Goal: Task Accomplishment & Management: Manage account settings

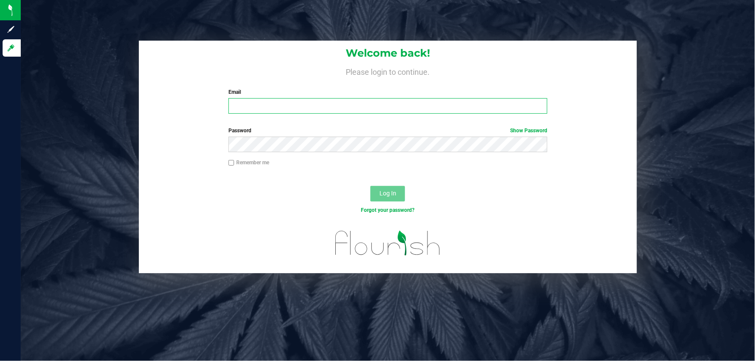
click at [268, 108] on input "Email" at bounding box center [388, 106] width 319 height 16
type input "[EMAIL_ADDRESS][DOMAIN_NAME]"
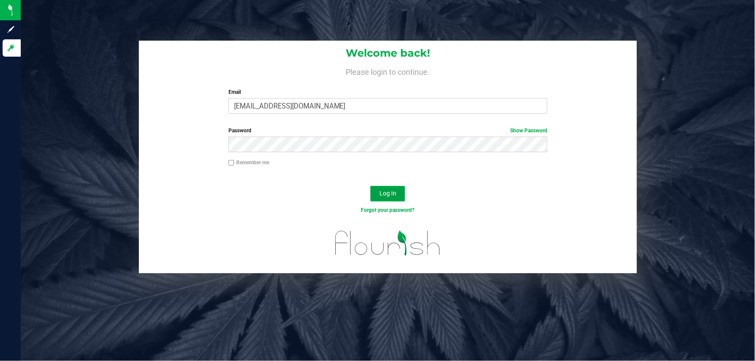
click at [390, 189] on button "Log In" at bounding box center [388, 194] width 35 height 16
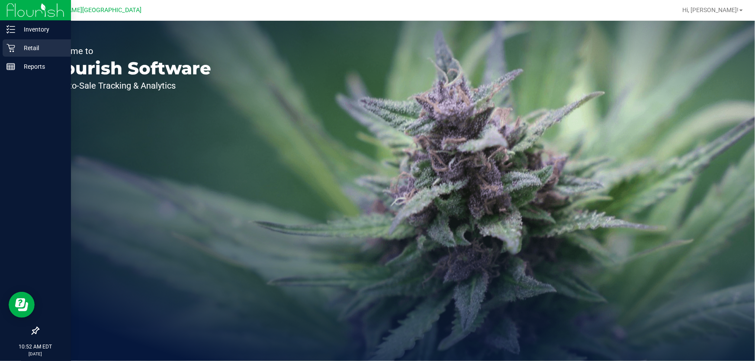
click at [29, 48] on p "Retail" at bounding box center [41, 48] width 52 height 10
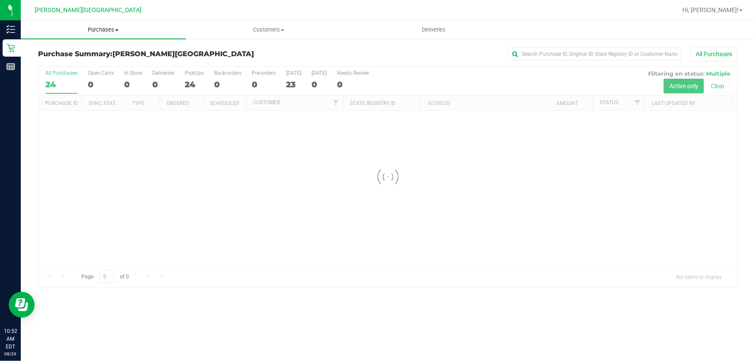
click at [98, 29] on span "Purchases" at bounding box center [103, 30] width 165 height 8
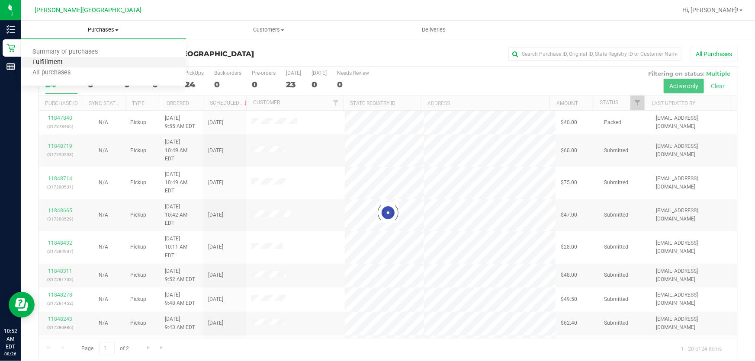
click at [60, 61] on span "Fulfillment" at bounding box center [48, 62] width 54 height 7
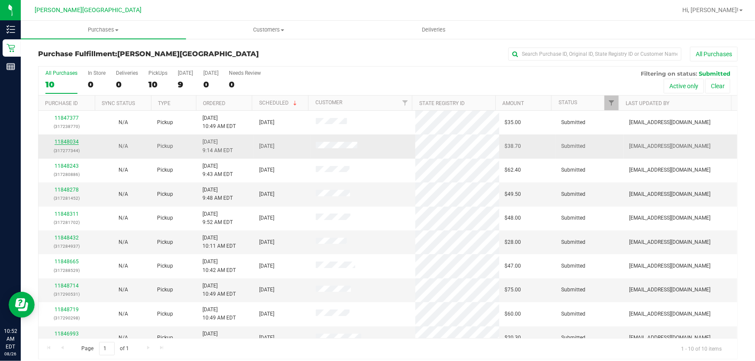
click at [63, 139] on link "11848034" at bounding box center [67, 142] width 24 height 6
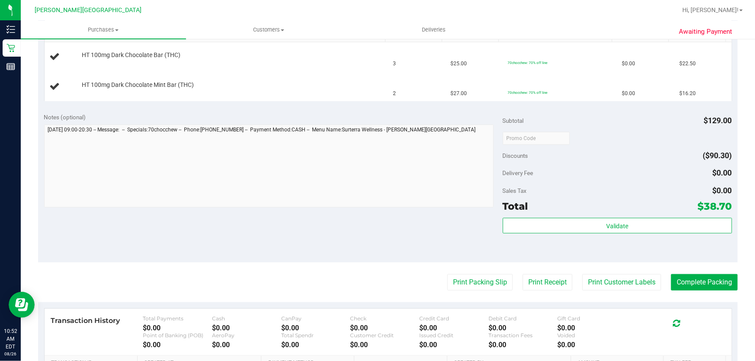
scroll to position [236, 0]
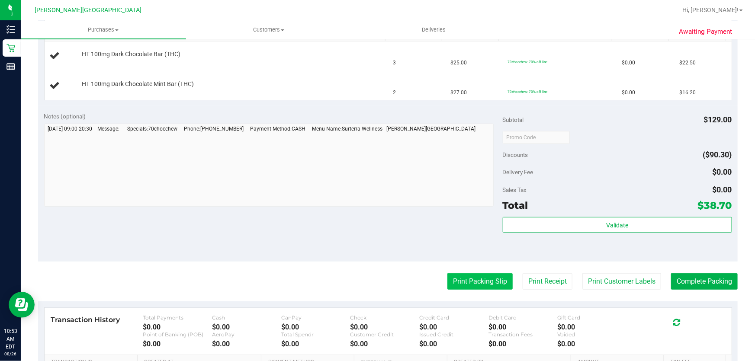
click at [475, 280] on button "Print Packing Slip" at bounding box center [480, 282] width 65 height 16
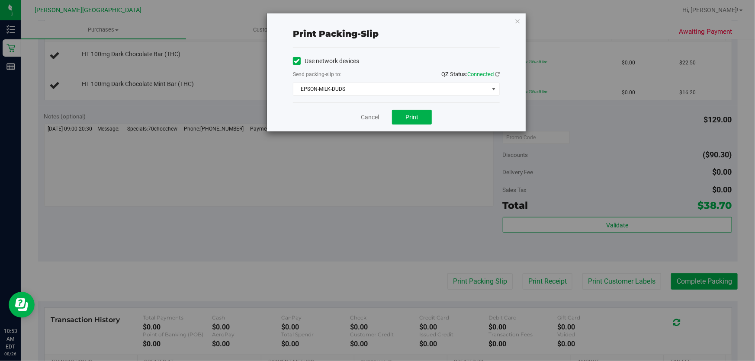
click at [411, 109] on div "Cancel Print" at bounding box center [396, 117] width 207 height 29
click at [414, 121] on button "Print" at bounding box center [412, 117] width 40 height 15
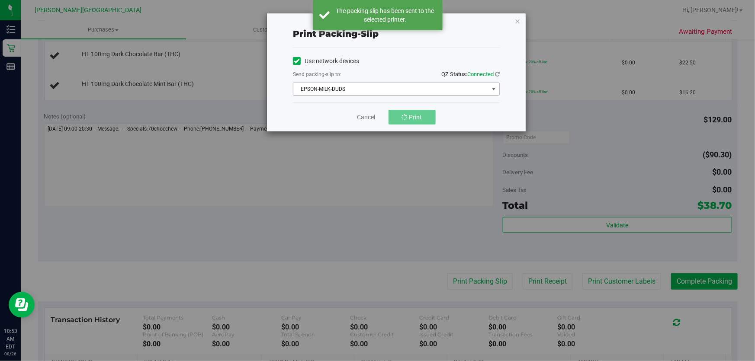
click at [344, 91] on span "EPSON-MILK-DUDS" at bounding box center [391, 89] width 195 height 12
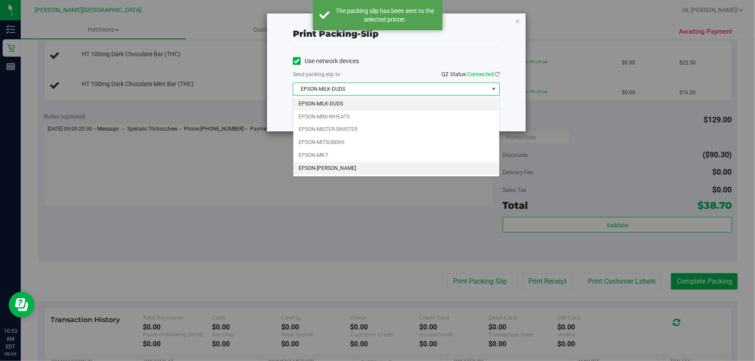
click at [335, 163] on li "EPSON-[PERSON_NAME]" at bounding box center [397, 168] width 206 height 13
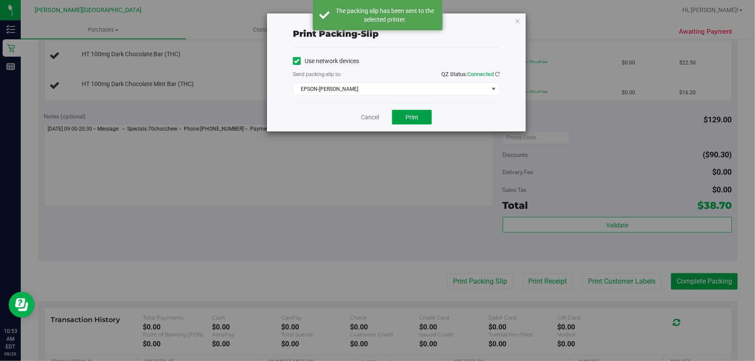
click at [410, 117] on span "Print" at bounding box center [412, 117] width 13 height 7
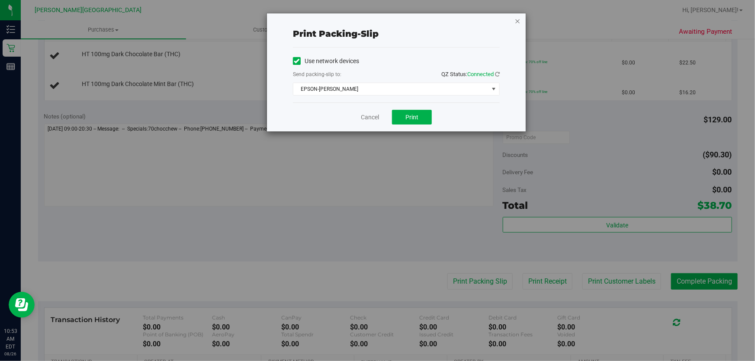
click at [519, 20] on icon "button" at bounding box center [518, 21] width 6 height 10
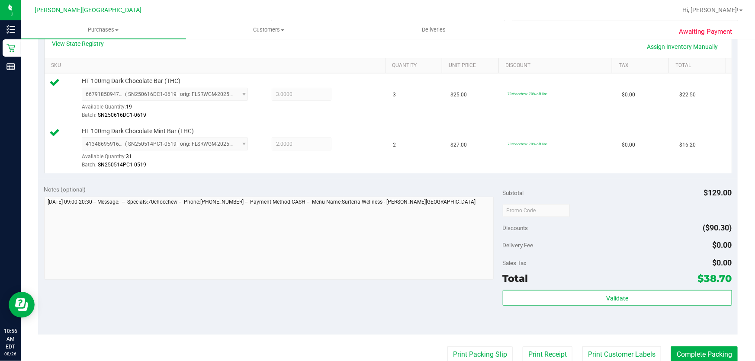
scroll to position [354, 0]
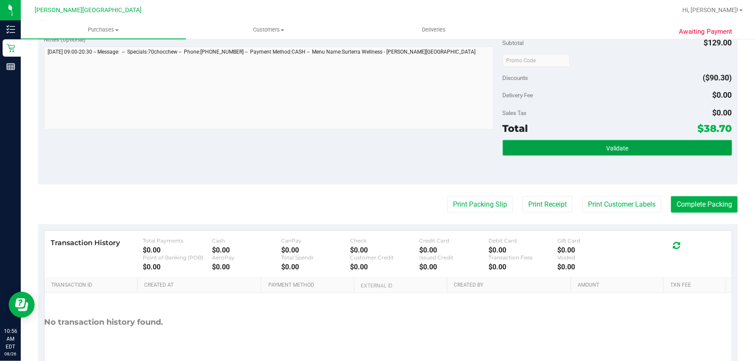
click at [556, 146] on button "Validate" at bounding box center [617, 148] width 229 height 16
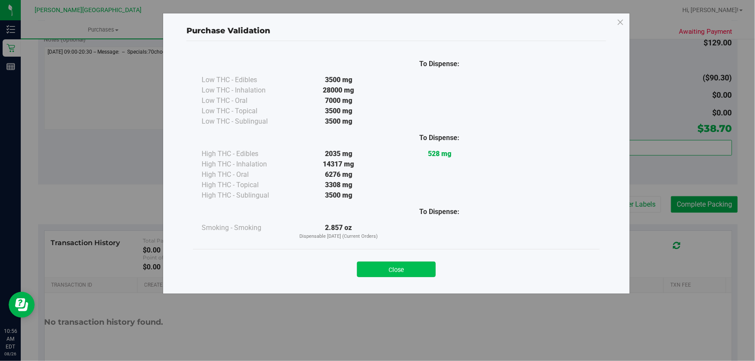
click at [413, 268] on button "Close" at bounding box center [396, 270] width 79 height 16
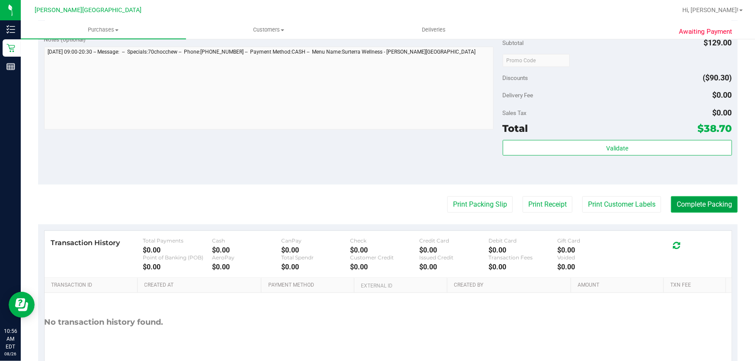
click at [714, 202] on button "Complete Packing" at bounding box center [704, 205] width 67 height 16
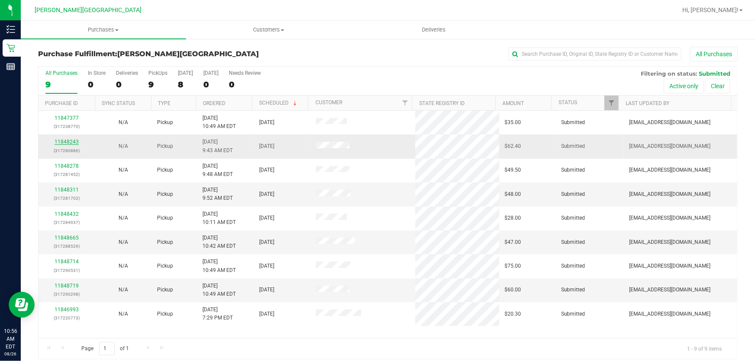
click at [61, 142] on link "11848243" at bounding box center [67, 142] width 24 height 6
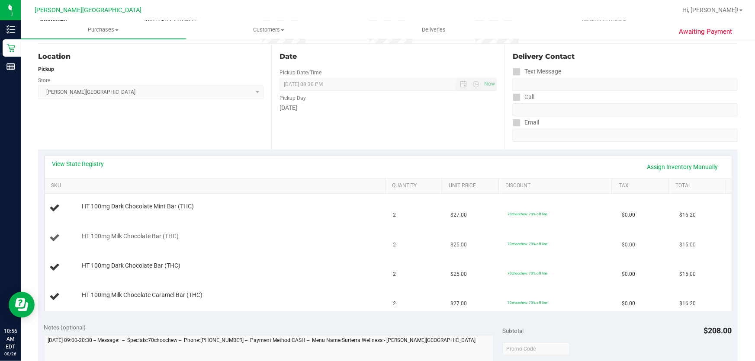
scroll to position [118, 0]
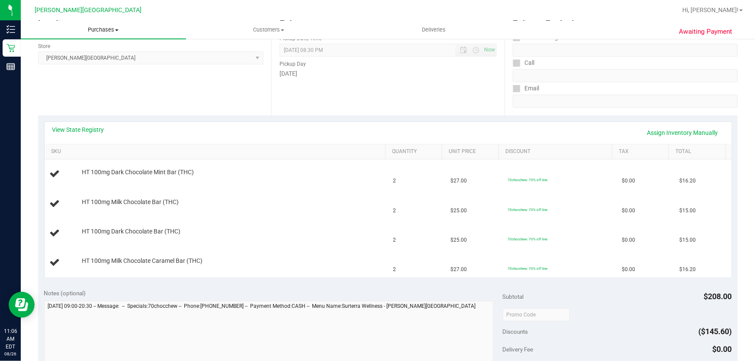
click at [105, 29] on span "Purchases" at bounding box center [103, 30] width 165 height 8
click at [57, 62] on span "Fulfillment" at bounding box center [48, 62] width 54 height 7
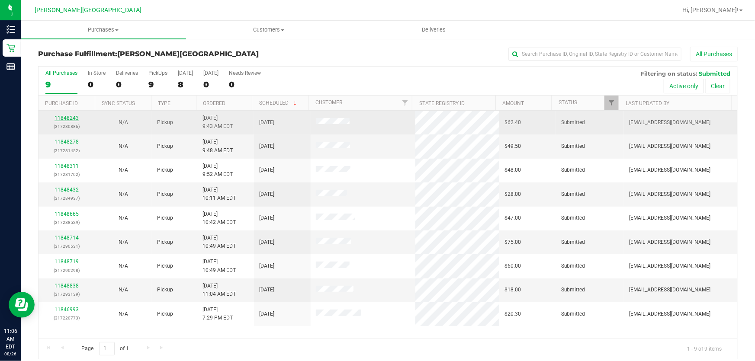
click at [69, 116] on link "11848243" at bounding box center [67, 118] width 24 height 6
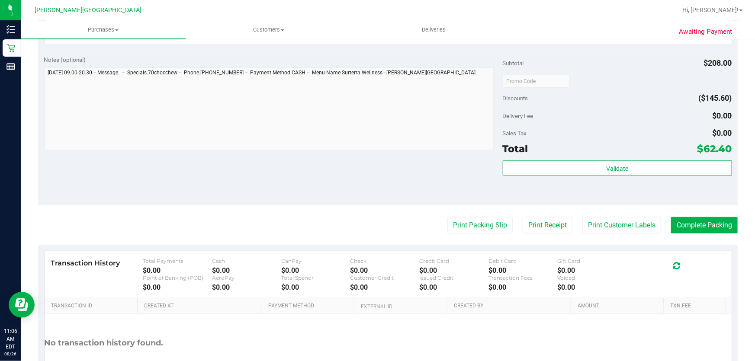
scroll to position [354, 0]
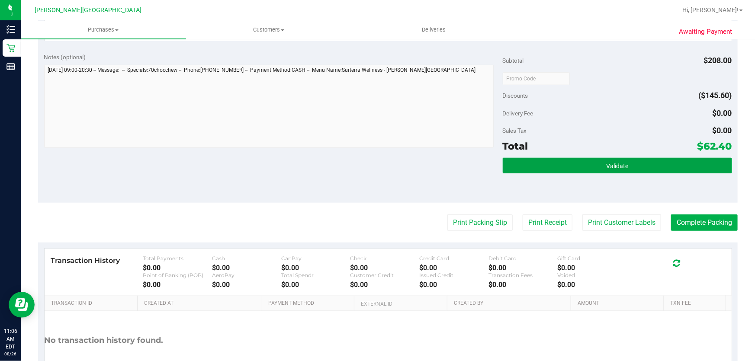
click at [619, 160] on button "Validate" at bounding box center [617, 166] width 229 height 16
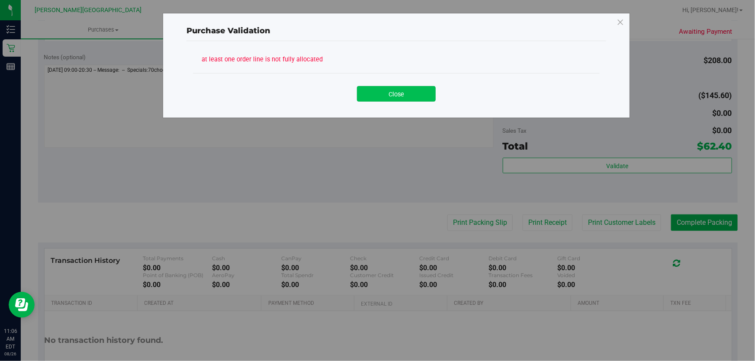
click at [390, 96] on button "Close" at bounding box center [396, 94] width 79 height 16
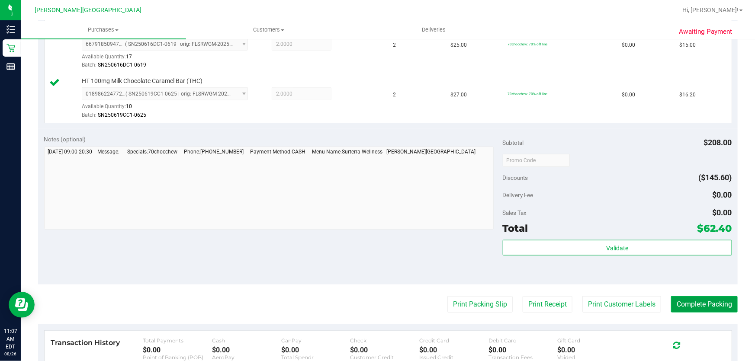
click at [690, 301] on button "Complete Packing" at bounding box center [704, 305] width 67 height 16
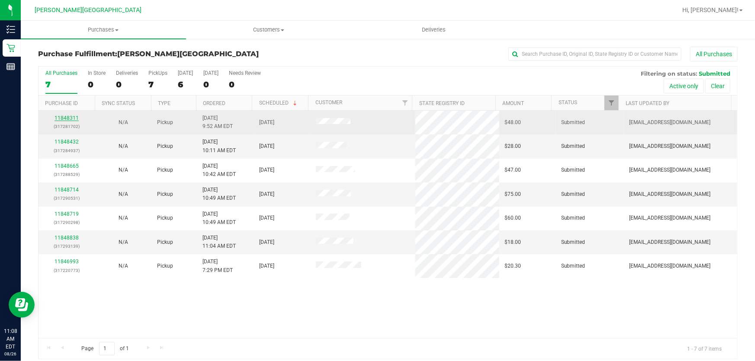
click at [71, 117] on link "11848311" at bounding box center [67, 118] width 24 height 6
click at [71, 119] on link "11848432" at bounding box center [67, 118] width 24 height 6
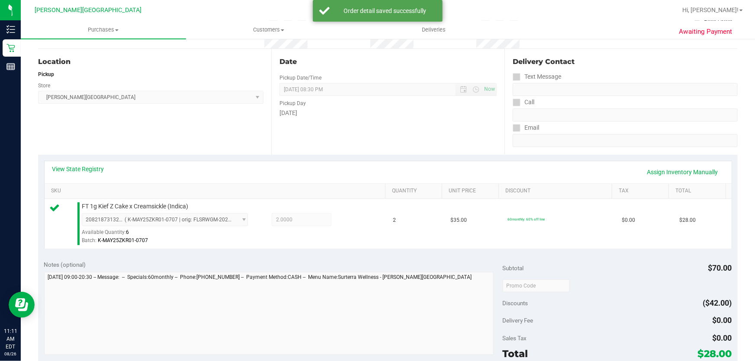
scroll to position [236, 0]
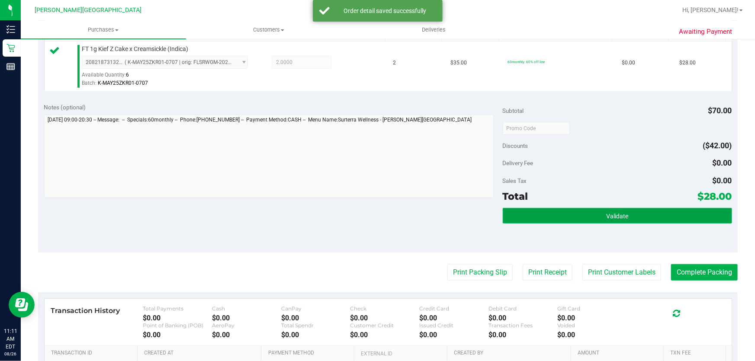
click at [573, 209] on button "Validate" at bounding box center [617, 216] width 229 height 16
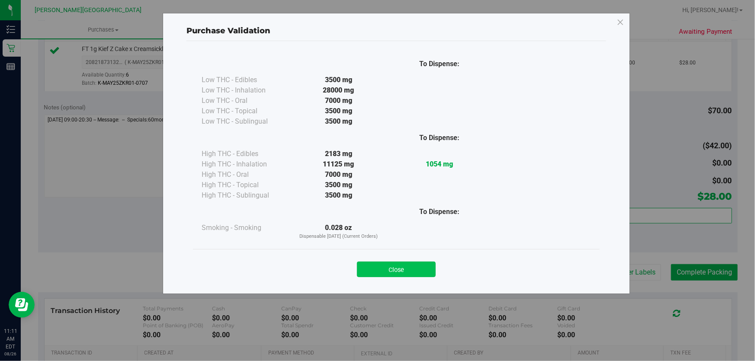
click at [415, 265] on button "Close" at bounding box center [396, 270] width 79 height 16
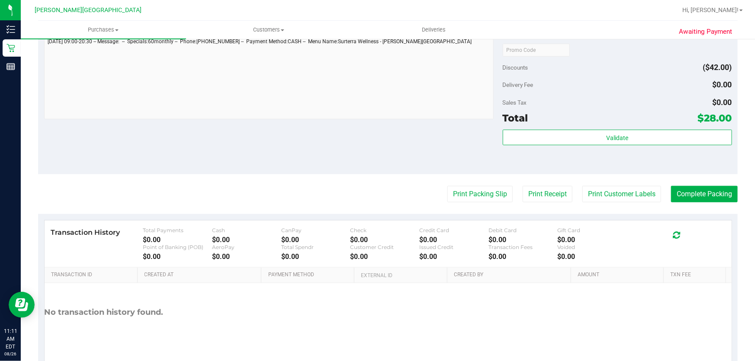
scroll to position [315, 0]
click at [473, 191] on button "Print Packing Slip" at bounding box center [480, 194] width 65 height 16
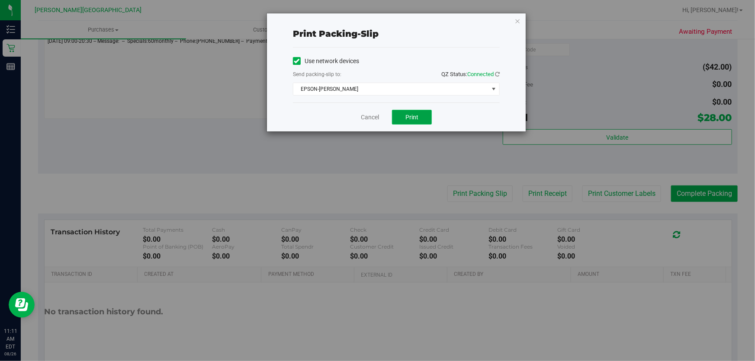
click at [407, 119] on span "Print" at bounding box center [412, 117] width 13 height 7
click at [519, 20] on icon "button" at bounding box center [518, 21] width 6 height 10
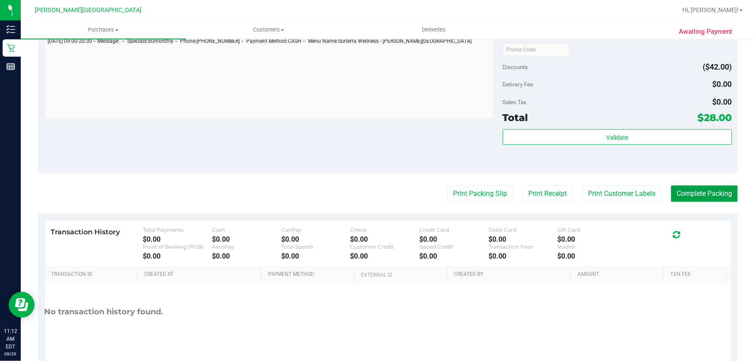
click at [710, 188] on button "Complete Packing" at bounding box center [704, 194] width 67 height 16
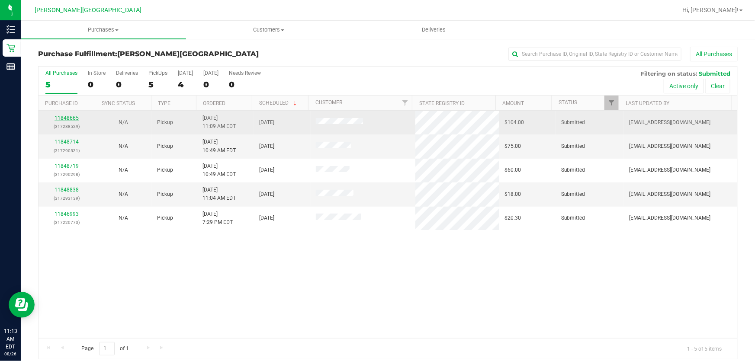
click at [69, 119] on link "11848665" at bounding box center [67, 118] width 24 height 6
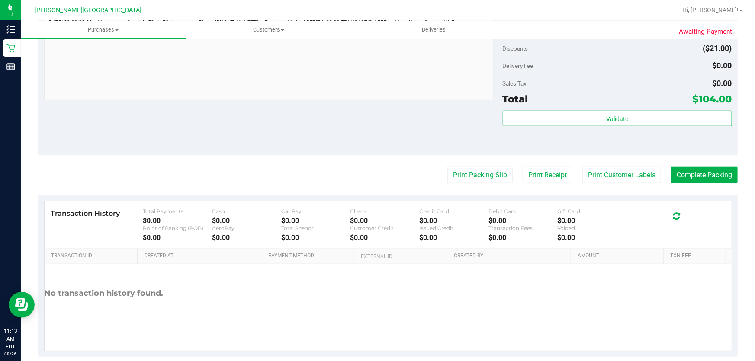
scroll to position [354, 0]
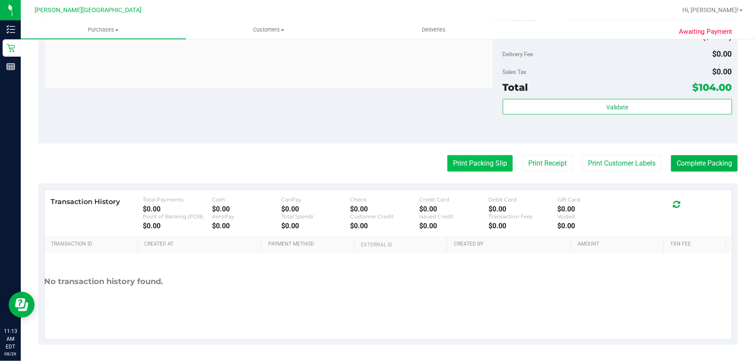
click at [457, 159] on button "Print Packing Slip" at bounding box center [480, 163] width 65 height 16
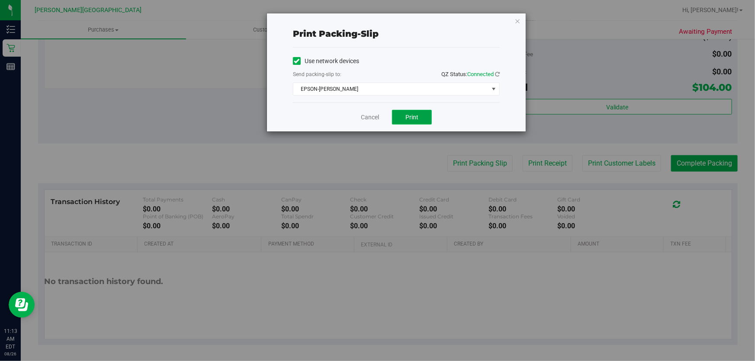
click at [409, 118] on span "Print" at bounding box center [412, 117] width 13 height 7
drag, startPoint x: 519, startPoint y: 22, endPoint x: 506, endPoint y: 47, distance: 27.7
click at [519, 22] on icon "button" at bounding box center [518, 21] width 6 height 10
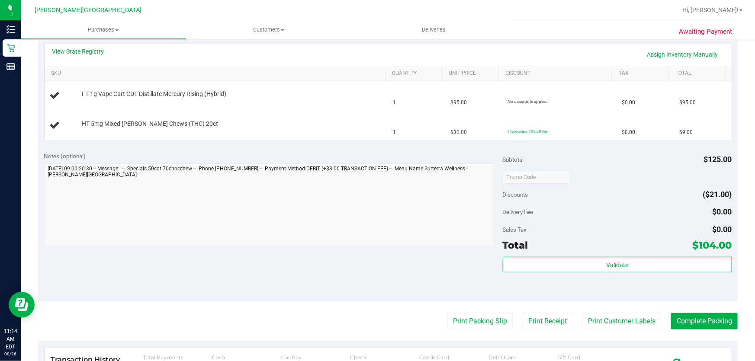
scroll to position [197, 0]
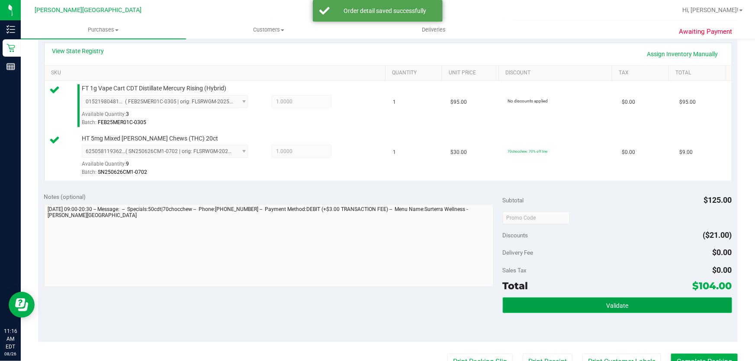
click at [662, 307] on button "Validate" at bounding box center [617, 306] width 229 height 16
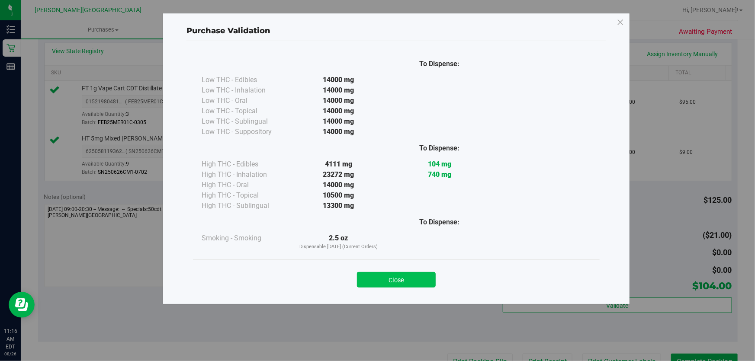
click at [410, 273] on button "Close" at bounding box center [396, 280] width 79 height 16
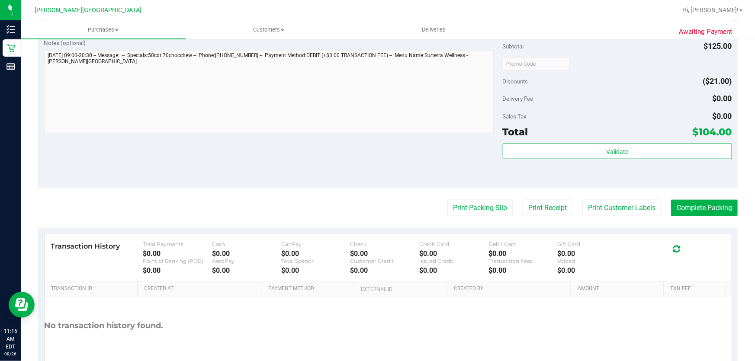
scroll to position [354, 0]
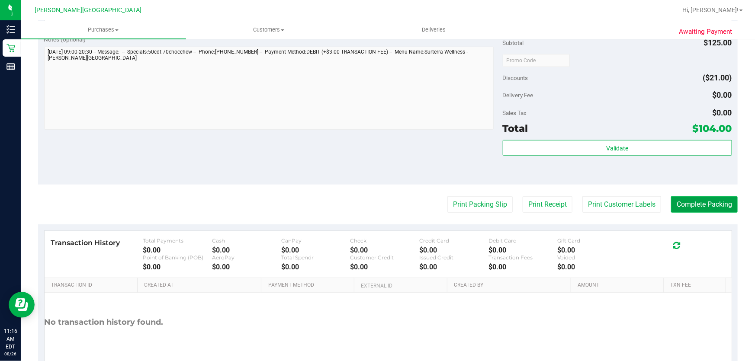
click at [714, 209] on button "Complete Packing" at bounding box center [704, 205] width 67 height 16
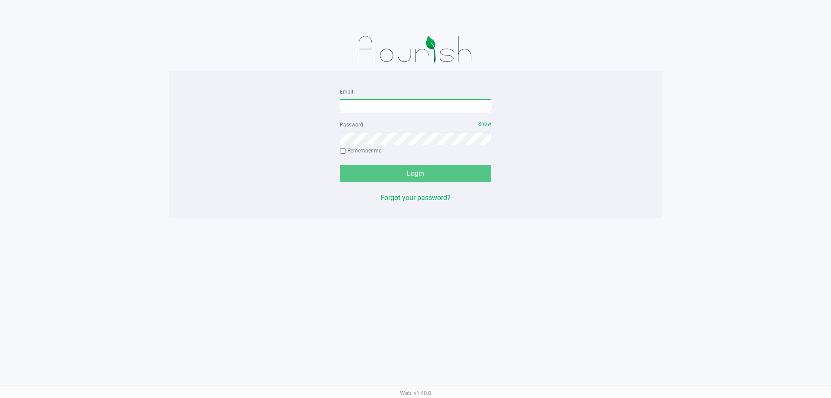
click at [348, 105] on input "Email" at bounding box center [416, 105] width 152 height 13
type input "[EMAIL_ADDRESS][DOMAIN_NAME]"
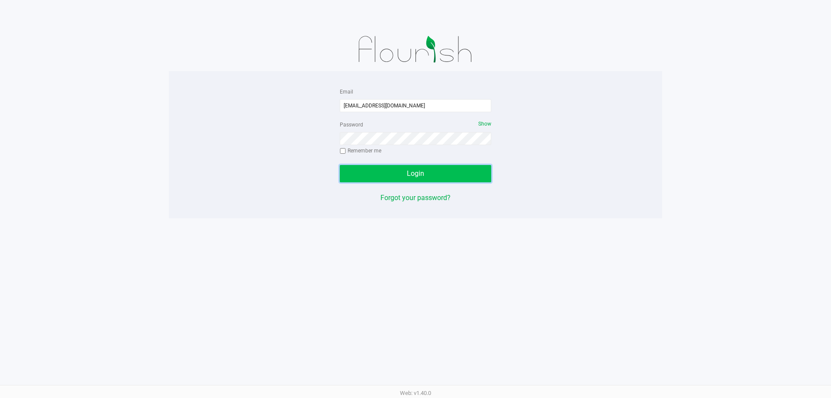
click at [419, 176] on span "Login" at bounding box center [415, 173] width 17 height 8
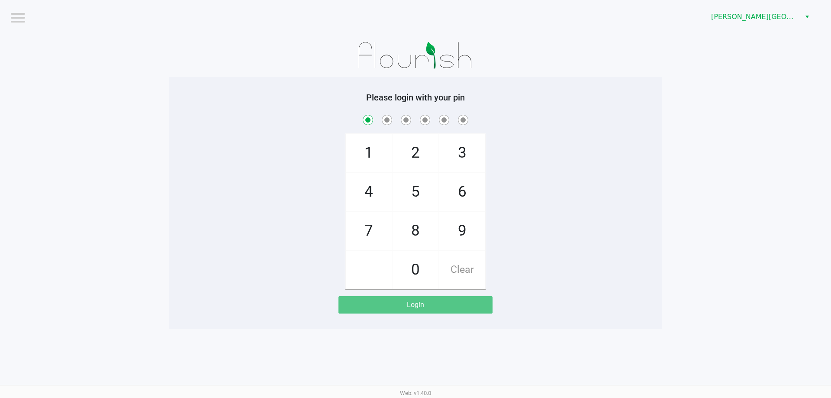
checkbox input "true"
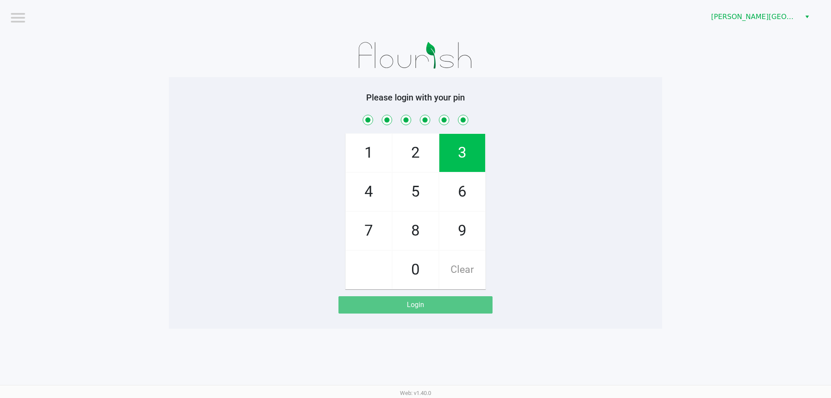
checkbox input "true"
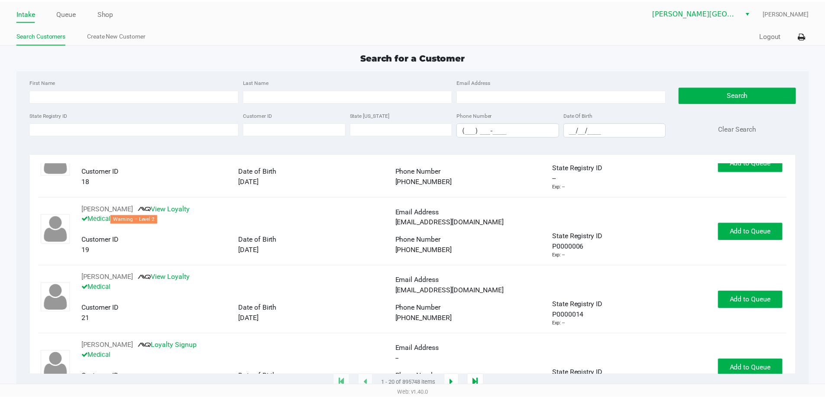
scroll to position [43, 0]
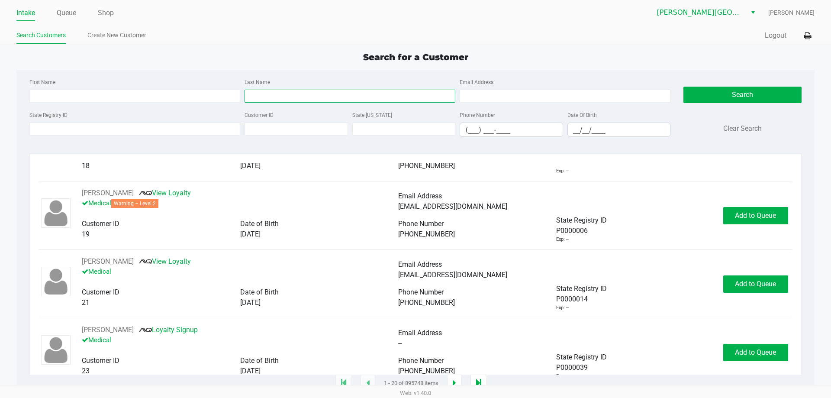
click at [271, 100] on input "Last Name" at bounding box center [350, 96] width 211 height 13
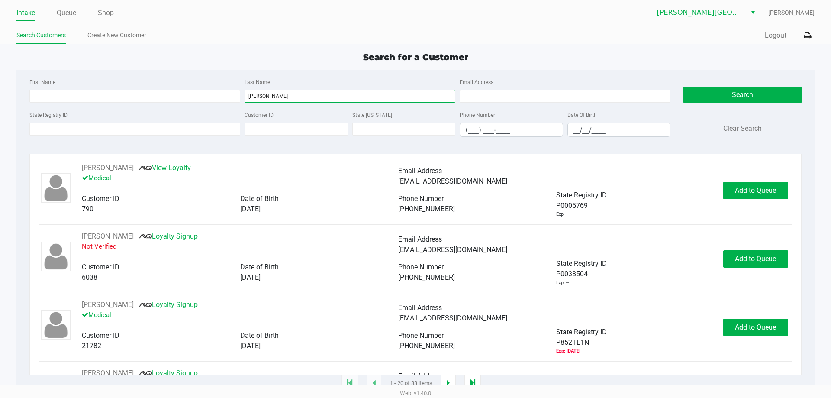
type input "Eubanks"
click at [574, 128] on input "__/__/____" at bounding box center [619, 129] width 103 height 13
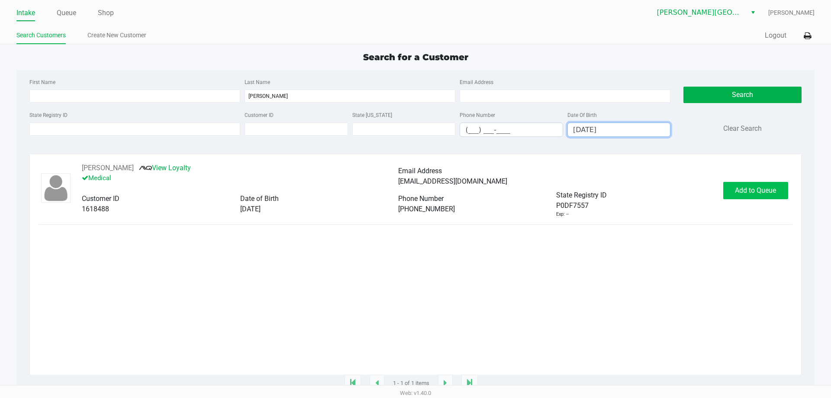
type input "03/15/1958"
click at [769, 189] on span "Add to Queue" at bounding box center [755, 190] width 41 height 8
click at [765, 189] on span "In Queue" at bounding box center [766, 190] width 73 height 8
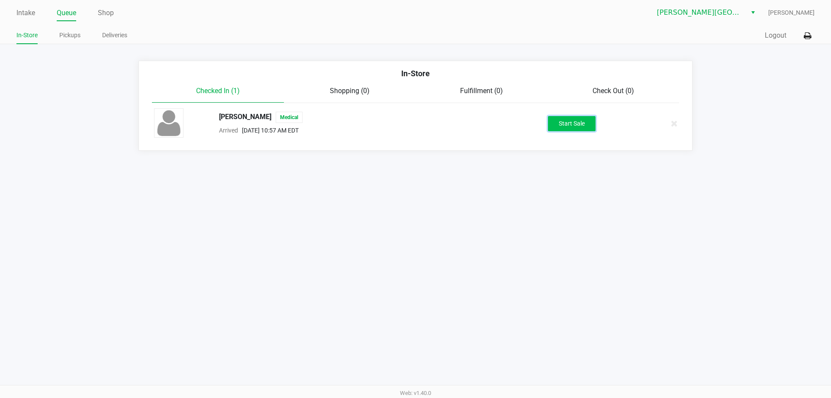
click at [573, 127] on button "Start Sale" at bounding box center [572, 123] width 48 height 15
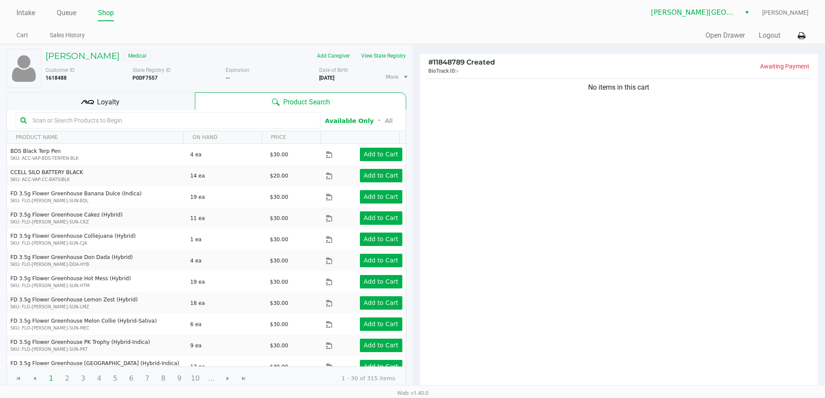
click at [210, 119] on input "text" at bounding box center [172, 120] width 287 height 13
click at [100, 57] on h5 "JOHN EUBANKS" at bounding box center [82, 56] width 74 height 10
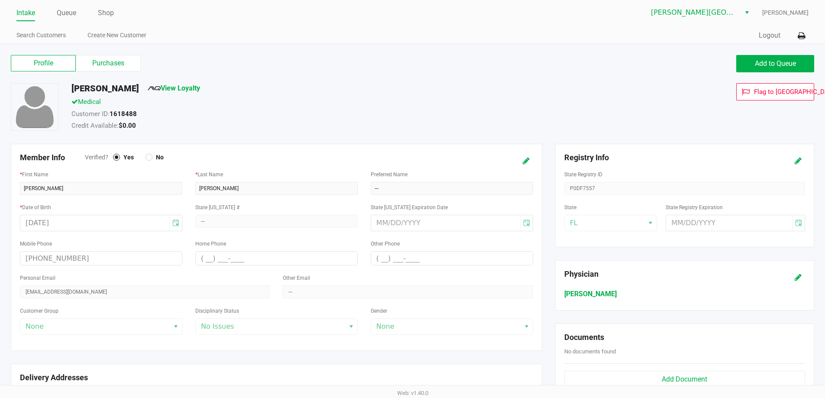
click at [53, 65] on label "Profile" at bounding box center [43, 63] width 65 height 16
click at [0, 0] on 0 "Profile" at bounding box center [0, 0] width 0 height 0
click at [119, 66] on label "Purchases" at bounding box center [108, 63] width 65 height 16
click at [0, 0] on 1 "Purchases" at bounding box center [0, 0] width 0 height 0
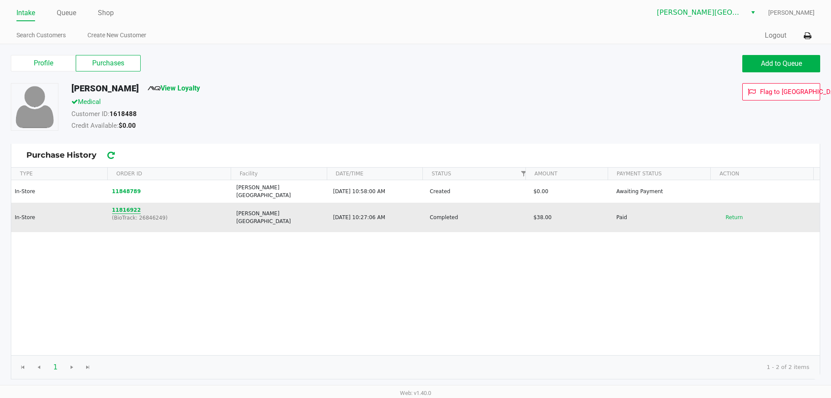
click at [121, 206] on button "11816922" at bounding box center [126, 210] width 29 height 8
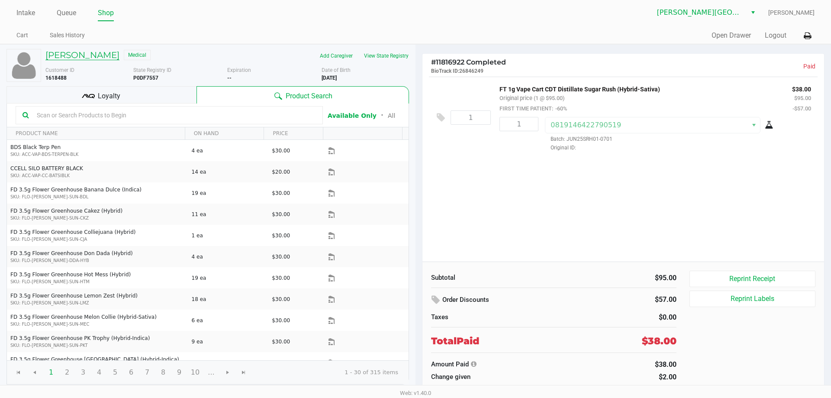
click at [97, 56] on h5 "JOHN EUBANKS" at bounding box center [82, 55] width 74 height 10
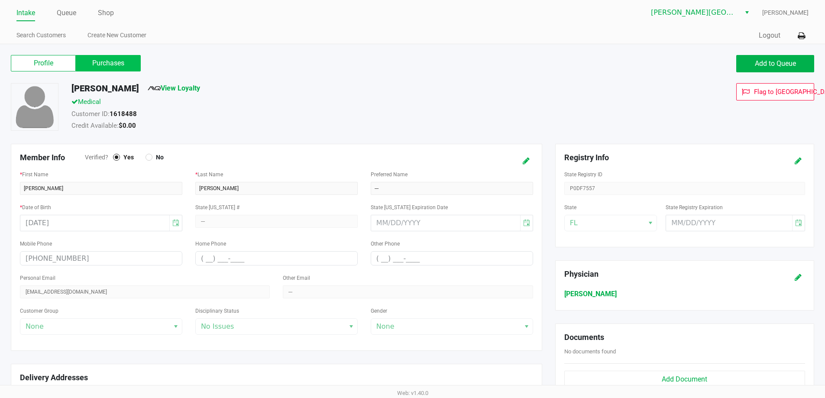
click at [123, 63] on label "Purchases" at bounding box center [108, 63] width 65 height 16
click at [0, 0] on 1 "Purchases" at bounding box center [0, 0] width 0 height 0
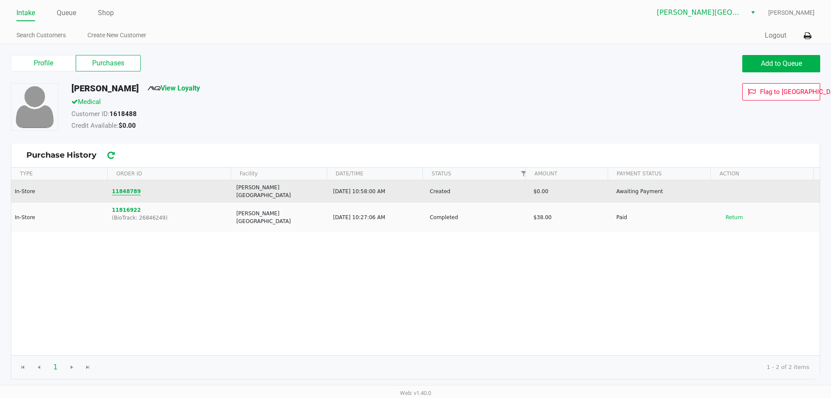
click at [123, 187] on button "11848789" at bounding box center [126, 191] width 29 height 8
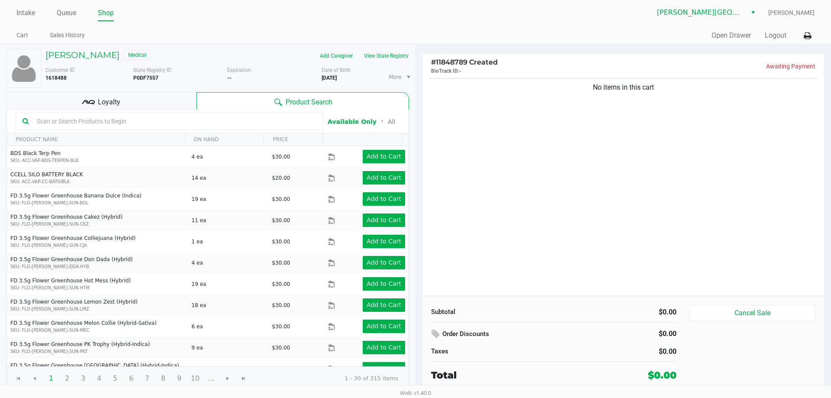
click at [114, 124] on input "text" at bounding box center [174, 121] width 283 height 13
click at [478, 166] on div "No items in this cart" at bounding box center [624, 186] width 402 height 219
click at [504, 170] on div "No items in this cart" at bounding box center [624, 186] width 402 height 219
click at [444, 161] on div "No items in this cart" at bounding box center [624, 186] width 402 height 219
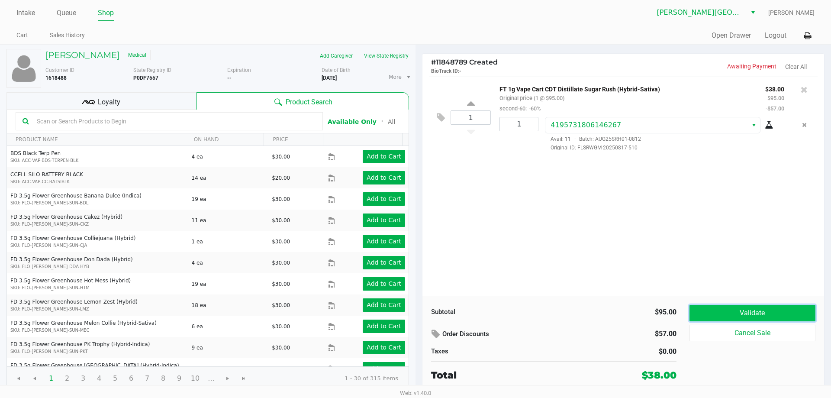
click at [721, 310] on button "Validate" at bounding box center [753, 313] width 126 height 16
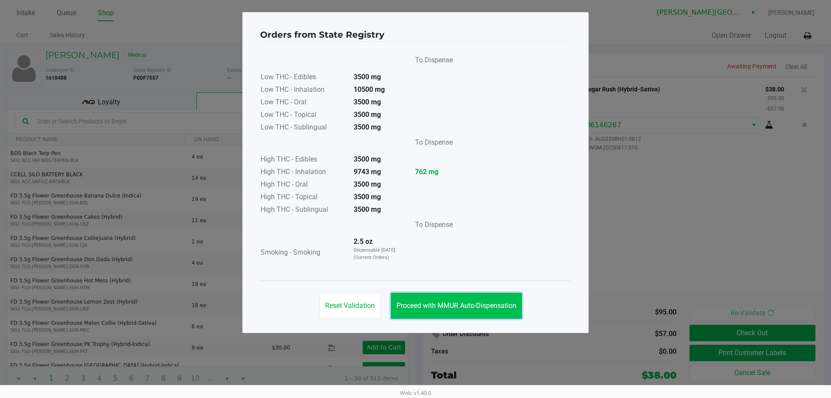
click at [467, 305] on span "Proceed with MMUR Auto-Dispensation" at bounding box center [457, 305] width 120 height 8
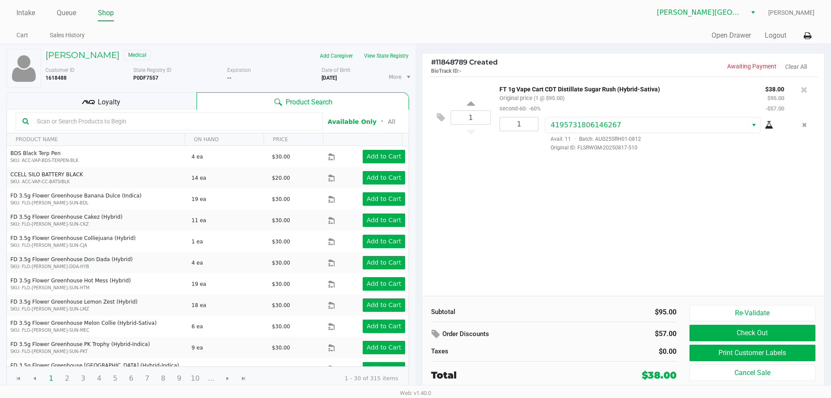
click at [57, 99] on div "Loyalty" at bounding box center [101, 100] width 190 height 17
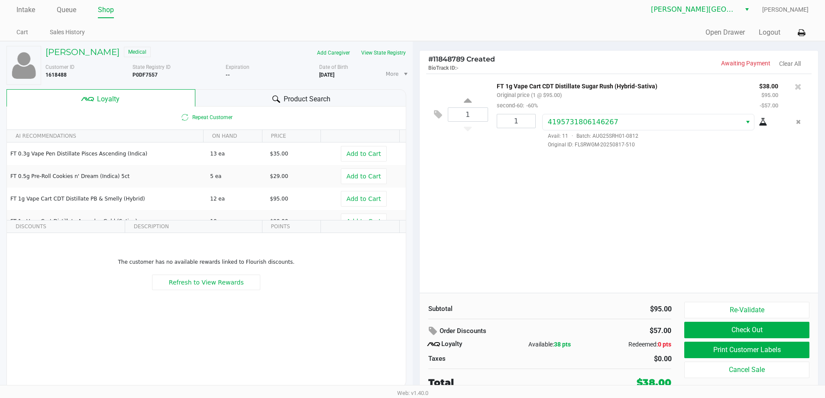
scroll to position [4, 0]
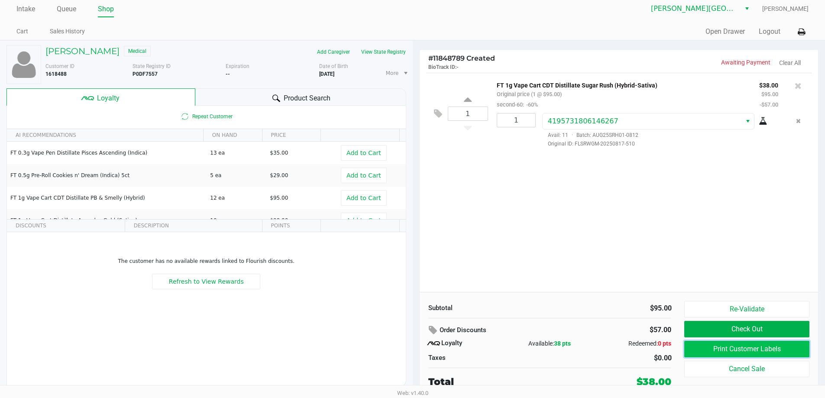
click at [758, 352] on button "Print Customer Labels" at bounding box center [746, 349] width 125 height 16
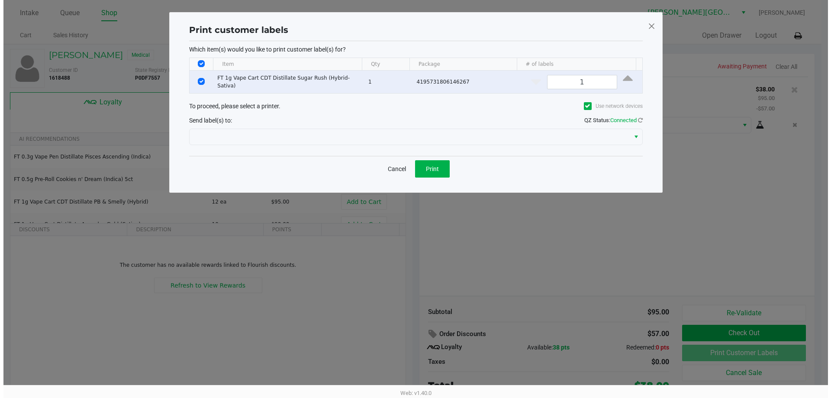
scroll to position [0, 0]
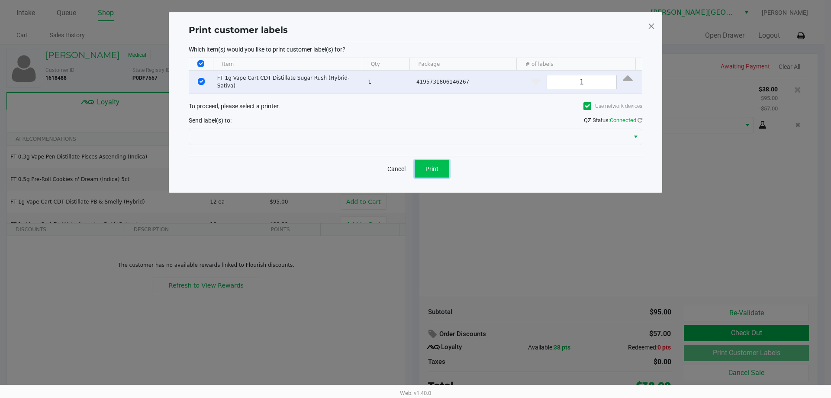
click at [436, 166] on span "Print" at bounding box center [432, 168] width 13 height 7
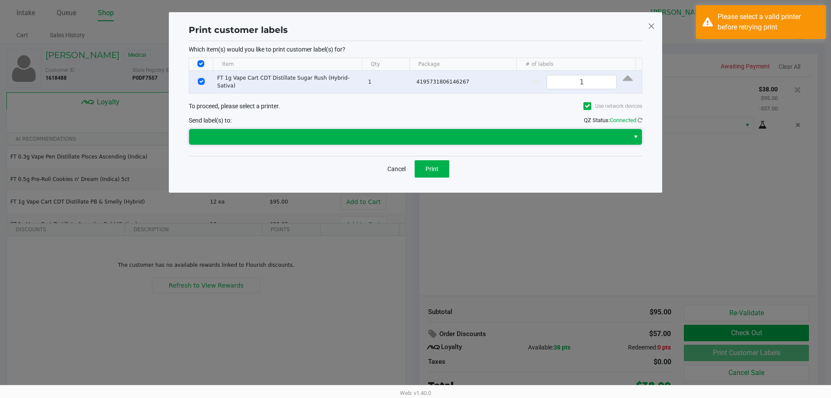
click at [290, 134] on span at bounding box center [409, 137] width 430 height 10
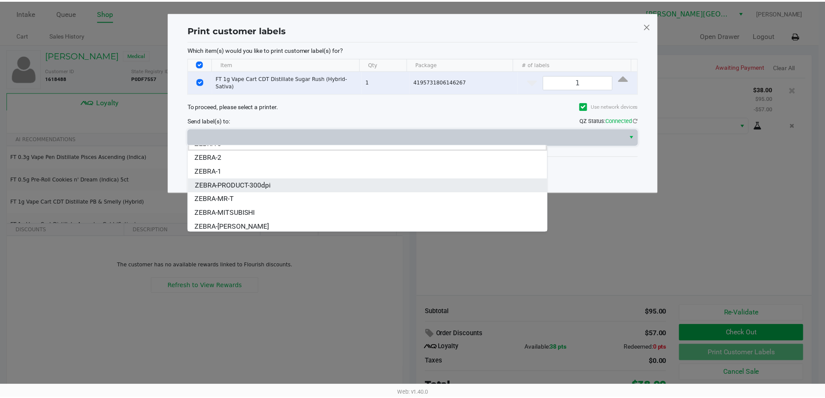
scroll to position [10, 0]
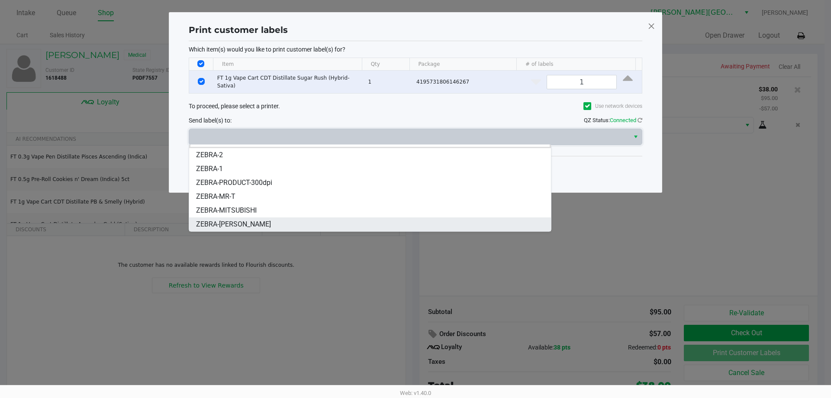
click at [253, 224] on span "ZEBRA-[PERSON_NAME]" at bounding box center [233, 224] width 75 height 10
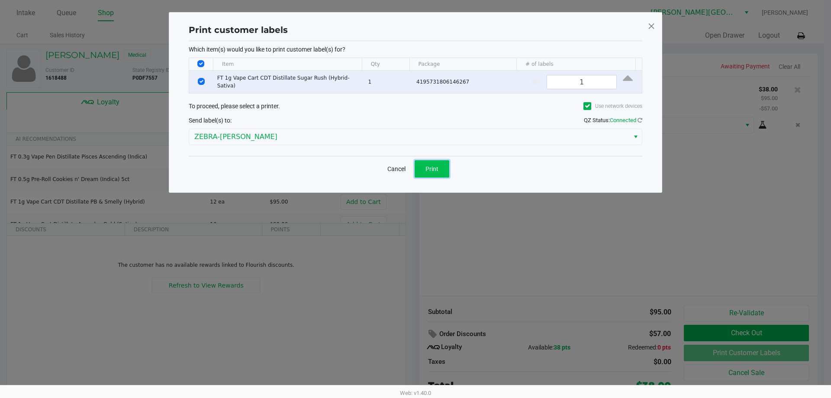
click at [439, 169] on button "Print" at bounding box center [432, 168] width 35 height 17
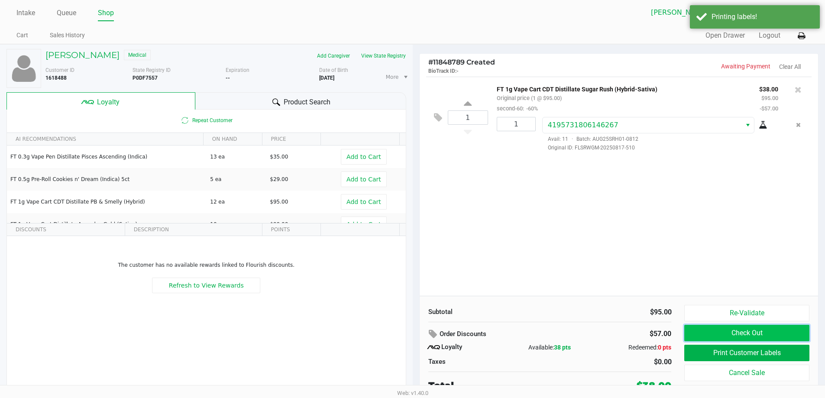
click at [760, 333] on button "Check Out" at bounding box center [746, 333] width 125 height 16
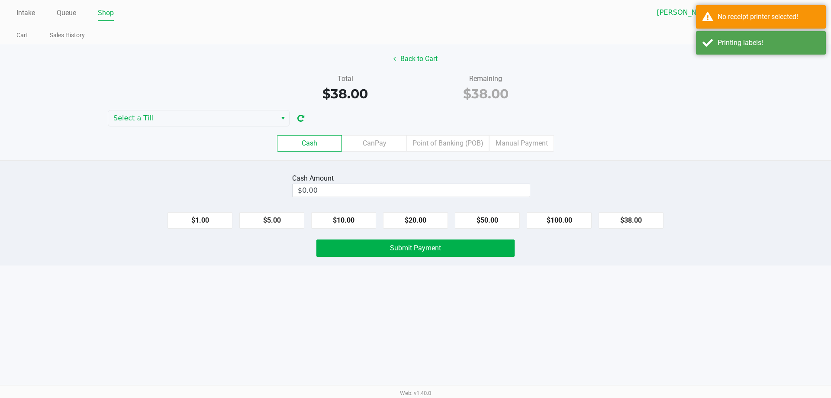
click at [332, 141] on label "Cash" at bounding box center [309, 143] width 65 height 16
click at [0, 0] on 0 "Cash" at bounding box center [0, 0] width 0 height 0
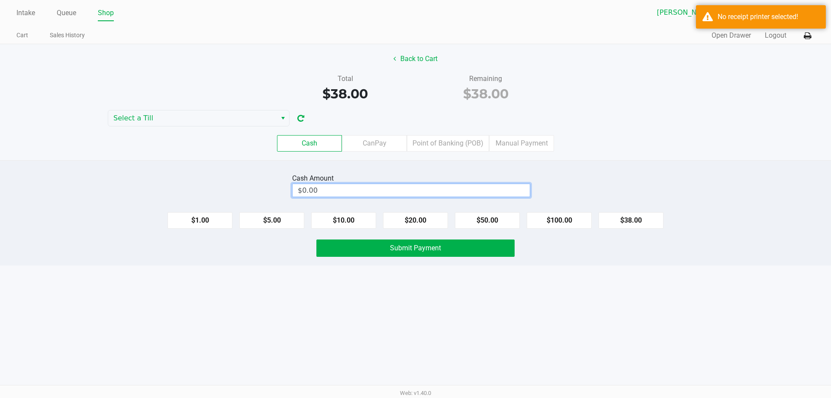
type input "0"
click at [316, 193] on input "0" at bounding box center [411, 190] width 237 height 13
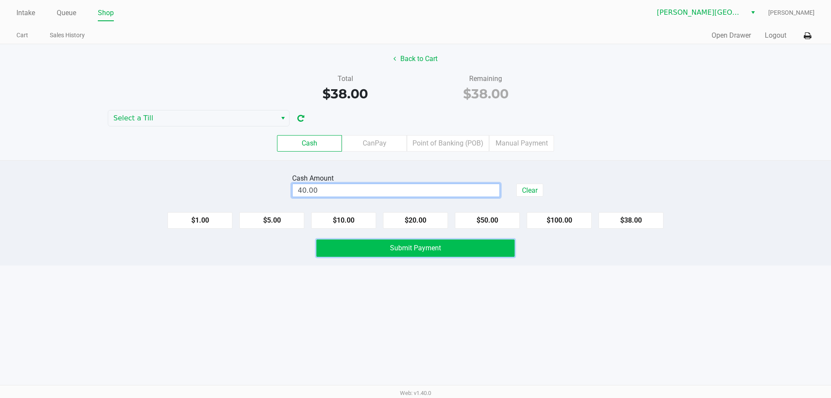
type input "$40.00"
click at [406, 246] on span "Submit Payment" at bounding box center [415, 248] width 51 height 8
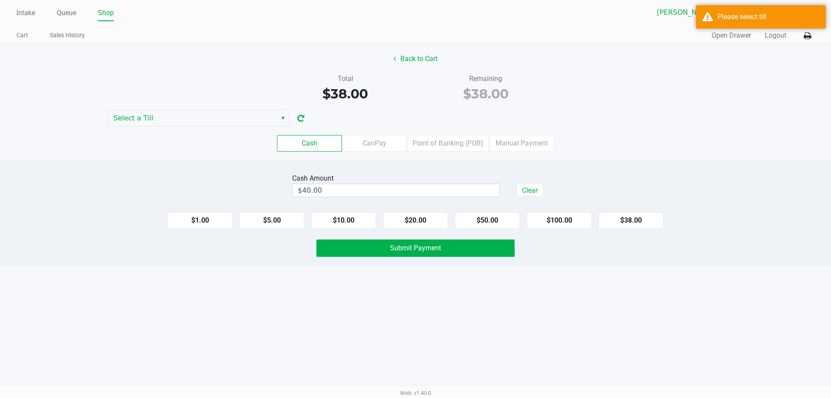
click at [318, 144] on label "Cash" at bounding box center [309, 143] width 65 height 16
click at [0, 0] on 0 "Cash" at bounding box center [0, 0] width 0 height 0
click at [219, 113] on span "Select a Till" at bounding box center [192, 118] width 158 height 10
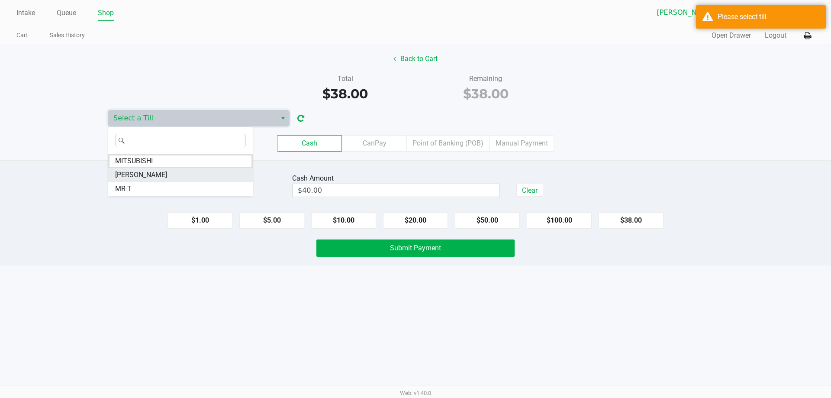
click at [182, 176] on li "NASH-TAYLOR" at bounding box center [180, 175] width 145 height 14
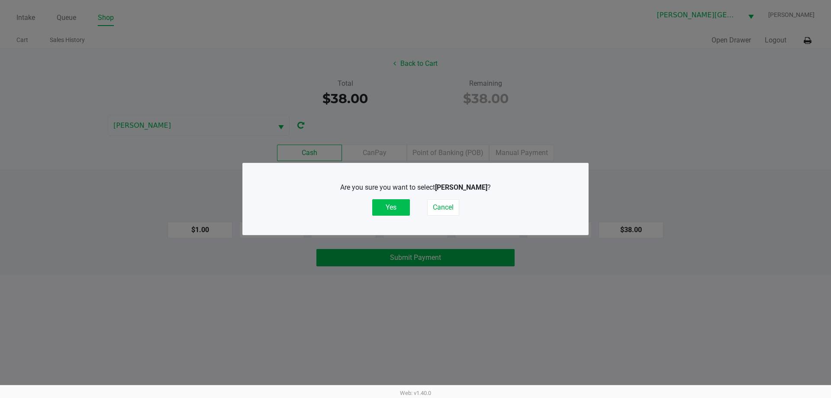
click at [389, 210] on button "Yes" at bounding box center [391, 207] width 38 height 16
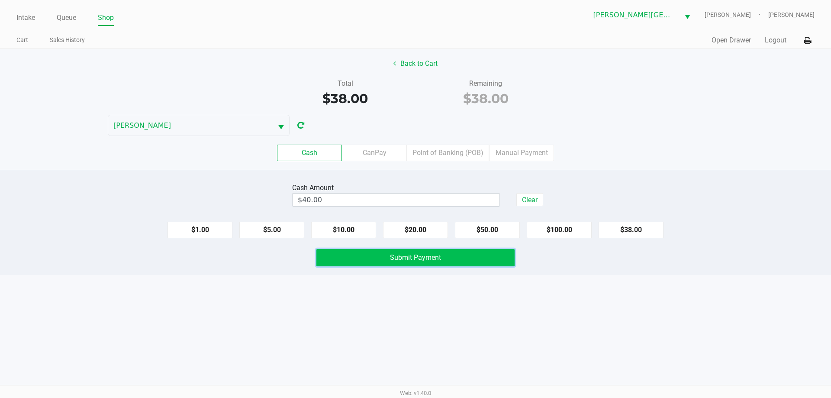
click at [422, 264] on button "Submit Payment" at bounding box center [415, 257] width 198 height 17
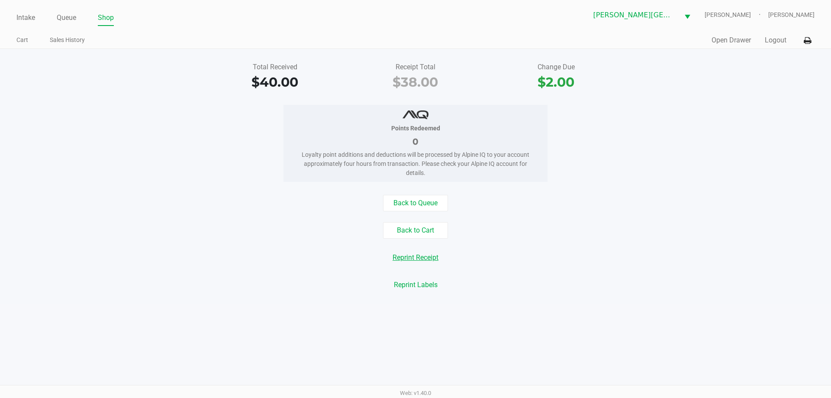
click at [421, 256] on button "Reprint Receipt" at bounding box center [415, 257] width 57 height 16
click at [732, 17] on div "No receipt printer selected" at bounding box center [769, 17] width 102 height 10
click at [810, 42] on icon at bounding box center [807, 41] width 7 height 6
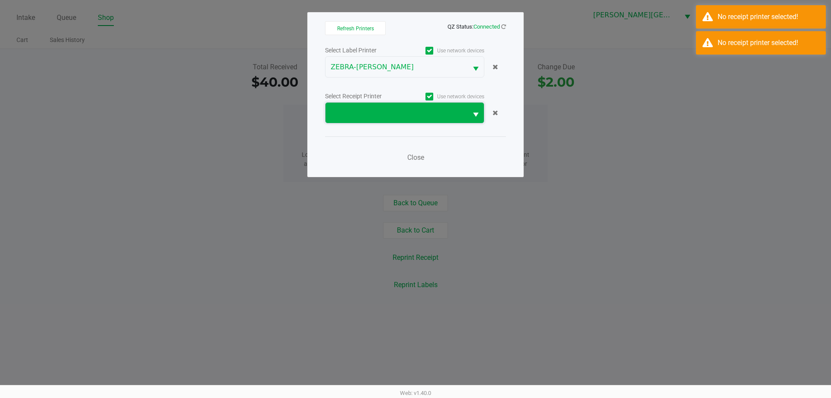
click at [389, 117] on span at bounding box center [397, 113] width 132 height 10
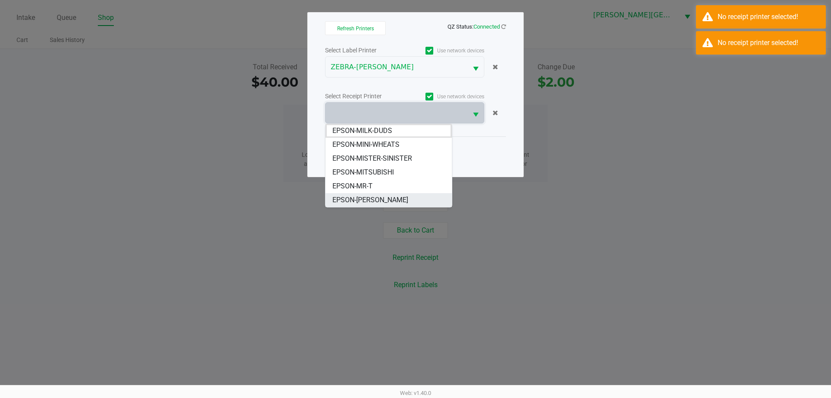
click at [376, 195] on span "EPSON-[PERSON_NAME]" at bounding box center [370, 200] width 76 height 10
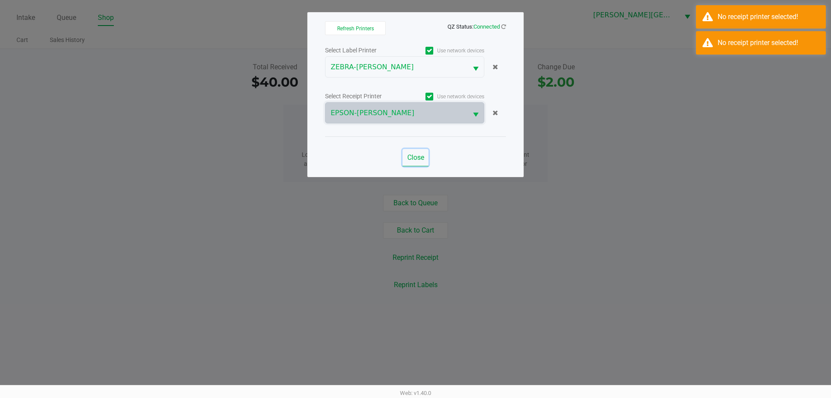
click at [421, 149] on button "Close" at bounding box center [416, 157] width 26 height 17
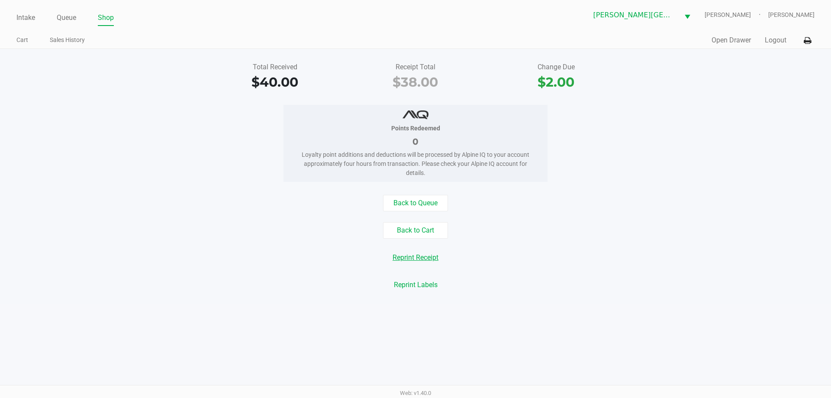
click at [410, 258] on button "Reprint Receipt" at bounding box center [415, 257] width 57 height 16
click at [742, 39] on button "Open Drawer" at bounding box center [731, 40] width 39 height 10
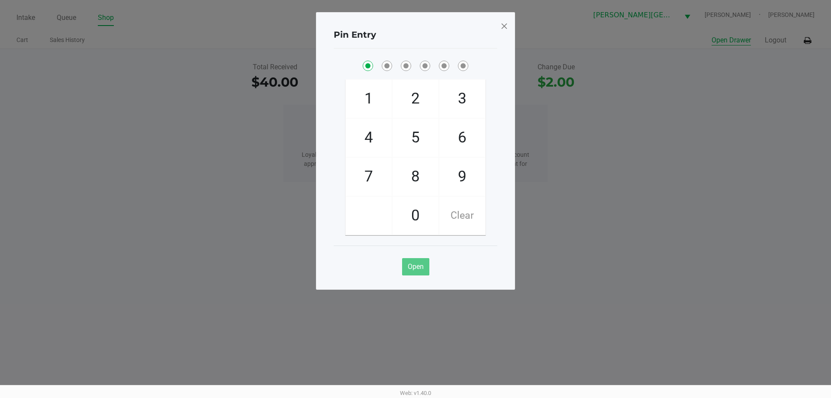
checkbox input "true"
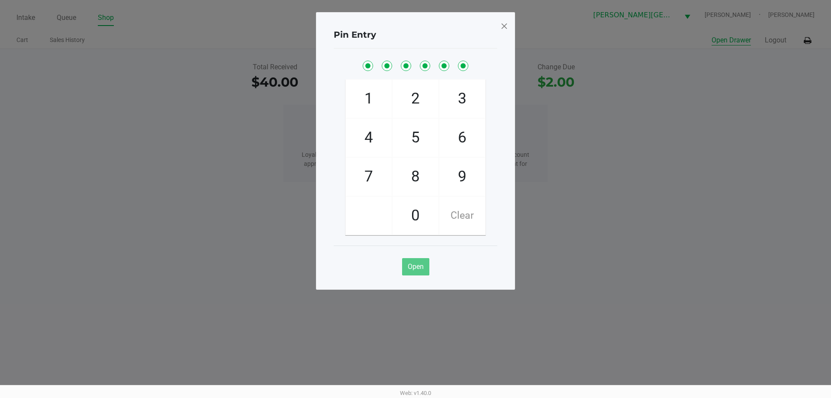
checkbox input "true"
click at [712, 35] on button "Open Drawer" at bounding box center [731, 40] width 39 height 10
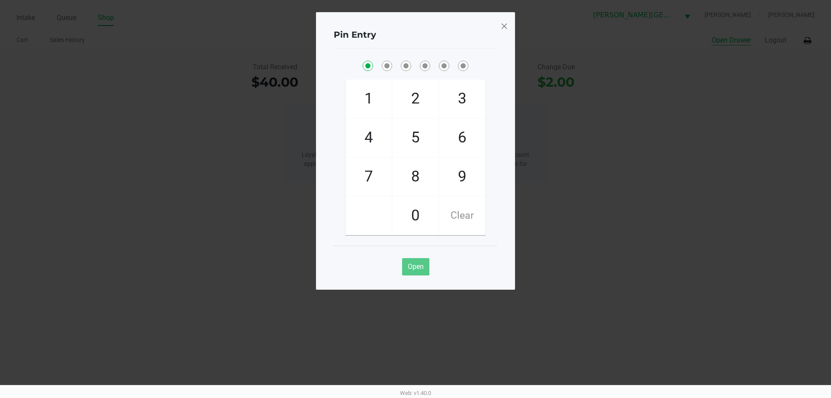
checkbox input "true"
click at [503, 26] on span at bounding box center [504, 26] width 8 height 14
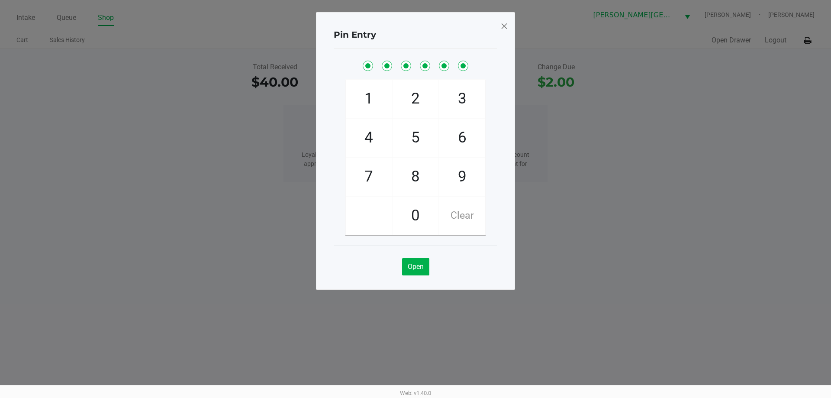
click at [507, 23] on span at bounding box center [504, 26] width 8 height 14
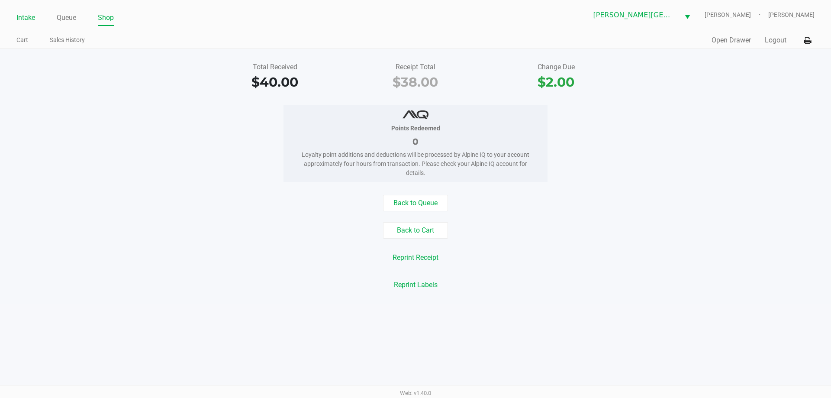
click at [26, 17] on link "Intake" at bounding box center [25, 18] width 19 height 12
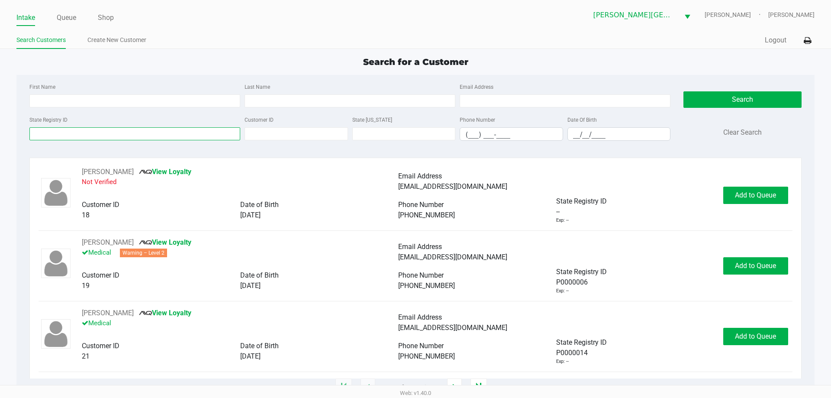
click at [114, 132] on input "State Registry ID" at bounding box center [134, 133] width 211 height 13
click at [64, 15] on link "Queue" at bounding box center [66, 18] width 19 height 12
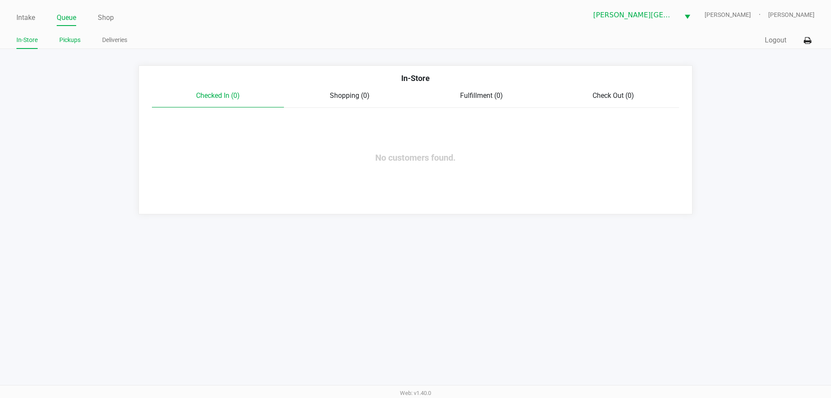
click at [74, 42] on link "Pickups" at bounding box center [69, 40] width 21 height 11
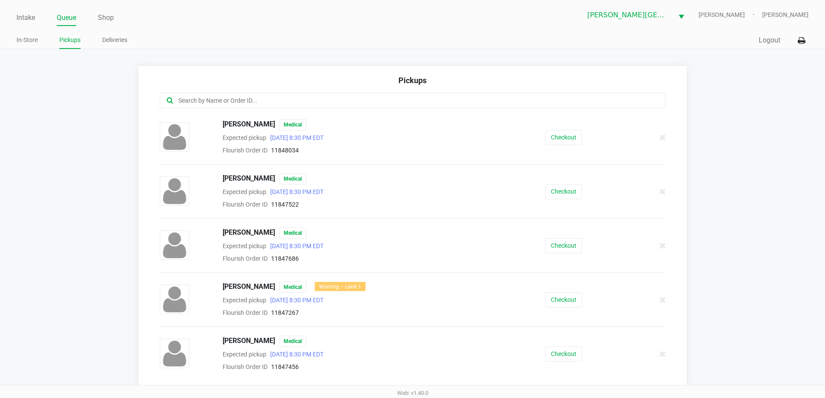
click at [275, 102] on input "text" at bounding box center [398, 101] width 442 height 10
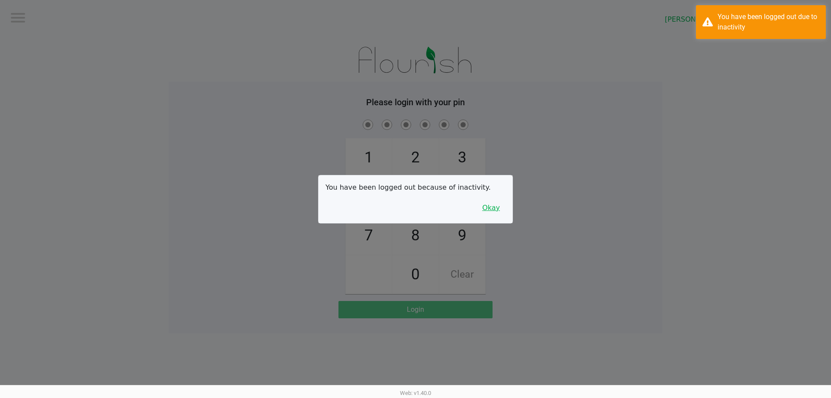
click at [487, 209] on button "Okay" at bounding box center [491, 208] width 29 height 16
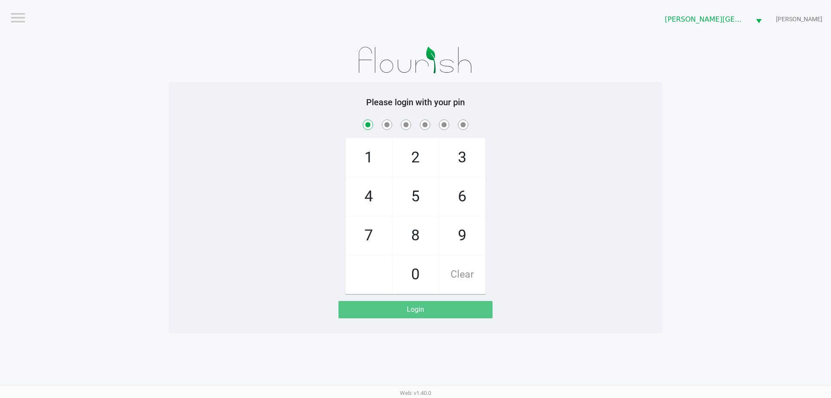
checkbox input "true"
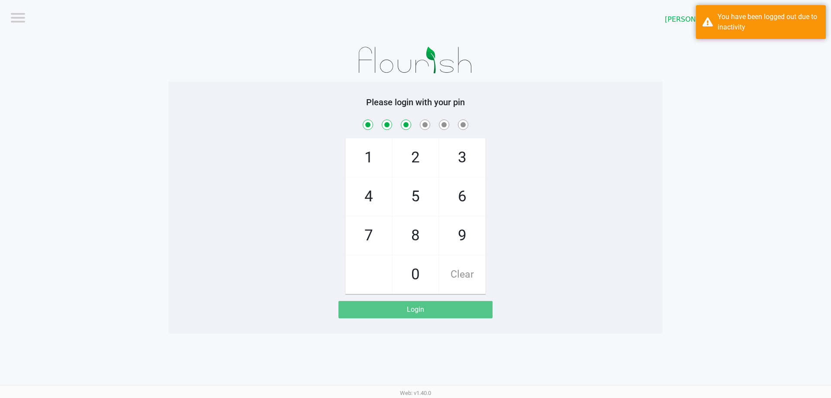
checkbox input "true"
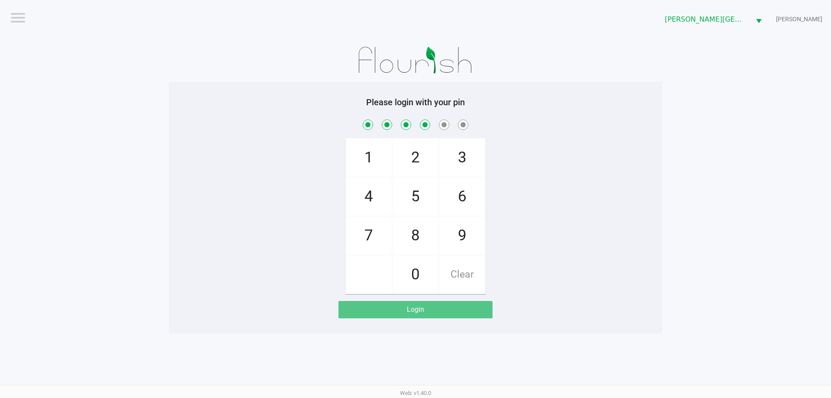
checkbox input "true"
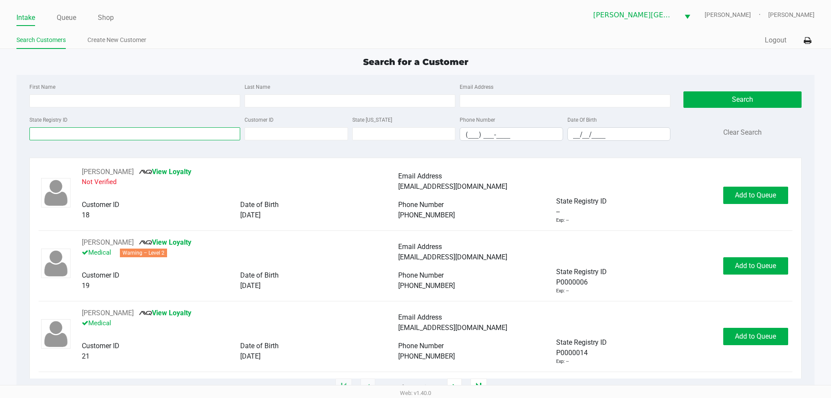
click at [137, 133] on input "State Registry ID" at bounding box center [134, 133] width 211 height 13
type input "p3hx9256"
click at [705, 96] on button "Search" at bounding box center [743, 99] width 118 height 16
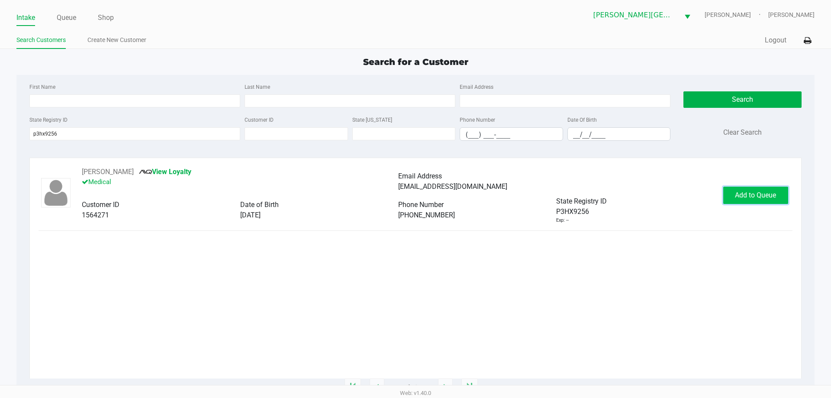
click at [742, 195] on span "Add to Queue" at bounding box center [755, 195] width 41 height 8
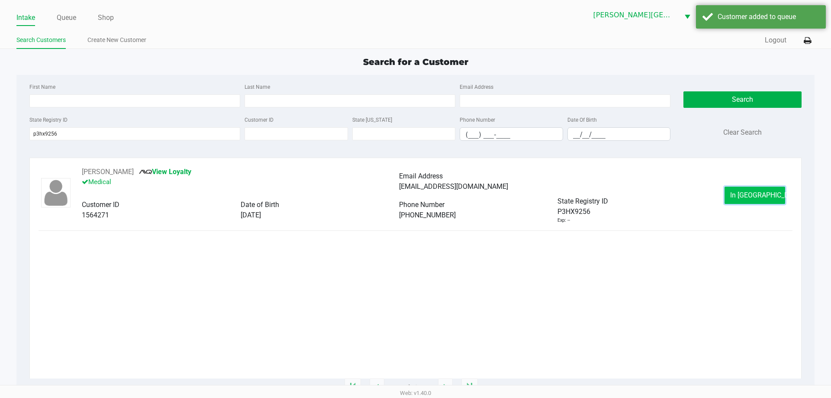
click at [751, 198] on span "In Queue" at bounding box center [766, 195] width 73 height 8
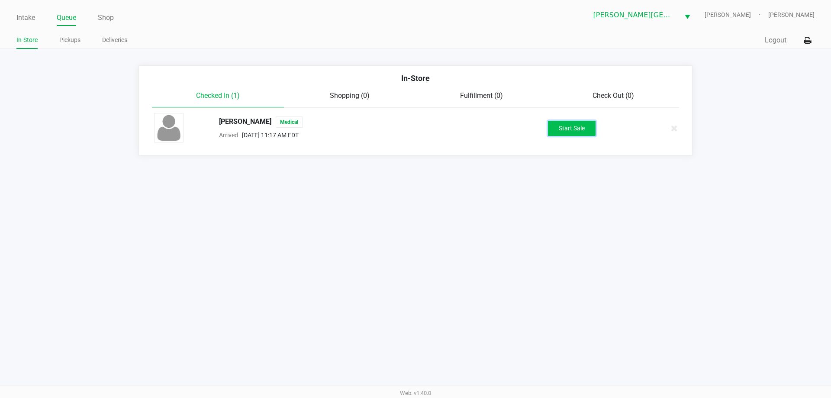
click at [577, 129] on button "Start Sale" at bounding box center [572, 128] width 48 height 15
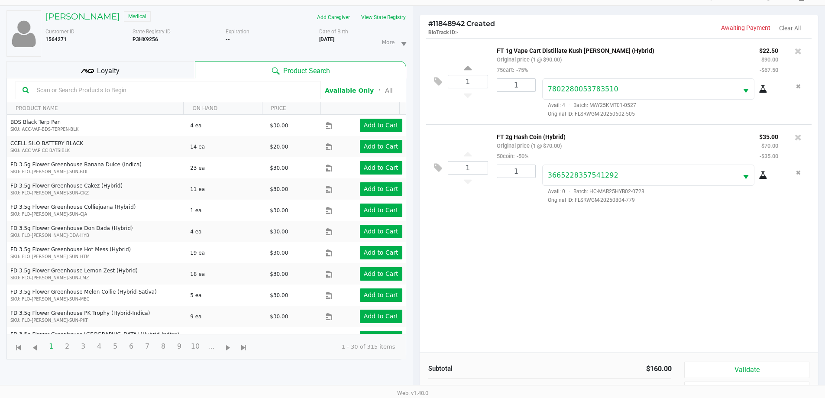
scroll to position [94, 0]
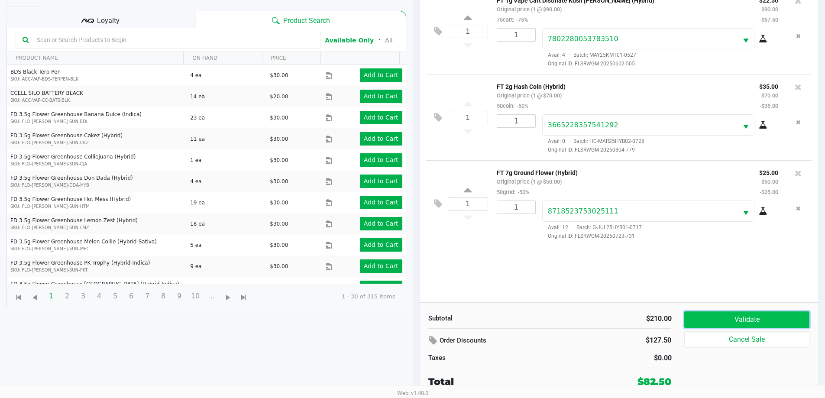
click at [758, 315] on button "Validate" at bounding box center [746, 319] width 125 height 16
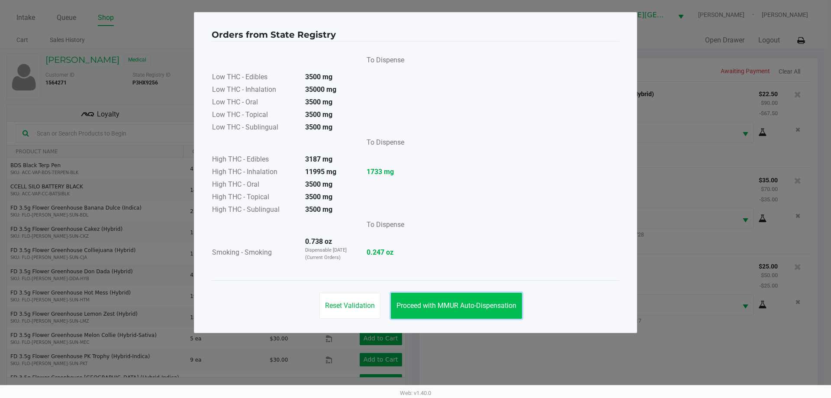
click at [456, 307] on span "Proceed with MMUR Auto-Dispensation" at bounding box center [457, 305] width 120 height 8
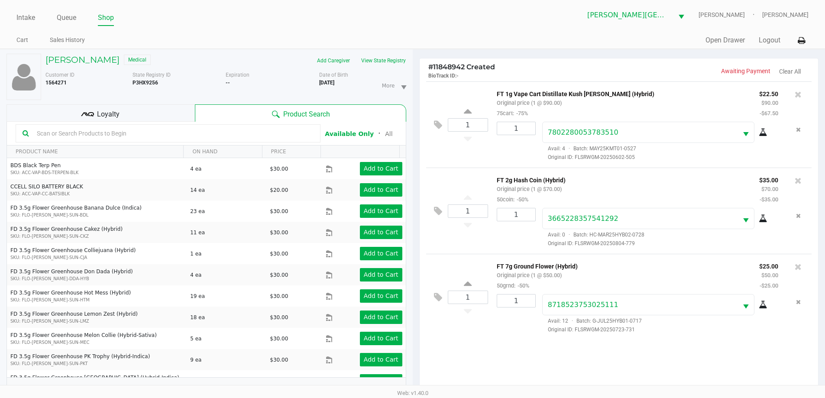
click at [103, 115] on span "Loyalty" at bounding box center [108, 114] width 23 height 10
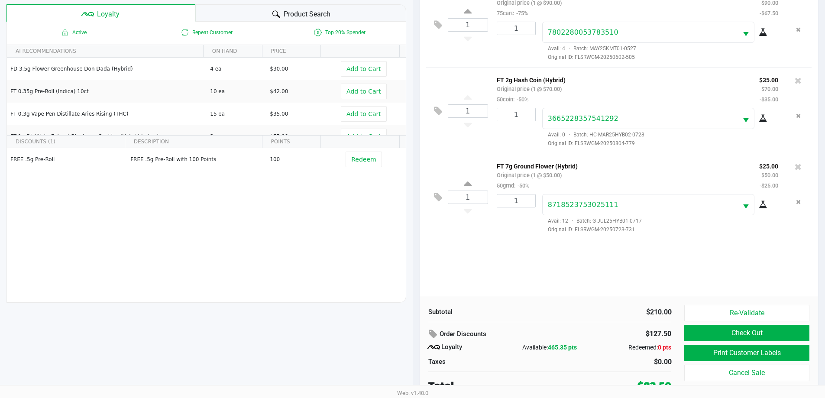
scroll to position [104, 0]
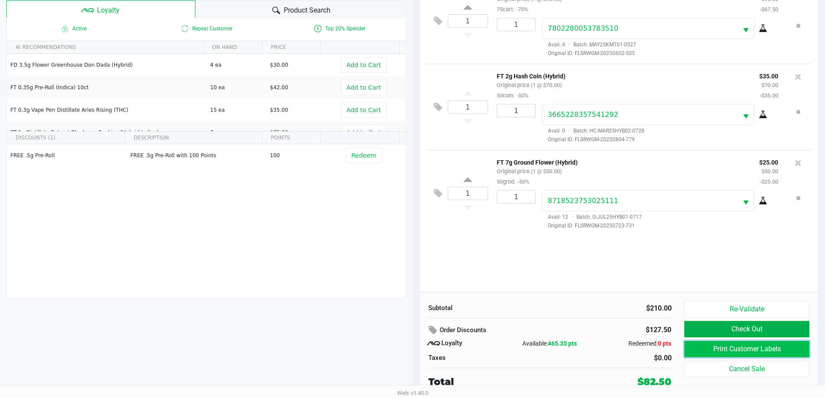
click at [755, 351] on button "Print Customer Labels" at bounding box center [746, 349] width 125 height 16
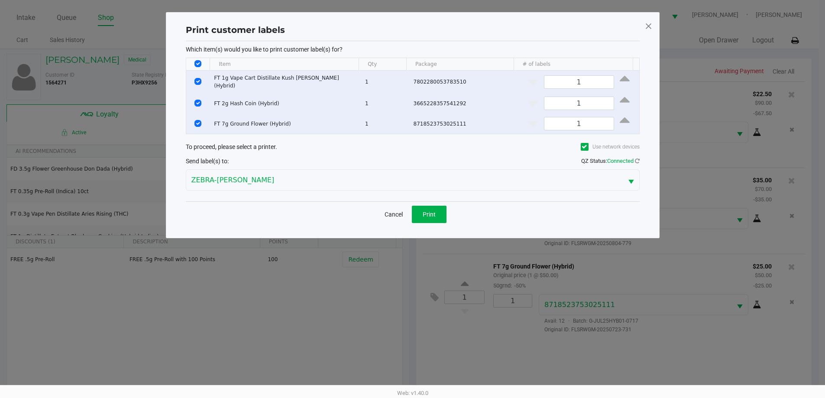
scroll to position [0, 0]
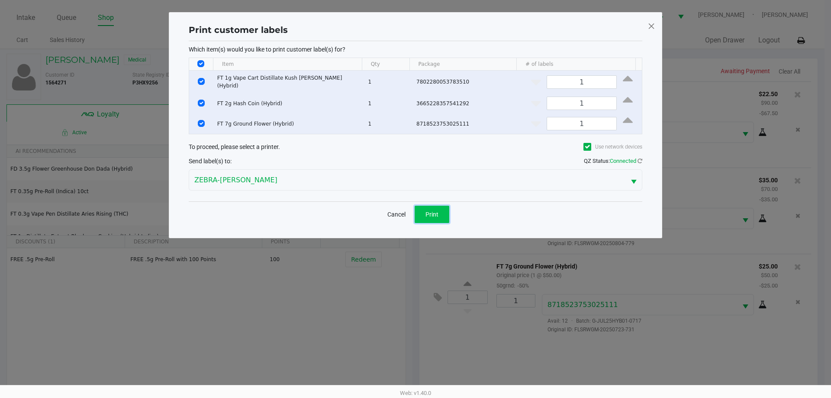
click at [432, 206] on button "Print" at bounding box center [432, 214] width 35 height 17
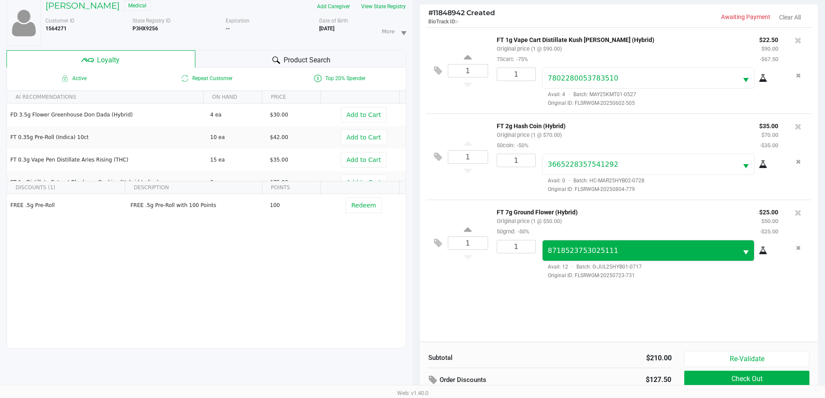
scroll to position [104, 0]
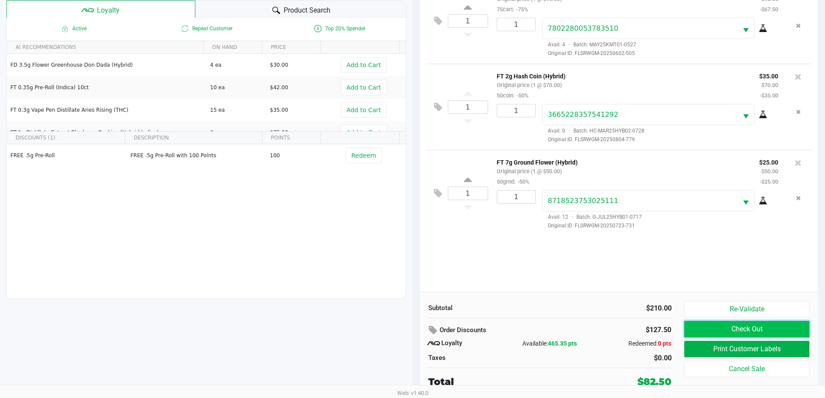
click at [745, 330] on button "Check Out" at bounding box center [746, 329] width 125 height 16
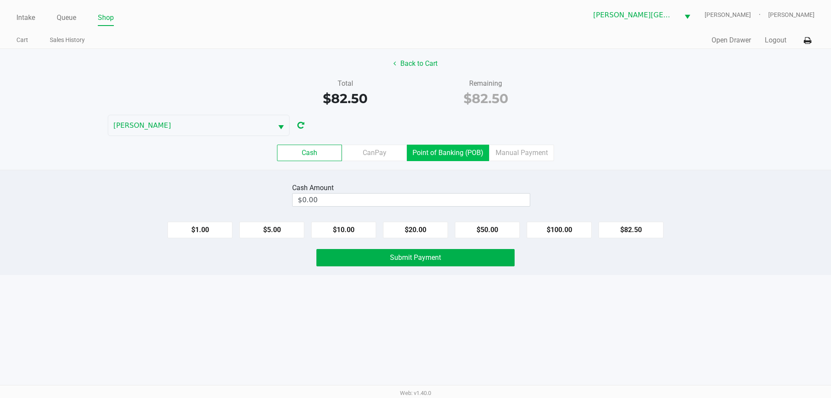
click at [442, 150] on label "Point of Banking (POB)" at bounding box center [448, 153] width 82 height 16
click at [0, 0] on 7 "Point of Banking (POB)" at bounding box center [0, 0] width 0 height 0
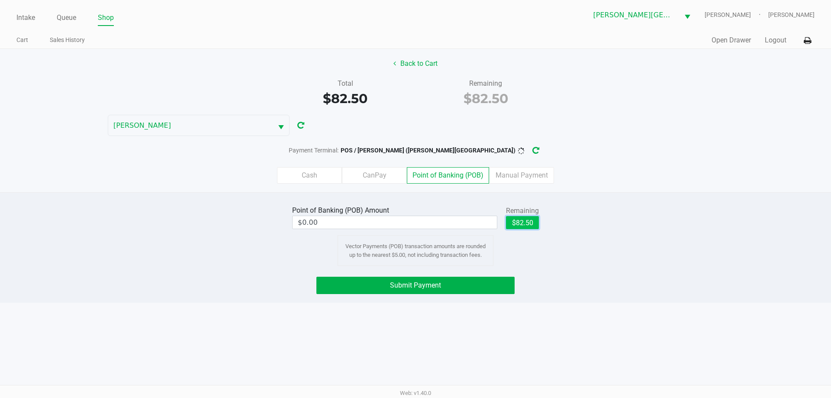
click at [526, 226] on button "$82.50" at bounding box center [522, 222] width 33 height 13
type input "$82.50"
click at [448, 281] on button "Submit Payment" at bounding box center [415, 285] width 198 height 17
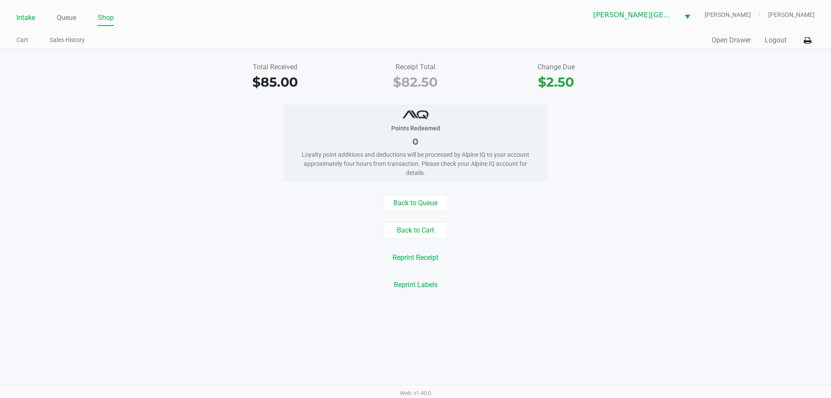
click at [19, 20] on link "Intake" at bounding box center [25, 18] width 19 height 12
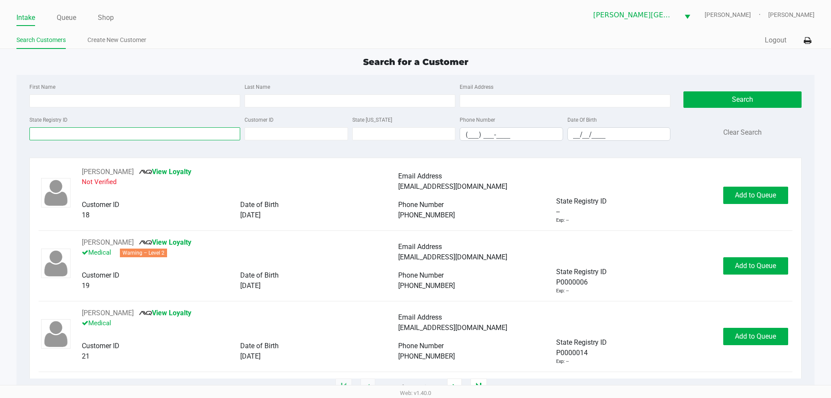
click at [88, 135] on input "State Registry ID" at bounding box center [134, 133] width 211 height 13
type input "p7xm7630"
click at [730, 97] on button "Search" at bounding box center [743, 99] width 118 height 16
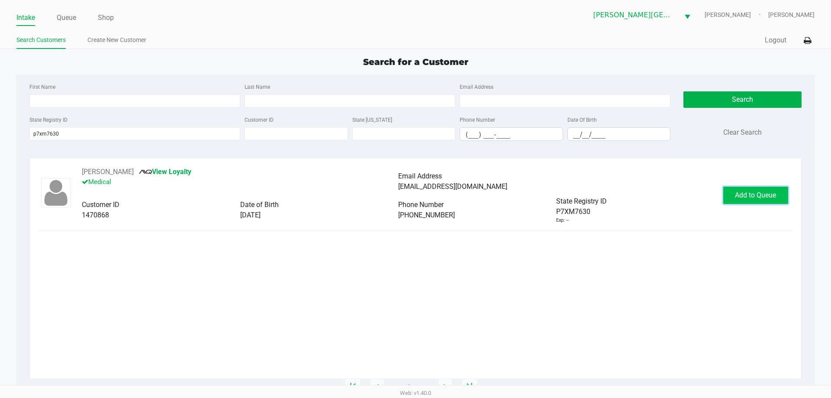
click at [757, 192] on span "Add to Queue" at bounding box center [755, 195] width 41 height 8
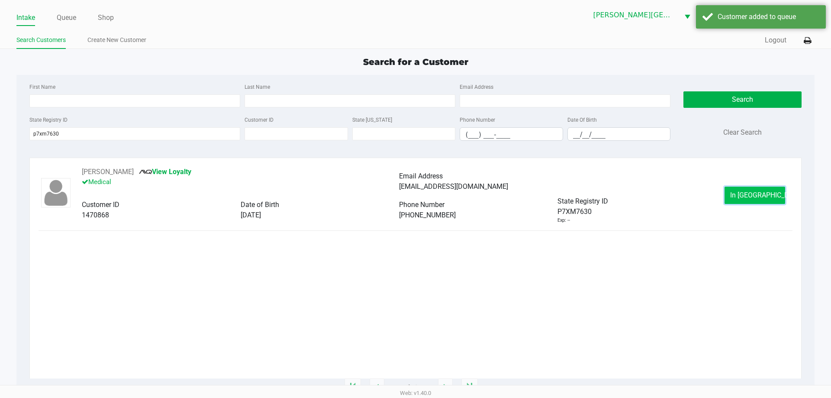
click at [755, 189] on button "In Queue" at bounding box center [755, 195] width 61 height 17
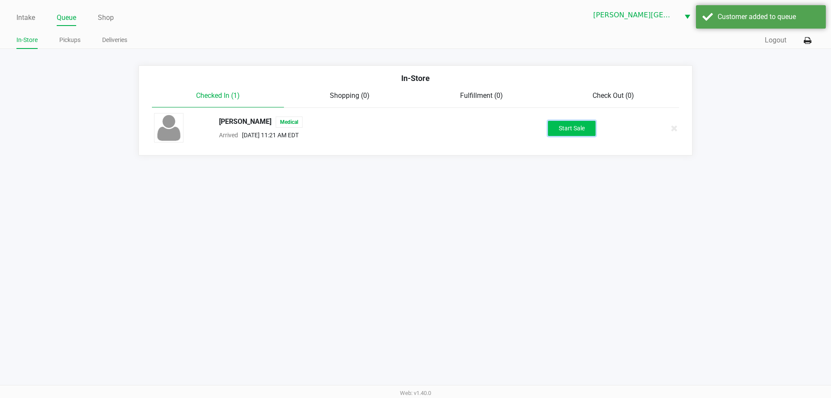
click at [574, 127] on button "Start Sale" at bounding box center [572, 128] width 48 height 15
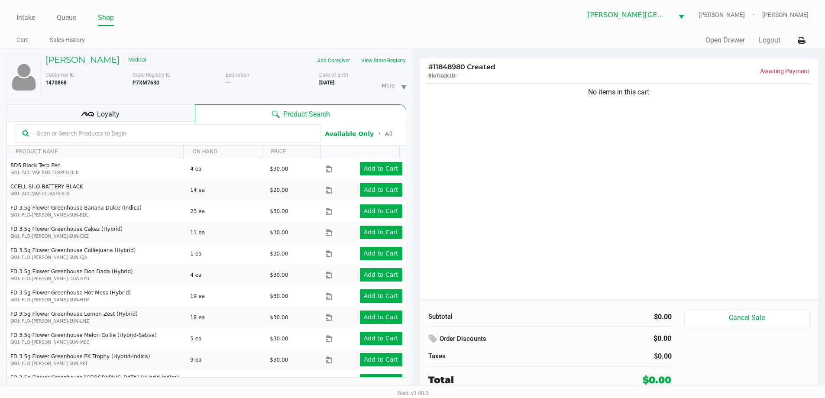
click at [600, 194] on div "No items in this cart" at bounding box center [618, 190] width 399 height 219
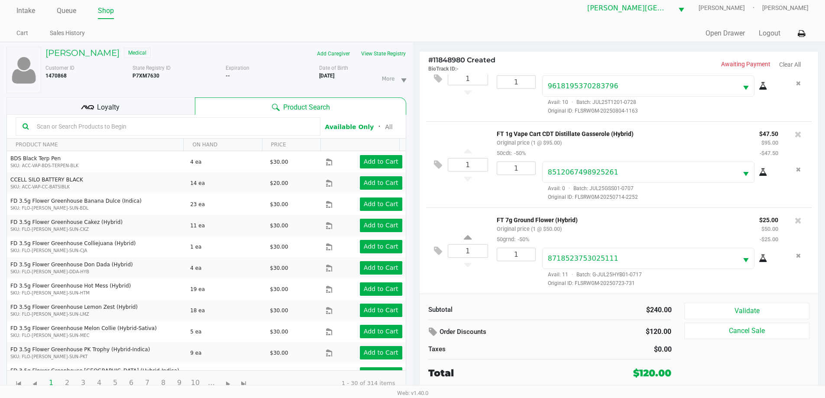
scroll to position [9, 0]
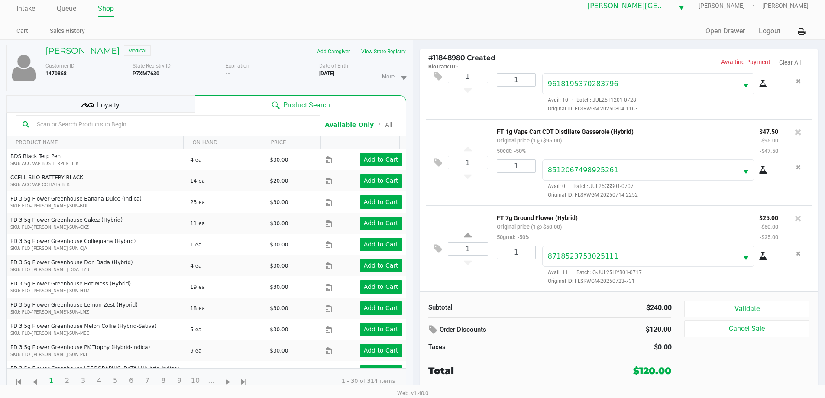
click at [113, 109] on span "Loyalty" at bounding box center [108, 105] width 23 height 10
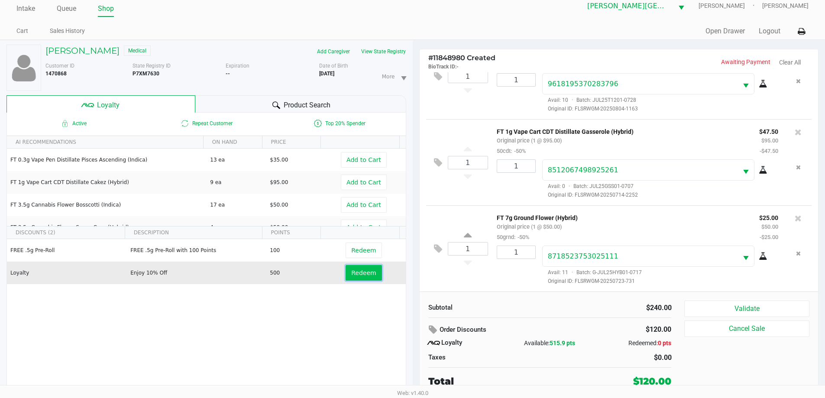
click at [358, 274] on span "Redeem" at bounding box center [363, 272] width 25 height 7
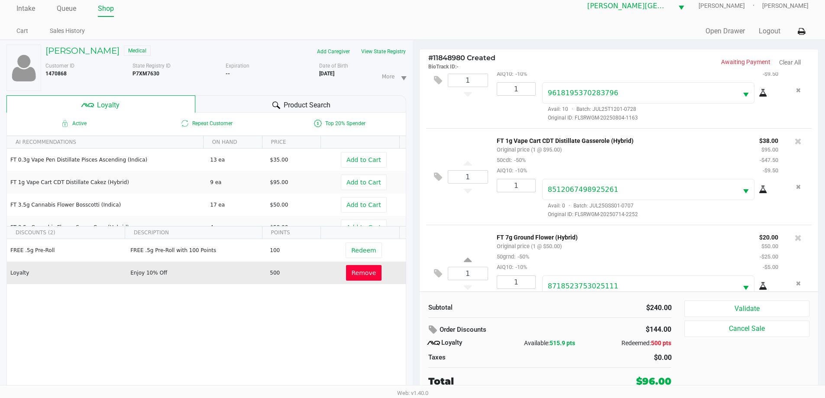
scroll to position [72, 0]
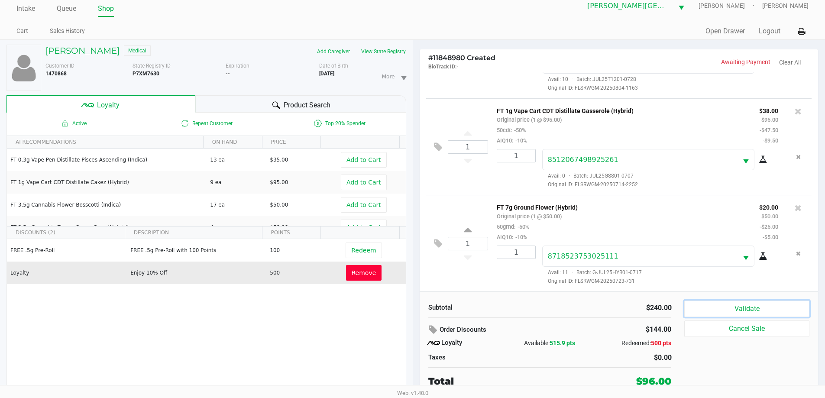
click at [744, 304] on button "Validate" at bounding box center [746, 308] width 125 height 16
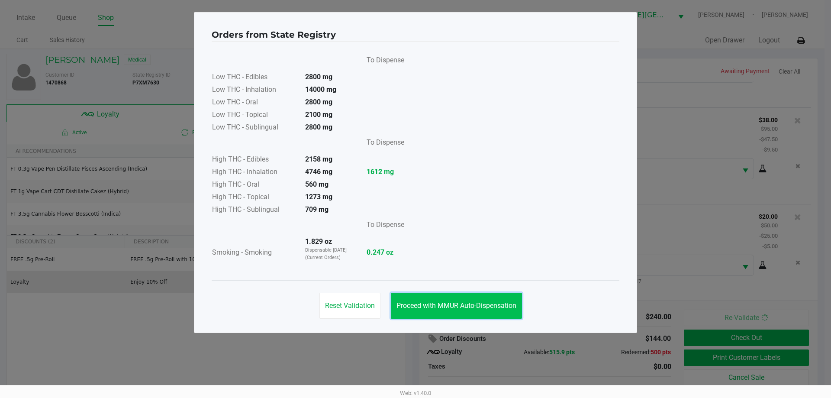
click at [477, 310] on button "Proceed with MMUR Auto-Dispensation" at bounding box center [456, 306] width 131 height 26
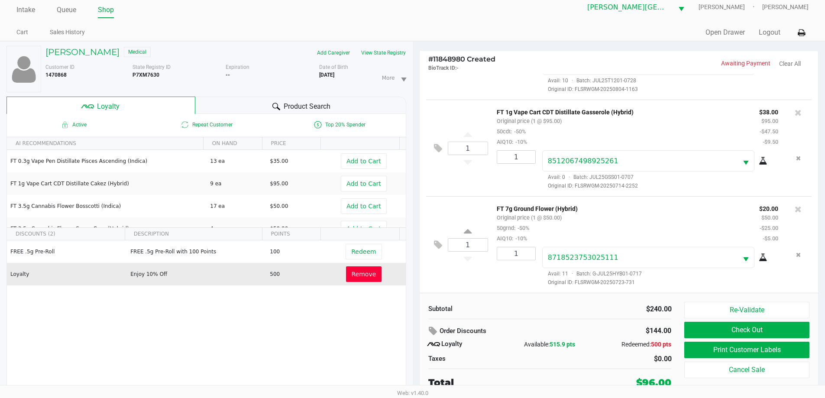
scroll to position [9, 0]
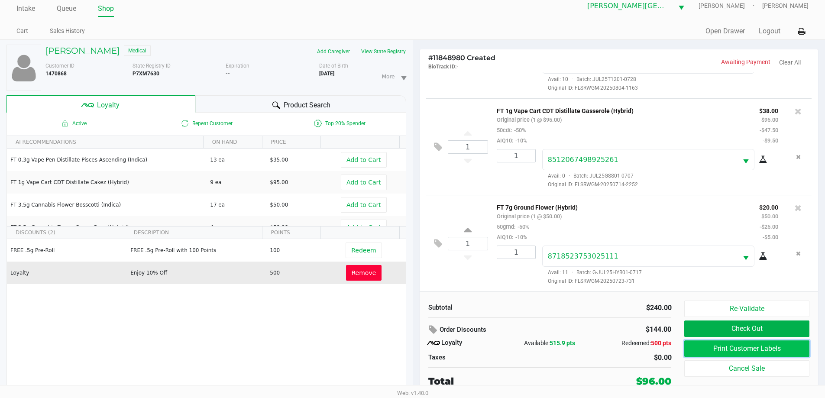
click at [717, 349] on button "Print Customer Labels" at bounding box center [746, 348] width 125 height 16
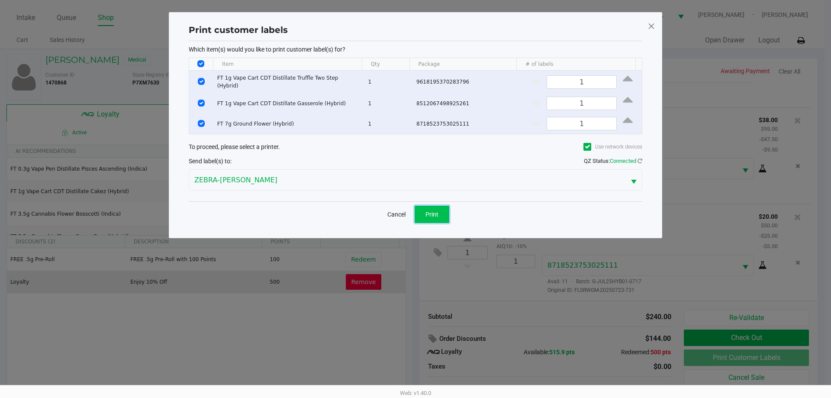
click at [432, 211] on span "Print" at bounding box center [432, 214] width 13 height 7
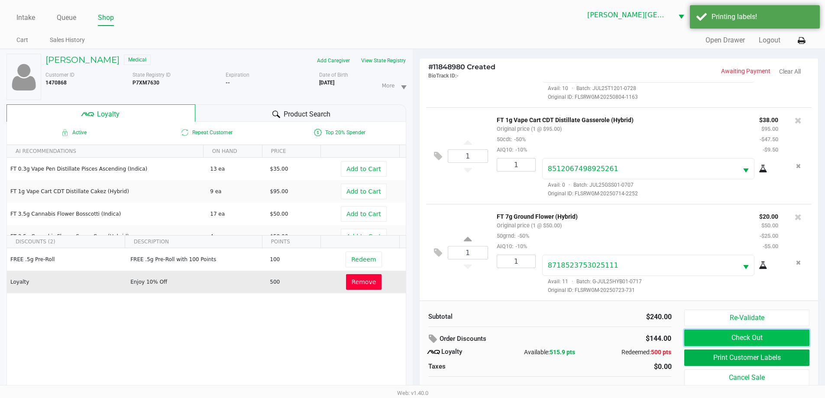
click at [761, 336] on button "Check Out" at bounding box center [746, 337] width 125 height 16
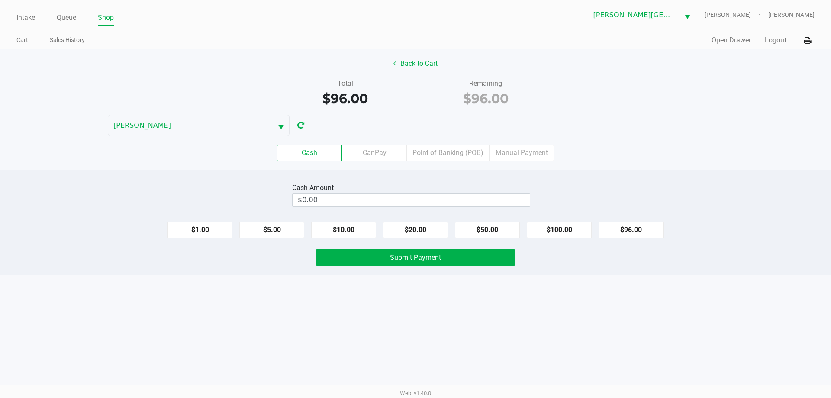
click at [322, 151] on label "Cash" at bounding box center [309, 153] width 65 height 16
click at [0, 0] on 0 "Cash" at bounding box center [0, 0] width 0 height 0
click at [362, 204] on input "0" at bounding box center [411, 200] width 237 height 13
click at [549, 231] on button "$100.00" at bounding box center [559, 230] width 65 height 16
type input "$100.00"
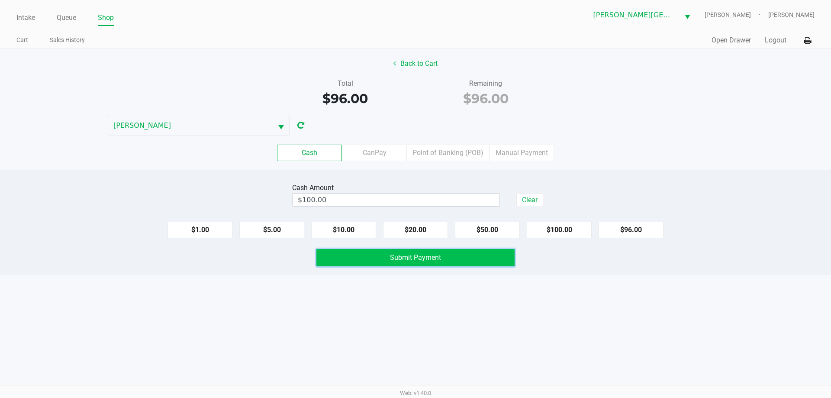
click at [403, 257] on span "Submit Payment" at bounding box center [415, 257] width 51 height 8
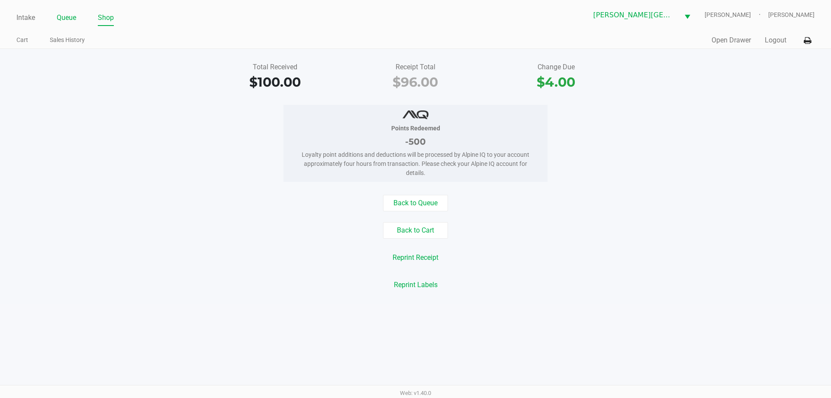
click at [73, 17] on link "Queue" at bounding box center [66, 18] width 19 height 12
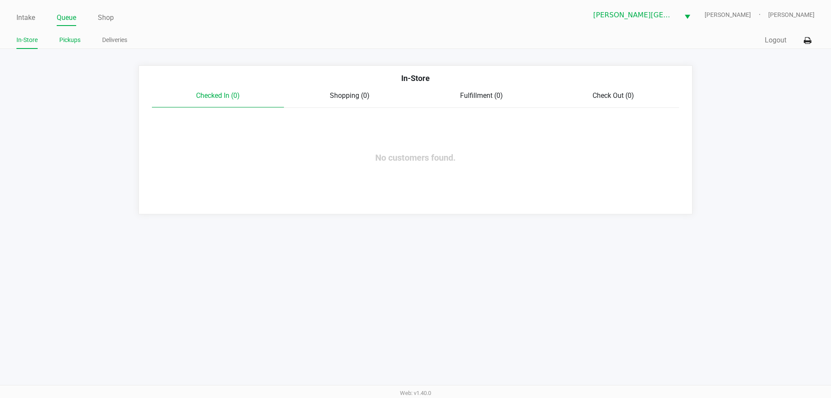
click at [69, 40] on link "Pickups" at bounding box center [69, 40] width 21 height 11
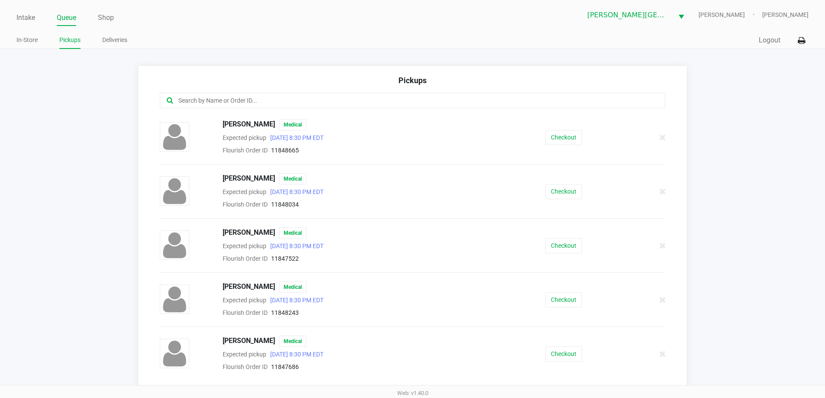
click at [309, 100] on input "text" at bounding box center [398, 101] width 442 height 10
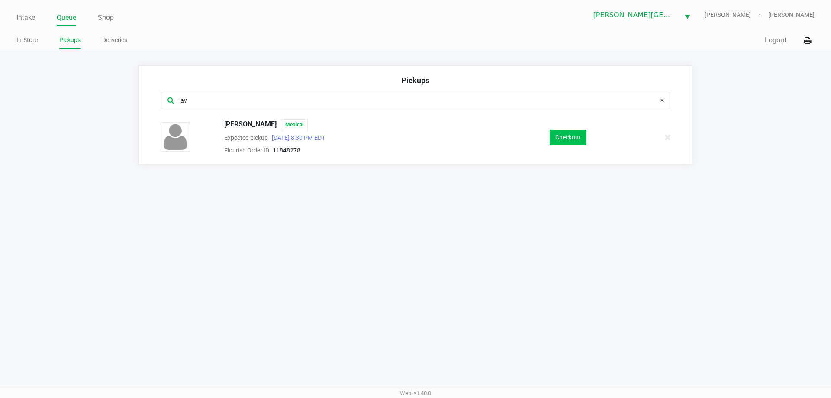
type input "lav"
click at [558, 135] on button "Checkout" at bounding box center [568, 137] width 37 height 15
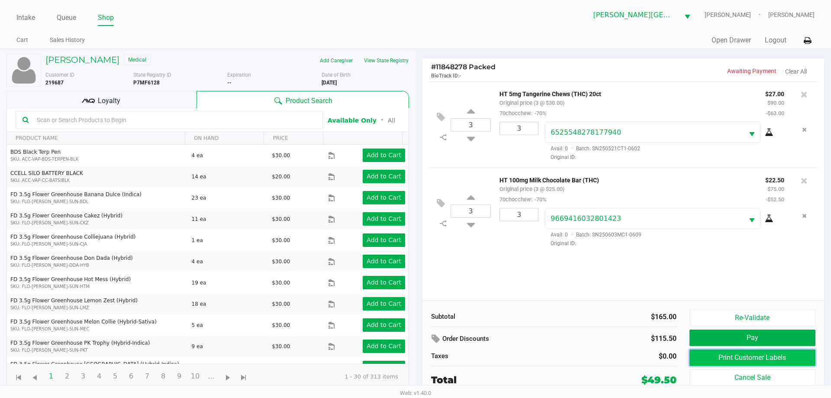
click at [727, 356] on button "Print Customer Labels" at bounding box center [753, 357] width 126 height 16
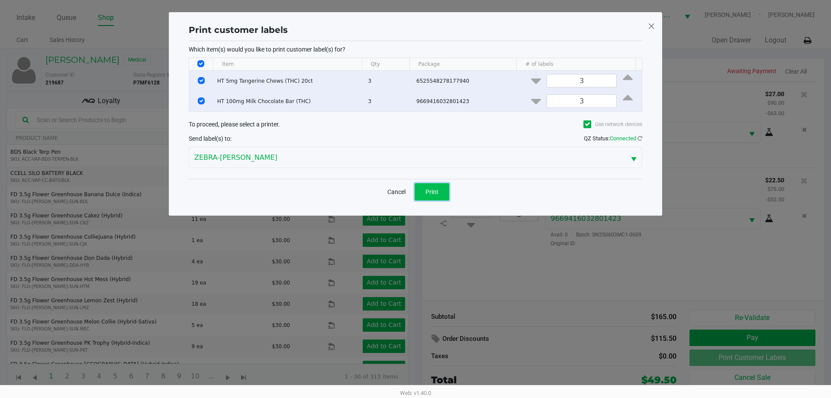
click at [439, 191] on button "Print" at bounding box center [432, 191] width 35 height 17
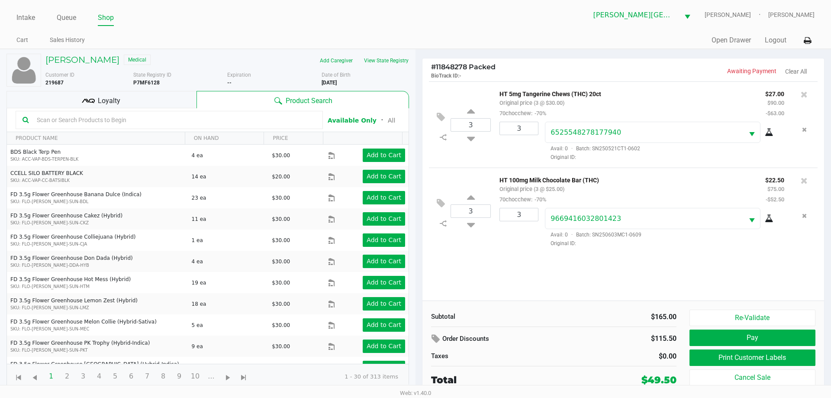
click at [103, 103] on span "Loyalty" at bounding box center [109, 101] width 23 height 10
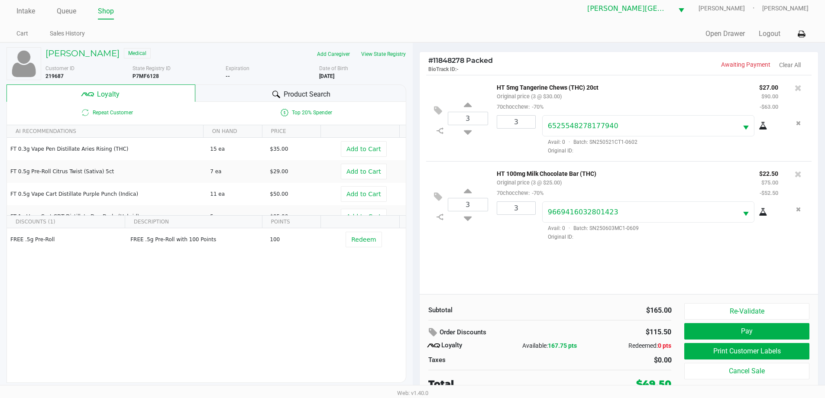
scroll to position [9, 0]
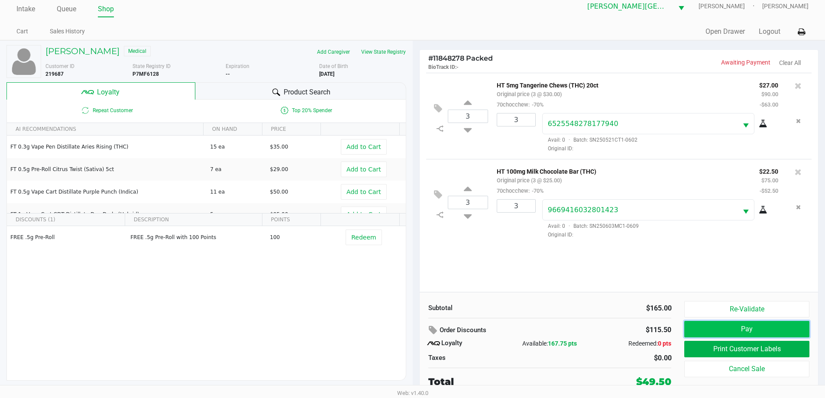
click at [730, 321] on button "Pay" at bounding box center [746, 329] width 125 height 16
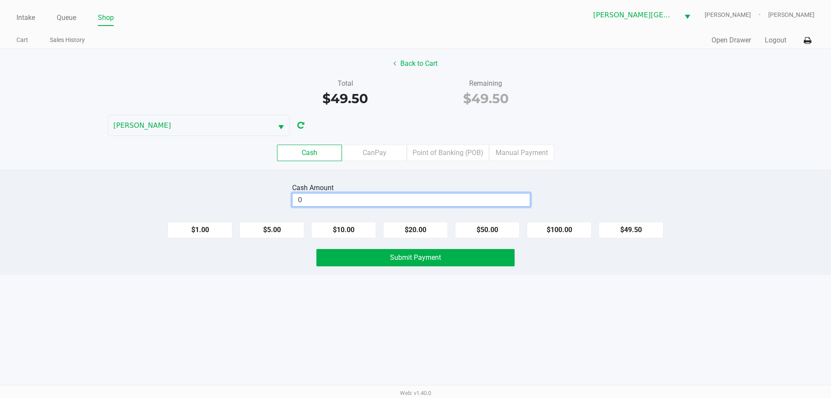
click at [308, 195] on input "0" at bounding box center [411, 200] width 237 height 13
type input "$60.00"
click at [438, 264] on button "Submit Payment" at bounding box center [415, 257] width 198 height 17
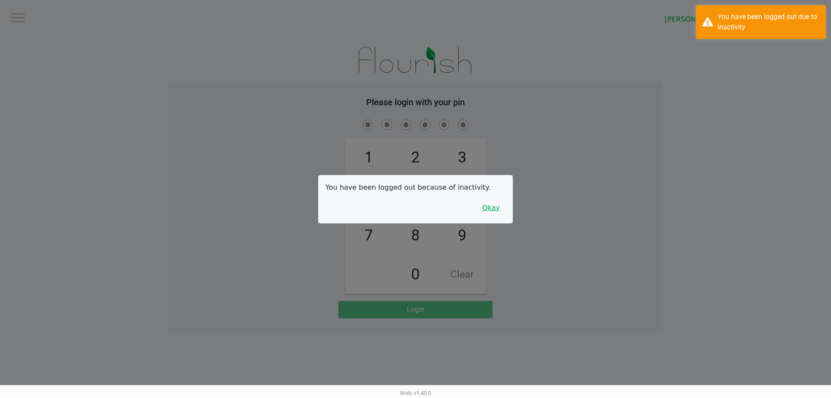
click at [500, 210] on button "Okay" at bounding box center [491, 208] width 29 height 16
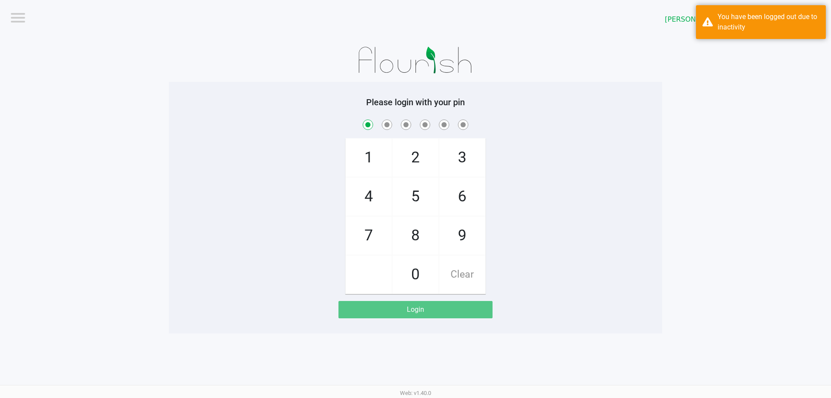
checkbox input "true"
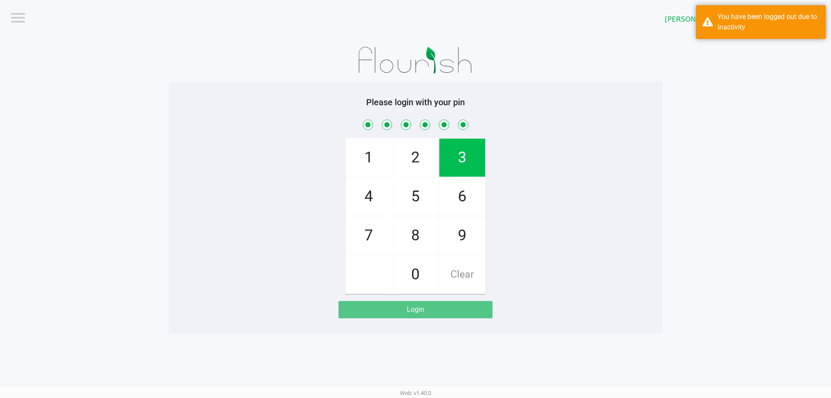
checkbox input "true"
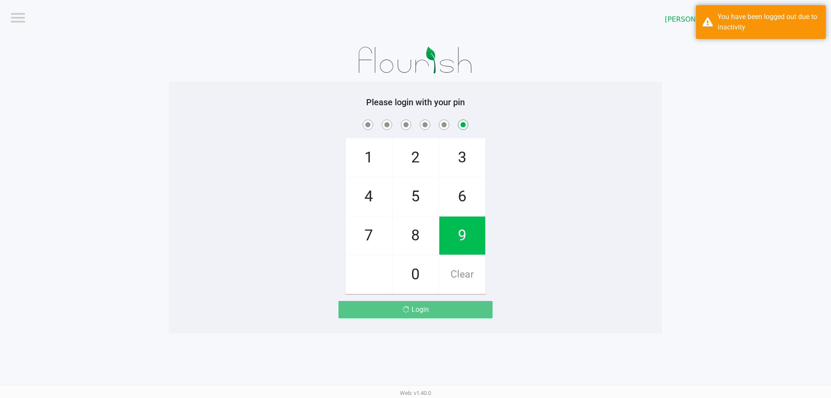
checkbox input "false"
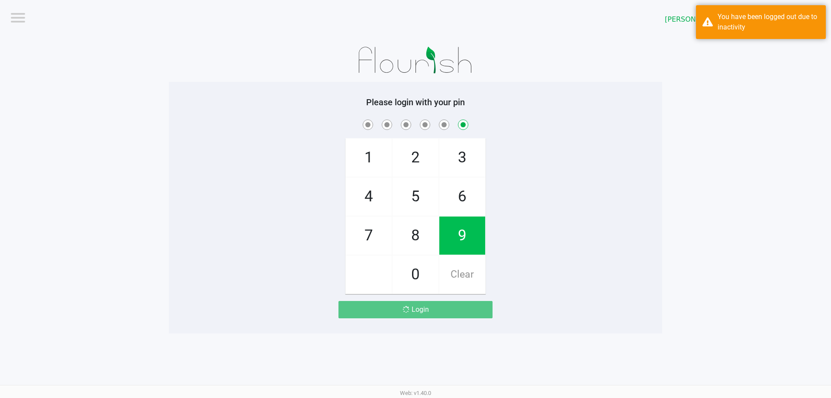
checkbox input "false"
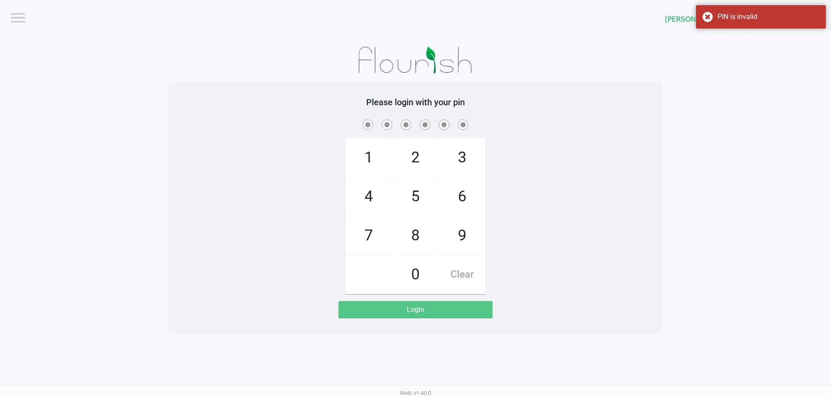
checkbox input "true"
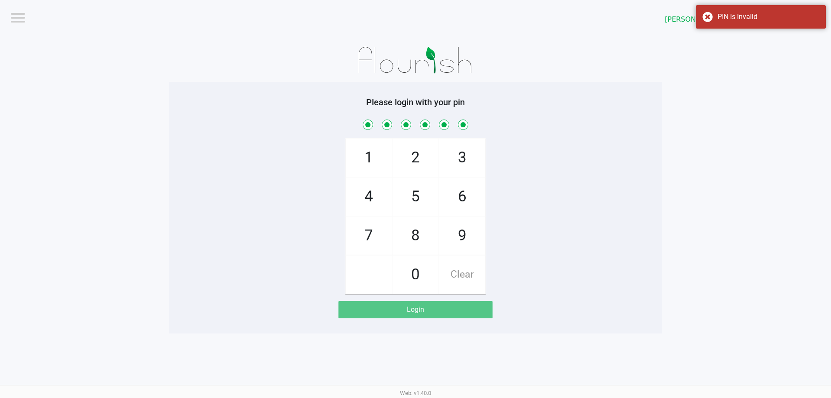
checkbox input "true"
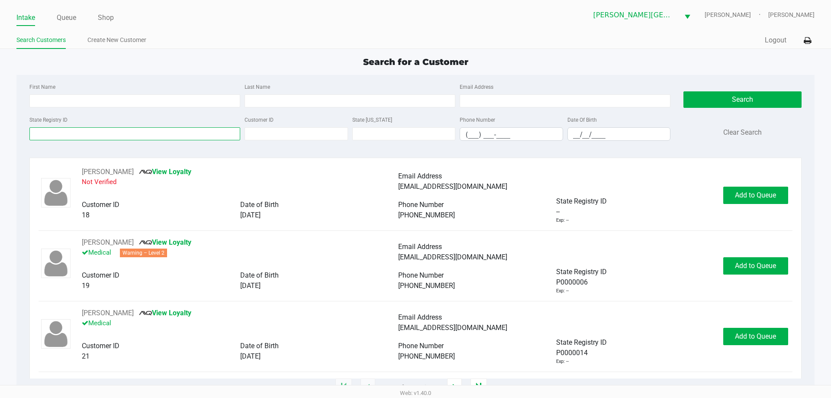
click at [183, 134] on input "State Registry ID" at bounding box center [134, 133] width 211 height 13
click at [294, 104] on input "Last Name" at bounding box center [350, 100] width 211 height 13
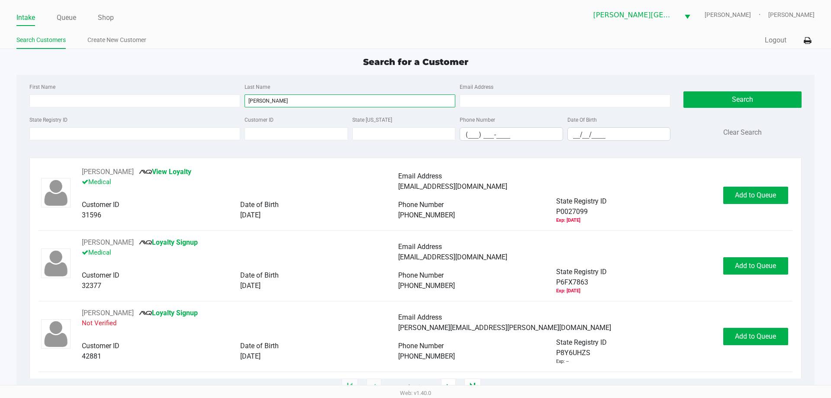
type input "colburn"
click at [583, 132] on input "__/__/____" at bounding box center [619, 134] width 103 height 13
click at [65, 21] on link "Queue" at bounding box center [66, 18] width 19 height 12
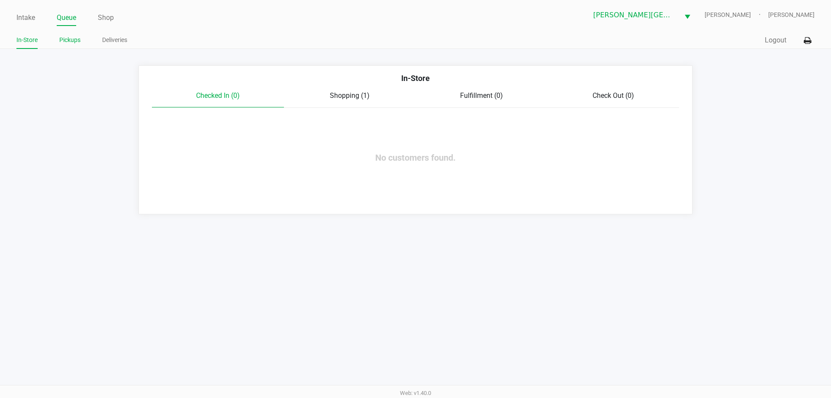
click at [71, 40] on link "Pickups" at bounding box center [69, 40] width 21 height 11
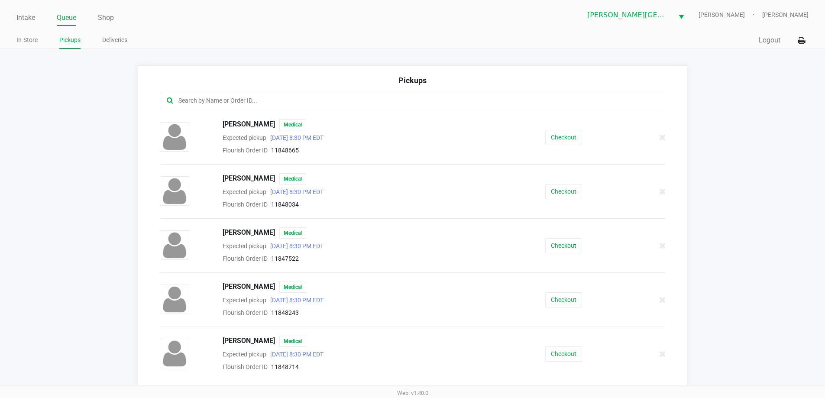
click at [72, 36] on link "Pickups" at bounding box center [69, 40] width 21 height 11
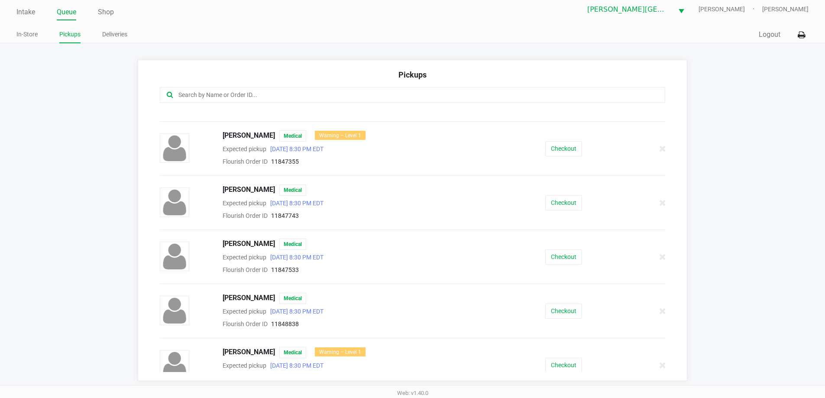
scroll to position [779, 0]
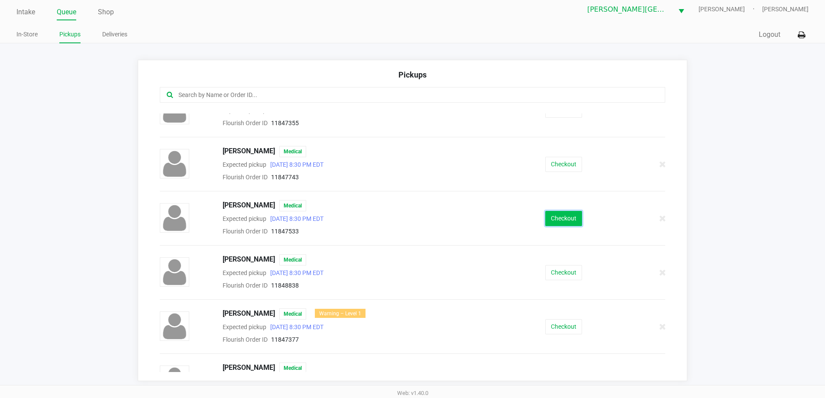
click at [568, 219] on button "Checkout" at bounding box center [563, 218] width 37 height 15
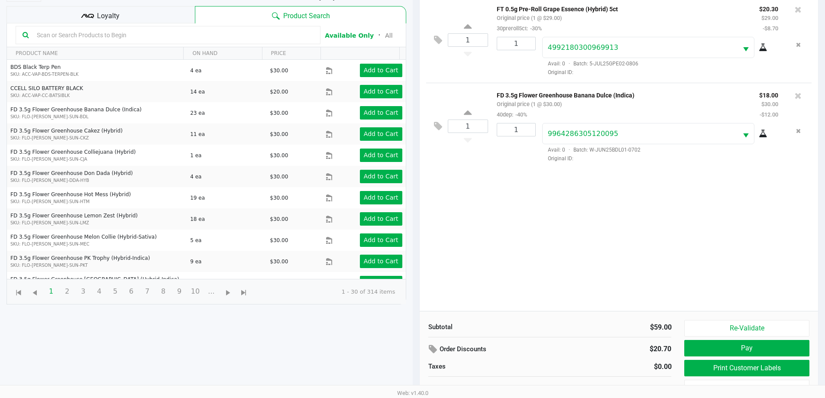
scroll to position [94, 0]
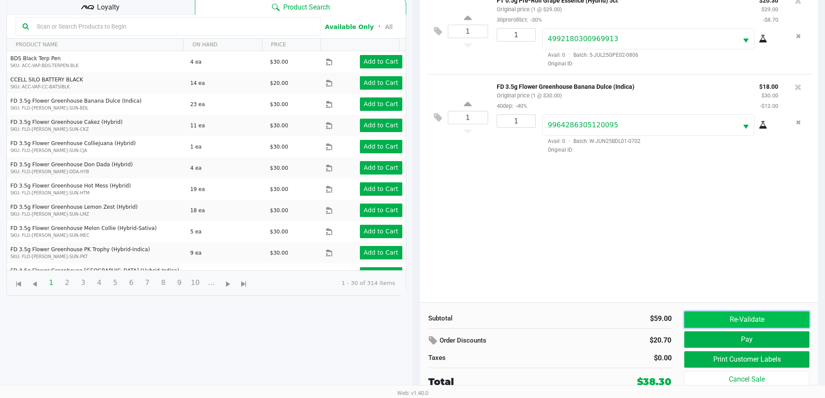
click at [738, 316] on button "Re-Validate" at bounding box center [746, 319] width 125 height 16
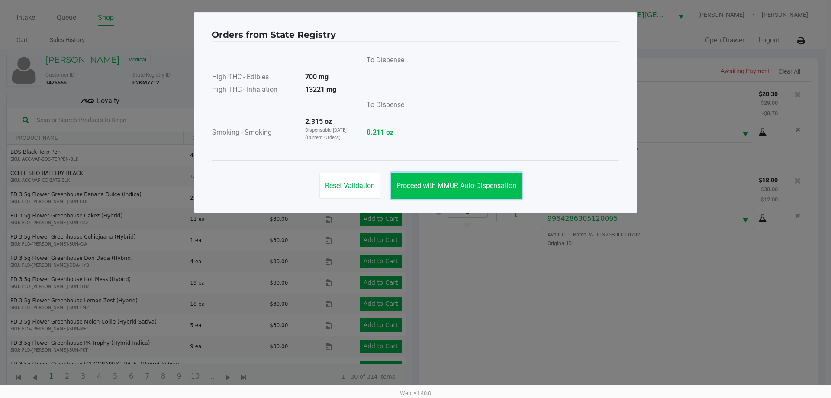
click at [445, 188] on span "Proceed with MMUR Auto-Dispensation" at bounding box center [457, 185] width 120 height 8
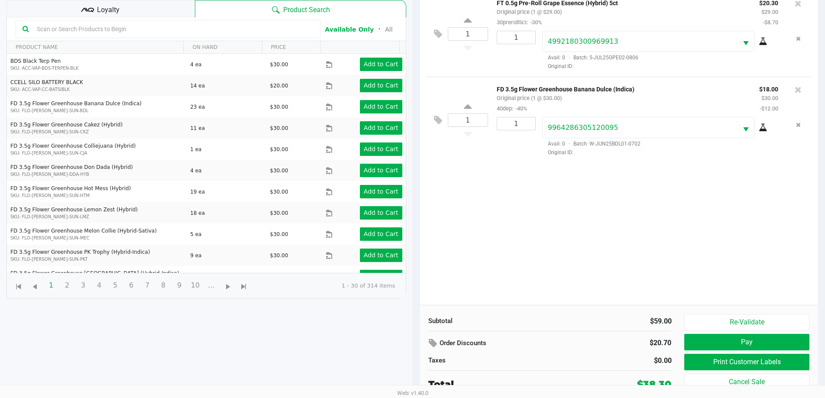
scroll to position [94, 0]
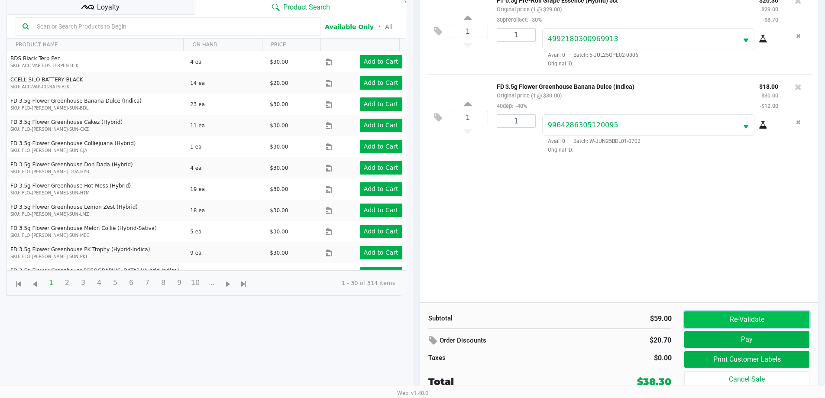
click at [777, 323] on button "Re-Validate" at bounding box center [746, 319] width 125 height 16
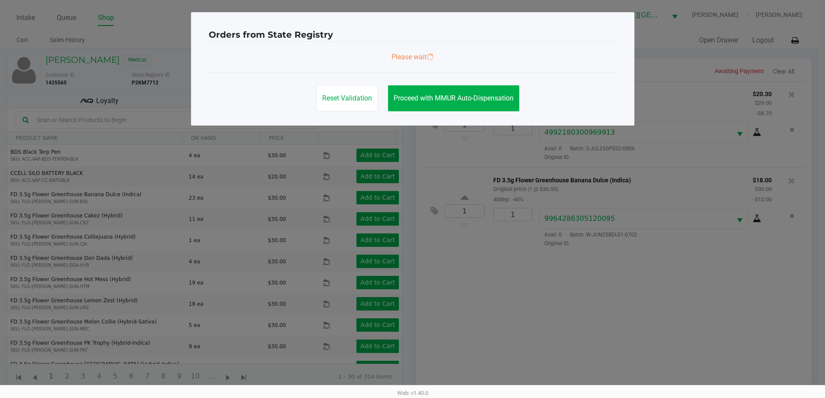
scroll to position [0, 0]
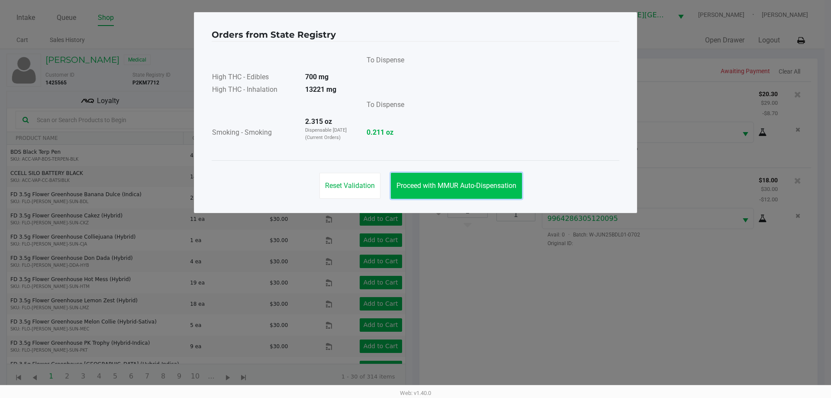
click at [468, 186] on span "Proceed with MMUR Auto-Dispensation" at bounding box center [457, 185] width 120 height 8
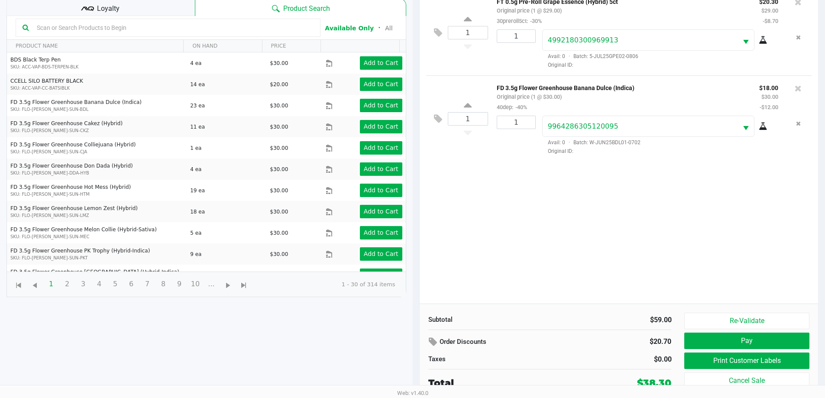
scroll to position [94, 0]
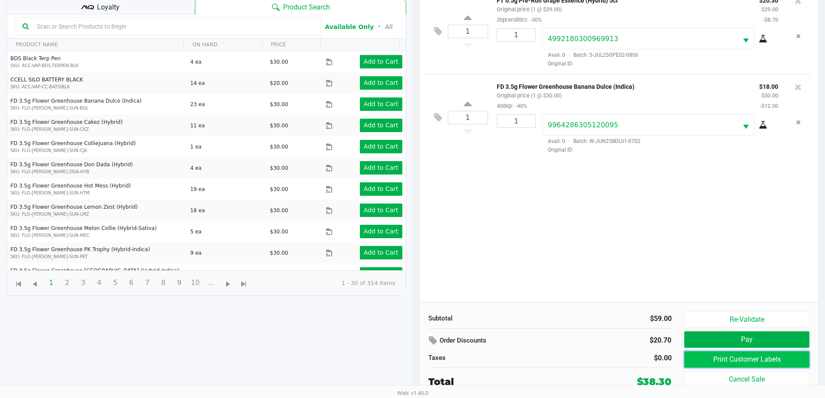
click at [708, 360] on button "Print Customer Labels" at bounding box center [746, 359] width 125 height 16
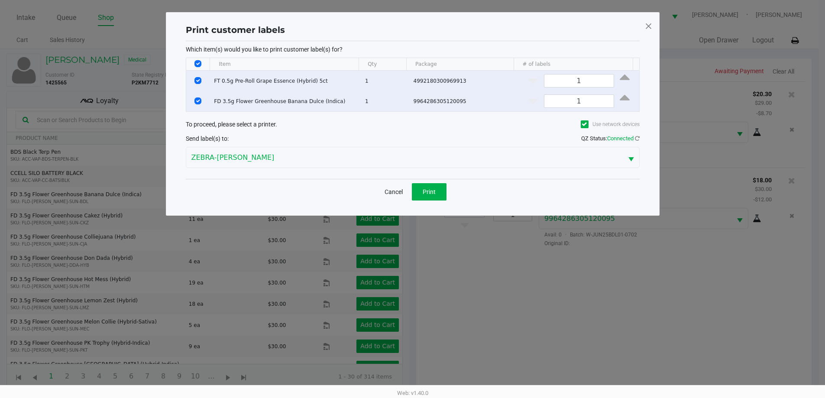
scroll to position [0, 0]
click at [440, 188] on button "Print" at bounding box center [432, 191] width 35 height 17
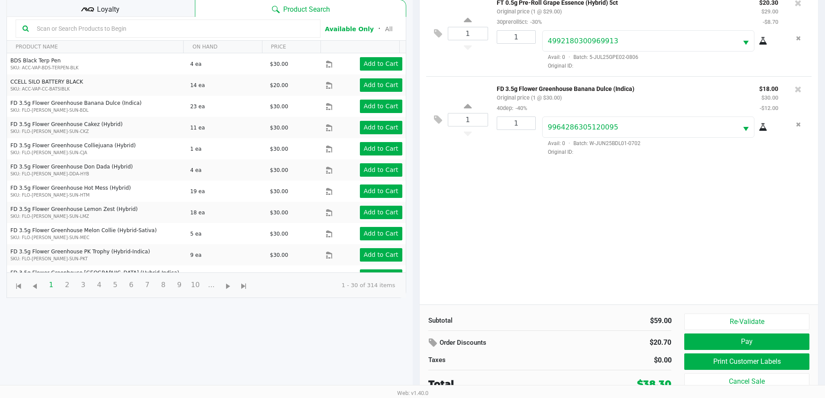
scroll to position [94, 0]
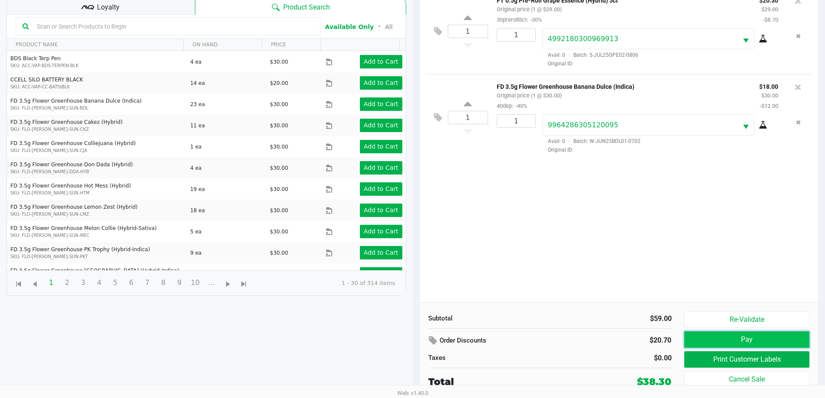
click at [796, 337] on button "Pay" at bounding box center [746, 339] width 125 height 16
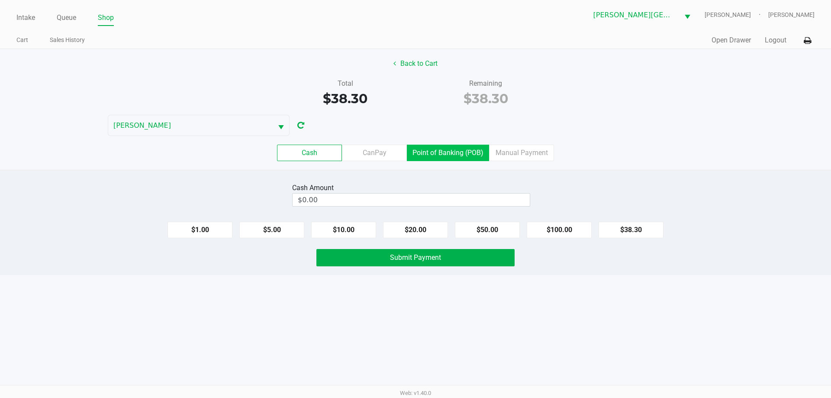
click at [442, 154] on label "Point of Banking (POB)" at bounding box center [448, 153] width 82 height 16
click at [0, 0] on 7 "Point of Banking (POB)" at bounding box center [0, 0] width 0 height 0
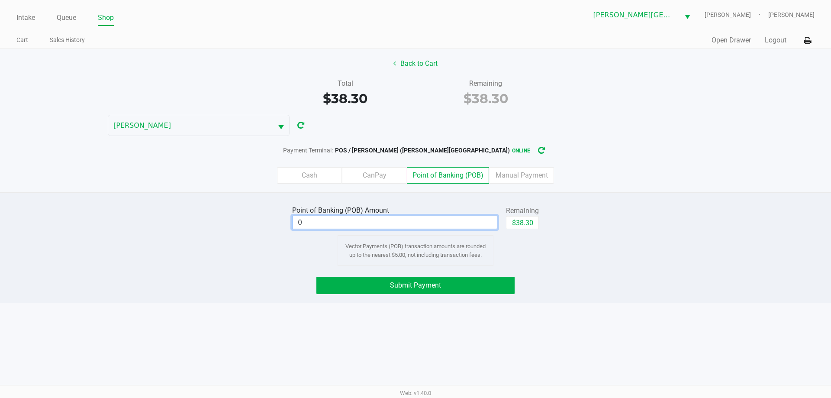
click at [425, 223] on input "0" at bounding box center [395, 222] width 204 height 13
click at [574, 256] on div "Point of Banking (POB) Amount $0.00 Remaining $38.30 Vector Payments (POB) tran…" at bounding box center [416, 234] width 844 height 62
click at [516, 226] on button "$38.30" at bounding box center [522, 222] width 33 height 13
type input "$38.30"
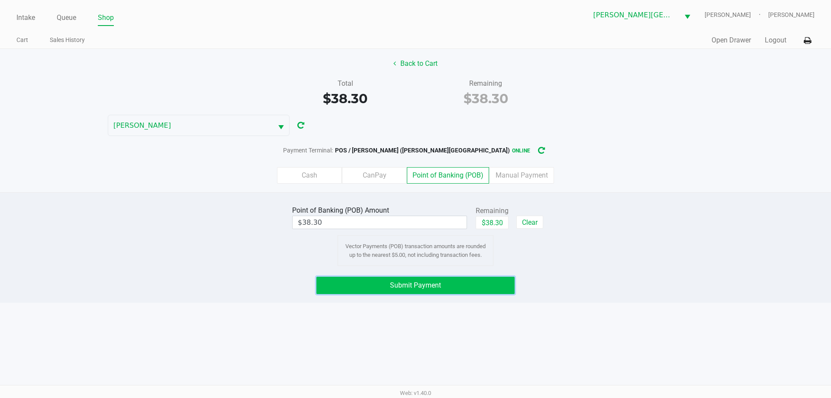
click at [442, 284] on button "Submit Payment" at bounding box center [415, 285] width 198 height 17
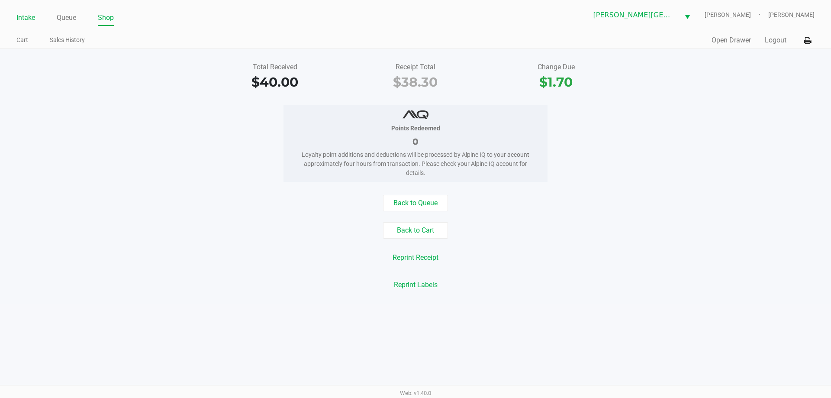
click at [25, 19] on link "Intake" at bounding box center [25, 18] width 19 height 12
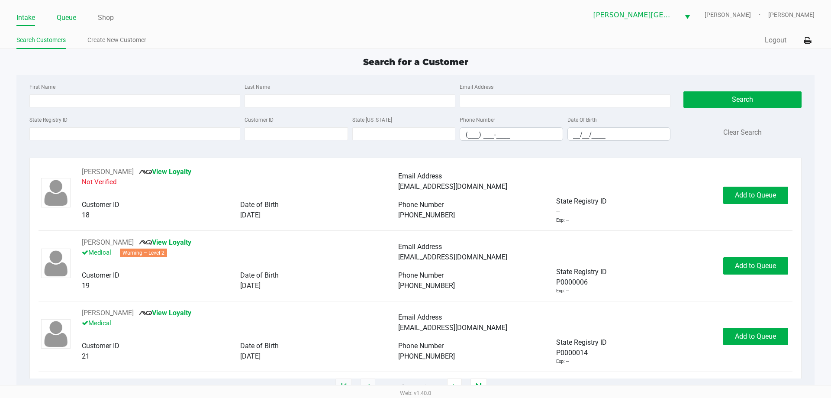
click at [70, 16] on link "Queue" at bounding box center [66, 18] width 19 height 12
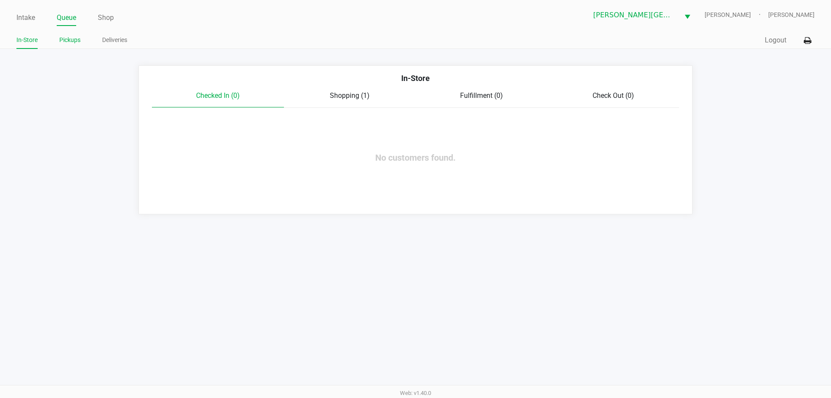
click at [72, 41] on link "Pickups" at bounding box center [69, 40] width 21 height 11
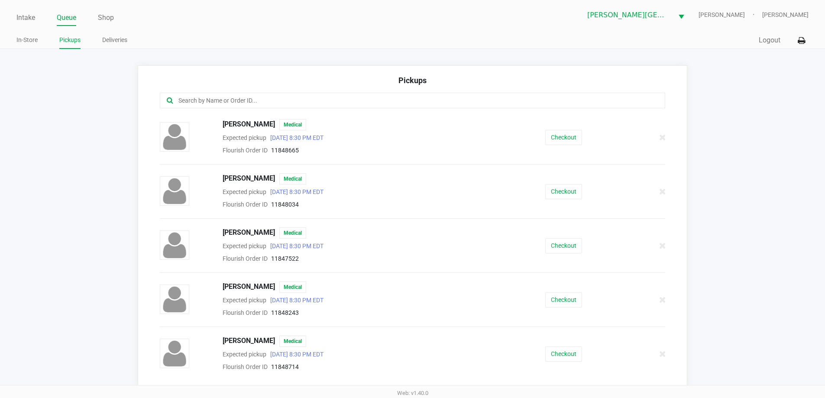
click at [178, 97] on input "text" at bounding box center [398, 101] width 442 height 10
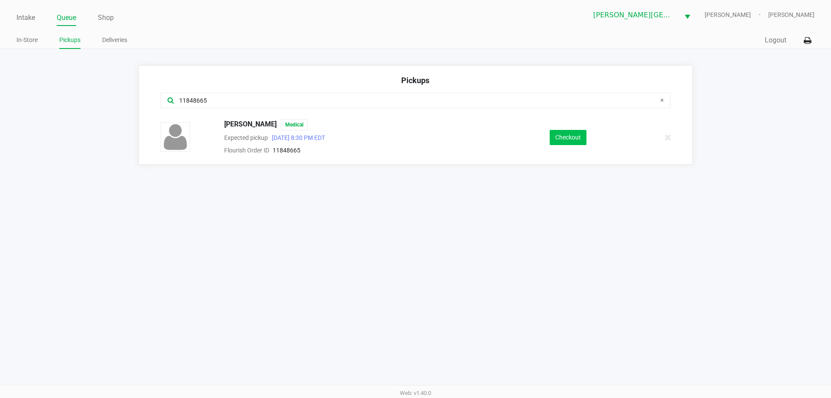
type input "11848665"
click at [568, 132] on button "Checkout" at bounding box center [568, 137] width 37 height 15
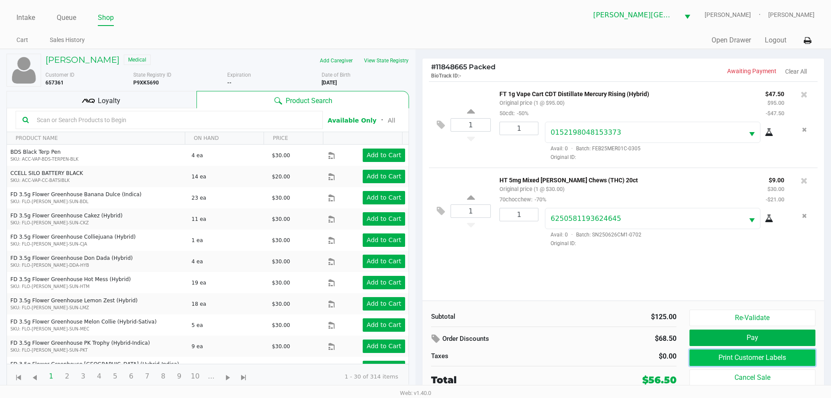
click at [752, 358] on button "Print Customer Labels" at bounding box center [753, 357] width 126 height 16
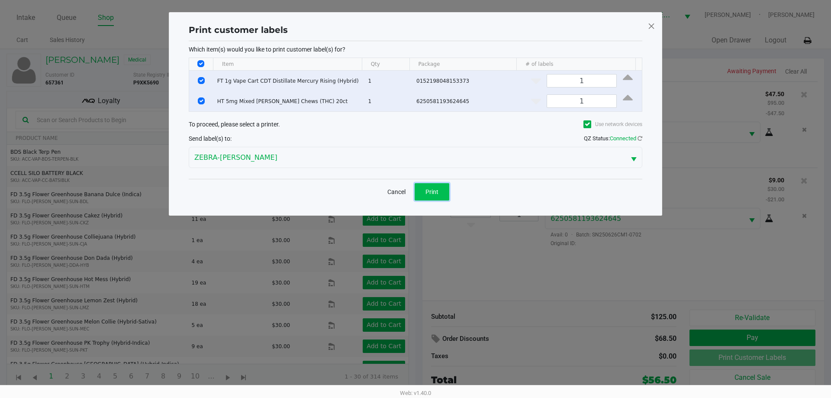
click at [435, 190] on span "Print" at bounding box center [432, 191] width 13 height 7
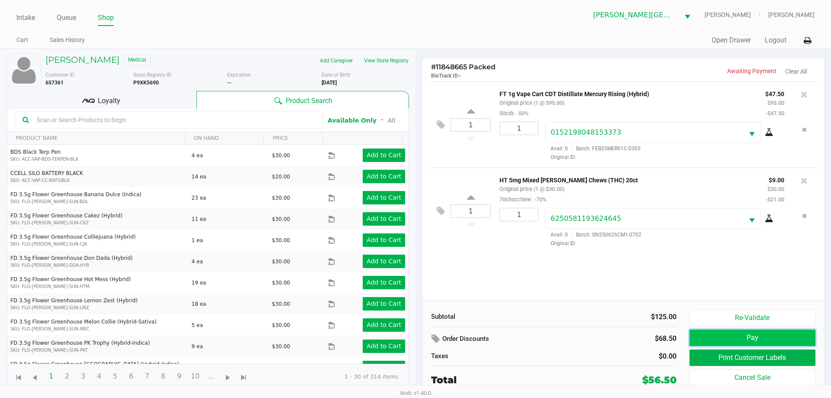
click at [760, 336] on button "Pay" at bounding box center [753, 337] width 126 height 16
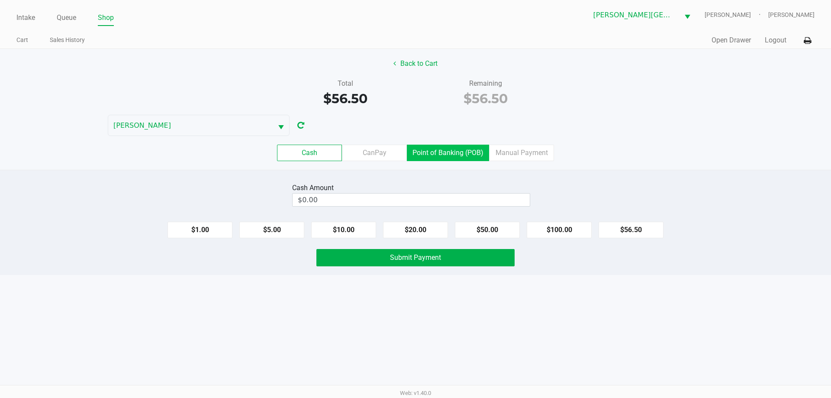
click at [448, 155] on label "Point of Banking (POB)" at bounding box center [448, 153] width 82 height 16
click at [0, 0] on 7 "Point of Banking (POB)" at bounding box center [0, 0] width 0 height 0
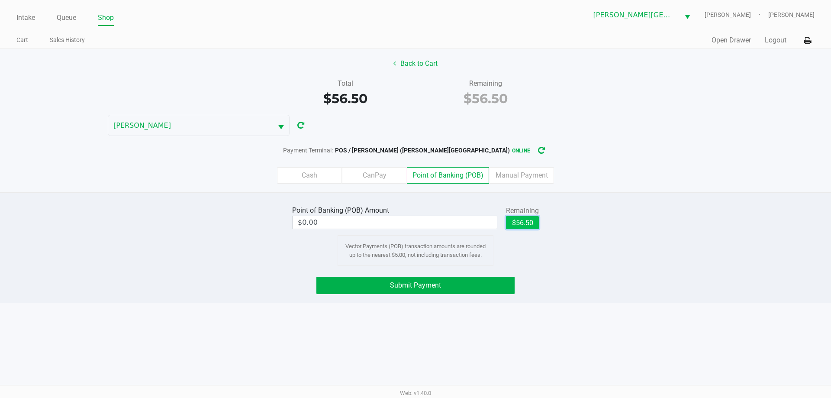
click at [528, 219] on button "$56.50" at bounding box center [522, 222] width 33 height 13
type input "$56.50"
click at [416, 287] on span "Submit Payment" at bounding box center [415, 285] width 51 height 8
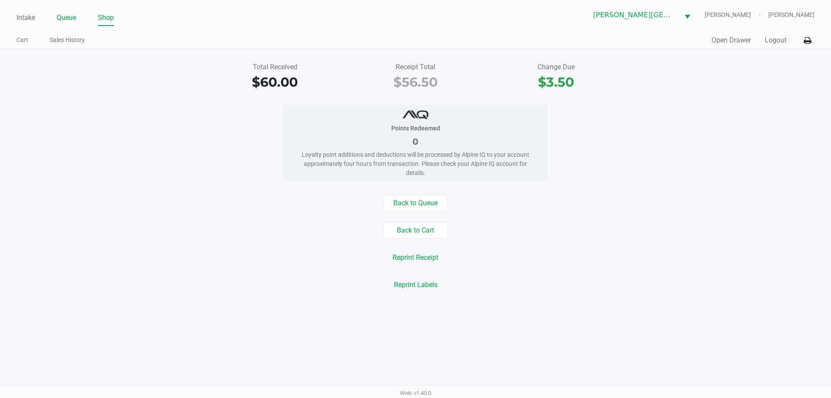
click at [67, 20] on link "Queue" at bounding box center [66, 18] width 19 height 12
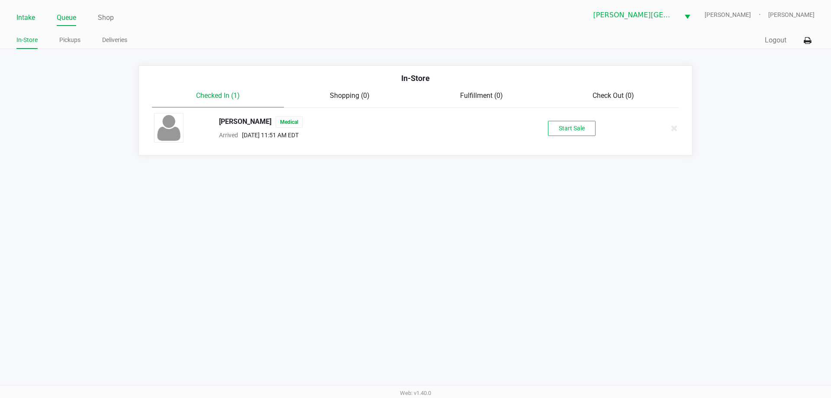
click at [29, 15] on link "Intake" at bounding box center [25, 18] width 19 height 12
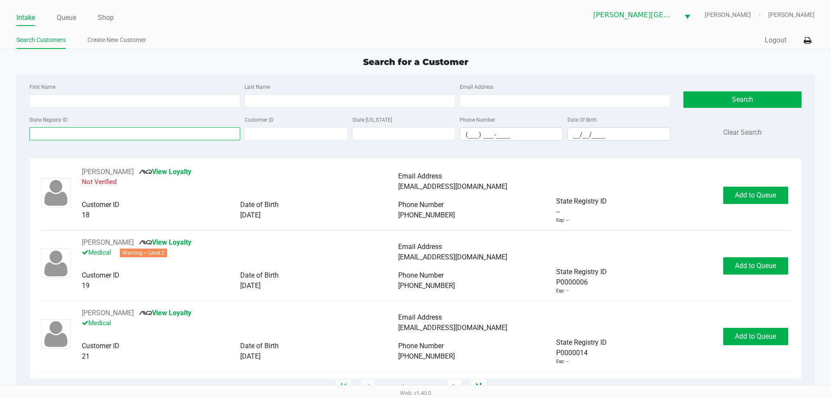
click at [93, 137] on input "State Registry ID" at bounding box center [134, 133] width 211 height 13
type input "pofx2995"
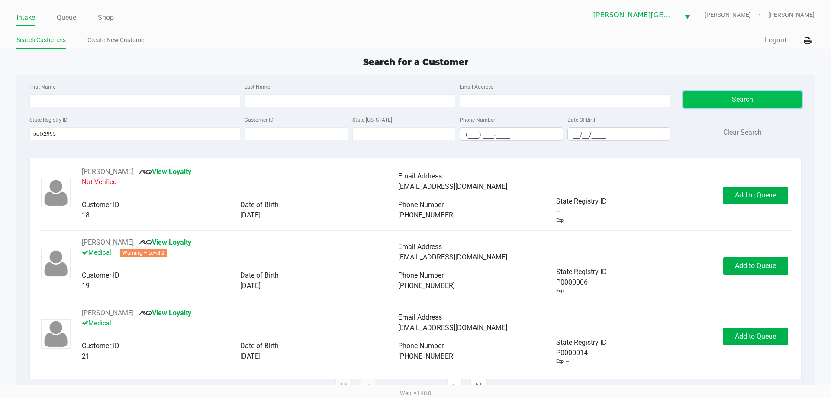
click at [754, 102] on button "Search" at bounding box center [743, 99] width 118 height 16
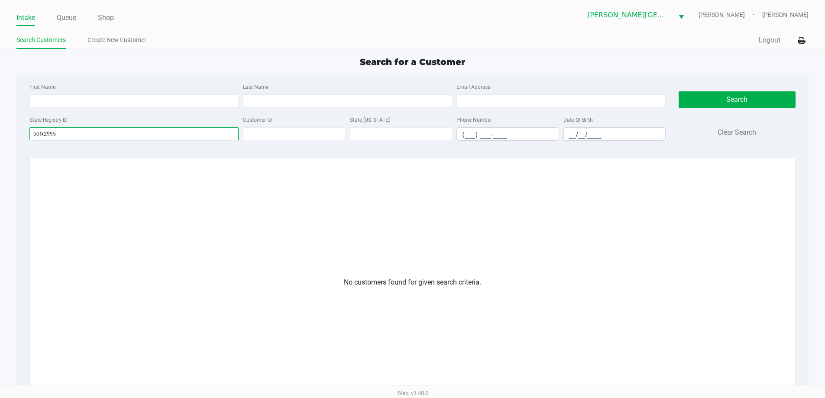
click at [89, 134] on input "pofx2995" at bounding box center [133, 133] width 209 height 13
drag, startPoint x: 89, startPoint y: 134, endPoint x: 0, endPoint y: 135, distance: 88.8
click at [0, 135] on app-all-customers "Search for a Customer First Name Last Name Email Address State Registry ID pofx…" at bounding box center [412, 276] width 825 height 442
type input "pofx2995"
click at [311, 97] on input "Last Name" at bounding box center [347, 100] width 209 height 13
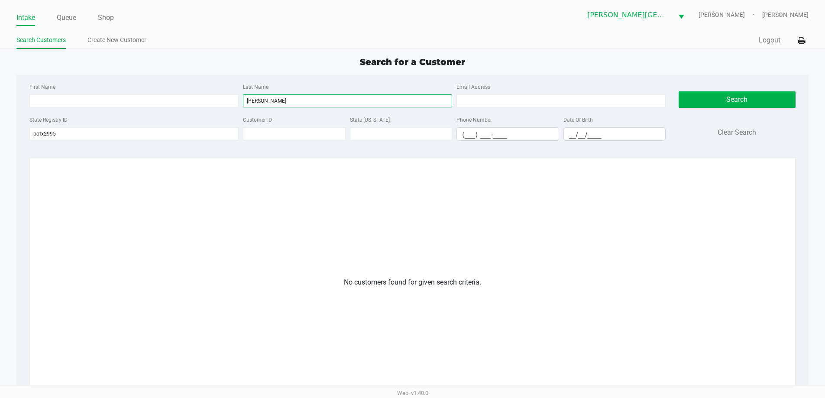
type input "nester"
click at [568, 135] on input "__/__/____" at bounding box center [615, 134] width 102 height 13
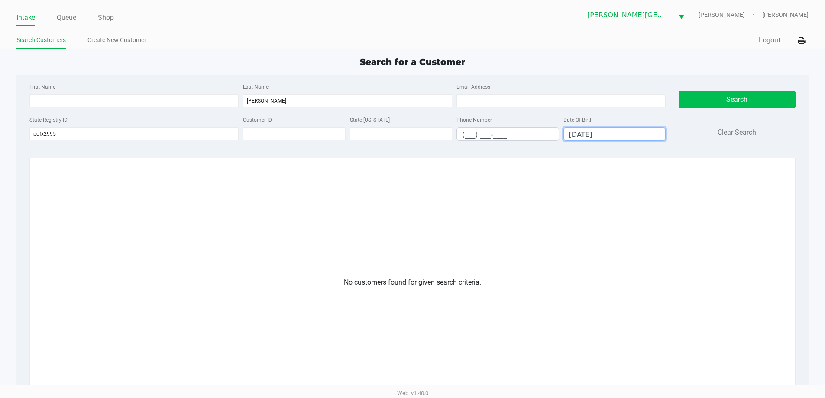
type input "09/12/1984"
click at [776, 101] on button "Search" at bounding box center [736, 99] width 117 height 16
click at [24, 15] on link "Intake" at bounding box center [25, 18] width 19 height 12
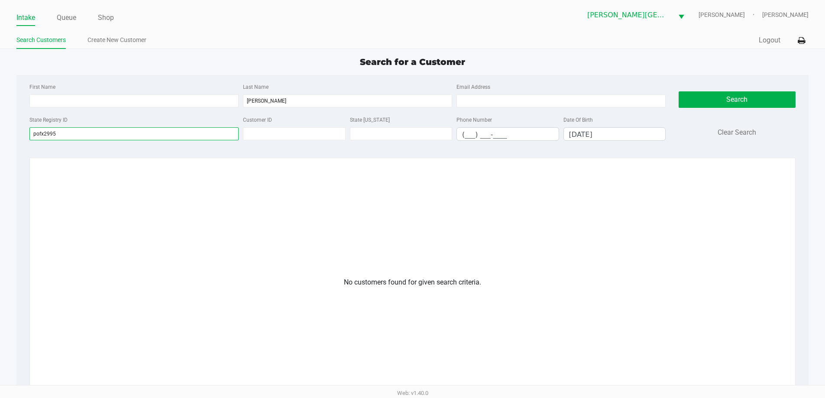
drag, startPoint x: 85, startPoint y: 137, endPoint x: 0, endPoint y: 147, distance: 85.4
click at [0, 147] on app-all-customers "Search for a Customer First Name Last Name nester Email Address State Registry …" at bounding box center [412, 276] width 825 height 442
click at [87, 139] on input "pofx2995" at bounding box center [133, 133] width 209 height 13
click at [107, 135] on input "pofx2995" at bounding box center [133, 133] width 209 height 13
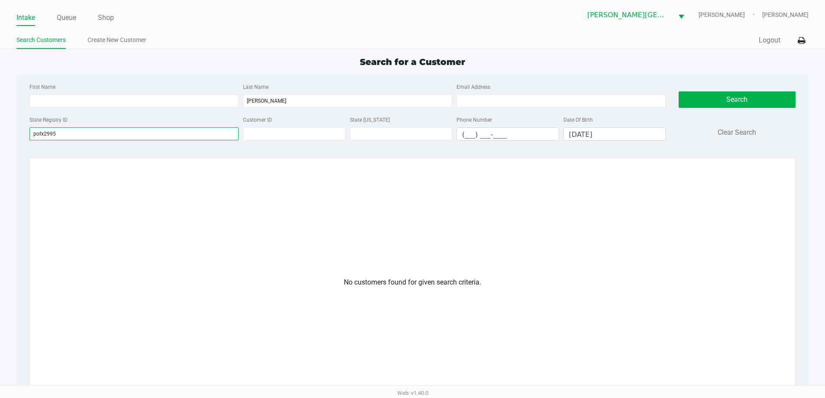
click at [108, 131] on input "pofx2995" at bounding box center [133, 133] width 209 height 13
type input "p"
type input "p0fx2995"
click at [383, 101] on input "nester" at bounding box center [347, 100] width 209 height 13
type input "n"
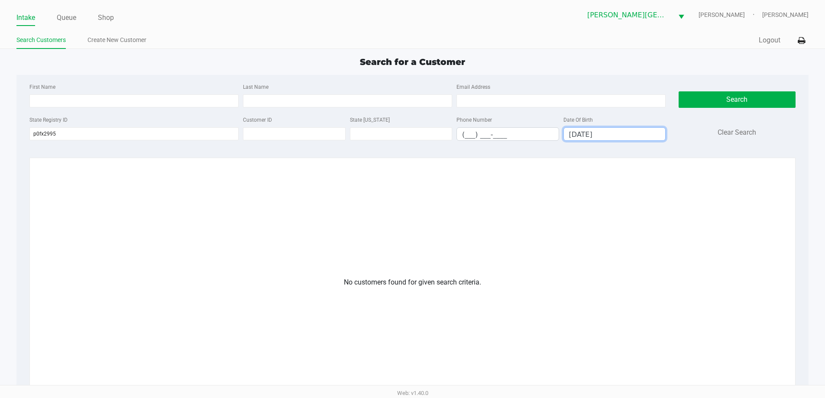
drag, startPoint x: 615, startPoint y: 130, endPoint x: 469, endPoint y: 133, distance: 145.9
click at [471, 133] on div "State Registry ID p0fx2995 Customer ID State ID Phone Number (___) ___-____ Dat…" at bounding box center [347, 130] width 640 height 33
type input "__/__/____"
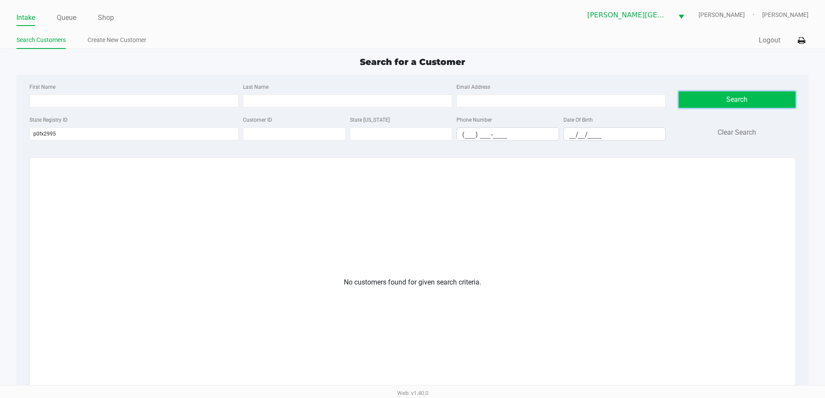
click at [758, 96] on button "Search" at bounding box center [736, 99] width 117 height 16
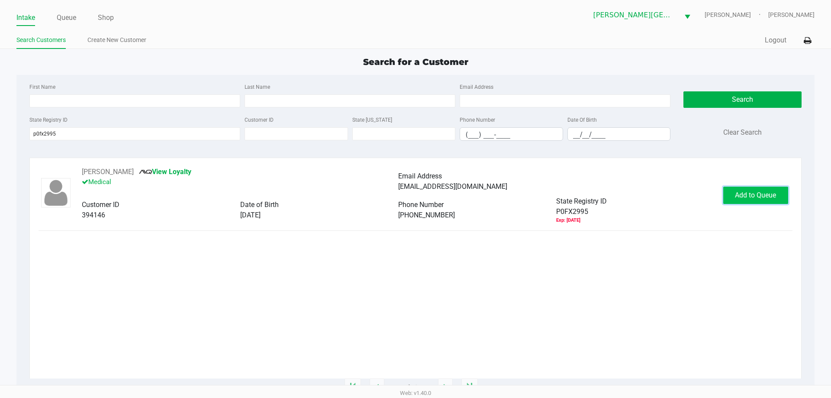
click at [753, 198] on span "Add to Queue" at bounding box center [755, 195] width 41 height 8
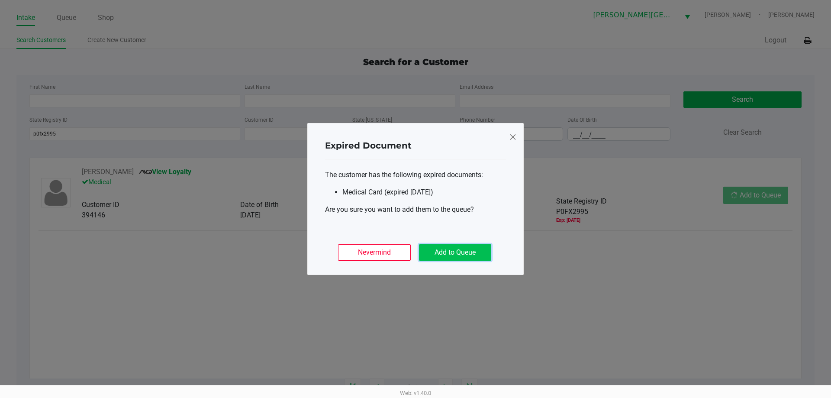
click at [462, 254] on button "Add to Queue" at bounding box center [455, 252] width 72 height 16
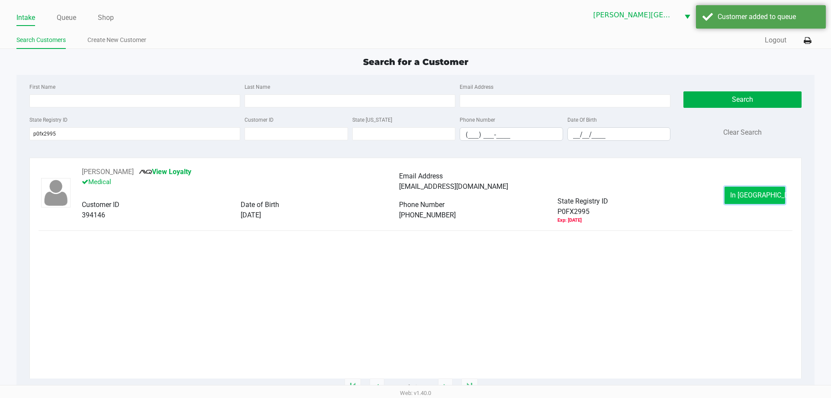
click at [773, 194] on button "In Queue" at bounding box center [755, 195] width 61 height 17
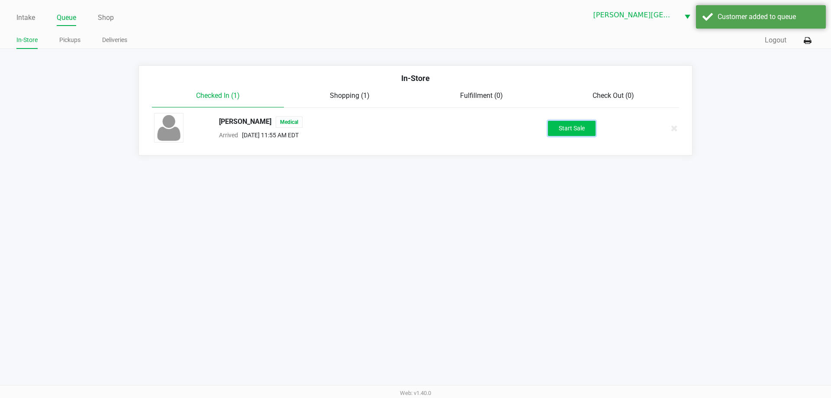
click at [586, 128] on button "Start Sale" at bounding box center [572, 128] width 48 height 15
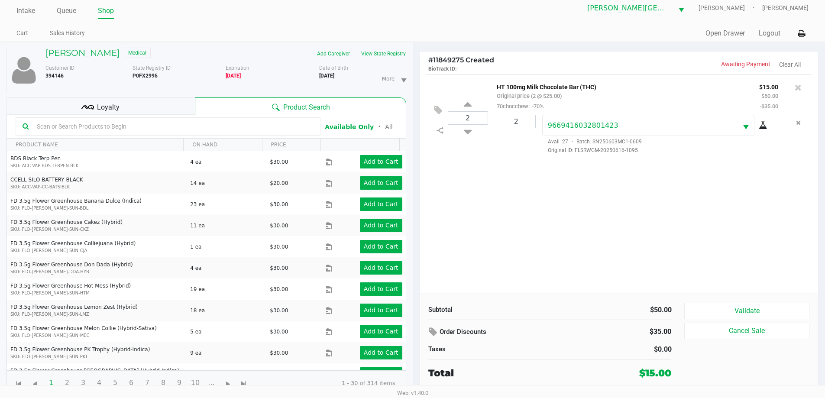
scroll to position [9, 0]
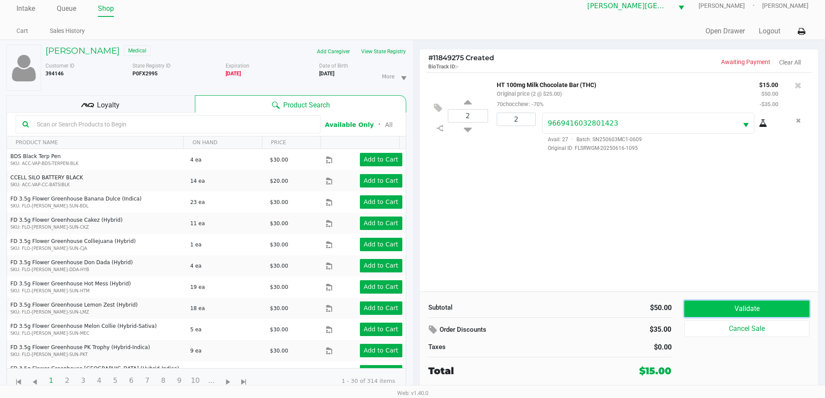
click at [733, 306] on button "Validate" at bounding box center [746, 308] width 125 height 16
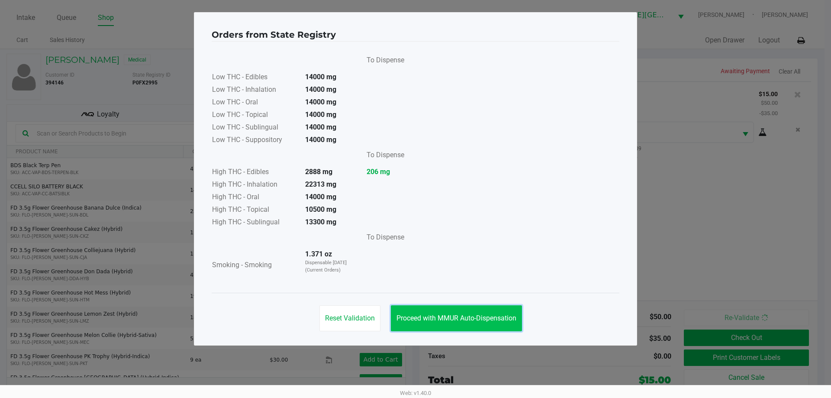
click at [471, 313] on button "Proceed with MMUR Auto-Dispensation" at bounding box center [456, 318] width 131 height 26
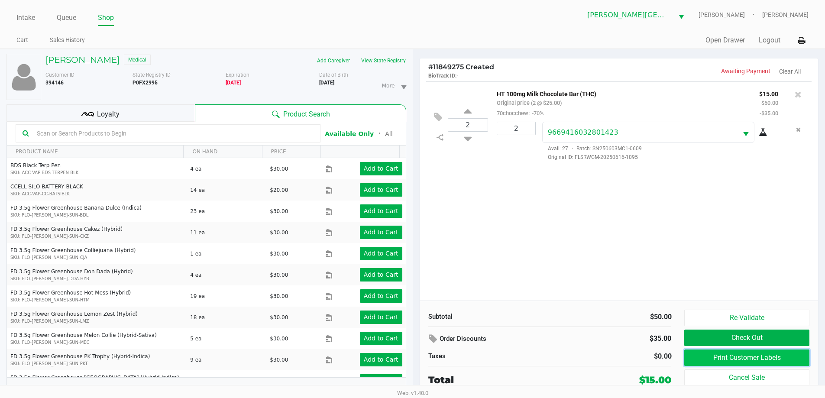
click at [772, 354] on button "Print Customer Labels" at bounding box center [746, 357] width 125 height 16
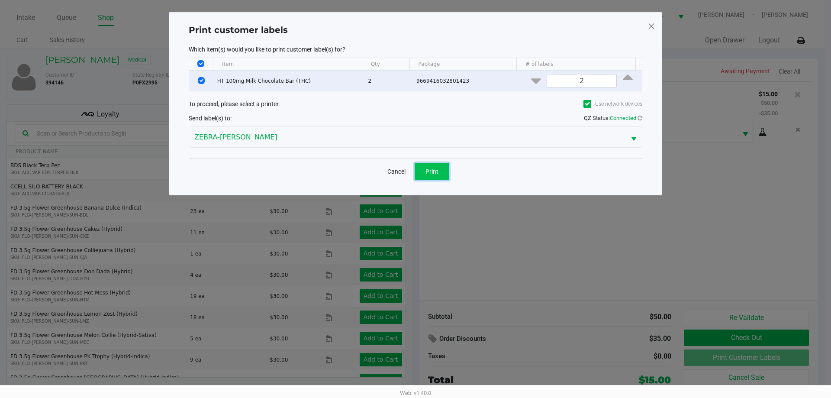
click at [427, 174] on span "Print" at bounding box center [432, 171] width 13 height 7
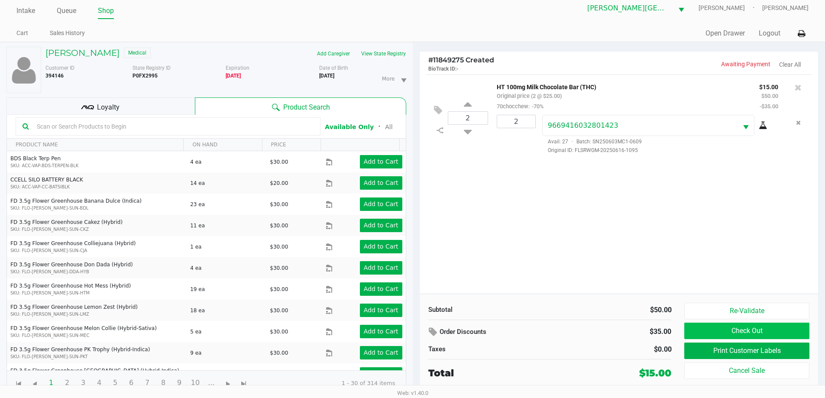
scroll to position [9, 0]
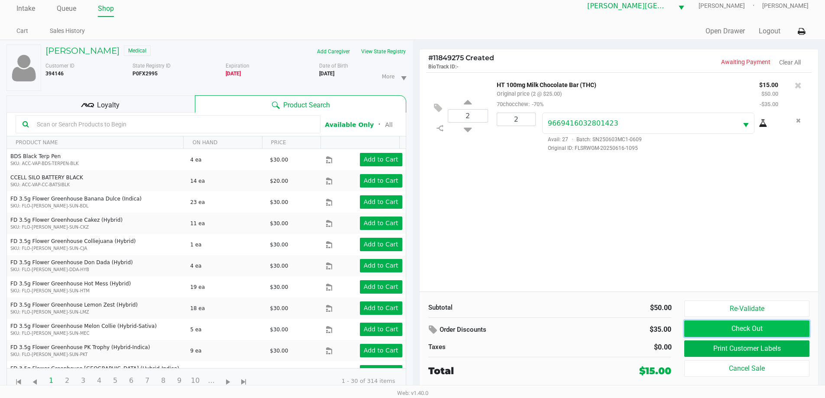
click at [747, 324] on button "Check Out" at bounding box center [746, 328] width 125 height 16
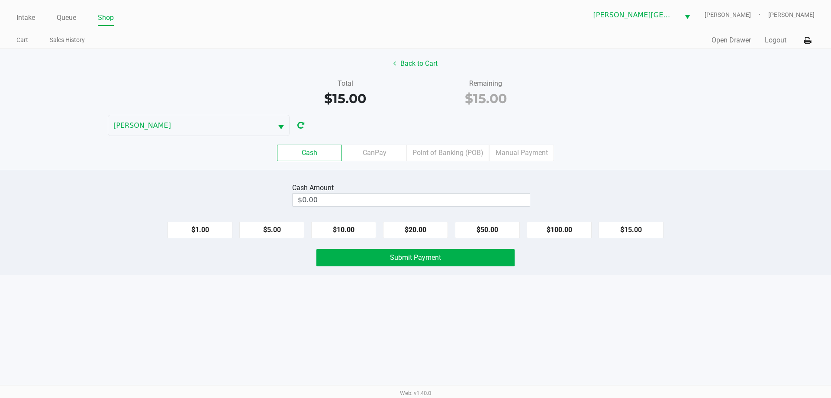
click at [322, 148] on label "Cash" at bounding box center [309, 153] width 65 height 16
click at [0, 0] on 0 "Cash" at bounding box center [0, 0] width 0 height 0
click at [309, 197] on input "0" at bounding box center [411, 200] width 237 height 13
type input "$15.00"
click at [419, 257] on span "Submit Payment" at bounding box center [415, 257] width 51 height 8
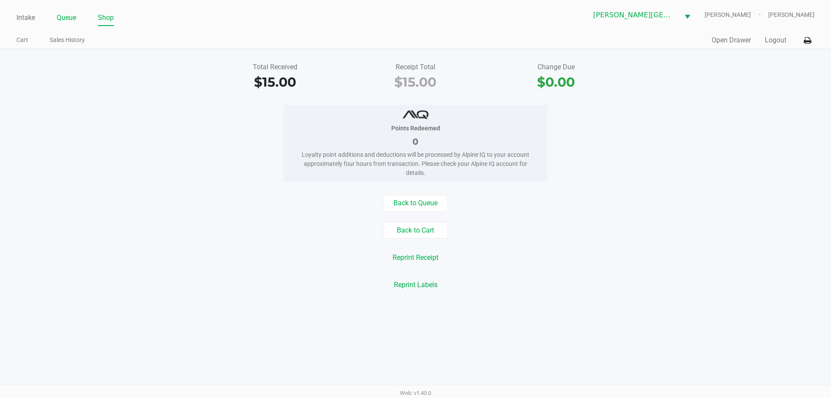
click at [68, 21] on link "Queue" at bounding box center [66, 18] width 19 height 12
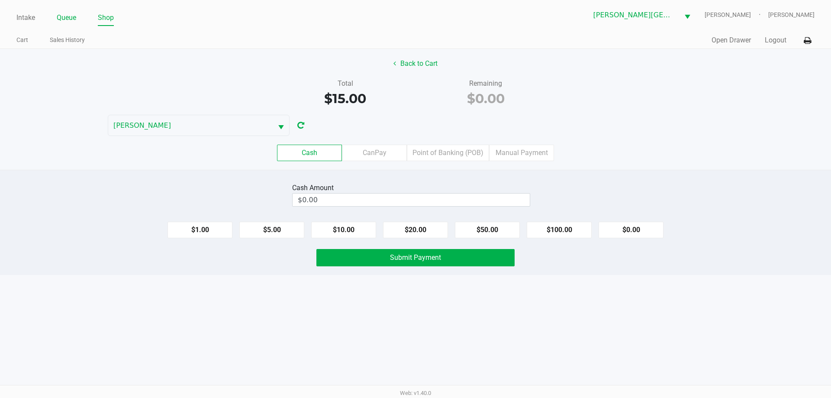
click at [66, 18] on link "Queue" at bounding box center [66, 18] width 19 height 12
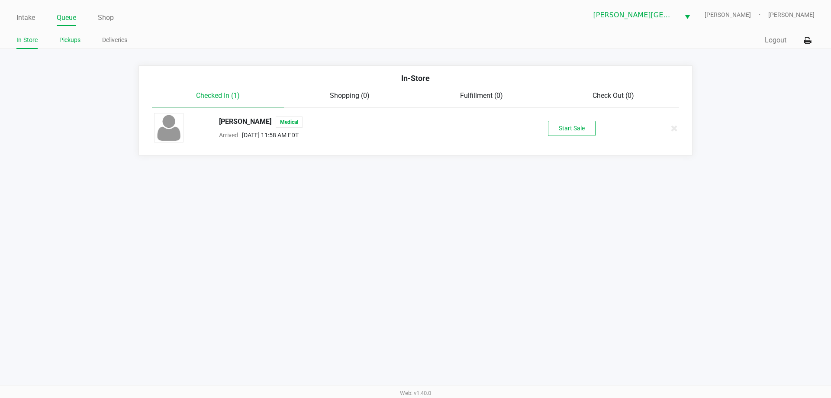
click at [71, 34] on li "Pickups" at bounding box center [69, 41] width 21 height 15
click at [75, 43] on link "Pickups" at bounding box center [69, 40] width 21 height 11
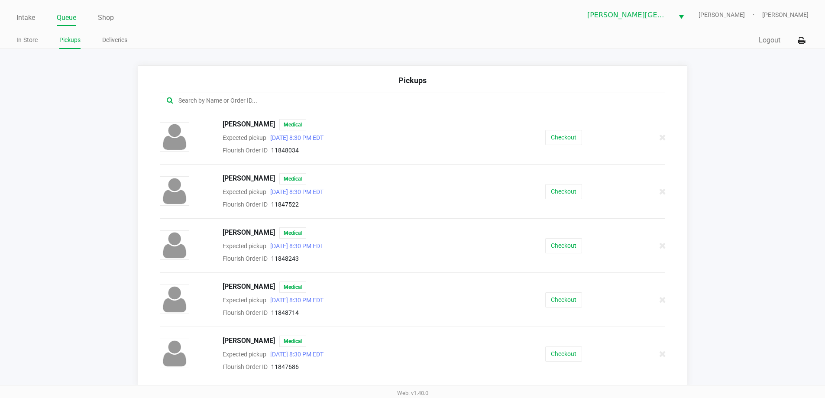
click at [337, 106] on div at bounding box center [413, 101] width 506 height 16
click at [262, 100] on input "text" at bounding box center [398, 101] width 442 height 10
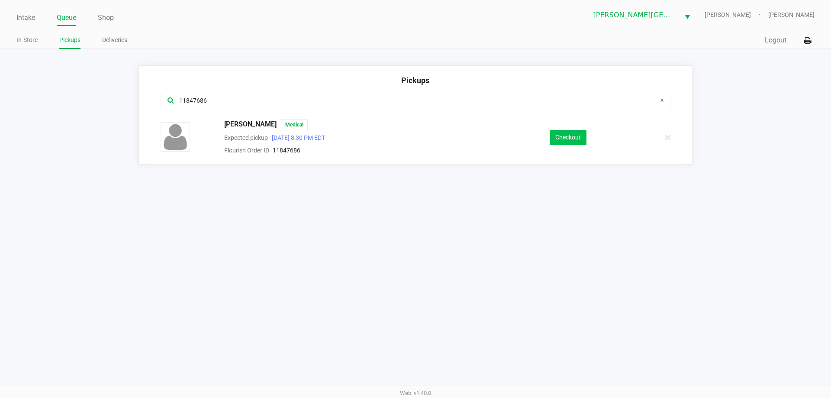
type input "11847686"
click at [570, 138] on button "Checkout" at bounding box center [568, 137] width 37 height 15
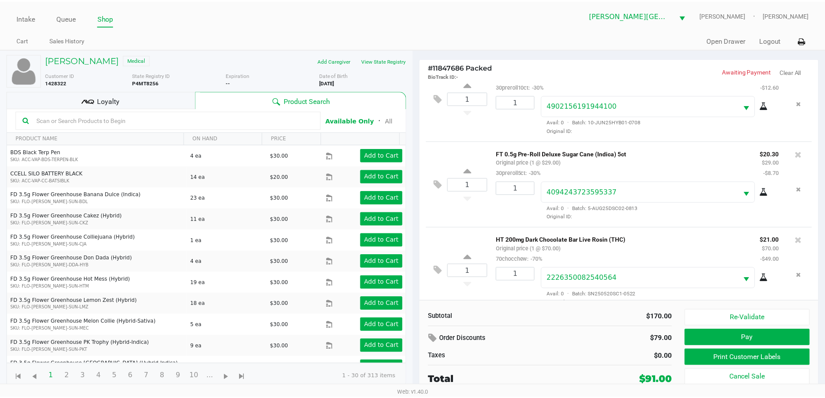
scroll to position [127, 0]
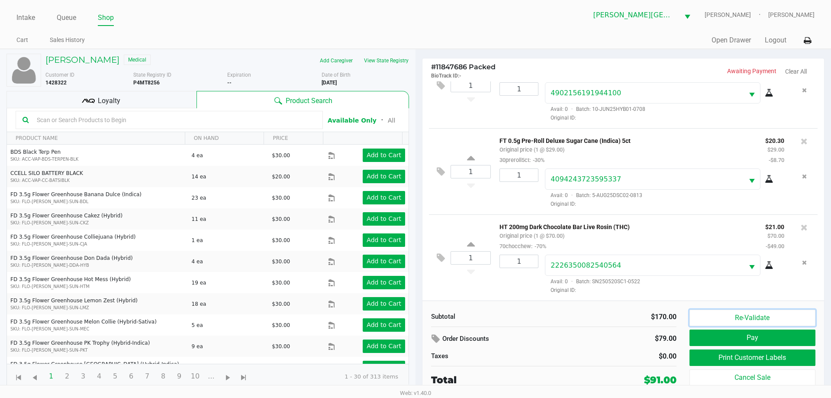
click at [750, 318] on button "Re-Validate" at bounding box center [753, 318] width 126 height 16
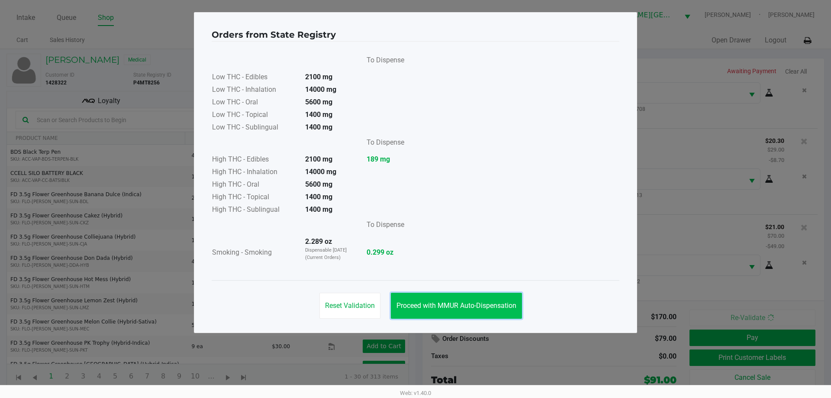
click at [472, 308] on span "Proceed with MMUR Auto-Dispensation" at bounding box center [457, 305] width 120 height 8
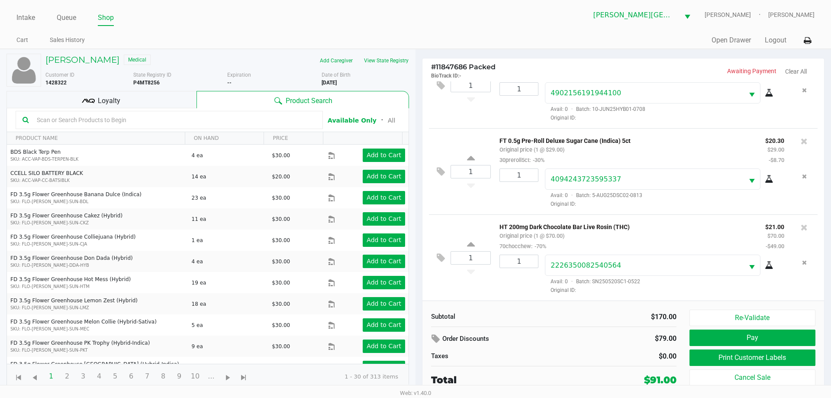
click at [142, 101] on div "Loyalty" at bounding box center [101, 99] width 190 height 17
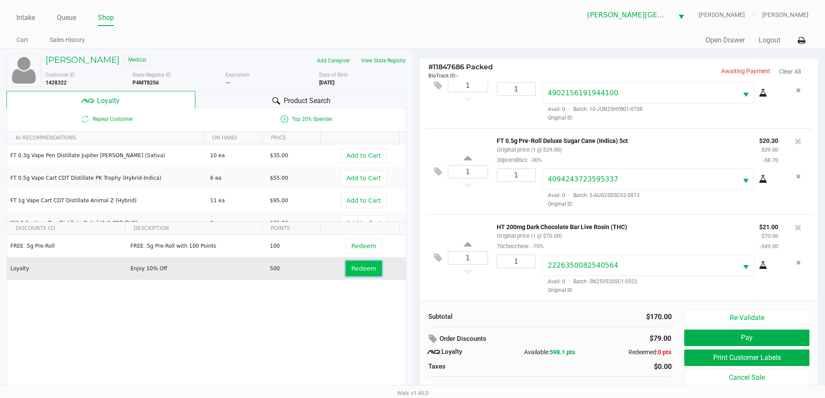
click at [361, 267] on span "Redeem" at bounding box center [363, 268] width 25 height 7
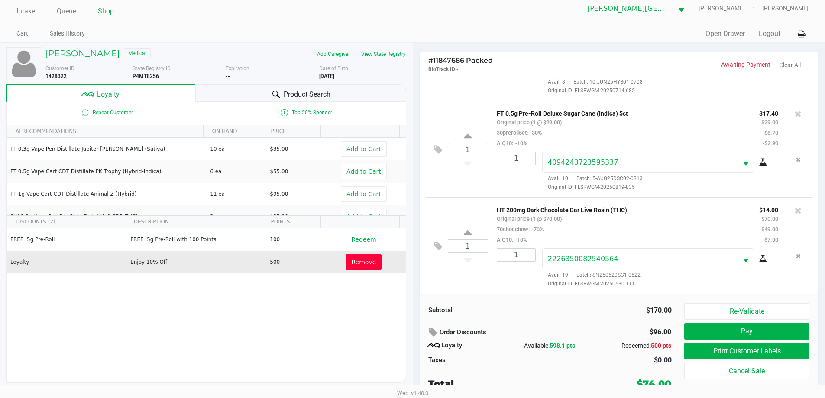
scroll to position [9, 0]
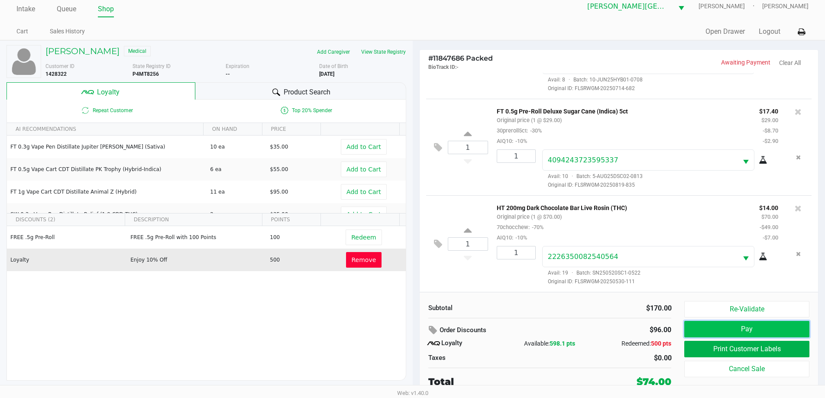
click at [769, 329] on button "Pay" at bounding box center [746, 329] width 125 height 16
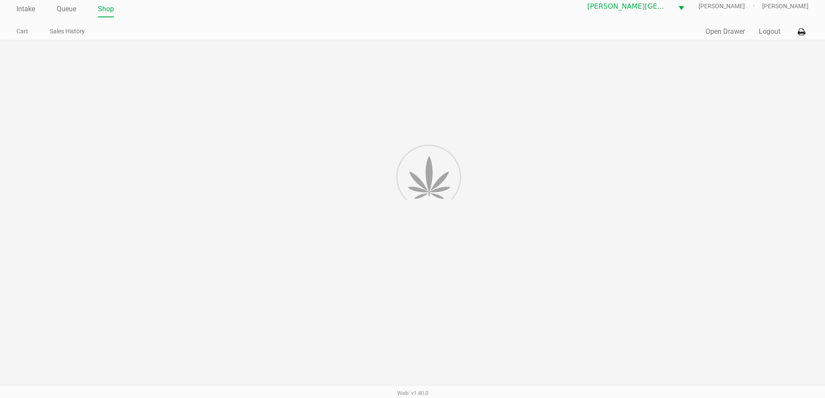
click at [769, 329] on div at bounding box center [412, 219] width 825 height 358
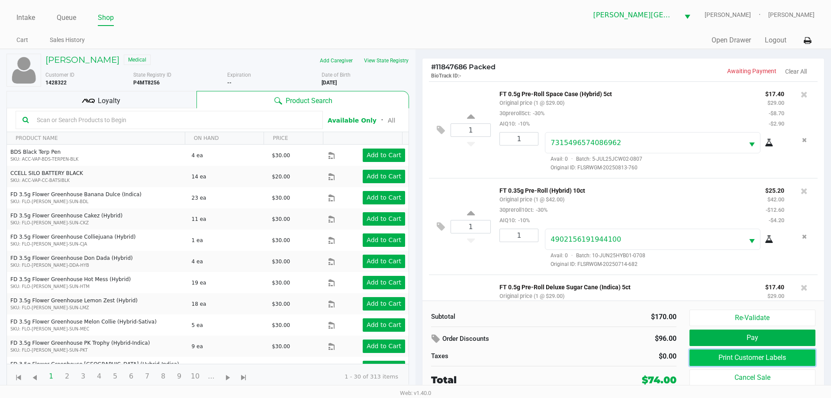
click at [723, 355] on button "Print Customer Labels" at bounding box center [753, 357] width 126 height 16
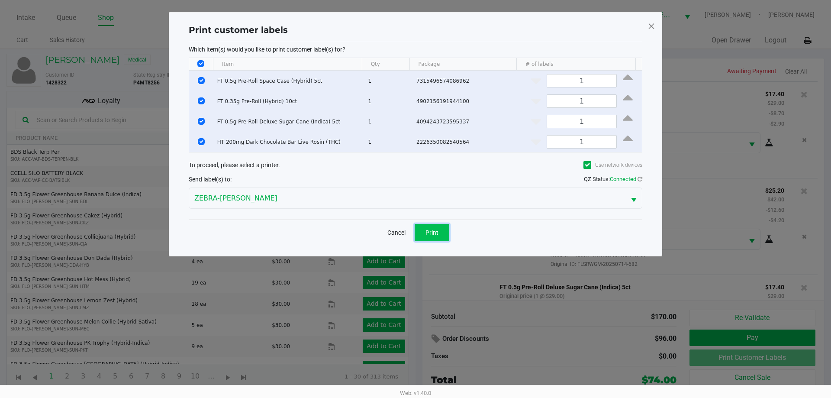
click at [425, 230] on button "Print" at bounding box center [432, 232] width 35 height 17
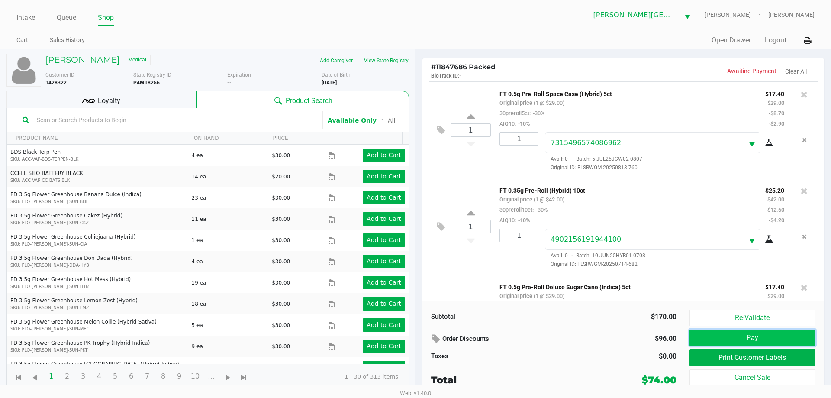
click at [740, 335] on button "Pay" at bounding box center [753, 337] width 126 height 16
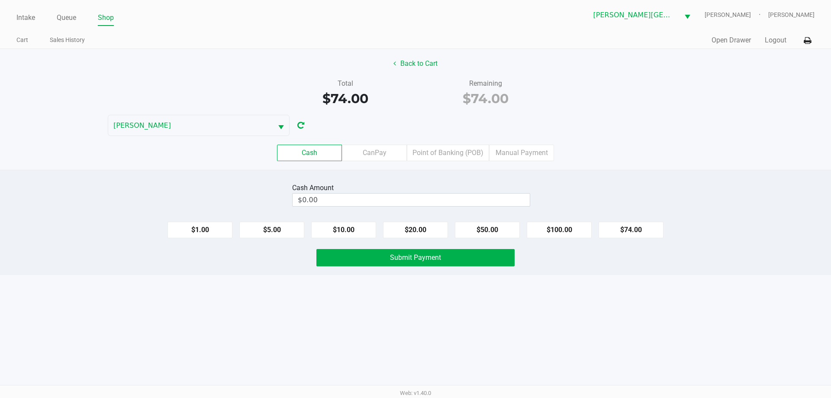
drag, startPoint x: 320, startPoint y: 155, endPoint x: 320, endPoint y: 170, distance: 15.6
click at [320, 154] on label "Cash" at bounding box center [309, 153] width 65 height 16
click at [0, 0] on 0 "Cash" at bounding box center [0, 0] width 0 height 0
click at [561, 227] on button "$100.00" at bounding box center [559, 230] width 65 height 16
type input "$100.00"
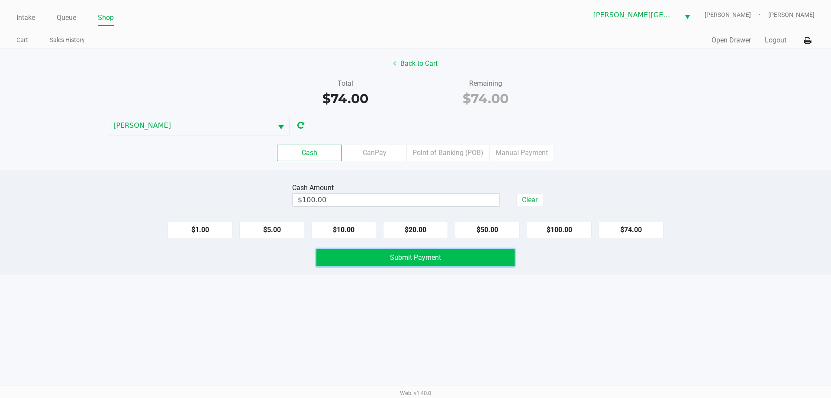
click at [400, 256] on span "Submit Payment" at bounding box center [415, 257] width 51 height 8
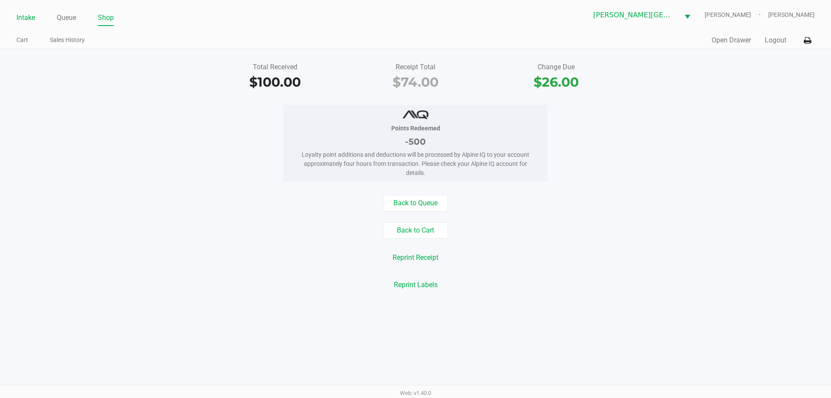
click at [23, 15] on link "Intake" at bounding box center [25, 18] width 19 height 12
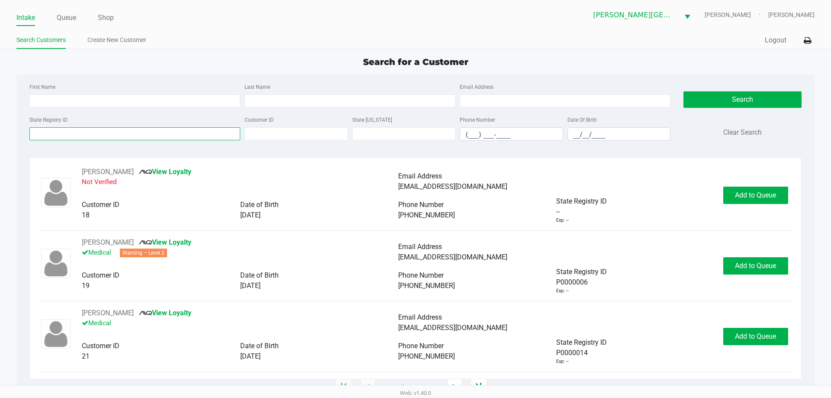
click at [111, 137] on input "State Registry ID" at bounding box center [134, 133] width 211 height 13
click at [92, 137] on input "State Registry ID" at bounding box center [134, 133] width 211 height 13
type input "p5kh2446"
click at [705, 95] on button "Search" at bounding box center [743, 99] width 118 height 16
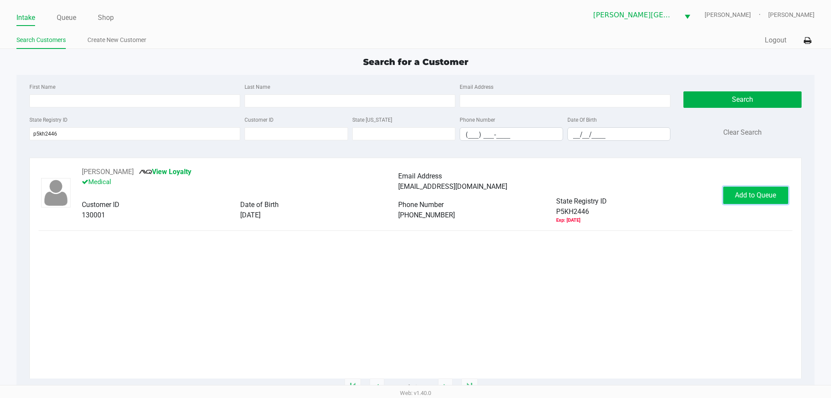
click at [739, 191] on span "Add to Queue" at bounding box center [755, 195] width 41 height 8
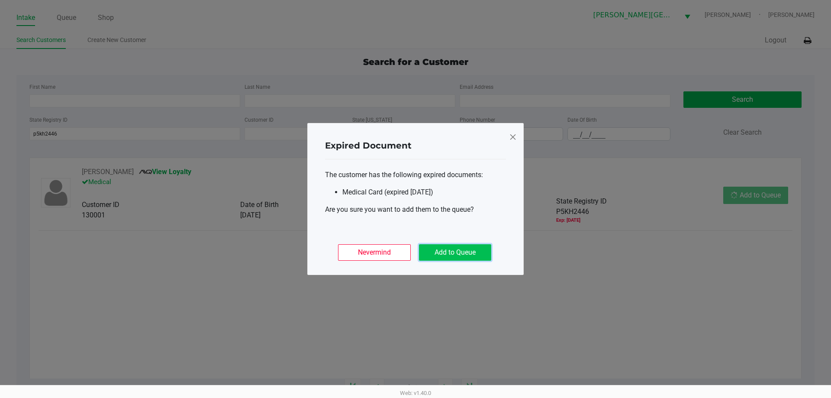
click at [447, 254] on button "Add to Queue" at bounding box center [455, 252] width 72 height 16
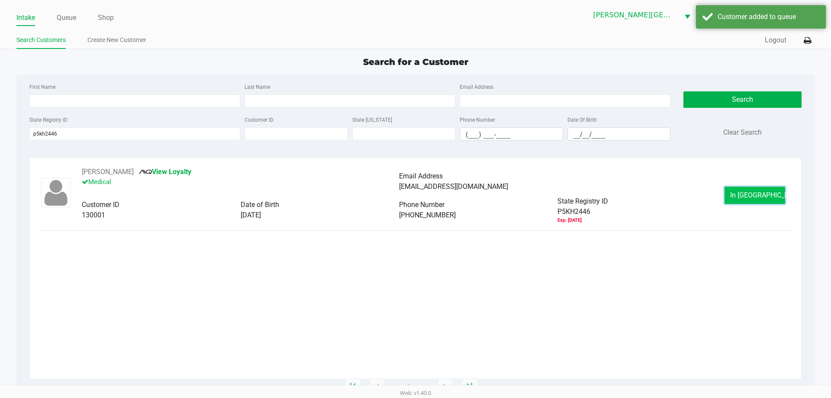
click at [750, 193] on span "In Queue" at bounding box center [766, 195] width 73 height 8
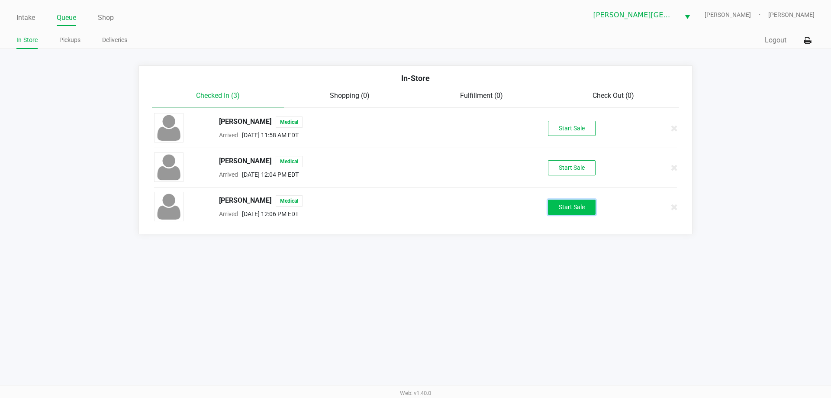
click at [574, 207] on button "Start Sale" at bounding box center [572, 207] width 48 height 15
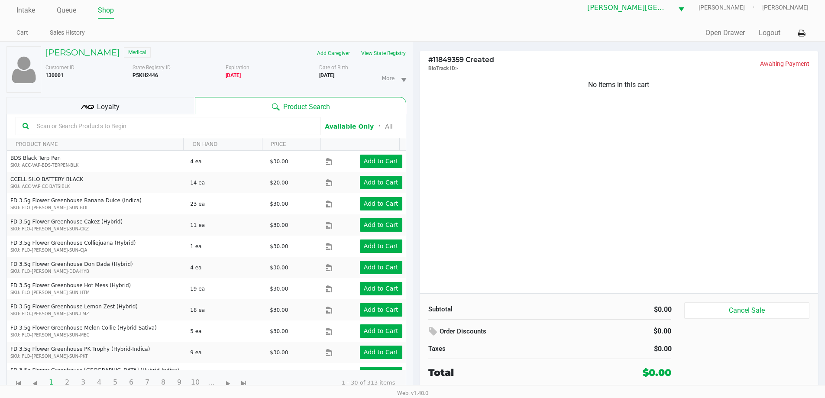
scroll to position [9, 0]
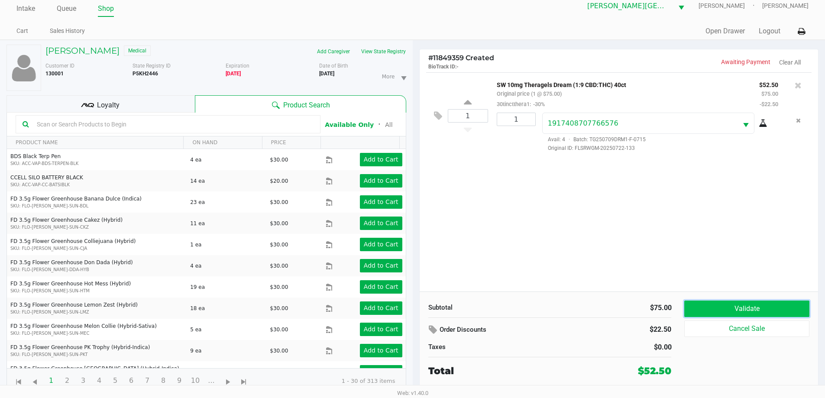
click at [748, 306] on button "Validate" at bounding box center [746, 308] width 125 height 16
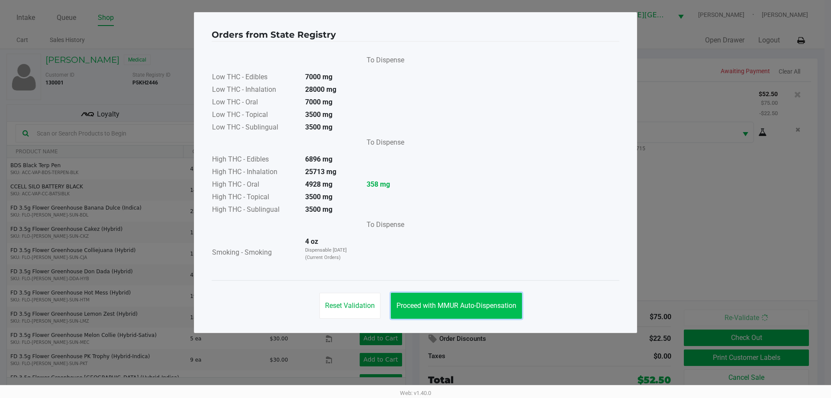
click at [492, 304] on span "Proceed with MMUR Auto-Dispensation" at bounding box center [457, 305] width 120 height 8
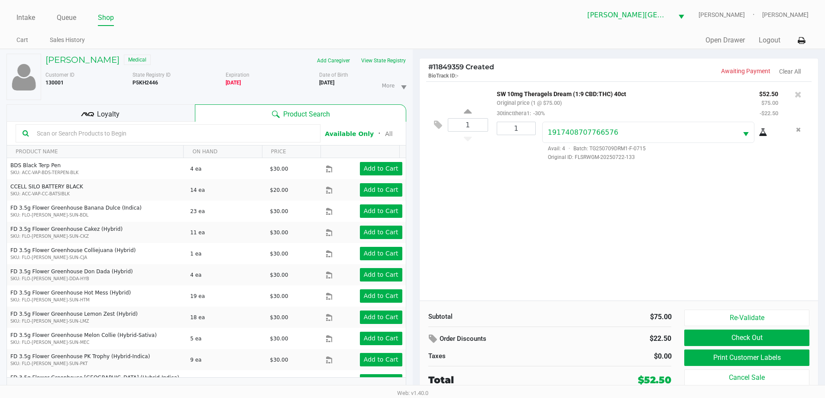
click at [131, 112] on div "Loyalty" at bounding box center [100, 112] width 188 height 17
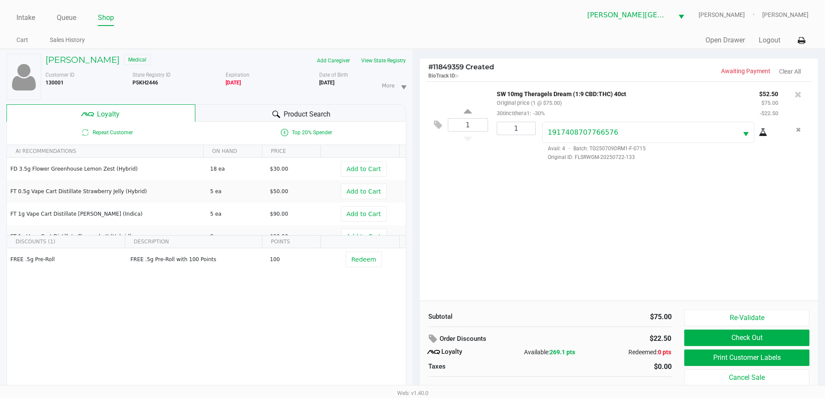
scroll to position [9, 0]
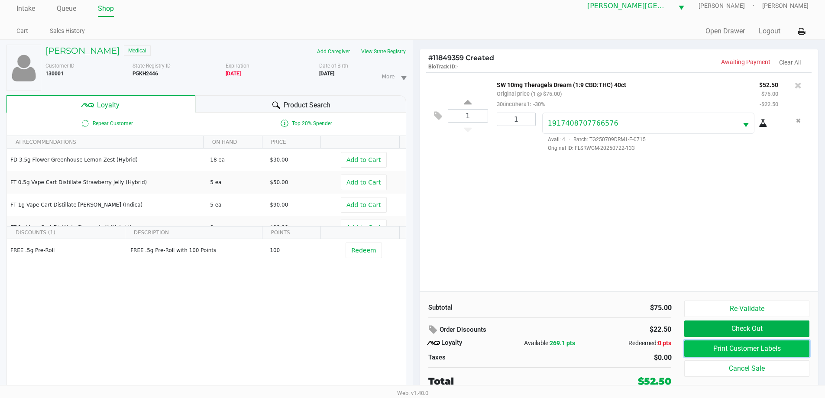
click at [766, 348] on button "Print Customer Labels" at bounding box center [746, 348] width 125 height 16
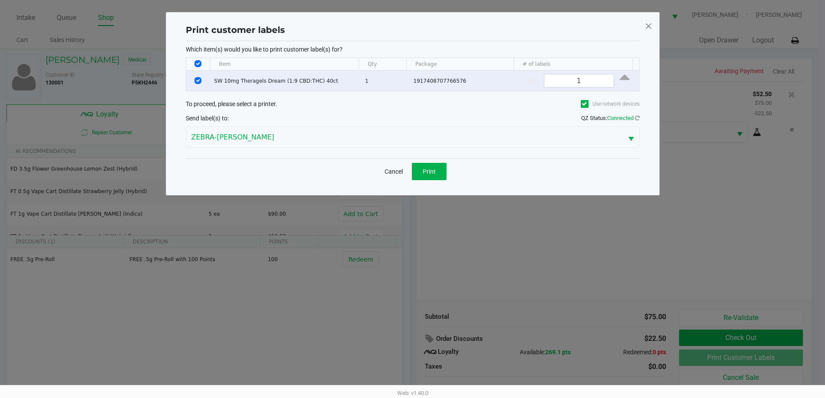
scroll to position [0, 0]
click at [649, 27] on span at bounding box center [652, 26] width 8 height 14
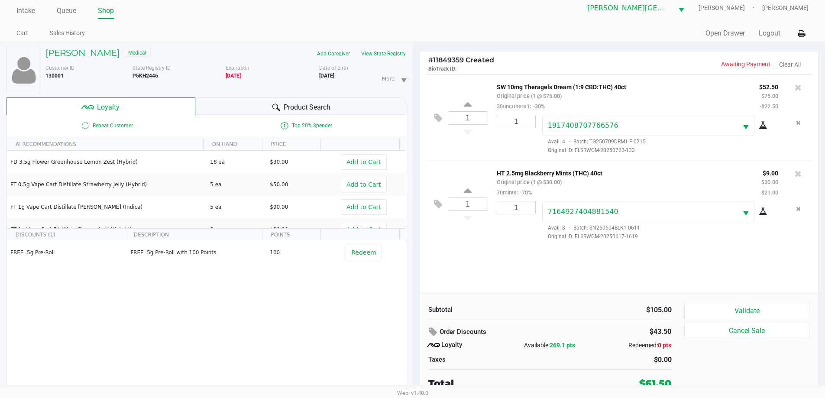
scroll to position [9, 0]
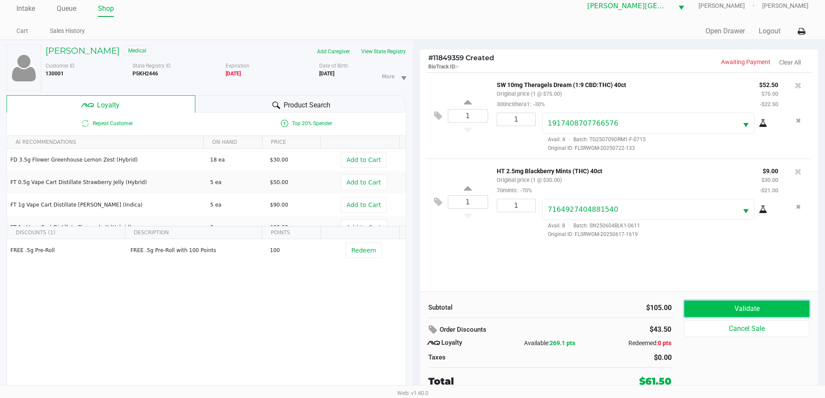
click at [729, 307] on button "Validate" at bounding box center [746, 308] width 125 height 16
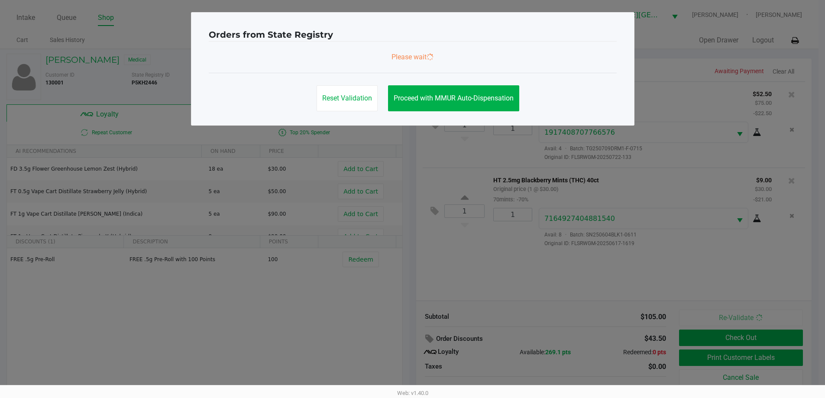
scroll to position [0, 0]
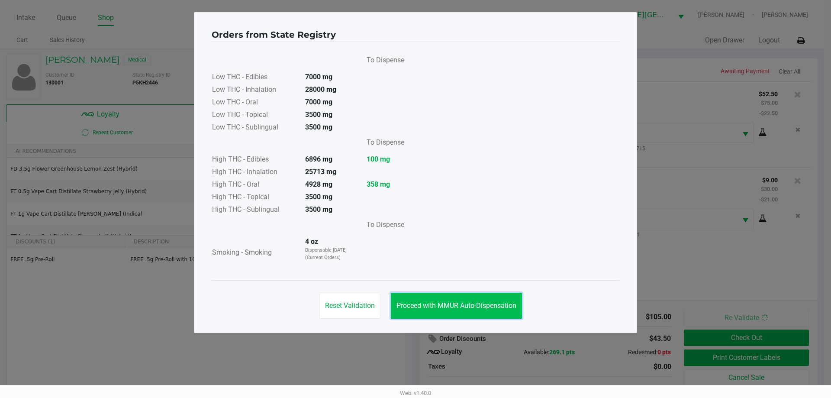
click at [411, 298] on button "Proceed with MMUR Auto-Dispensation" at bounding box center [456, 306] width 131 height 26
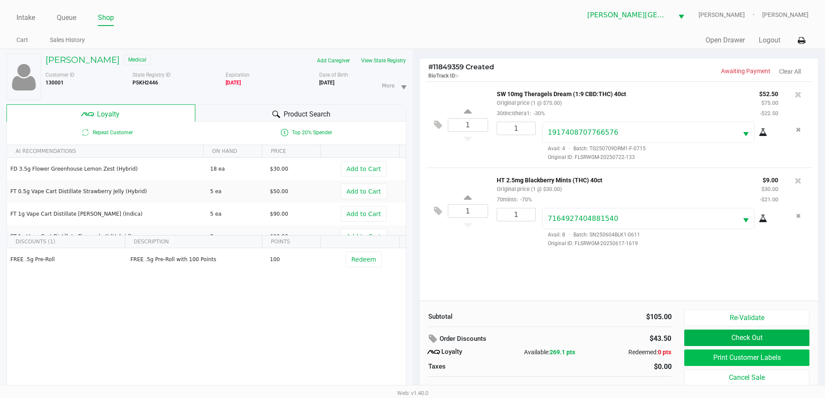
scroll to position [9, 0]
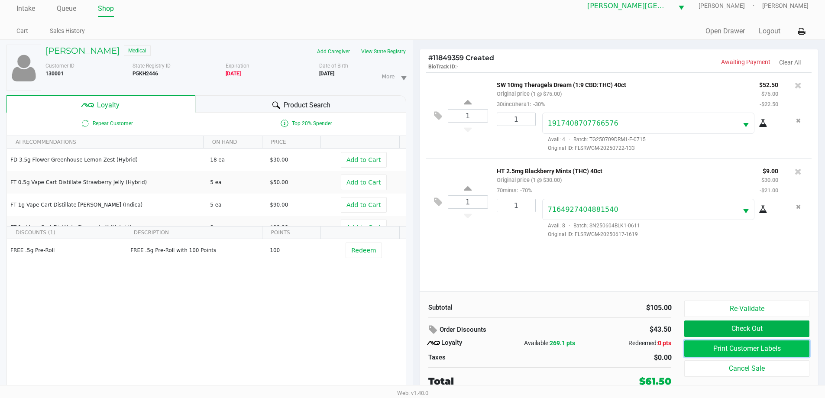
click at [730, 345] on button "Print Customer Labels" at bounding box center [746, 348] width 125 height 16
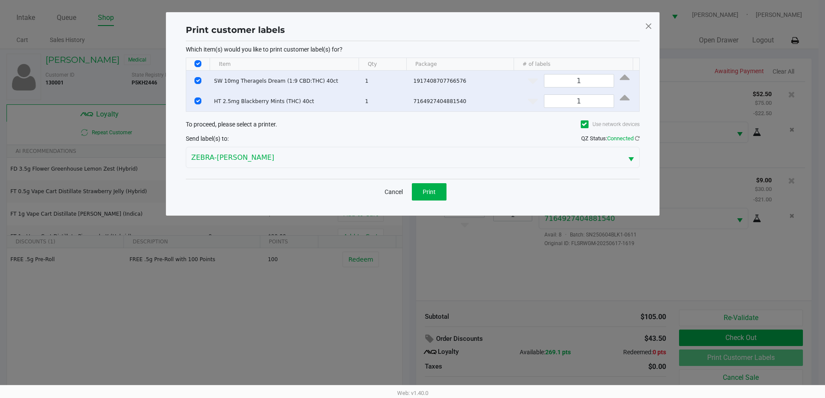
scroll to position [0, 0]
click at [432, 188] on span "Print" at bounding box center [432, 191] width 13 height 7
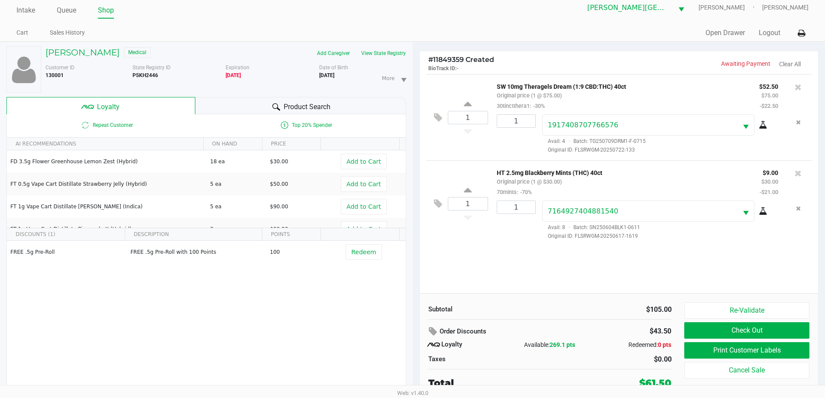
scroll to position [9, 0]
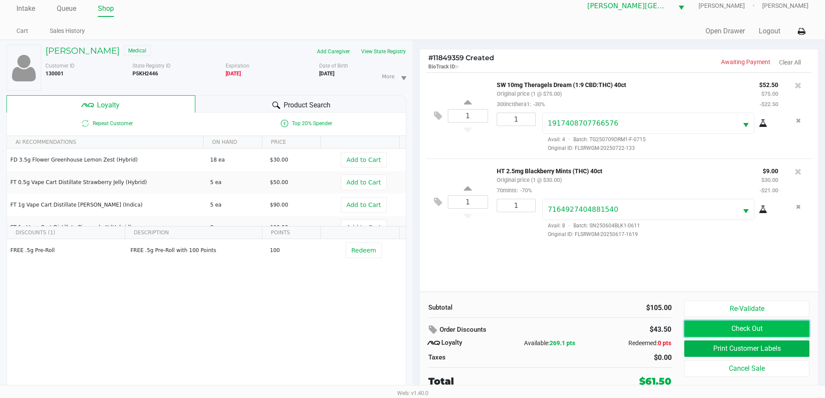
click at [795, 329] on button "Check Out" at bounding box center [746, 328] width 125 height 16
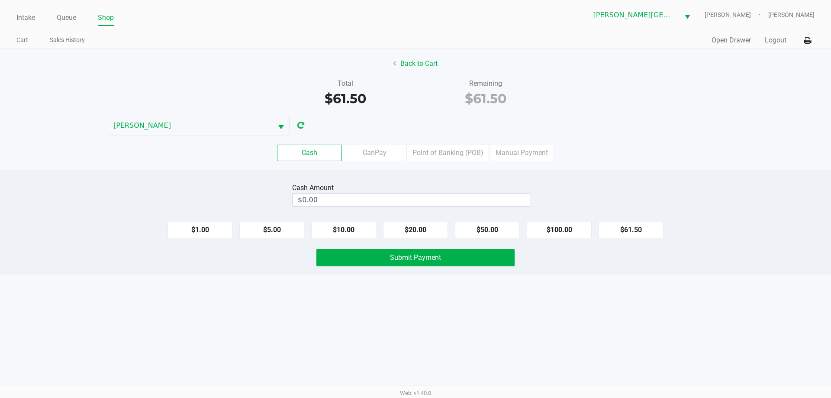
drag, startPoint x: 315, startPoint y: 156, endPoint x: 314, endPoint y: 163, distance: 6.5
click at [315, 156] on label "Cash" at bounding box center [309, 153] width 65 height 16
click at [0, 0] on 0 "Cash" at bounding box center [0, 0] width 0 height 0
click at [363, 198] on input "0" at bounding box center [411, 200] width 237 height 13
click at [557, 229] on button "$100.00" at bounding box center [559, 230] width 65 height 16
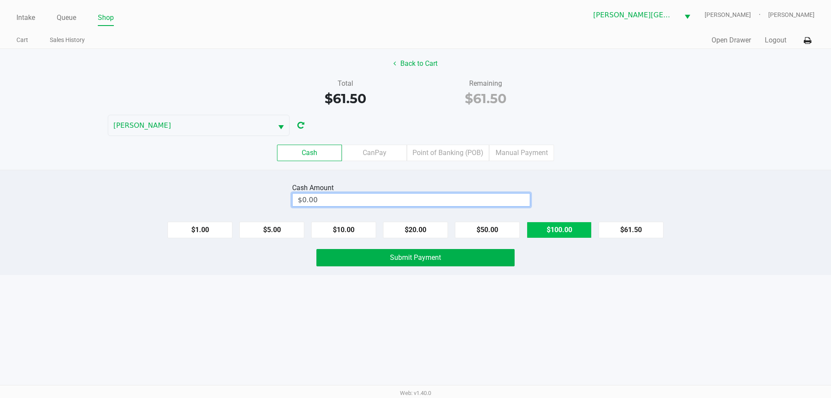
type input "$100.00"
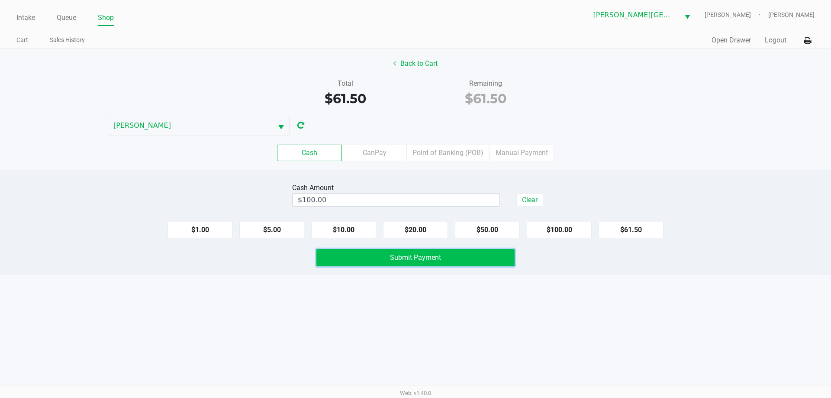
click at [414, 250] on button "Submit Payment" at bounding box center [415, 257] width 198 height 17
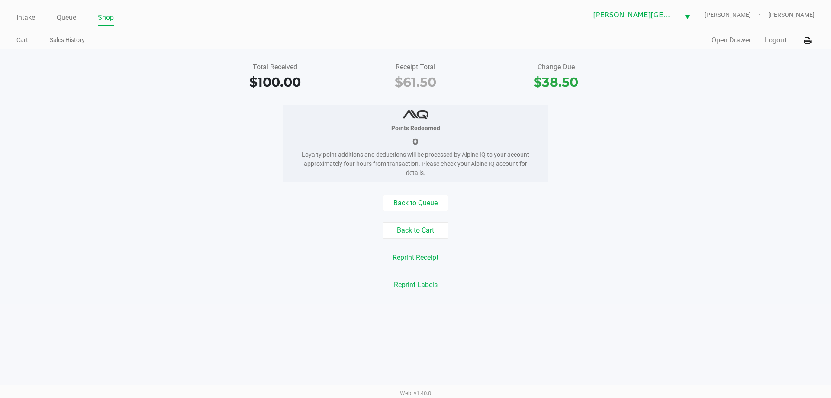
click at [206, 240] on div "Back to Queue Back to Cart Reprint Receipt Reprint Labels" at bounding box center [416, 244] width 844 height 98
click at [68, 17] on link "Queue" at bounding box center [66, 18] width 19 height 12
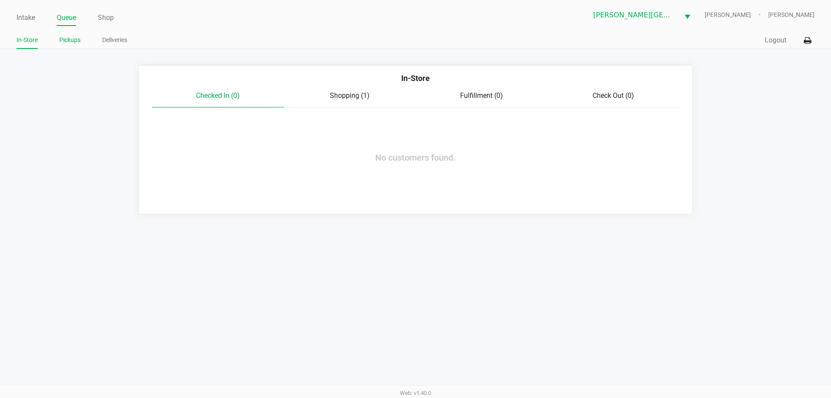
click at [74, 37] on link "Pickups" at bounding box center [69, 40] width 21 height 11
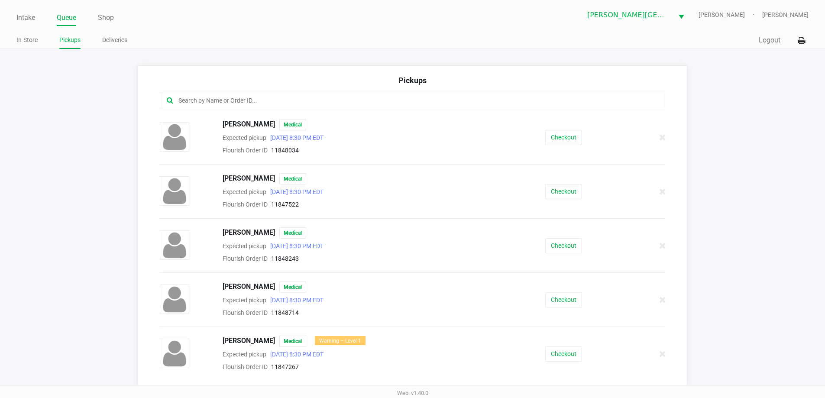
click at [247, 100] on input "text" at bounding box center [398, 101] width 442 height 10
click at [563, 191] on button "Checkout" at bounding box center [563, 191] width 37 height 15
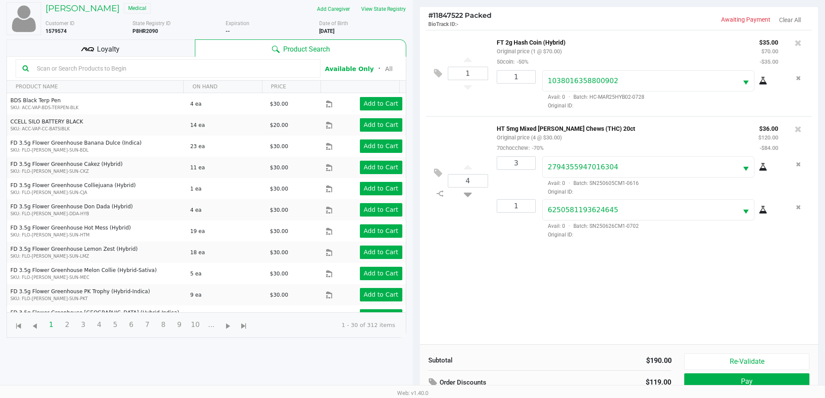
scroll to position [94, 0]
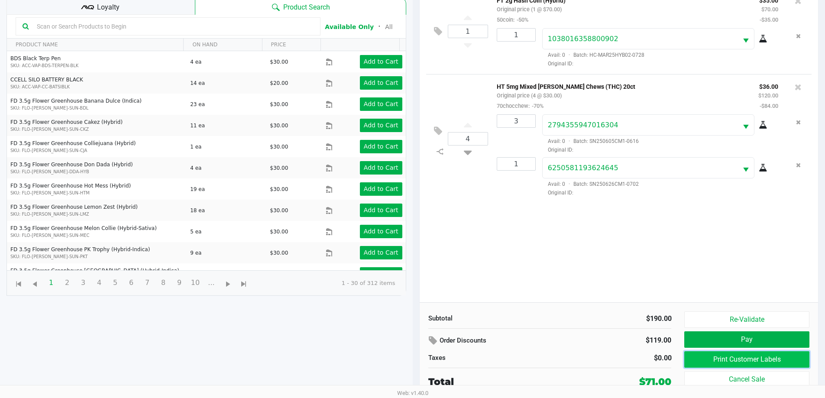
click at [793, 358] on button "Print Customer Labels" at bounding box center [746, 359] width 125 height 16
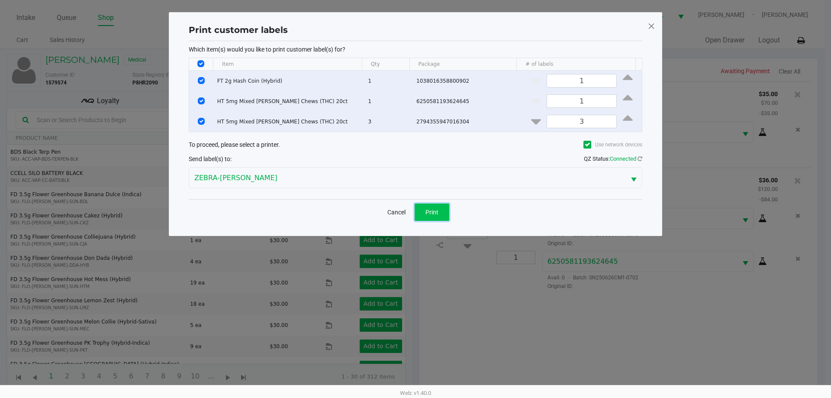
click at [430, 211] on span "Print" at bounding box center [432, 212] width 13 height 7
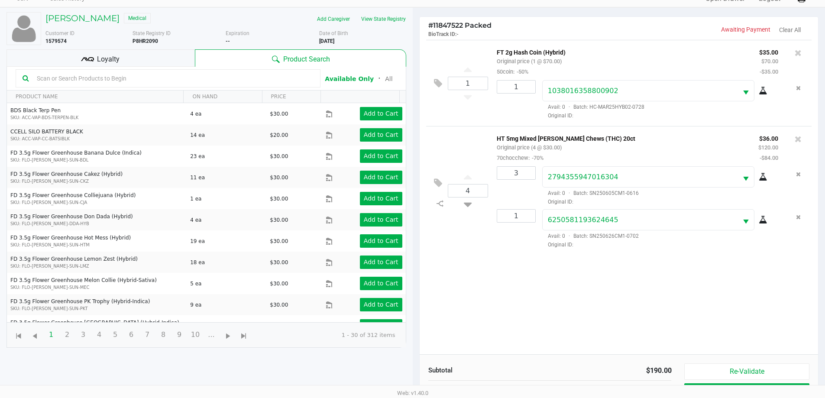
scroll to position [94, 0]
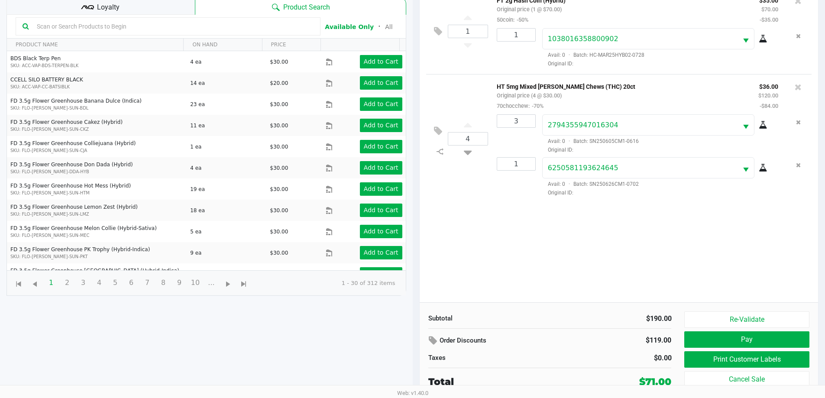
click at [101, 9] on span "Loyalty" at bounding box center [108, 7] width 23 height 10
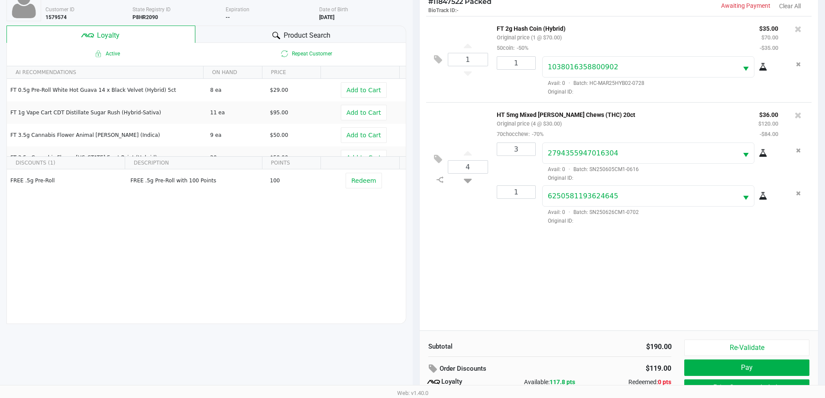
scroll to position [50, 0]
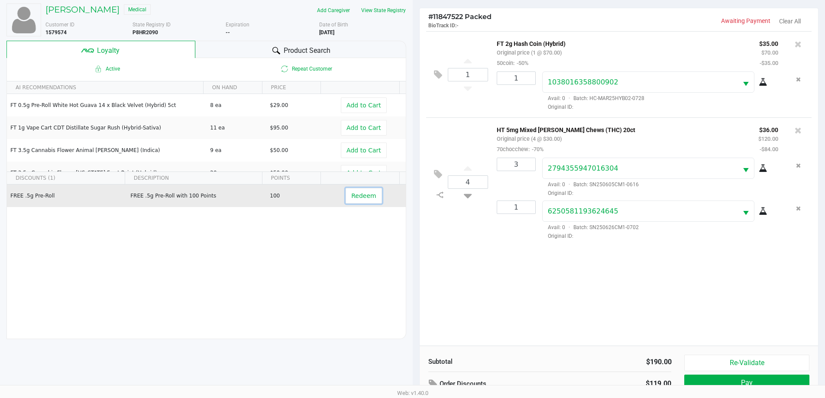
click at [358, 197] on span "Redeem" at bounding box center [363, 195] width 25 height 7
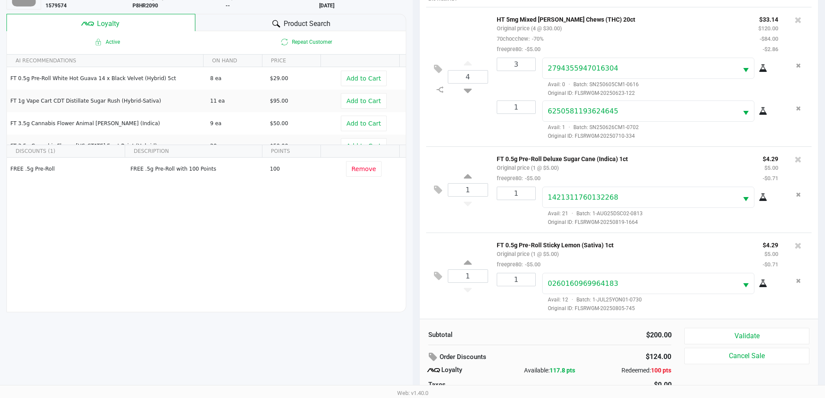
scroll to position [104, 0]
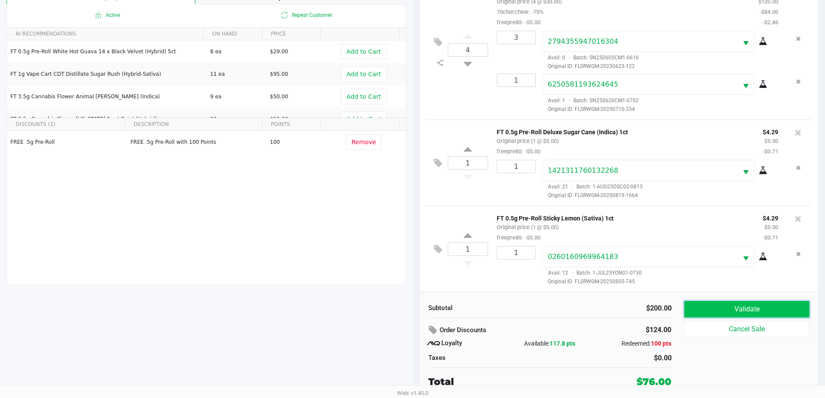
click at [755, 307] on button "Validate" at bounding box center [746, 309] width 125 height 16
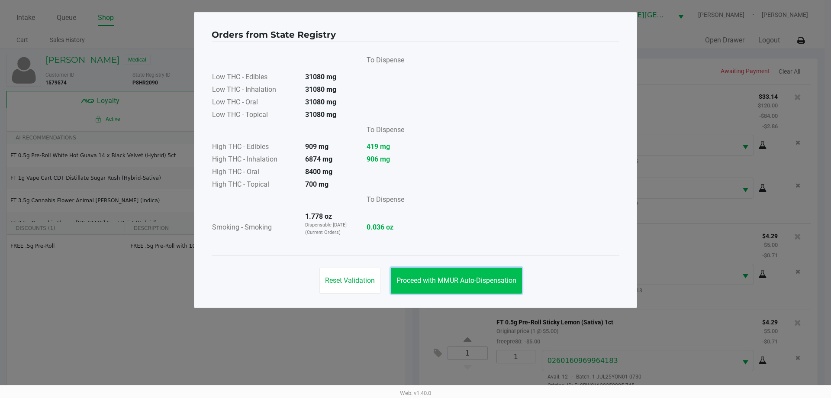
click at [454, 281] on span "Proceed with MMUR Auto-Dispensation" at bounding box center [457, 280] width 120 height 8
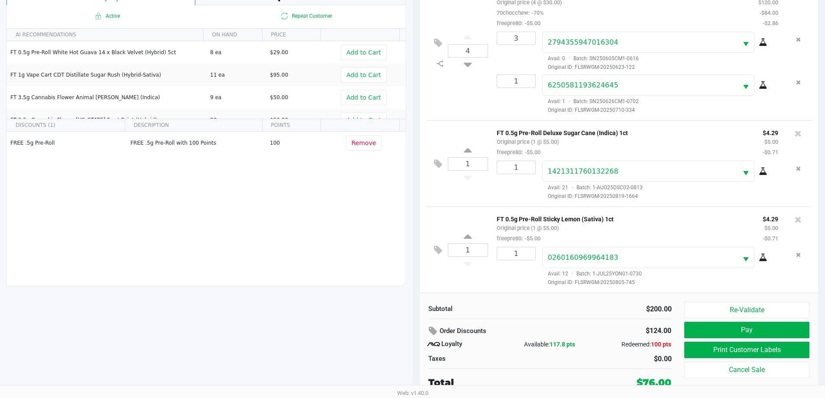
scroll to position [104, 0]
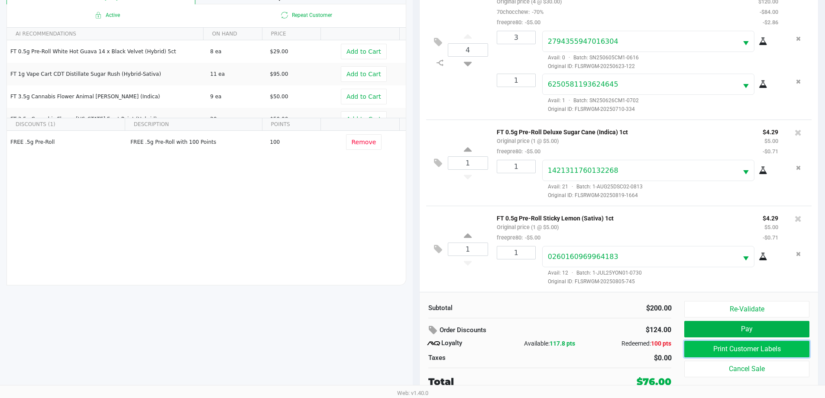
click at [760, 351] on button "Print Customer Labels" at bounding box center [746, 349] width 125 height 16
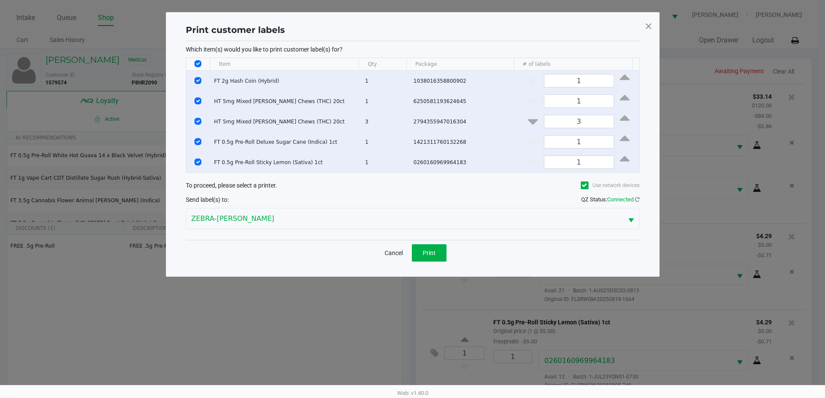
scroll to position [0, 0]
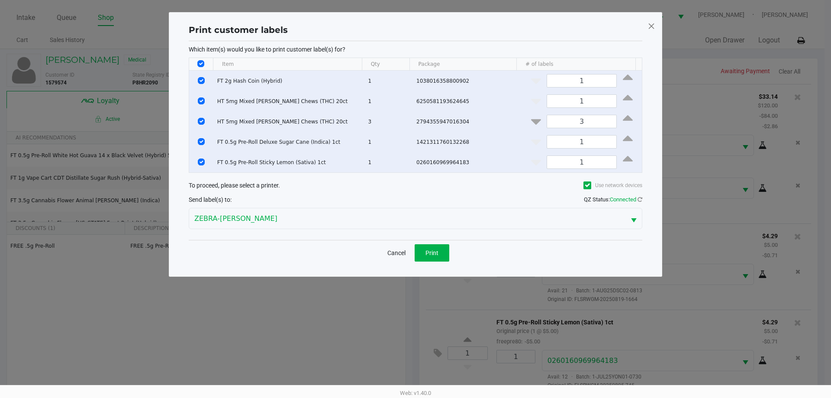
click at [200, 62] on input "Select All Rows" at bounding box center [200, 63] width 7 height 7
checkbox input "false"
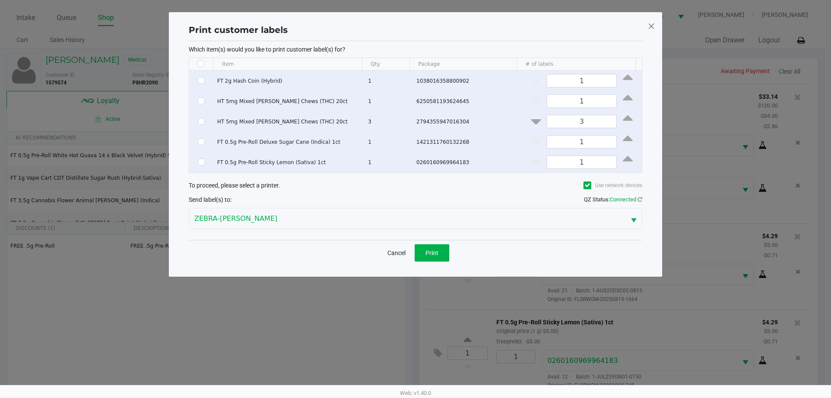
checkbox input "false"
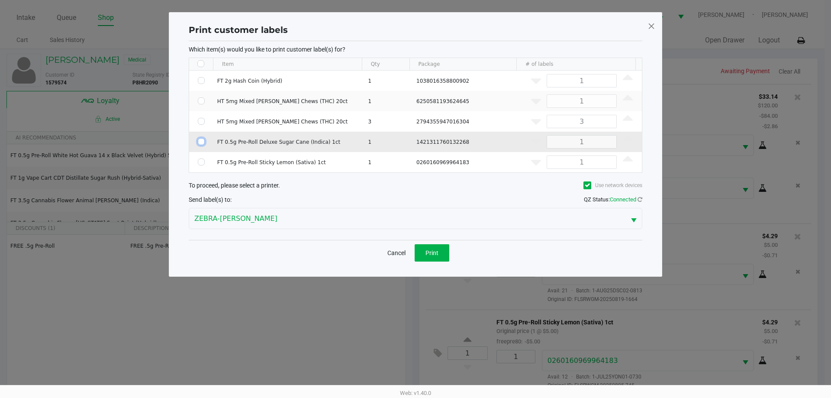
click at [200, 142] on input "Select Row" at bounding box center [201, 141] width 7 height 7
checkbox input "true"
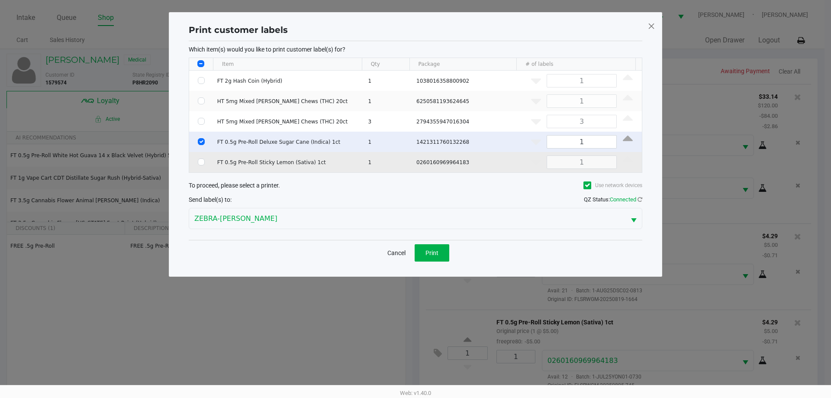
click at [199, 158] on td "Data table" at bounding box center [201, 162] width 24 height 20
click at [203, 165] on input "Select Row" at bounding box center [201, 161] width 7 height 7
checkbox input "true"
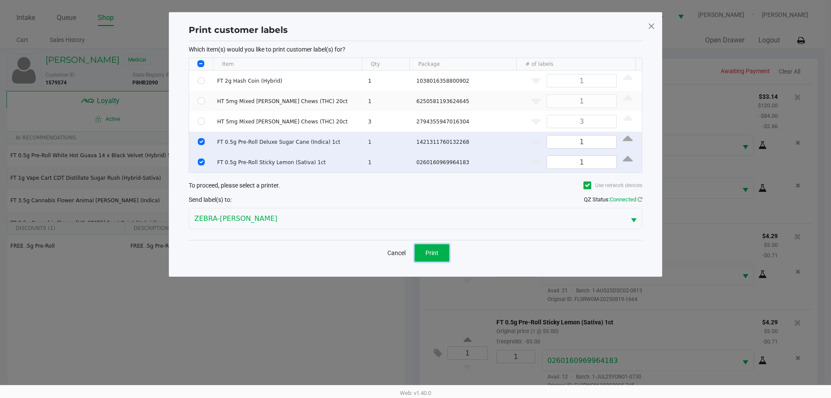
click at [443, 252] on button "Print" at bounding box center [432, 252] width 35 height 17
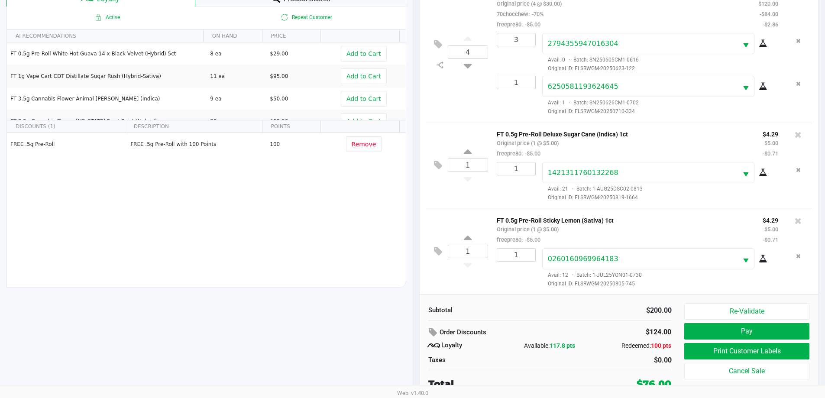
scroll to position [104, 0]
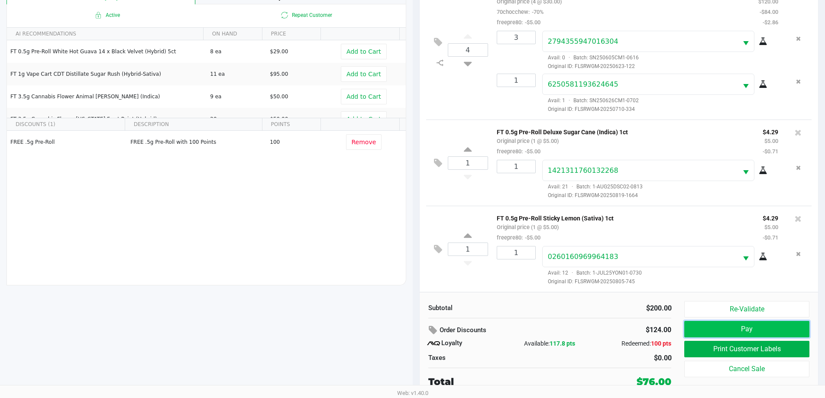
click at [752, 325] on button "Pay" at bounding box center [746, 329] width 125 height 16
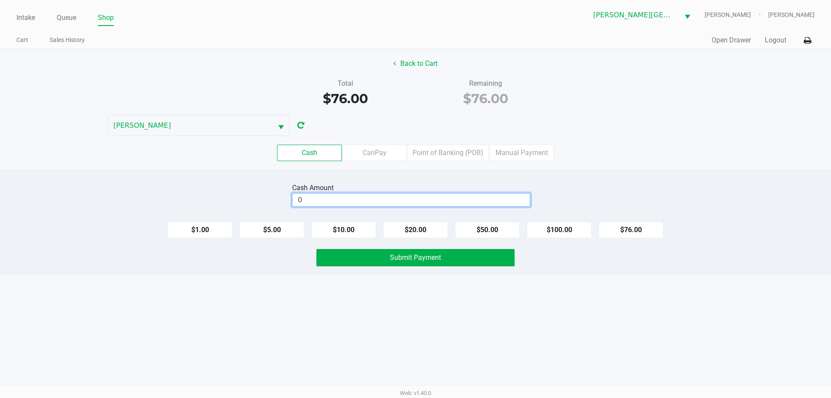
click at [342, 197] on input "0" at bounding box center [411, 200] width 237 height 13
type input "$80.00"
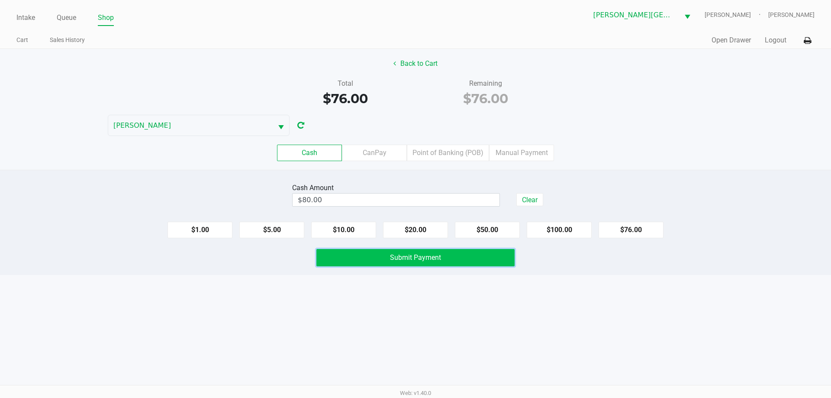
click at [424, 258] on span "Submit Payment" at bounding box center [415, 257] width 51 height 8
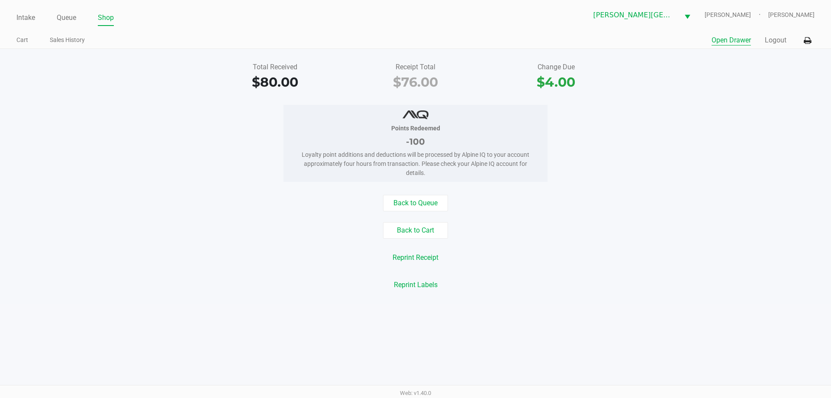
click at [729, 44] on button "Open Drawer" at bounding box center [731, 40] width 39 height 10
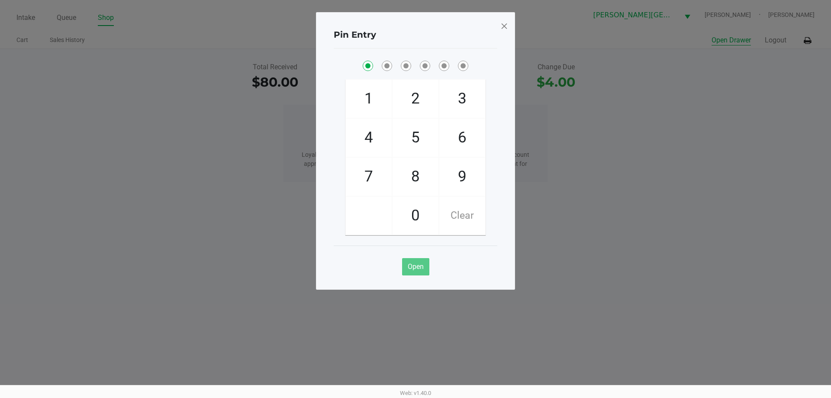
checkbox input "true"
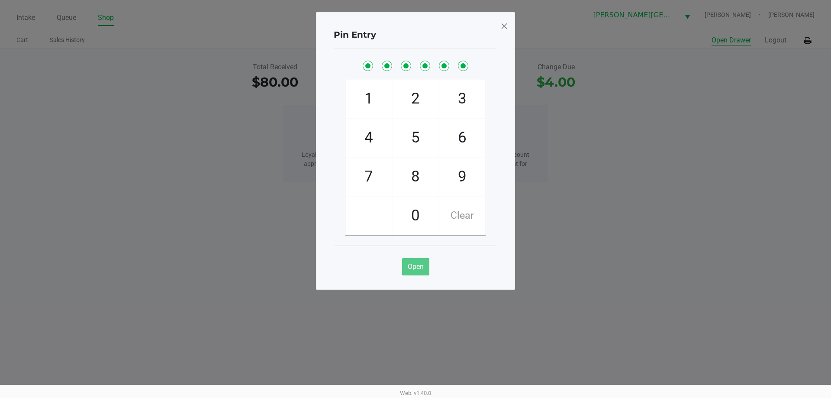
checkbox input "true"
click at [503, 26] on span at bounding box center [504, 26] width 8 height 14
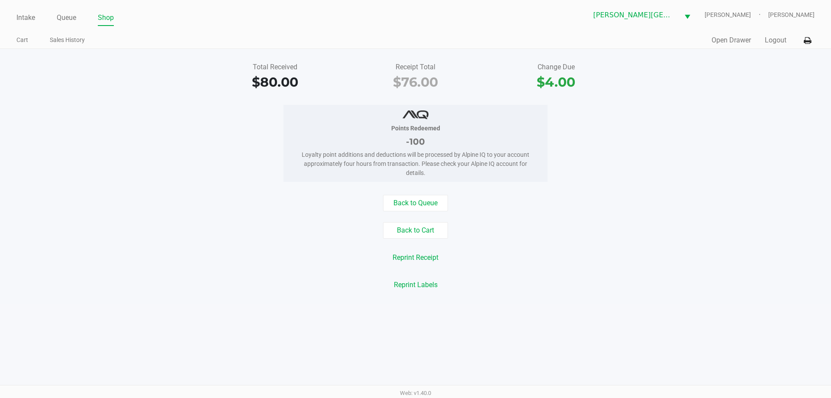
click at [105, 17] on link "Shop" at bounding box center [106, 18] width 16 height 12
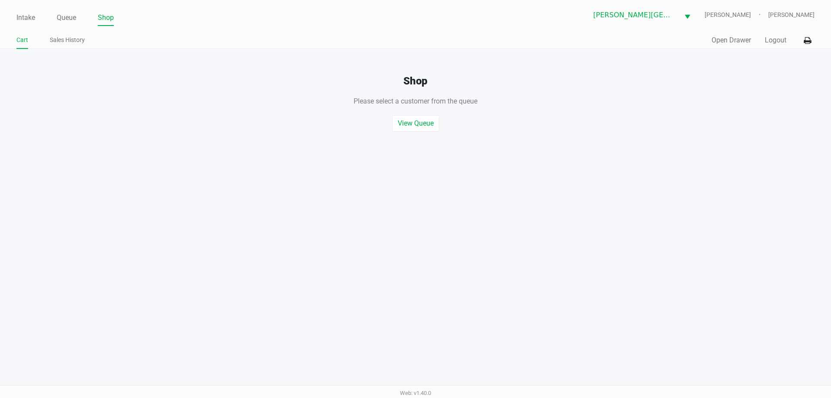
click at [113, 23] on link "Shop" at bounding box center [106, 18] width 16 height 12
click at [717, 35] on div "Quick Sale Open Drawer Logout" at bounding box center [615, 40] width 399 height 16
click at [722, 39] on button "Open Drawer" at bounding box center [731, 40] width 39 height 10
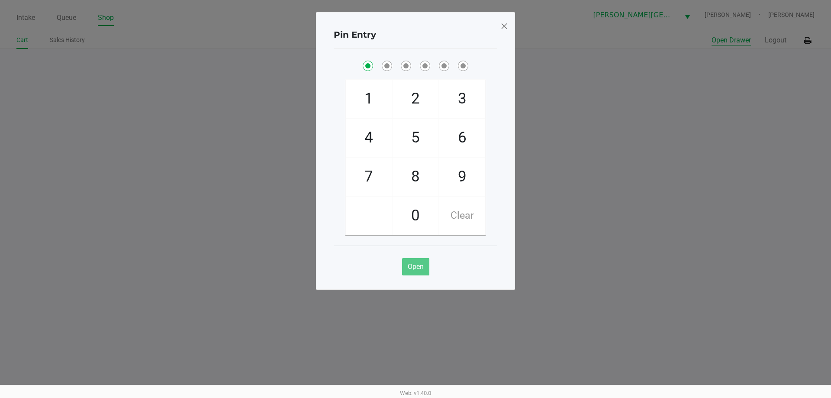
checkbox input "true"
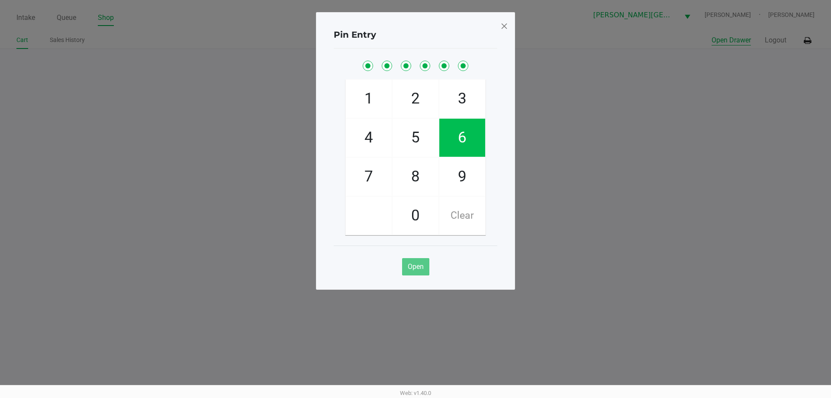
checkbox input "true"
click at [499, 27] on div "Pin Entry 1 4 7 2 5 8 0 3 6 9 Clear Open" at bounding box center [415, 150] width 199 height 277
click at [501, 26] on span at bounding box center [504, 26] width 8 height 14
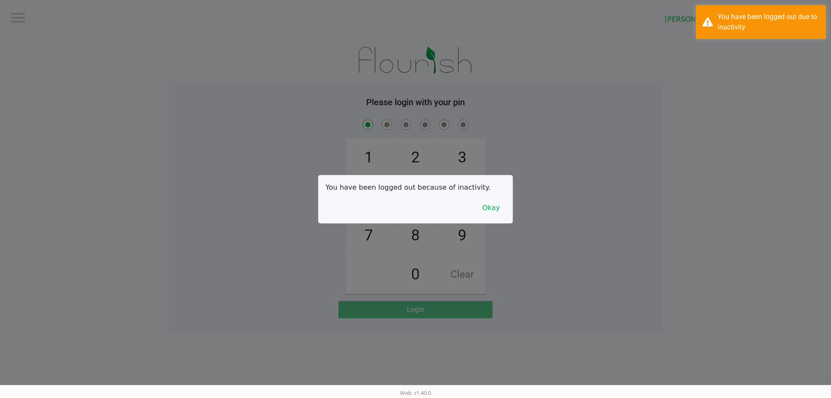
checkbox input "true"
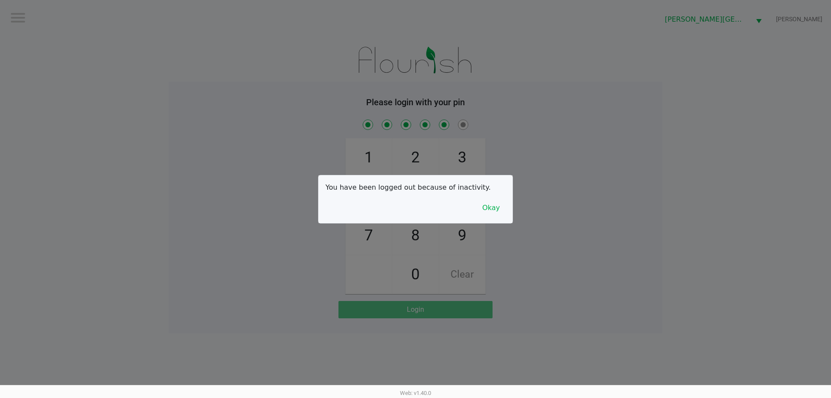
checkbox input "true"
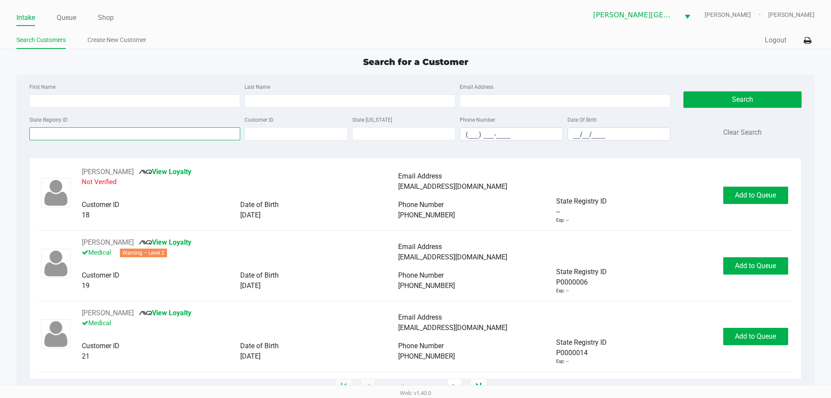
click at [79, 134] on input "State Registry ID" at bounding box center [134, 133] width 211 height 13
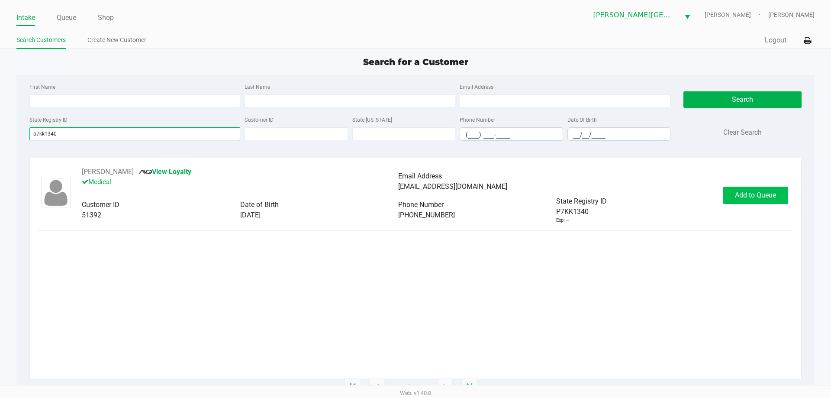
type input "p7kk1340"
click at [746, 192] on span "Add to Queue" at bounding box center [755, 195] width 41 height 8
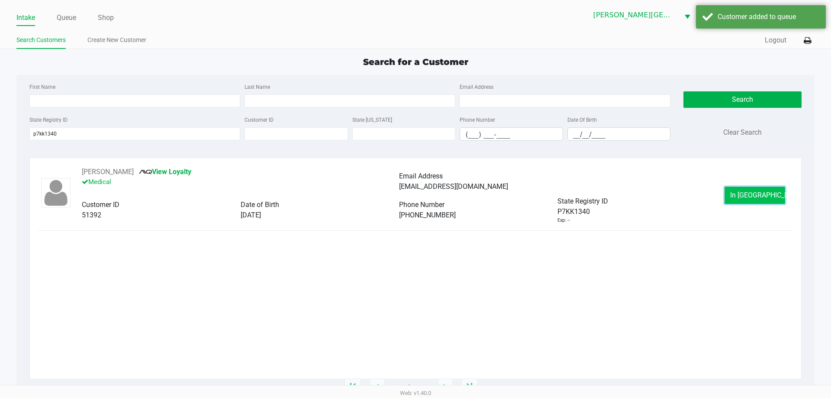
click at [732, 194] on button "In Queue" at bounding box center [755, 195] width 61 height 17
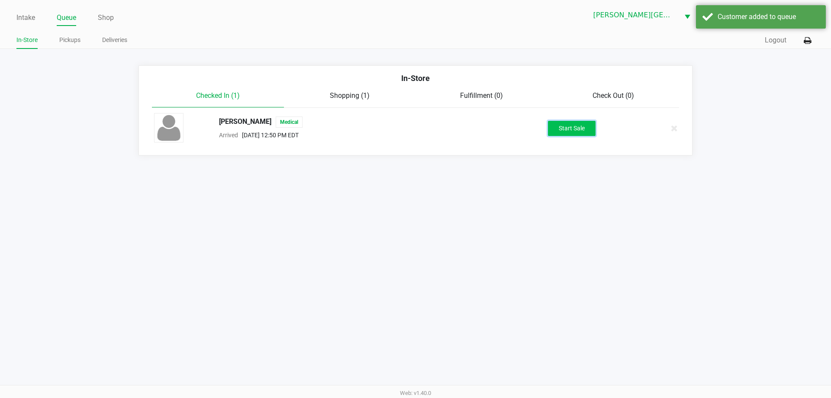
click at [574, 130] on button "Start Sale" at bounding box center [572, 128] width 48 height 15
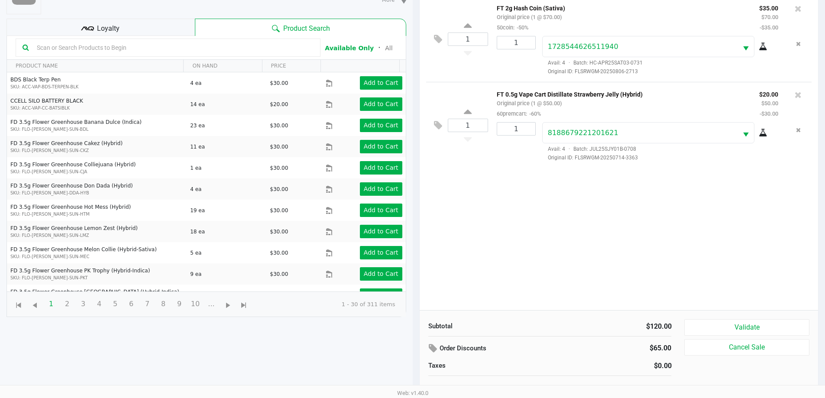
scroll to position [94, 0]
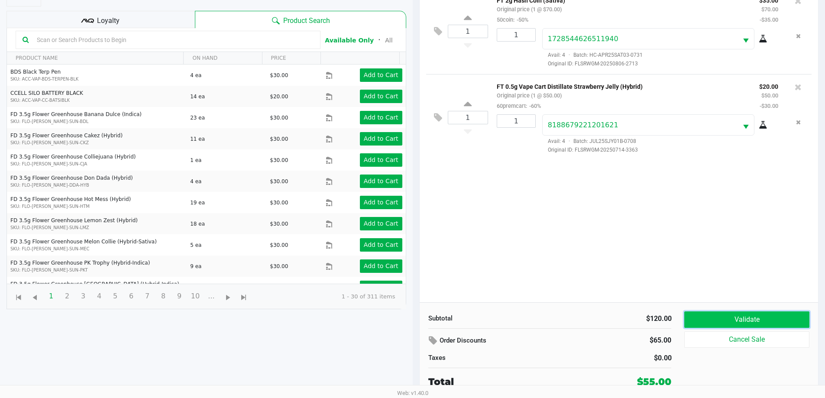
click at [709, 317] on button "Validate" at bounding box center [746, 319] width 125 height 16
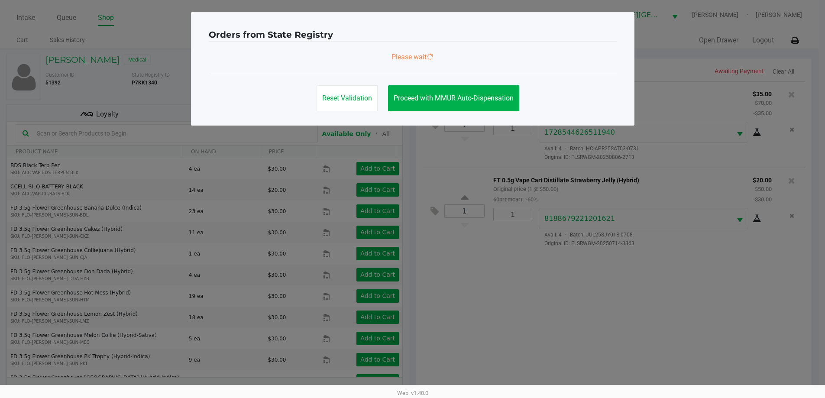
scroll to position [0, 0]
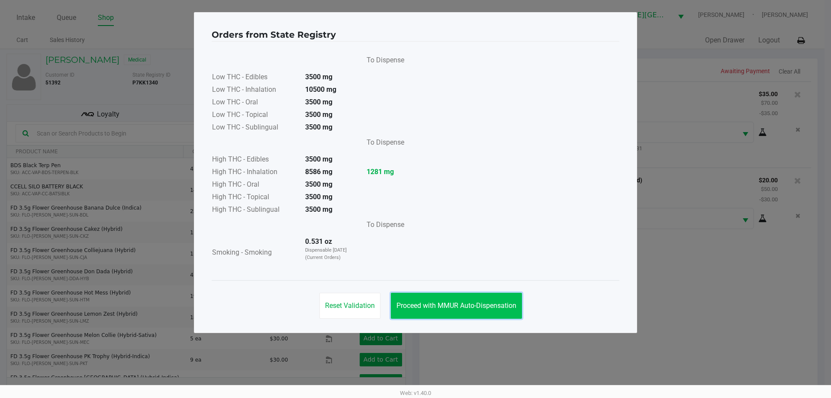
click at [478, 302] on span "Proceed with MMUR Auto-Dispensation" at bounding box center [457, 305] width 120 height 8
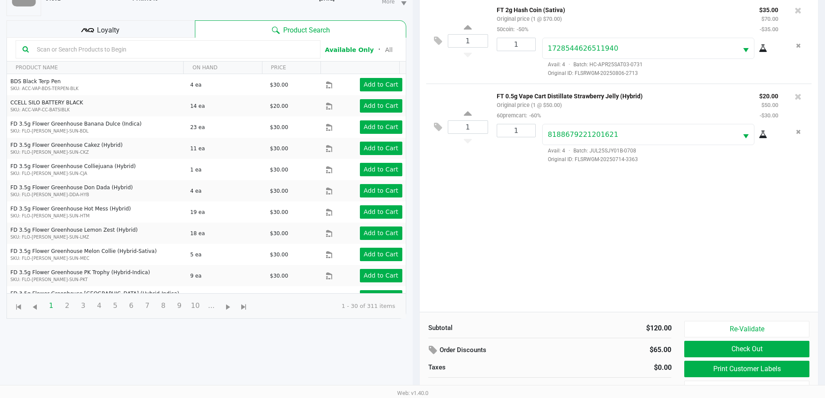
scroll to position [94, 0]
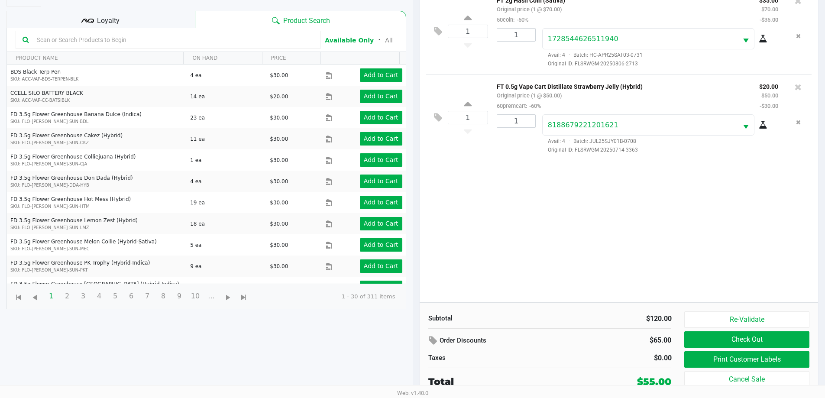
click at [113, 21] on span "Loyalty" at bounding box center [108, 21] width 23 height 10
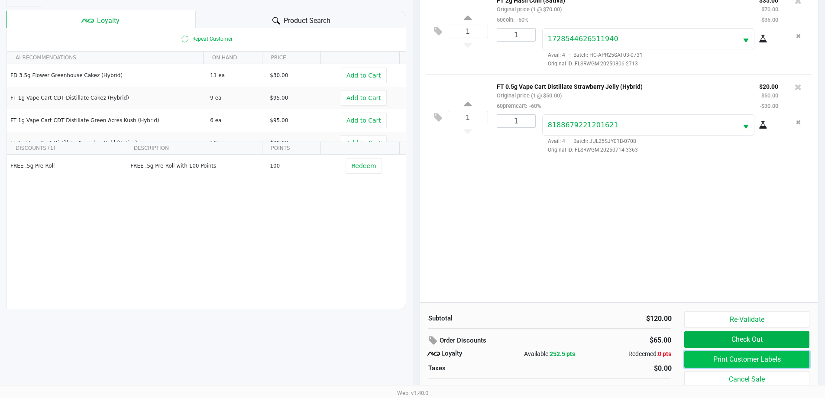
click at [763, 356] on button "Print Customer Labels" at bounding box center [746, 359] width 125 height 16
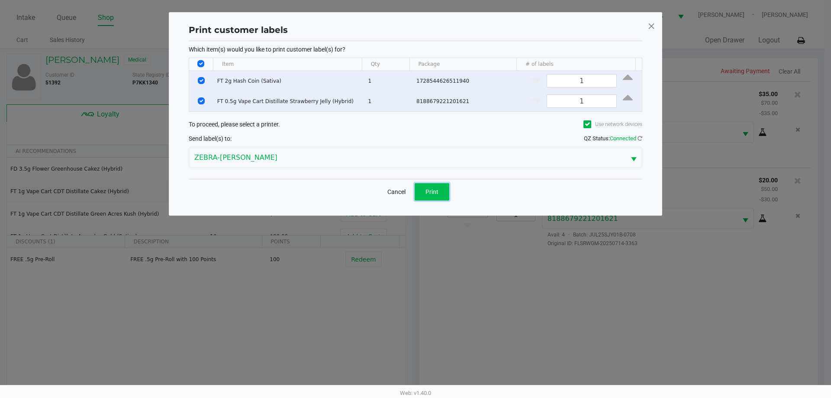
click at [432, 189] on span "Print" at bounding box center [432, 191] width 13 height 7
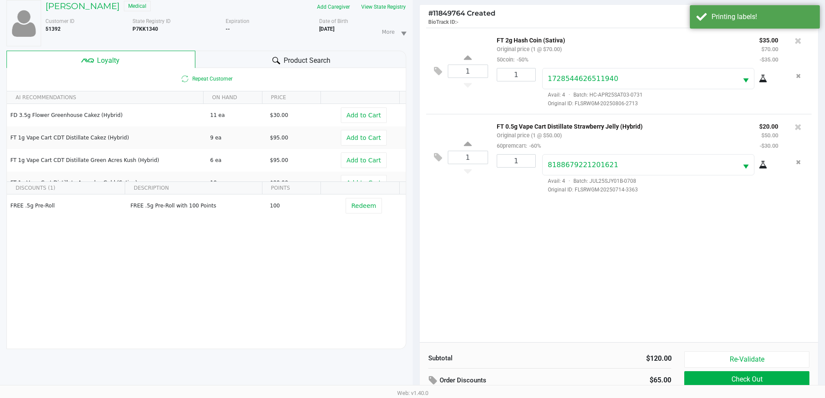
scroll to position [104, 0]
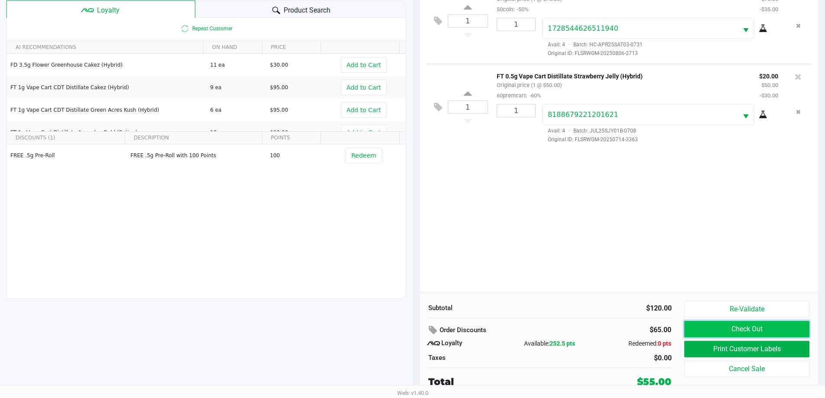
drag, startPoint x: 745, startPoint y: 326, endPoint x: 753, endPoint y: 329, distance: 8.2
click at [745, 326] on button "Check Out" at bounding box center [746, 329] width 125 height 16
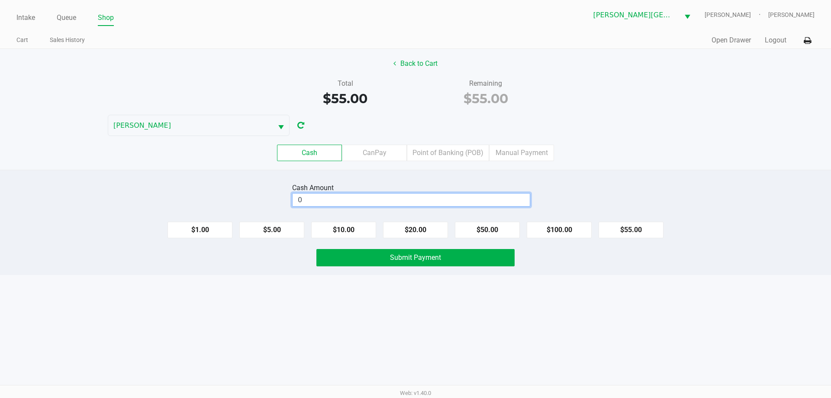
click at [334, 199] on input "0" at bounding box center [411, 200] width 237 height 13
type input "$60.00"
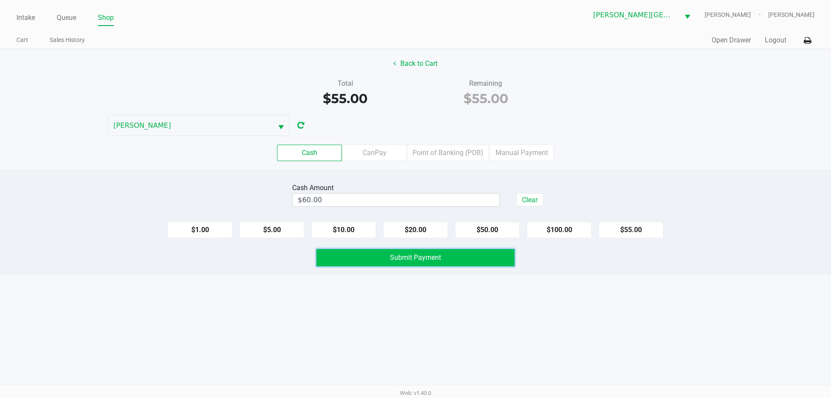
click at [427, 256] on span "Submit Payment" at bounding box center [415, 257] width 51 height 8
click at [427, 256] on div "Submit Payment" at bounding box center [415, 257] width 198 height 17
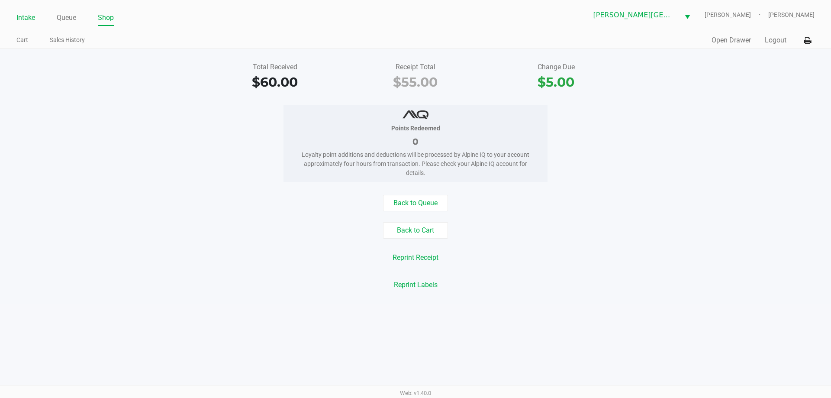
click at [24, 17] on link "Intake" at bounding box center [25, 18] width 19 height 12
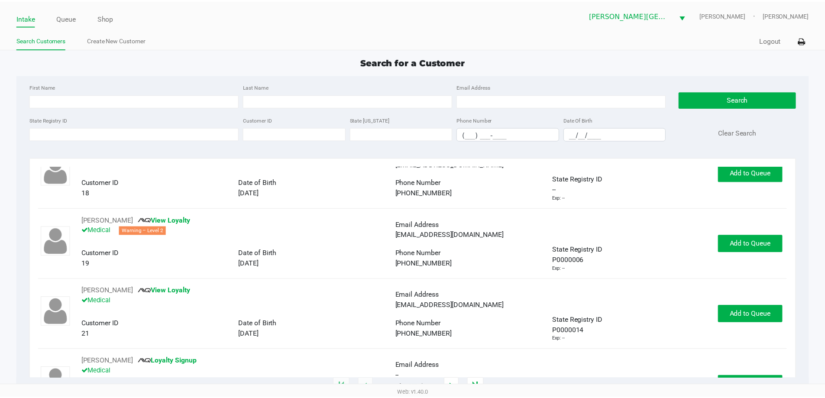
scroll to position [43, 0]
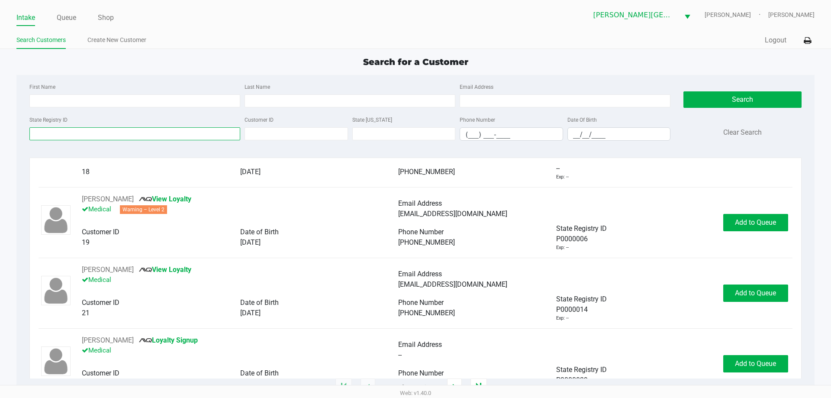
click at [139, 138] on input "State Registry ID" at bounding box center [134, 133] width 211 height 13
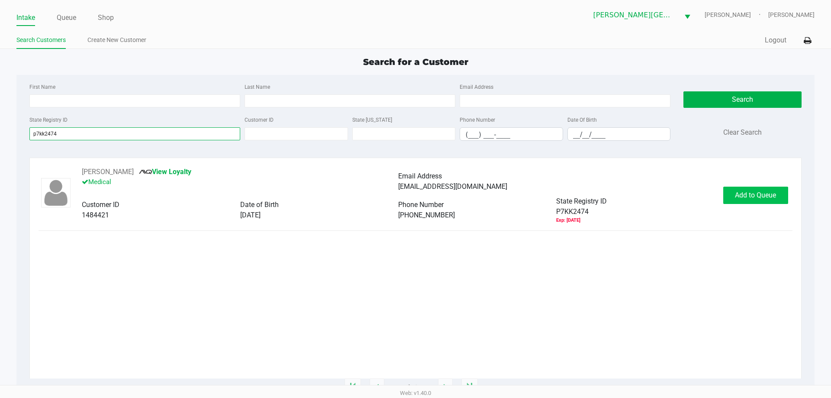
type input "p7kk2474"
click at [751, 191] on span "Add to Queue" at bounding box center [755, 195] width 41 height 8
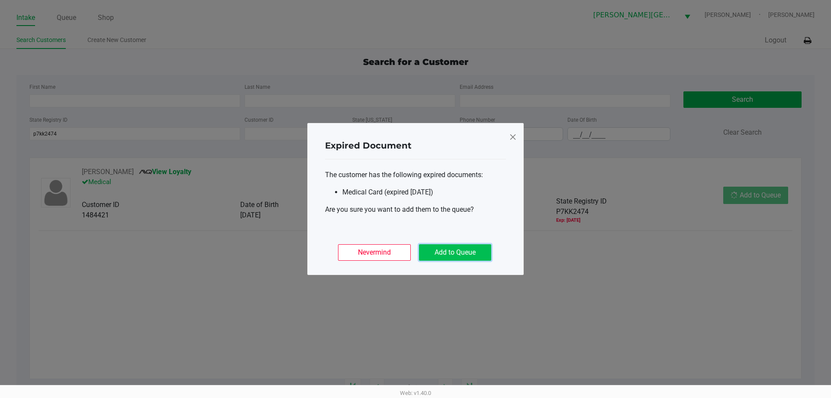
click at [467, 255] on button "Add to Queue" at bounding box center [455, 252] width 72 height 16
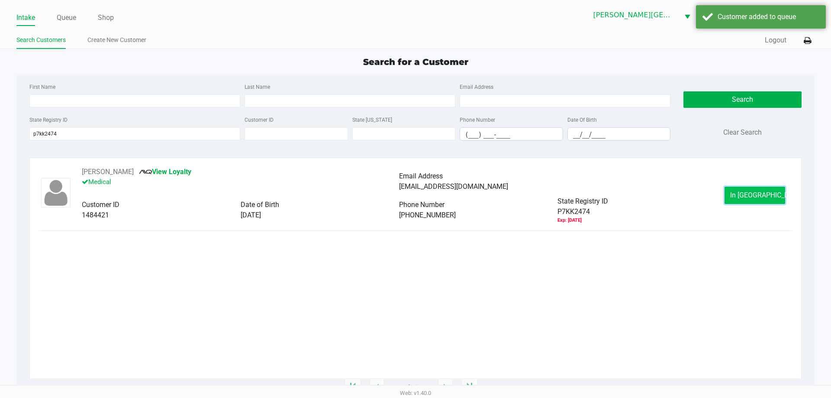
click at [754, 196] on span "In Queue" at bounding box center [766, 195] width 73 height 8
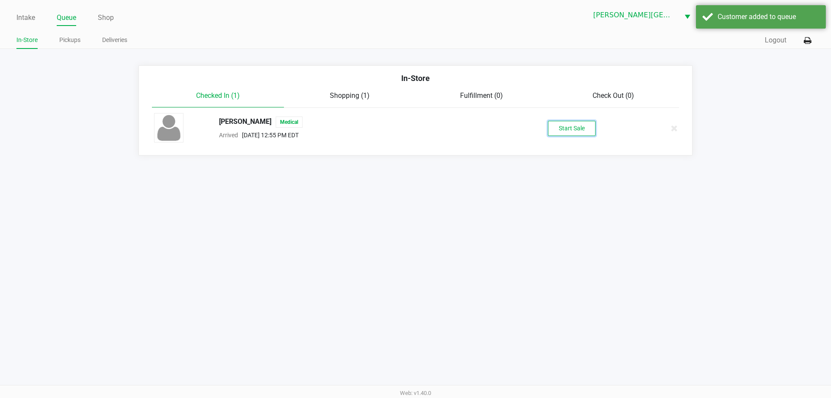
click at [577, 129] on button "Start Sale" at bounding box center [572, 128] width 48 height 15
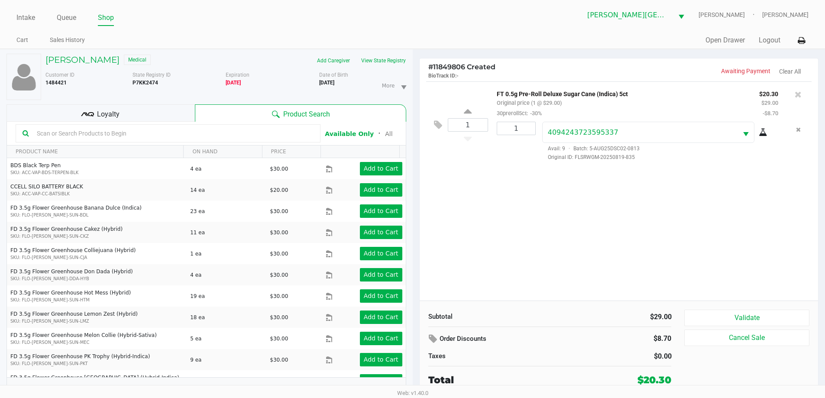
drag, startPoint x: 123, startPoint y: 113, endPoint x: 127, endPoint y: 114, distance: 4.9
click at [123, 113] on div "Loyalty" at bounding box center [100, 112] width 188 height 17
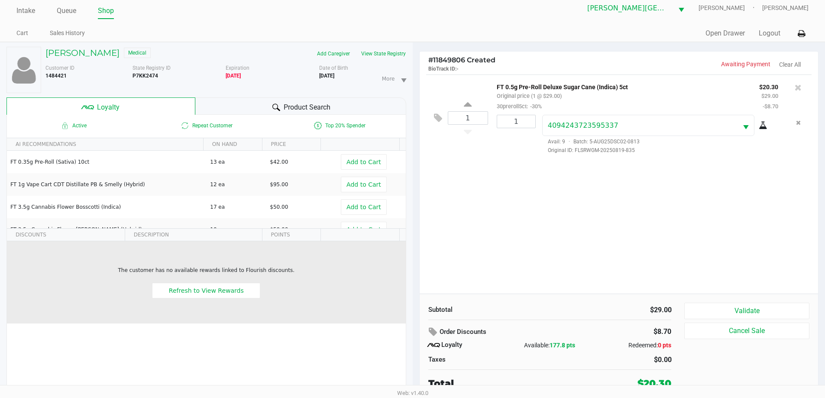
scroll to position [9, 0]
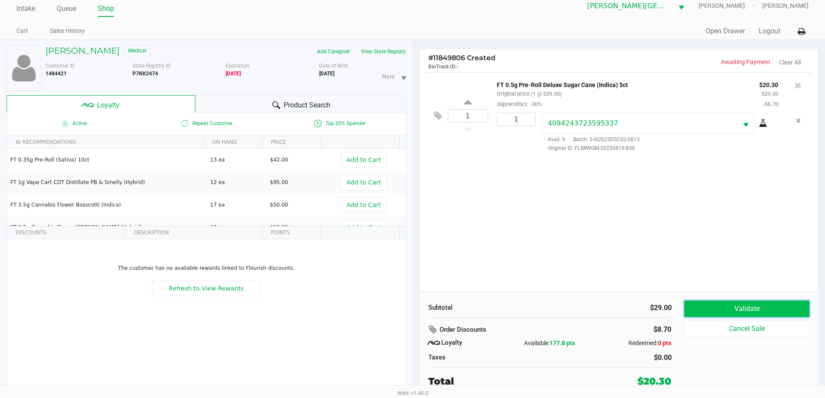
click at [761, 307] on button "Validate" at bounding box center [746, 308] width 125 height 16
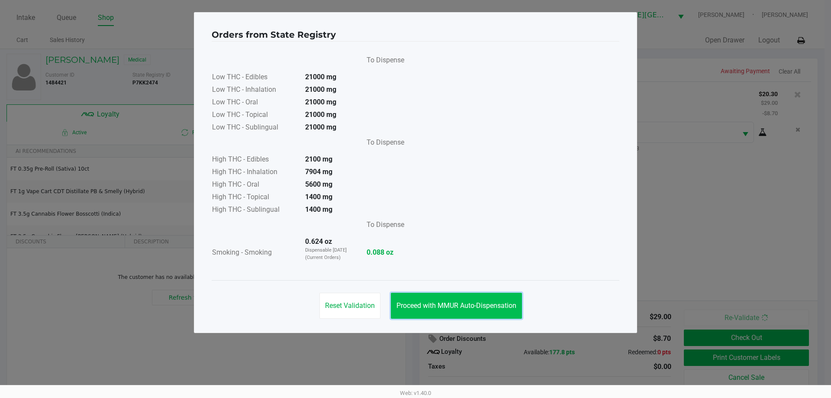
click at [497, 300] on button "Proceed with MMUR Auto-Dispensation" at bounding box center [456, 306] width 131 height 26
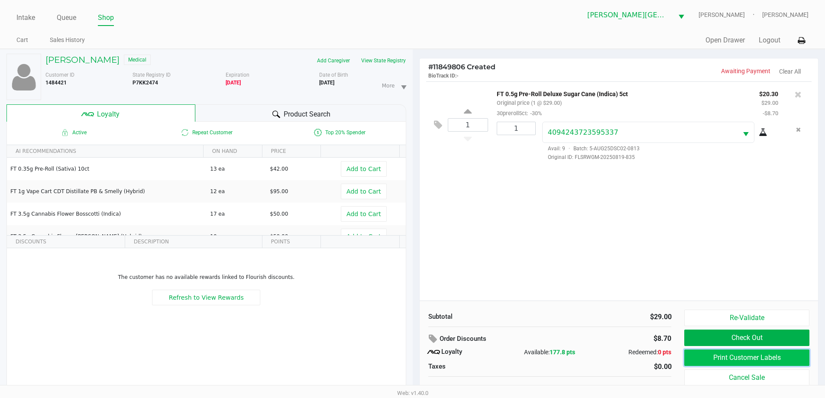
click at [742, 354] on button "Print Customer Labels" at bounding box center [746, 357] width 125 height 16
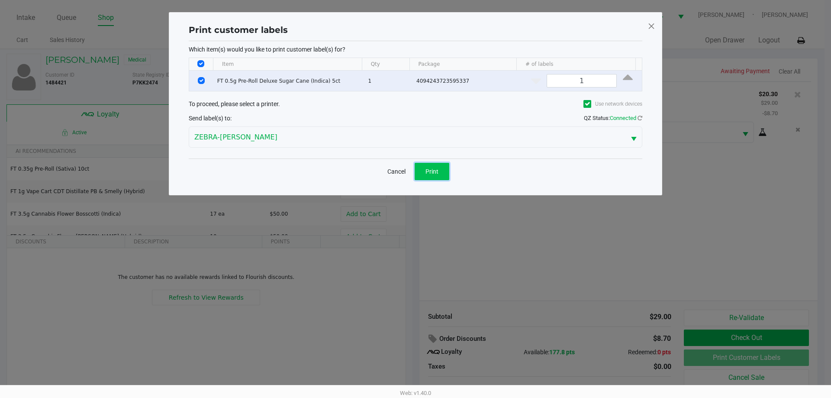
click at [426, 171] on span "Print" at bounding box center [432, 171] width 13 height 7
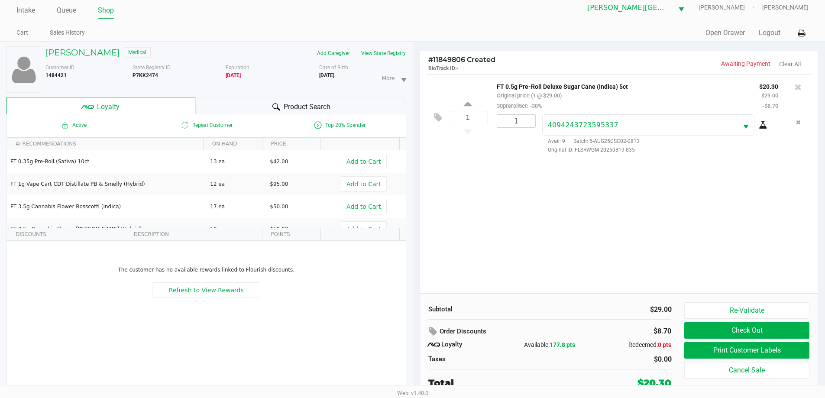
scroll to position [9, 0]
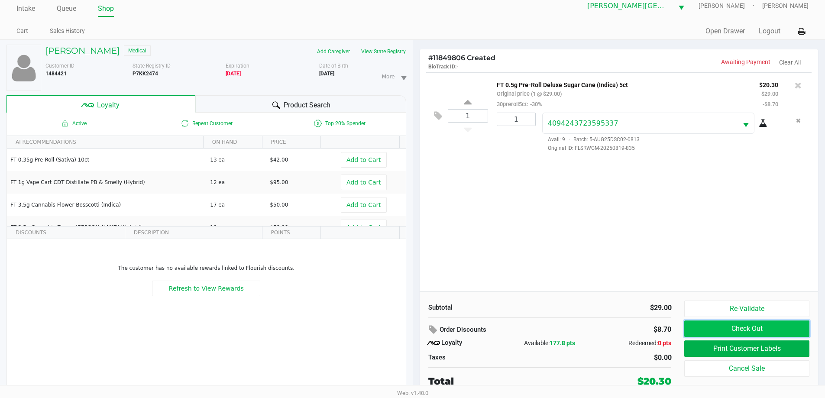
click at [706, 327] on button "Check Out" at bounding box center [746, 328] width 125 height 16
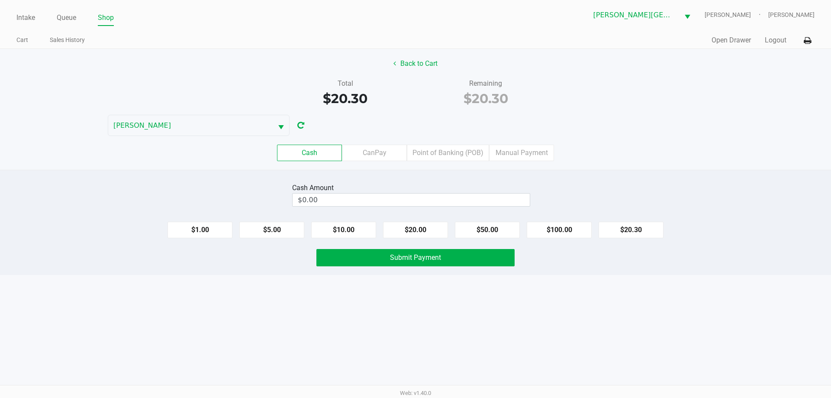
click at [302, 148] on label "Cash" at bounding box center [309, 153] width 65 height 16
click at [0, 0] on 0 "Cash" at bounding box center [0, 0] width 0 height 0
click at [318, 197] on input "0" at bounding box center [411, 200] width 237 height 13
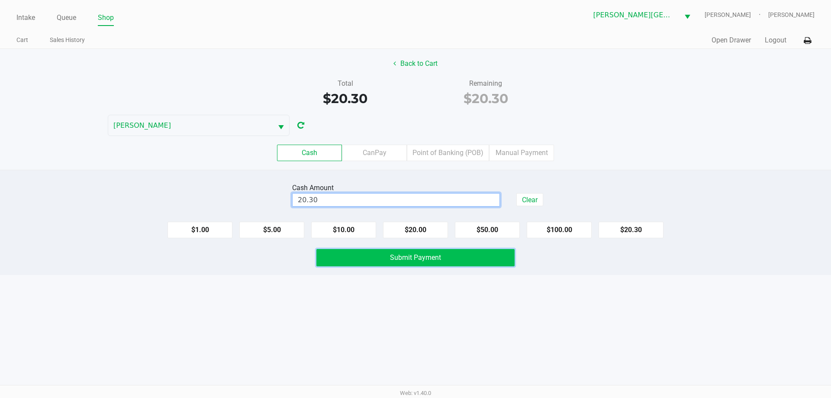
type input "$20.30"
drag, startPoint x: 385, startPoint y: 253, endPoint x: 406, endPoint y: 258, distance: 20.9
click at [386, 253] on button "Submit Payment" at bounding box center [415, 257] width 198 height 17
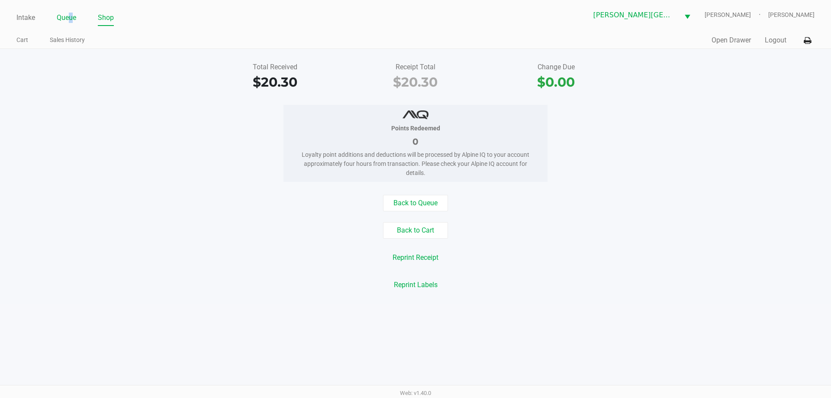
click at [72, 16] on link "Queue" at bounding box center [66, 18] width 19 height 12
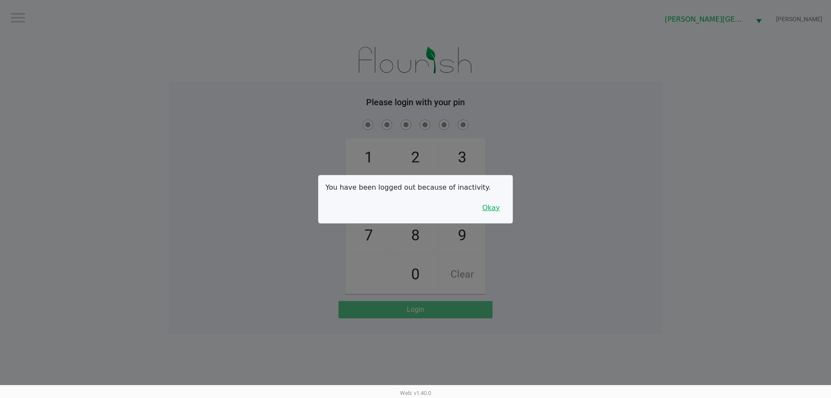
click at [486, 209] on button "Okay" at bounding box center [491, 208] width 29 height 16
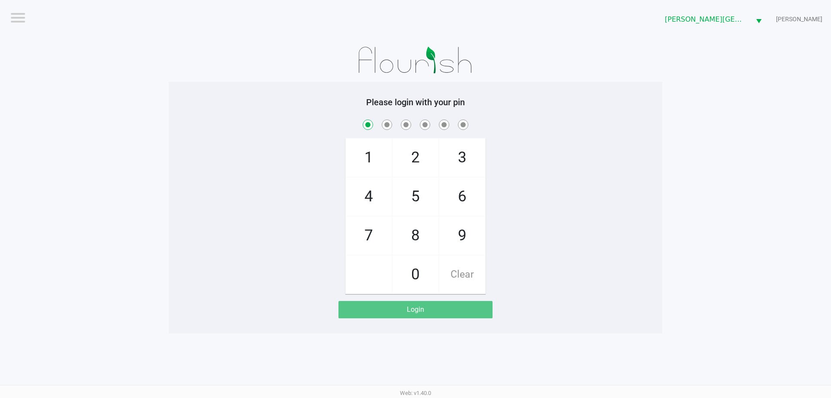
checkbox input "true"
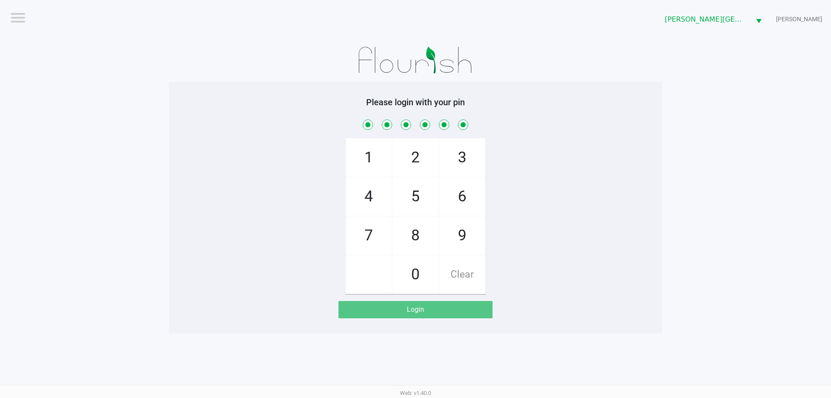
checkbox input "true"
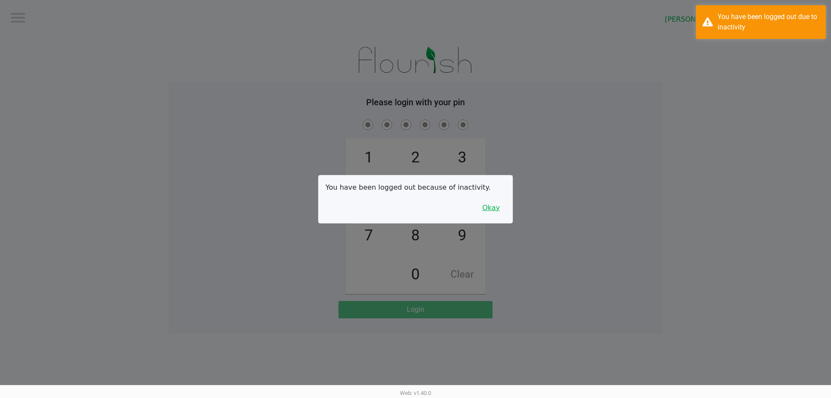
click at [491, 207] on button "Okay" at bounding box center [491, 208] width 29 height 16
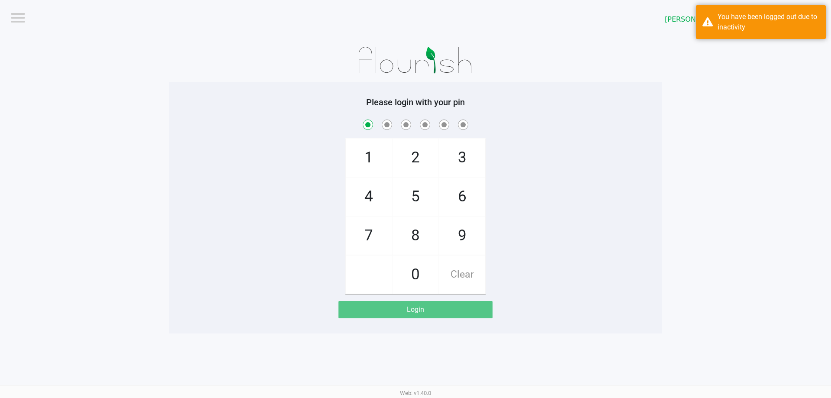
checkbox input "true"
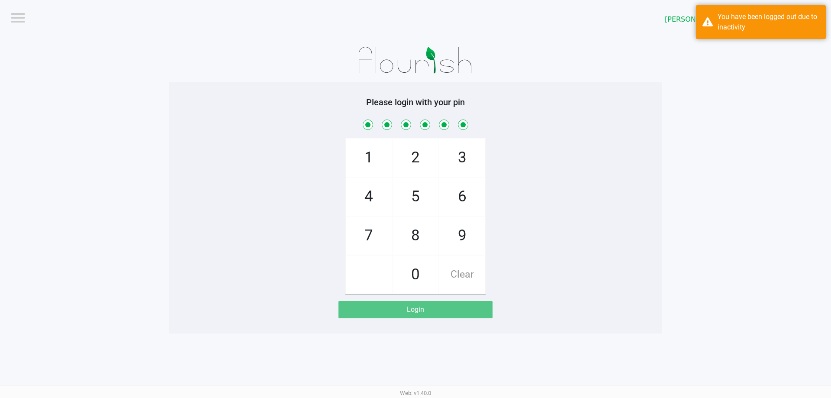
checkbox input "true"
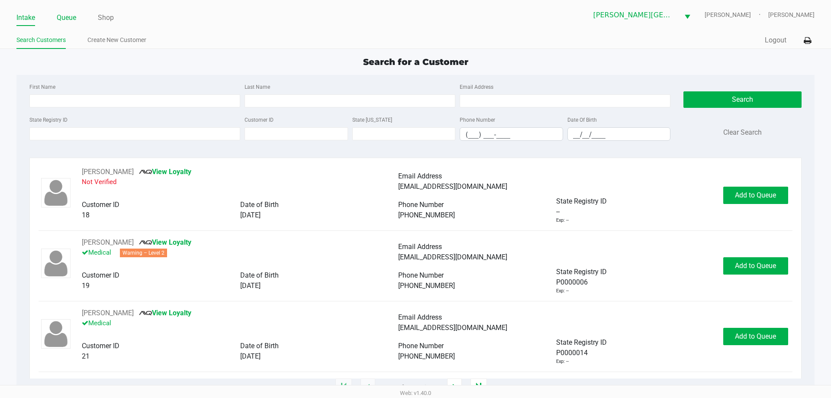
click at [66, 20] on link "Queue" at bounding box center [66, 18] width 19 height 12
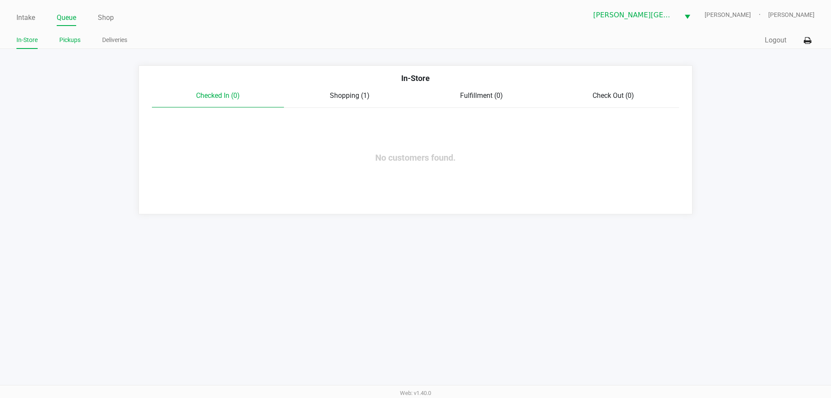
click at [70, 43] on link "Pickups" at bounding box center [69, 40] width 21 height 11
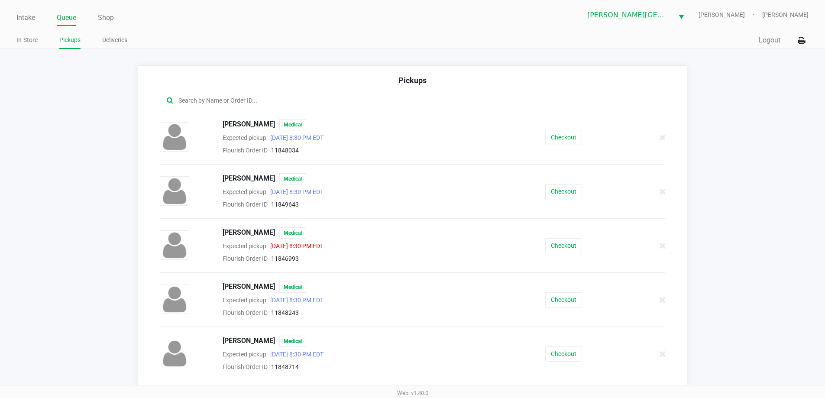
click at [268, 104] on input "text" at bounding box center [398, 101] width 442 height 10
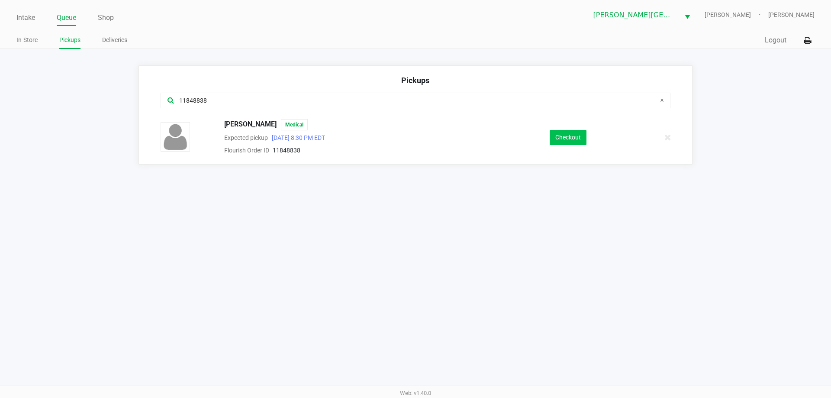
type input "11848838"
click at [569, 139] on button "Checkout" at bounding box center [568, 137] width 37 height 15
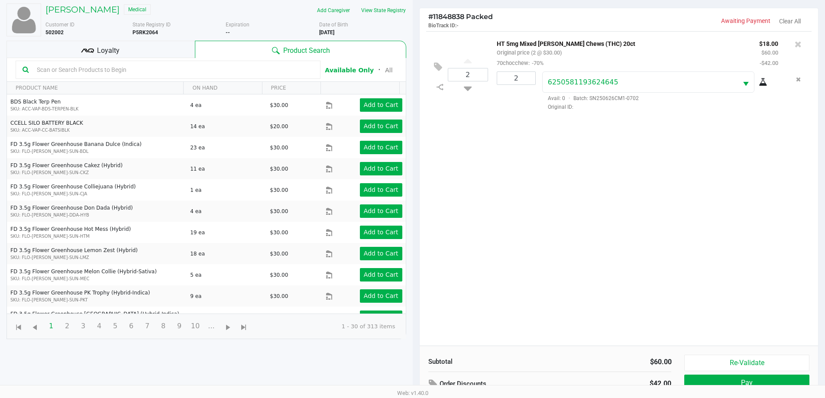
scroll to position [94, 0]
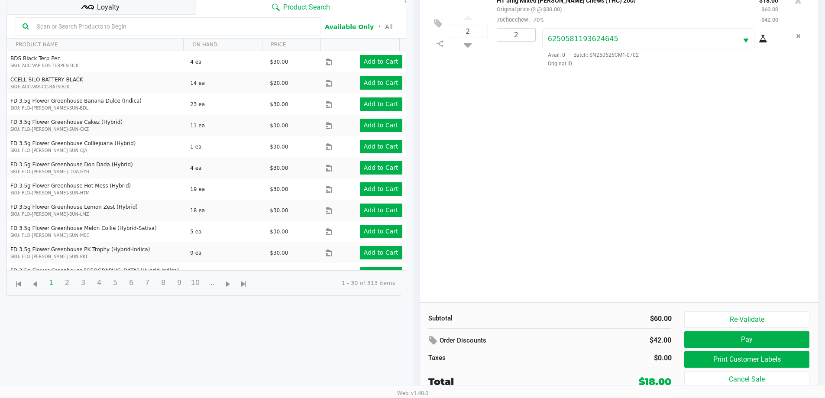
click at [118, 7] on span "Loyalty" at bounding box center [108, 7] width 23 height 10
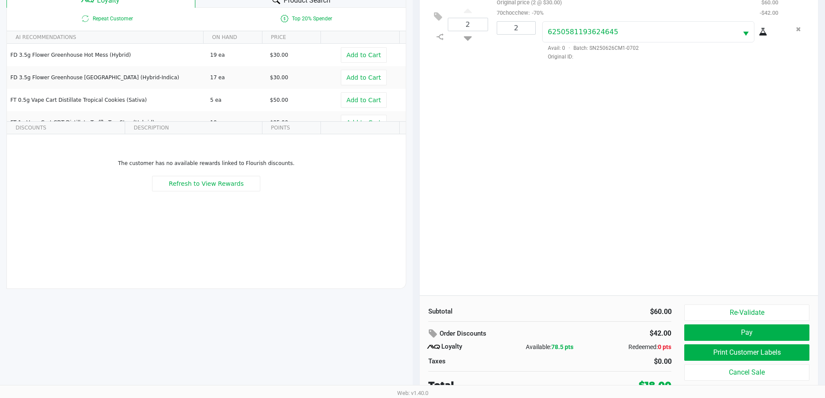
scroll to position [104, 0]
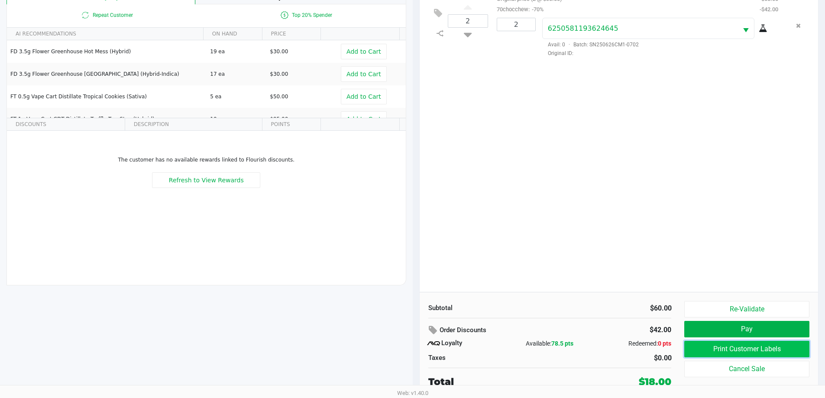
click at [710, 348] on button "Print Customer Labels" at bounding box center [746, 349] width 125 height 16
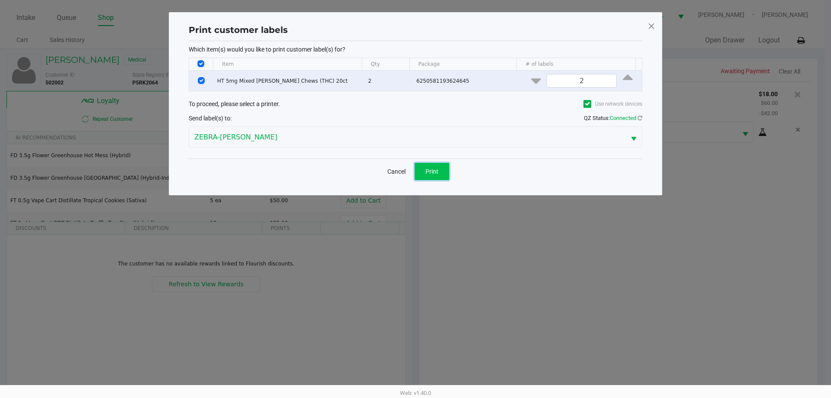
click at [441, 166] on button "Print" at bounding box center [432, 171] width 35 height 17
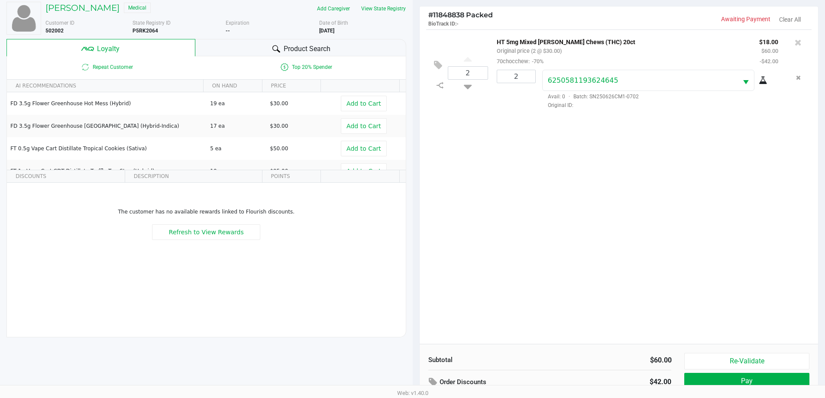
scroll to position [104, 0]
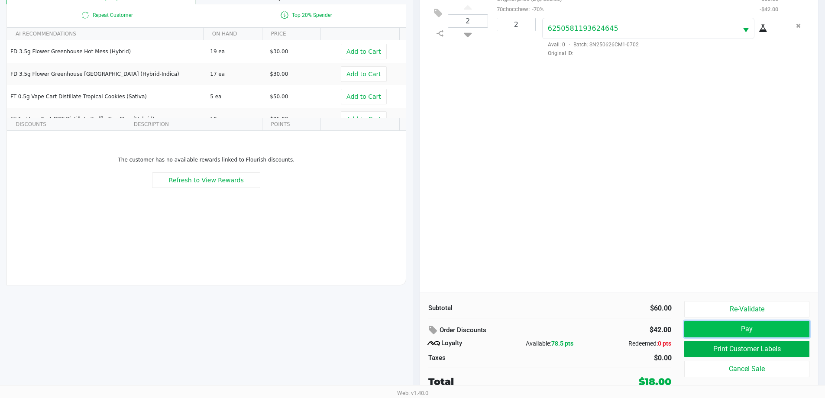
click at [718, 329] on button "Pay" at bounding box center [746, 329] width 125 height 16
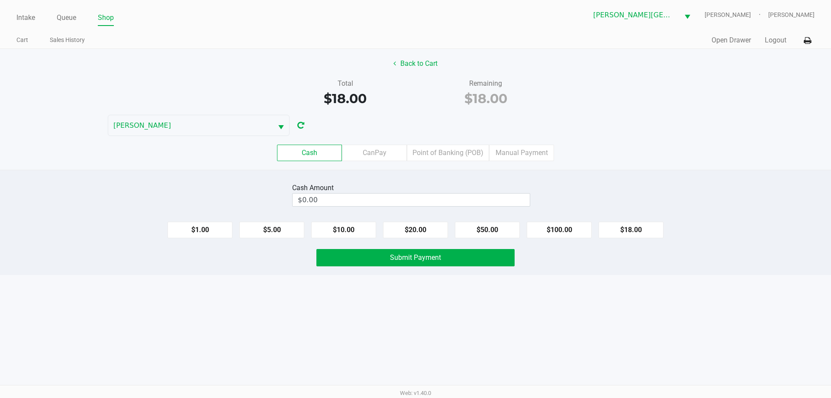
click at [325, 155] on label "Cash" at bounding box center [309, 153] width 65 height 16
click at [0, 0] on 0 "Cash" at bounding box center [0, 0] width 0 height 0
click at [316, 197] on input "0" at bounding box center [411, 200] width 237 height 13
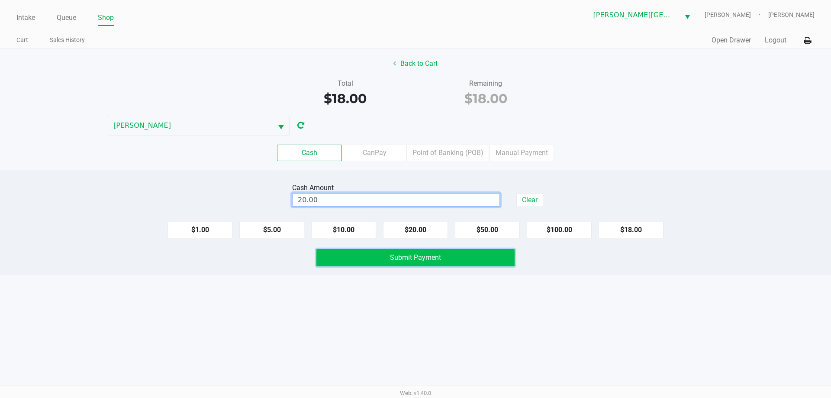
type input "$20.00"
click at [462, 259] on button "Submit Payment" at bounding box center [415, 257] width 198 height 17
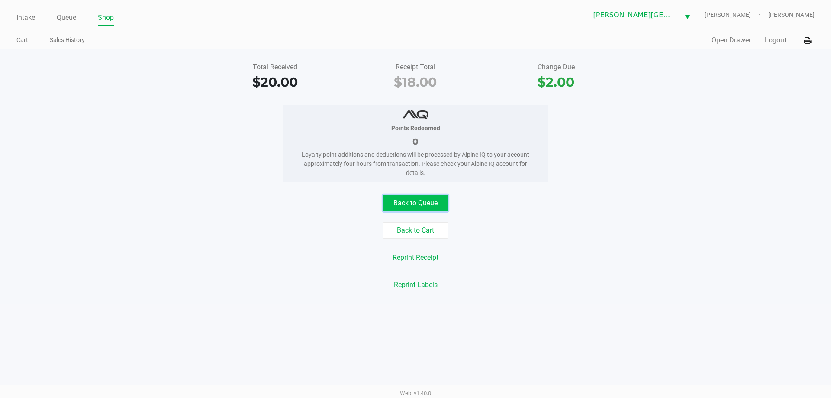
click at [397, 203] on button "Back to Queue" at bounding box center [415, 203] width 65 height 16
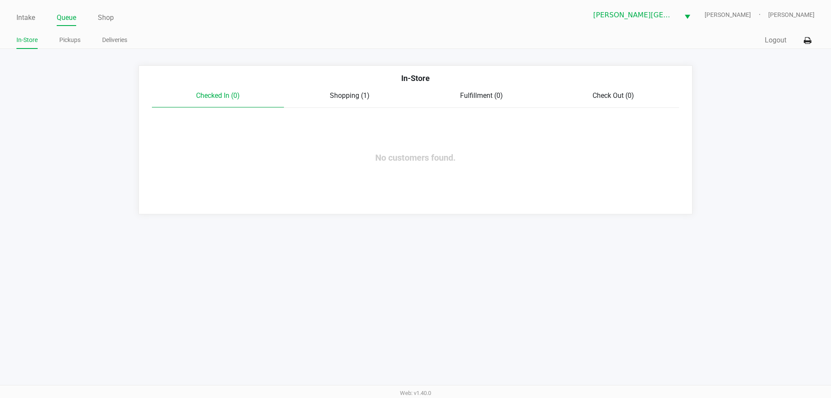
click at [253, 48] on ul "In-Store Pickups Deliveries" at bounding box center [215, 41] width 399 height 15
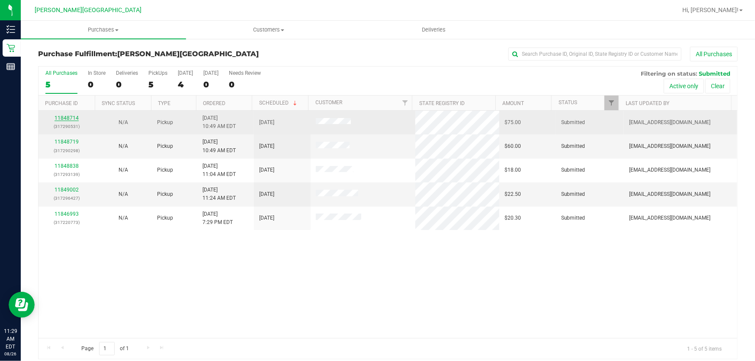
click at [69, 118] on link "11848714" at bounding box center [67, 118] width 24 height 6
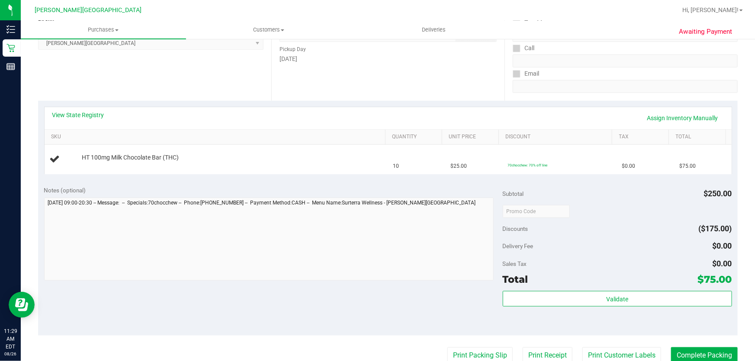
scroll to position [157, 0]
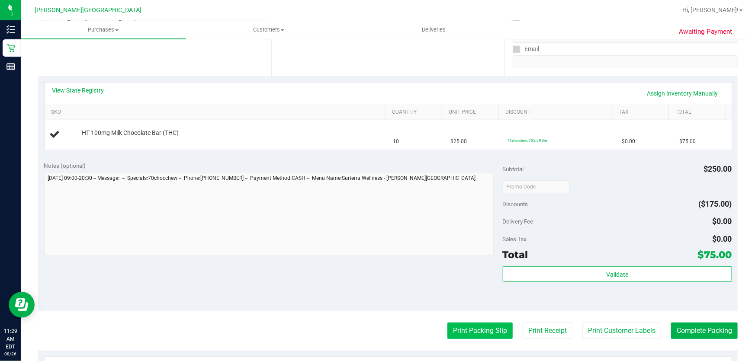
click at [487, 329] on button "Print Packing Slip" at bounding box center [480, 331] width 65 height 16
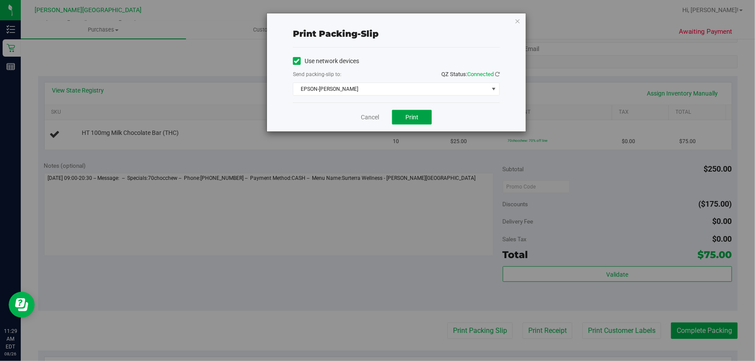
click at [406, 119] on span "Print" at bounding box center [412, 117] width 13 height 7
click at [519, 19] on icon "button" at bounding box center [518, 21] width 6 height 10
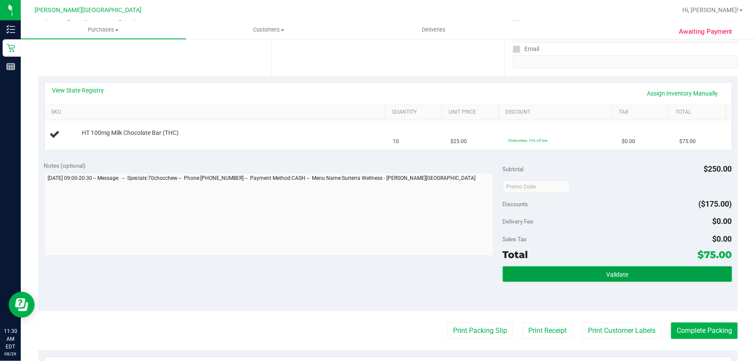
click at [629, 268] on button "Validate" at bounding box center [617, 275] width 229 height 16
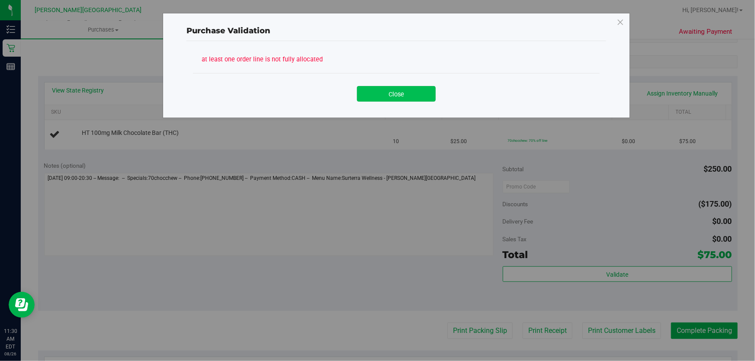
click at [413, 88] on button "Close" at bounding box center [396, 94] width 79 height 16
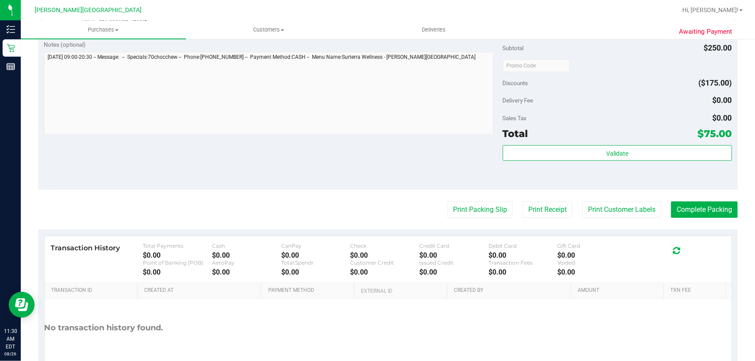
scroll to position [315, 0]
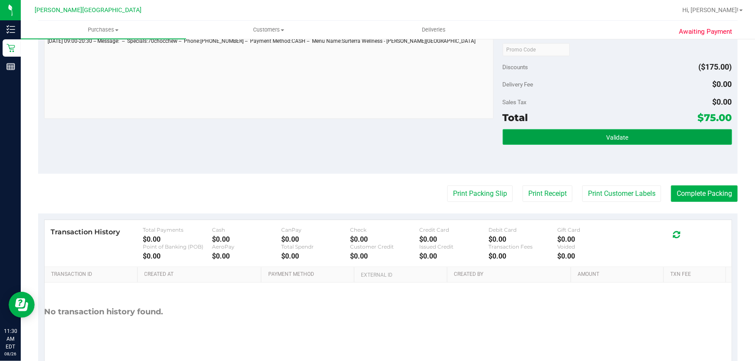
click at [630, 131] on button "Validate" at bounding box center [617, 137] width 229 height 16
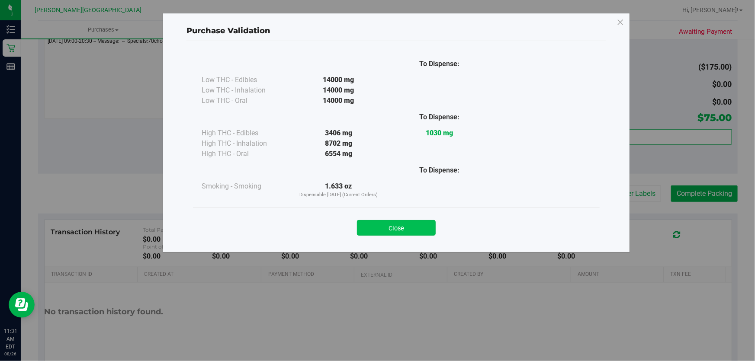
click at [419, 220] on button "Close" at bounding box center [396, 228] width 79 height 16
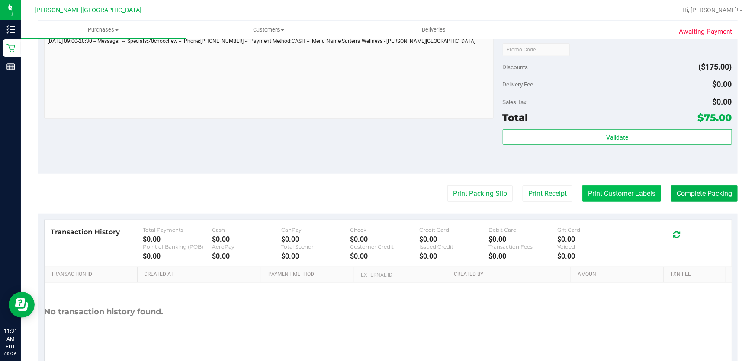
click at [618, 188] on button "Print Customer Labels" at bounding box center [622, 194] width 79 height 16
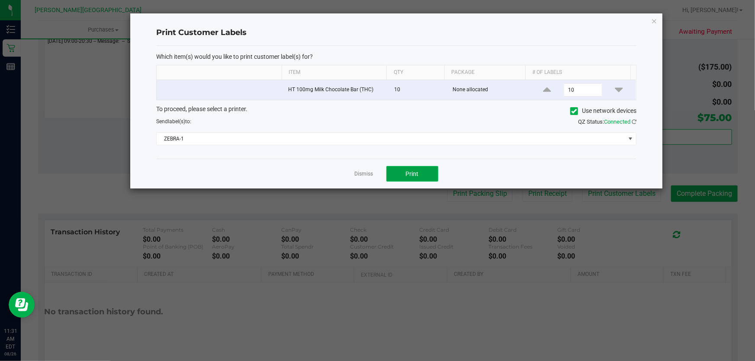
click at [411, 177] on button "Print" at bounding box center [413, 174] width 52 height 16
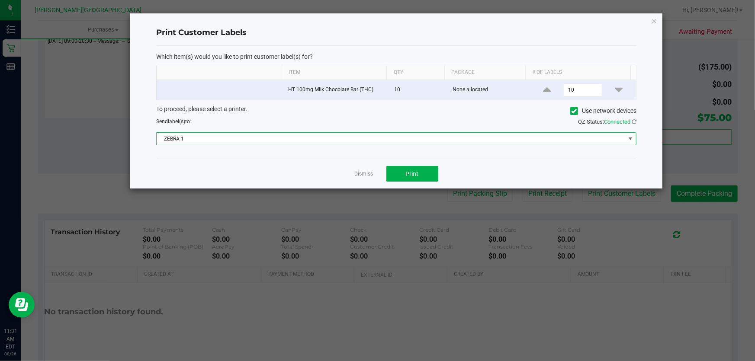
click at [315, 140] on span "ZEBRA-1" at bounding box center [391, 139] width 469 height 12
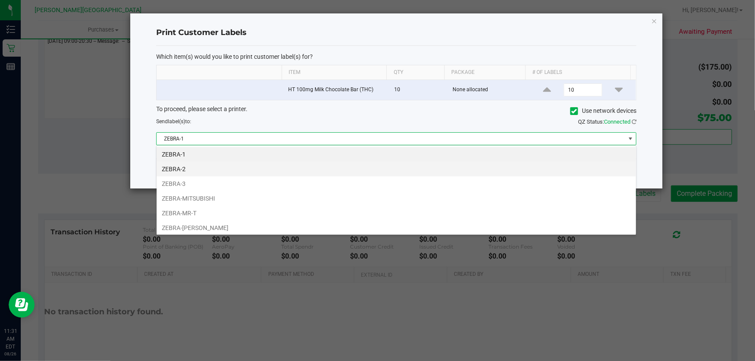
scroll to position [13, 481]
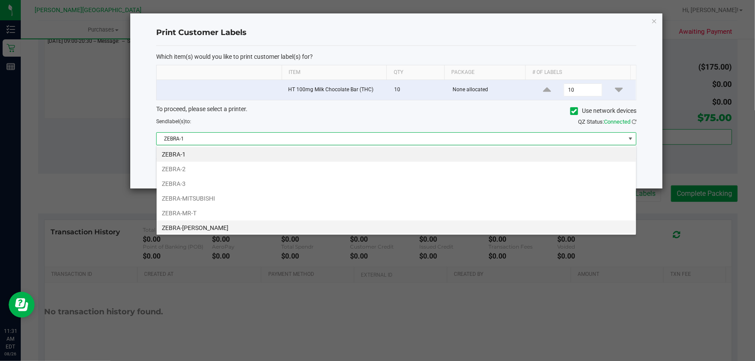
click at [228, 226] on li "ZEBRA-[PERSON_NAME]" at bounding box center [397, 228] width 480 height 15
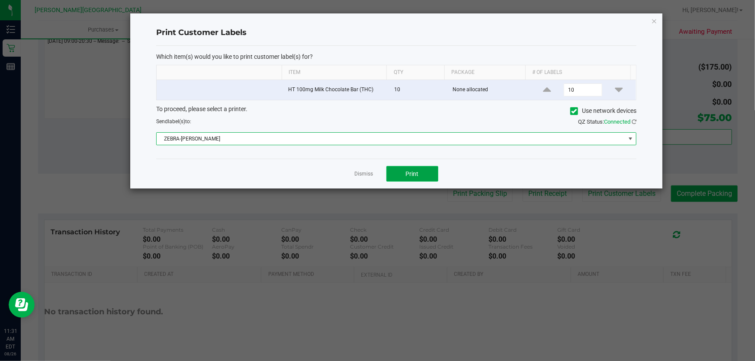
click at [400, 169] on button "Print" at bounding box center [413, 174] width 52 height 16
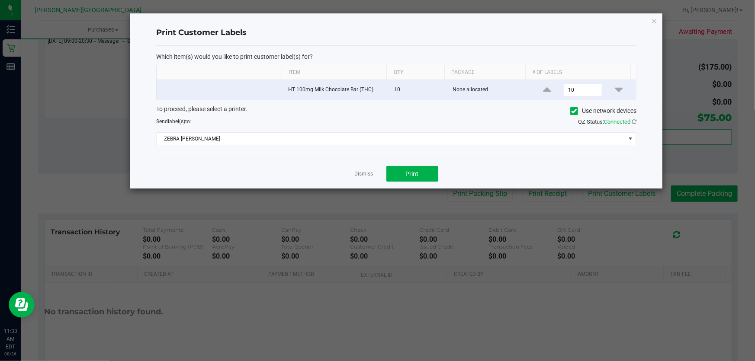
drag, startPoint x: 657, startPoint y: 22, endPoint x: 667, endPoint y: 59, distance: 38.5
click at [657, 21] on icon "button" at bounding box center [655, 21] width 6 height 10
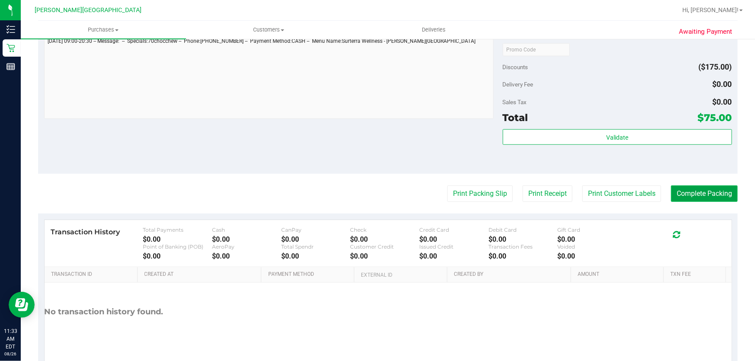
click at [706, 188] on button "Complete Packing" at bounding box center [704, 194] width 67 height 16
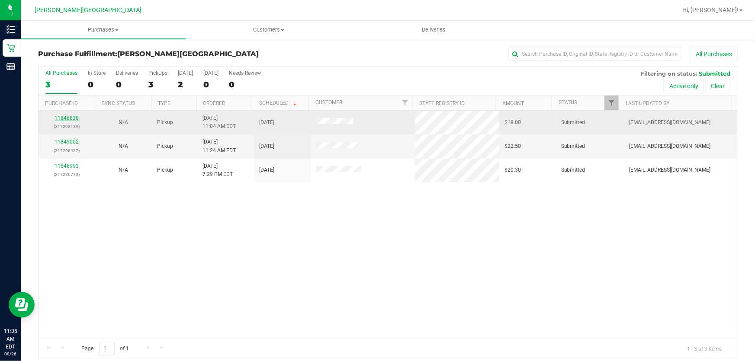
click at [66, 119] on link "11848838" at bounding box center [67, 118] width 24 height 6
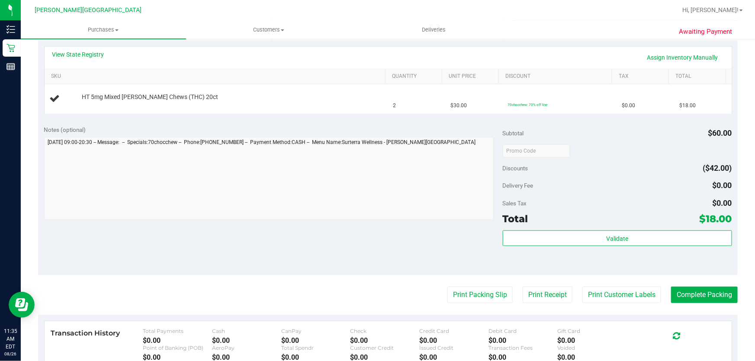
scroll to position [275, 0]
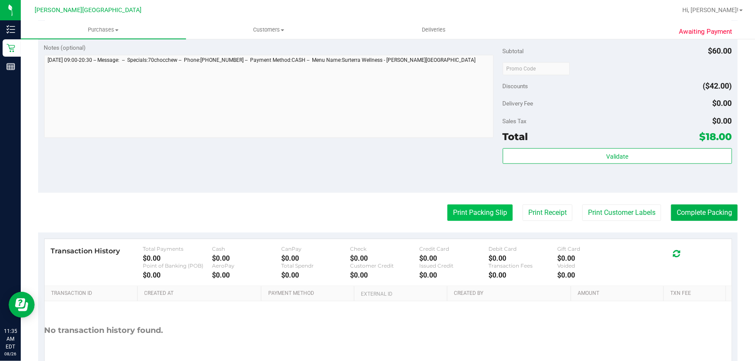
click at [479, 209] on button "Print Packing Slip" at bounding box center [480, 213] width 65 height 16
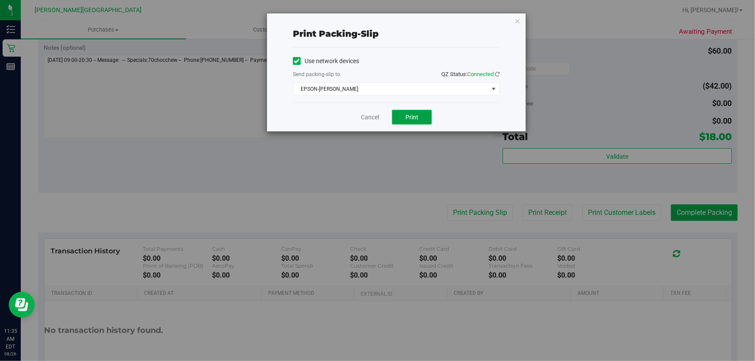
click at [409, 114] on span "Print" at bounding box center [412, 117] width 13 height 7
click at [368, 115] on link "Cancel" at bounding box center [370, 117] width 18 height 9
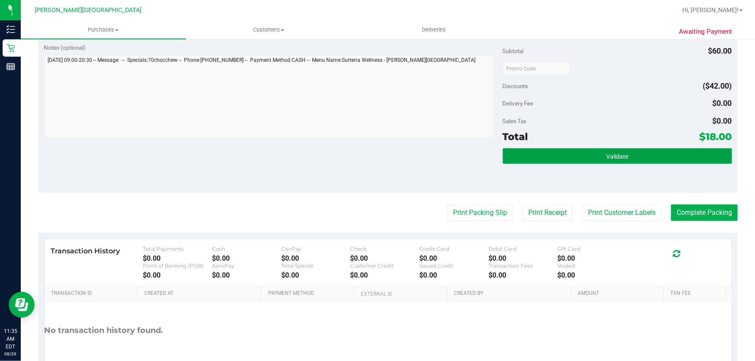
click at [632, 154] on button "Validate" at bounding box center [617, 156] width 229 height 16
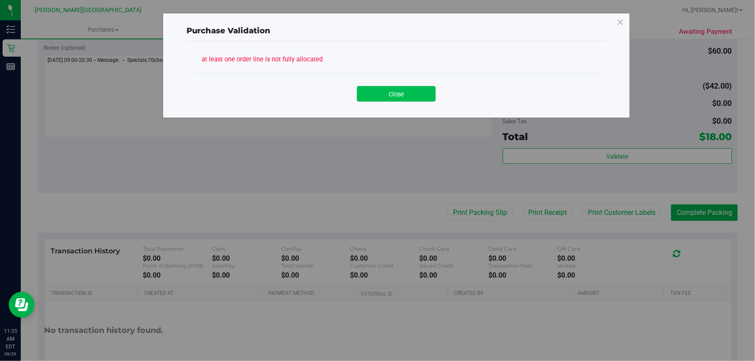
click at [406, 95] on button "Close" at bounding box center [396, 94] width 79 height 16
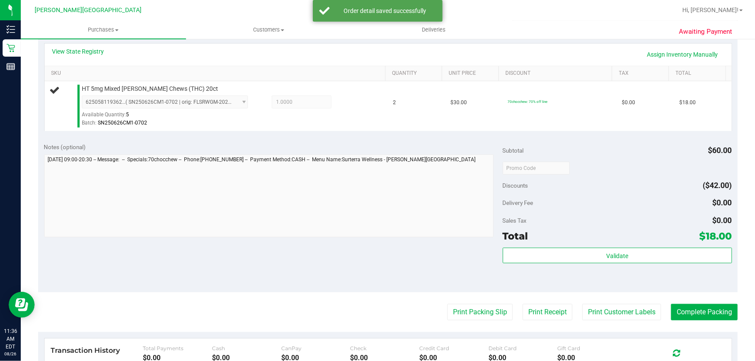
scroll to position [197, 0]
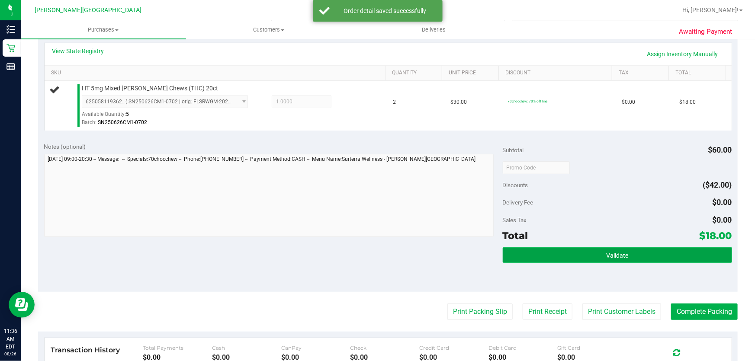
click at [610, 252] on span "Validate" at bounding box center [618, 255] width 22 height 7
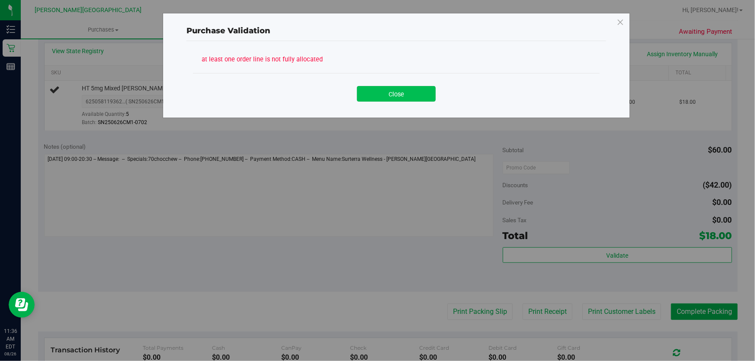
click at [384, 89] on button "Close" at bounding box center [396, 94] width 79 height 16
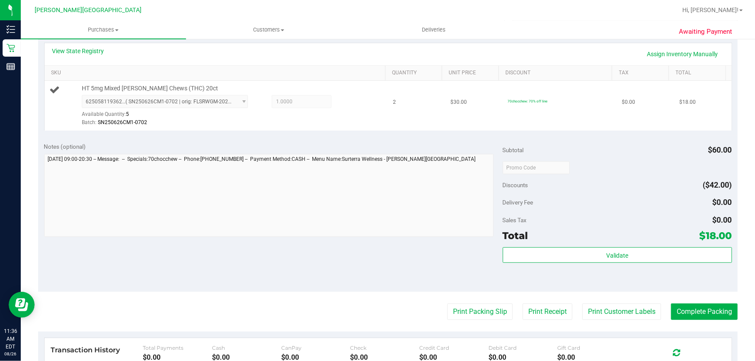
click at [240, 101] on span "6250581193624645 ( SN250626CM1-0702 | orig: FLSRWGM-20250710-334 ) 625058119362…" at bounding box center [165, 101] width 166 height 13
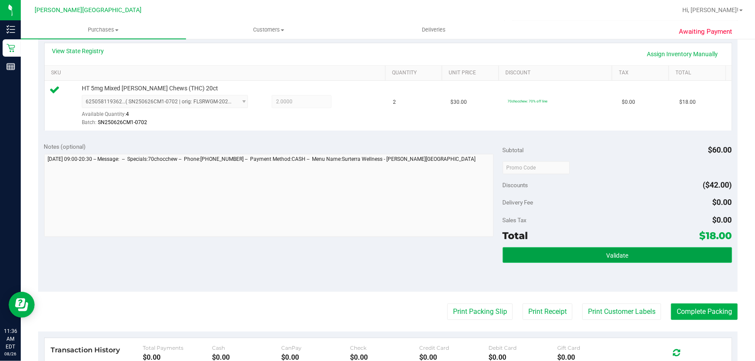
drag, startPoint x: 570, startPoint y: 256, endPoint x: 582, endPoint y: 256, distance: 12.6
click at [571, 256] on button "Validate" at bounding box center [617, 256] width 229 height 16
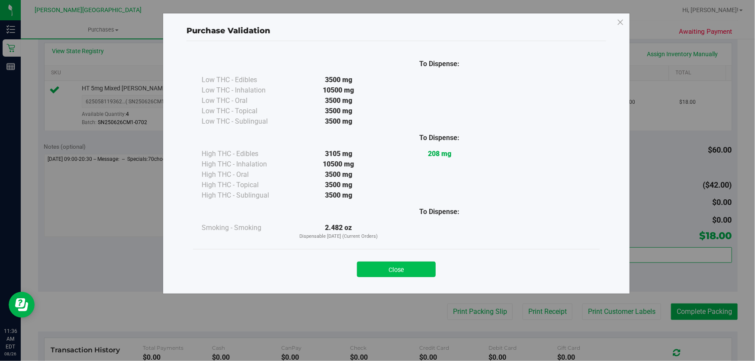
click at [414, 265] on button "Close" at bounding box center [396, 270] width 79 height 16
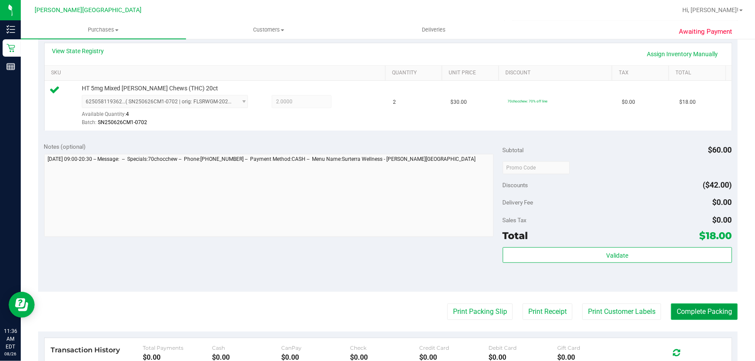
click at [698, 310] on button "Complete Packing" at bounding box center [704, 312] width 67 height 16
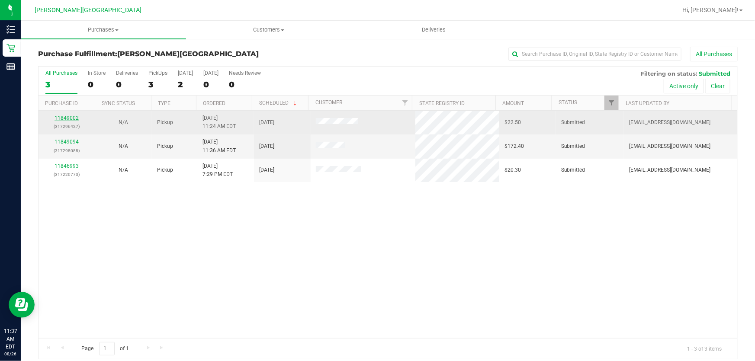
click at [68, 117] on link "11849002" at bounding box center [67, 118] width 24 height 6
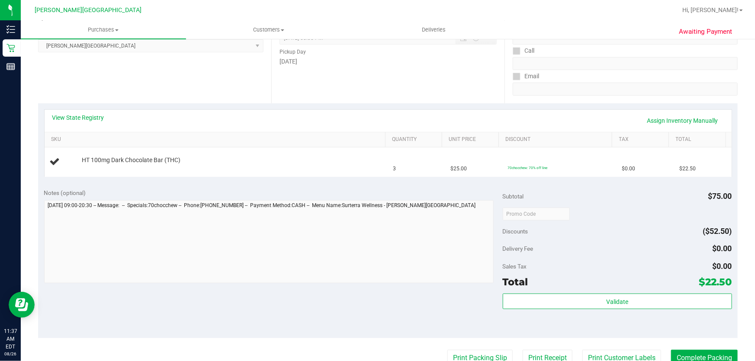
scroll to position [157, 0]
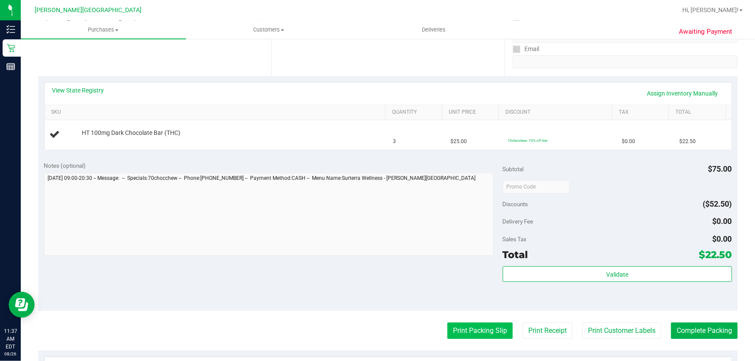
click at [462, 329] on button "Print Packing Slip" at bounding box center [480, 331] width 65 height 16
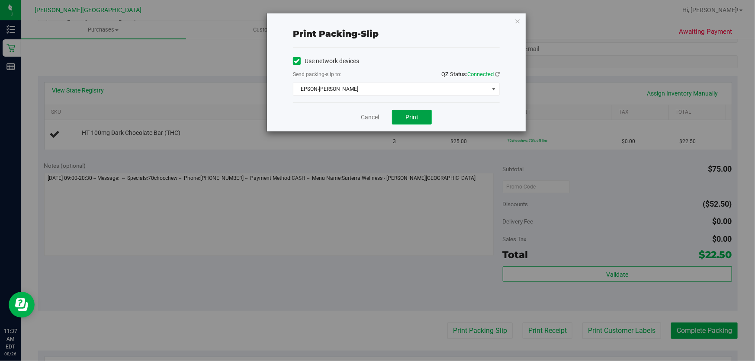
click at [410, 116] on span "Print" at bounding box center [412, 117] width 13 height 7
click at [519, 19] on icon "button" at bounding box center [518, 21] width 6 height 10
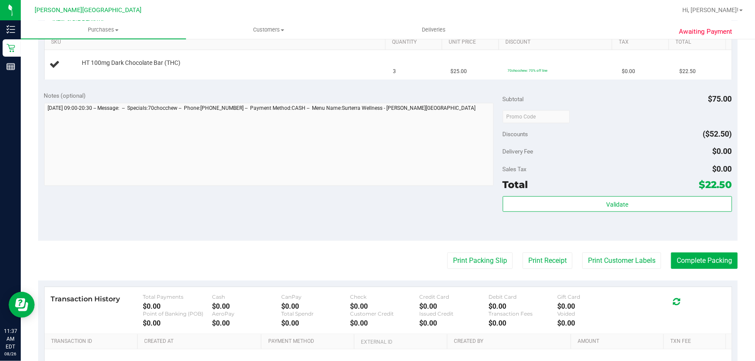
scroll to position [236, 0]
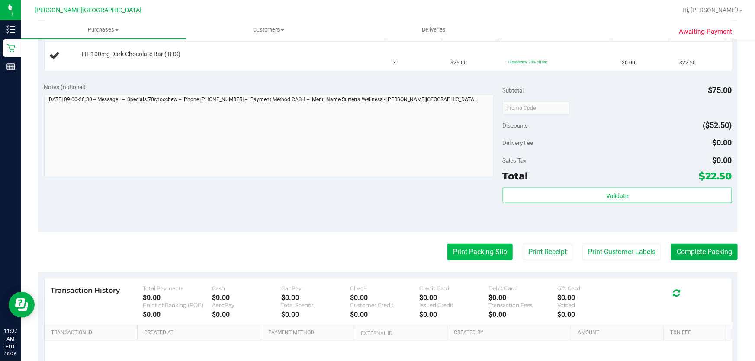
click at [454, 255] on button "Print Packing Slip" at bounding box center [480, 252] width 65 height 16
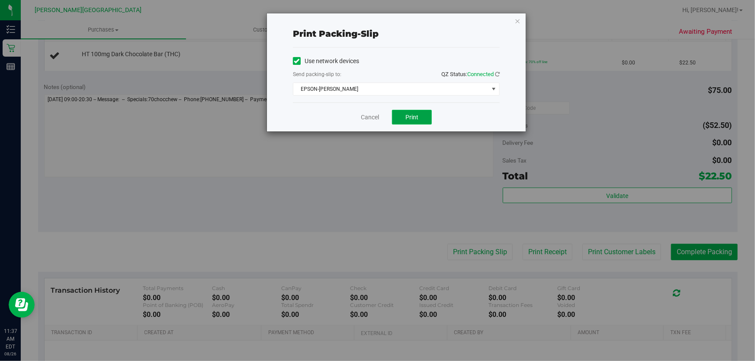
click at [414, 122] on button "Print" at bounding box center [412, 117] width 40 height 15
click at [518, 23] on icon "button" at bounding box center [518, 21] width 6 height 10
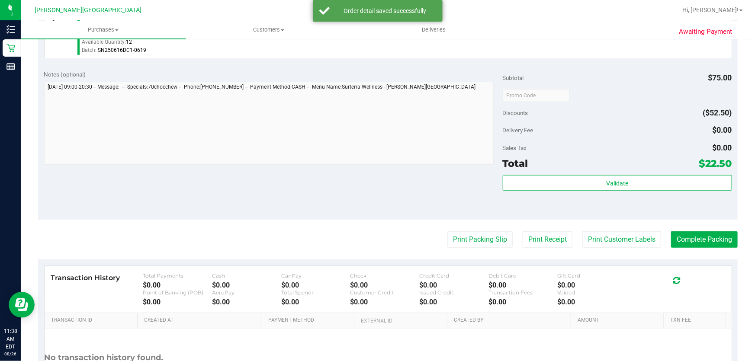
scroll to position [275, 0]
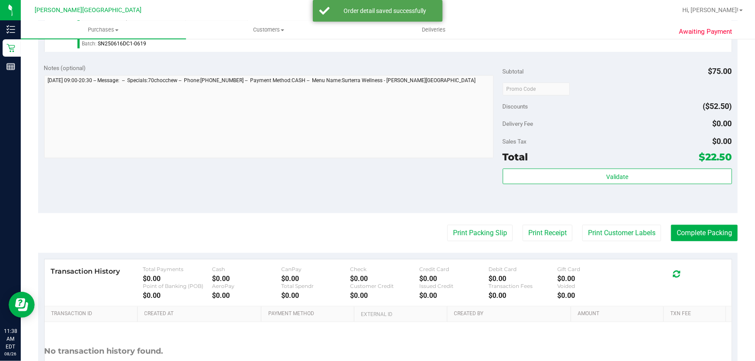
click at [593, 161] on div "Total $22.50" at bounding box center [617, 157] width 229 height 16
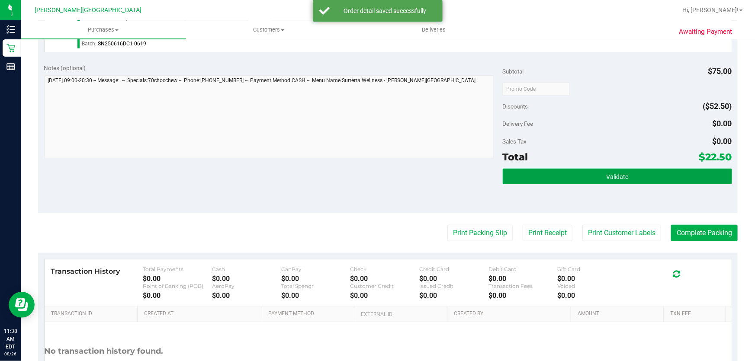
click at [595, 173] on button "Validate" at bounding box center [617, 177] width 229 height 16
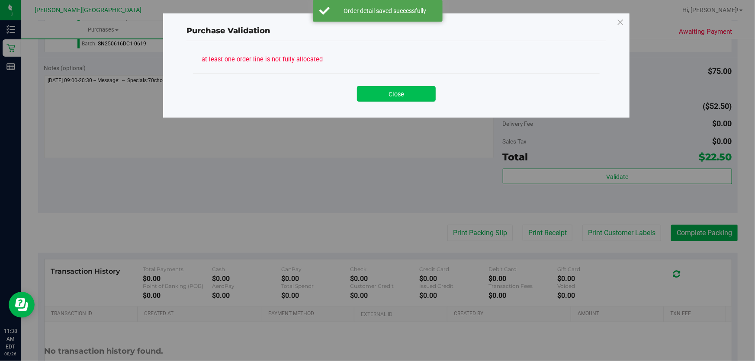
click at [405, 91] on button "Close" at bounding box center [396, 94] width 79 height 16
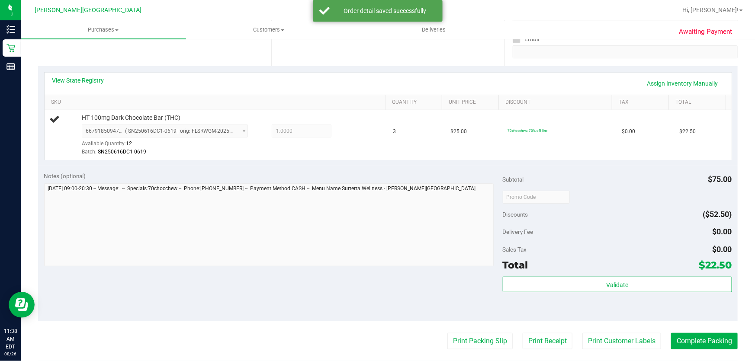
scroll to position [157, 0]
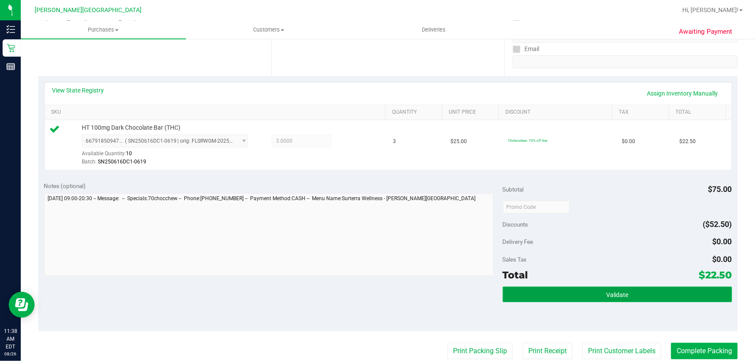
click at [516, 295] on button "Validate" at bounding box center [617, 295] width 229 height 16
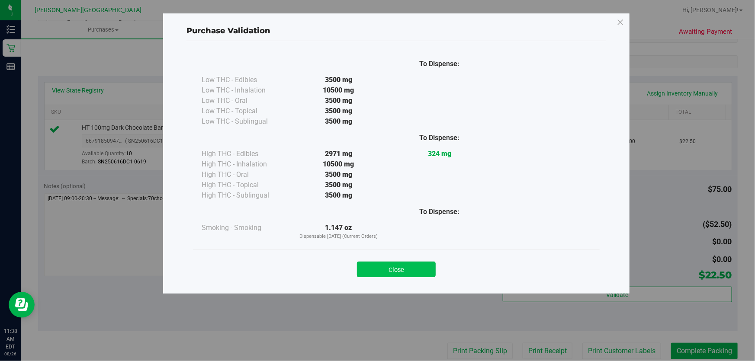
click at [397, 271] on button "Close" at bounding box center [396, 270] width 79 height 16
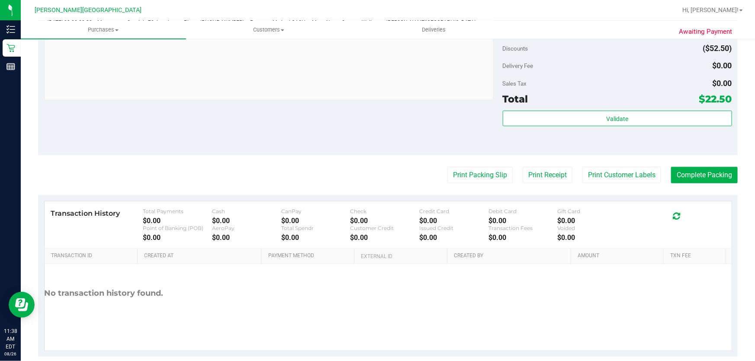
scroll to position [345, 0]
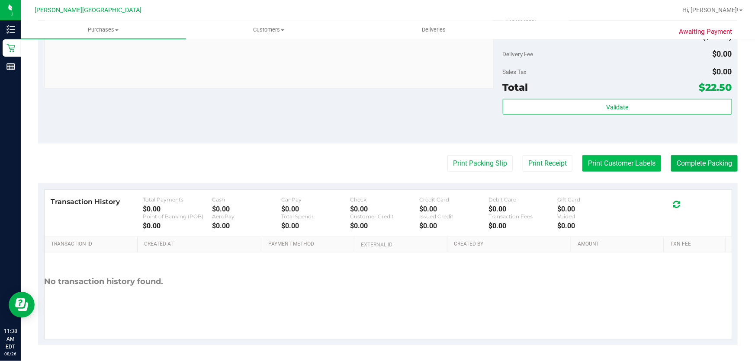
click at [629, 163] on button "Print Customer Labels" at bounding box center [622, 163] width 79 height 16
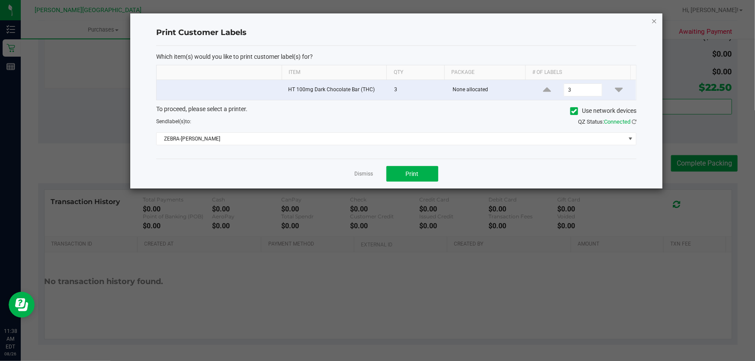
click at [652, 16] on icon "button" at bounding box center [655, 21] width 6 height 10
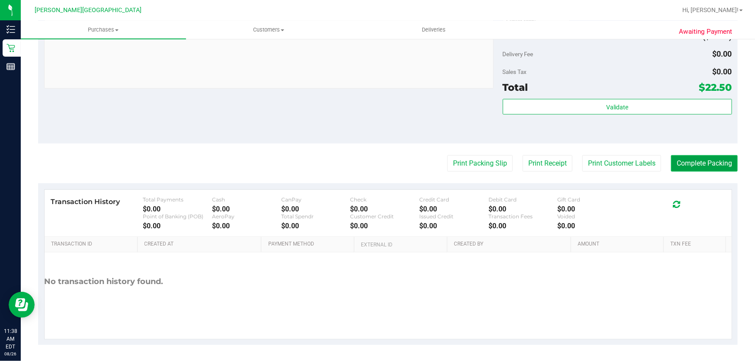
click at [696, 162] on button "Complete Packing" at bounding box center [704, 163] width 67 height 16
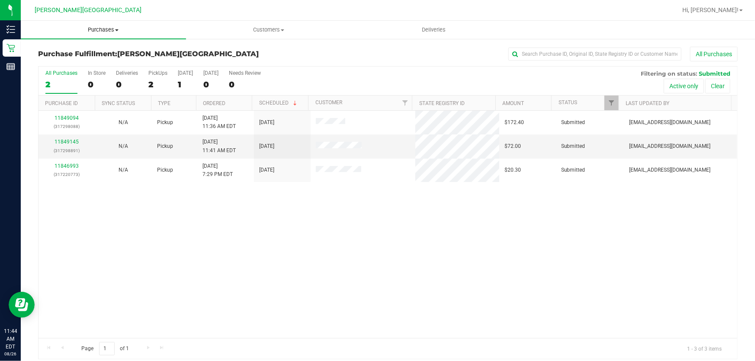
click at [104, 29] on span "Purchases" at bounding box center [103, 30] width 165 height 8
click at [423, 299] on div "11849094 (317298088) N/A Pickup [DATE] 11:36 AM EDT 8/26/2025 $172.40 Submitted…" at bounding box center [388, 225] width 699 height 228
click at [535, 52] on input "text" at bounding box center [595, 54] width 173 height 13
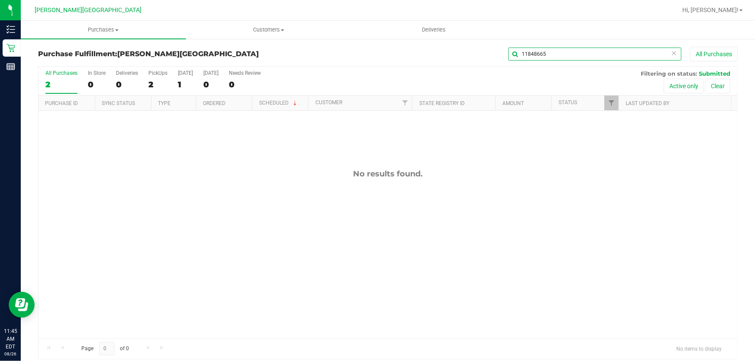
type input "11848665"
click at [94, 27] on span "Purchases" at bounding box center [103, 30] width 165 height 8
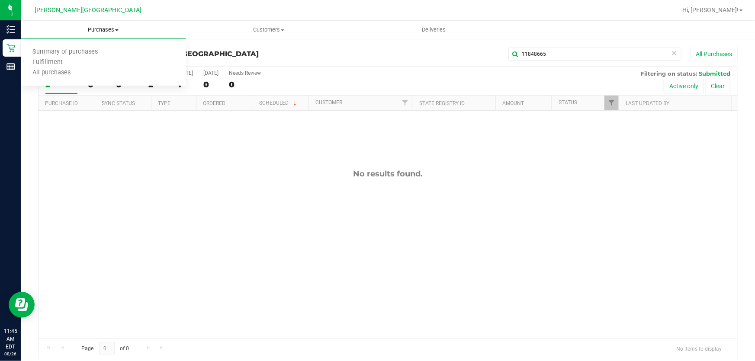
click at [159, 26] on span "Purchases" at bounding box center [103, 30] width 165 height 8
click at [97, 33] on span "Purchases" at bounding box center [103, 30] width 165 height 8
click at [56, 61] on span "Fulfillment" at bounding box center [48, 62] width 54 height 7
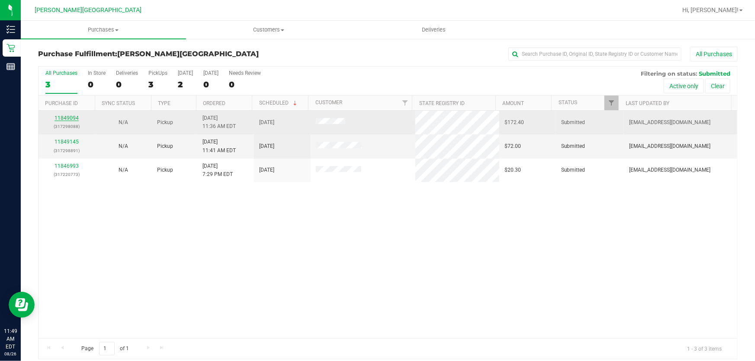
click at [67, 117] on link "11849094" at bounding box center [67, 118] width 24 height 6
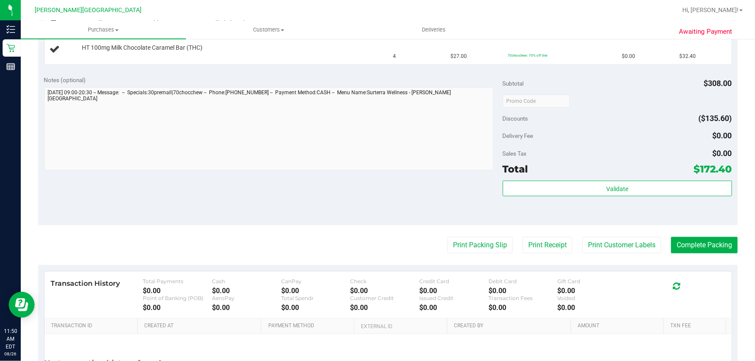
scroll to position [275, 0]
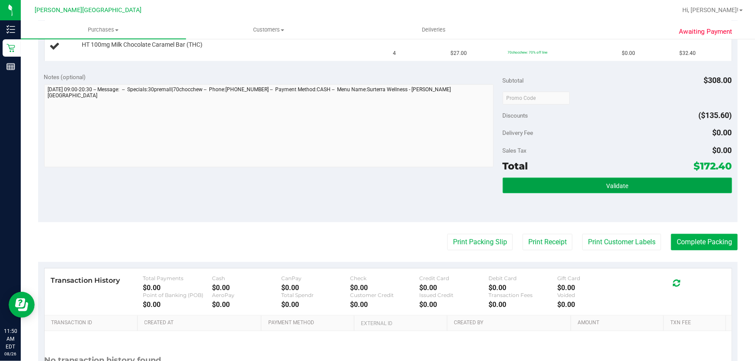
click at [612, 183] on span "Validate" at bounding box center [618, 186] width 22 height 7
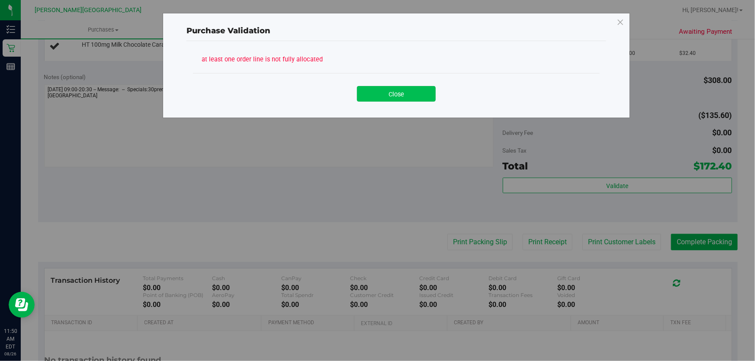
click at [376, 95] on button "Close" at bounding box center [396, 94] width 79 height 16
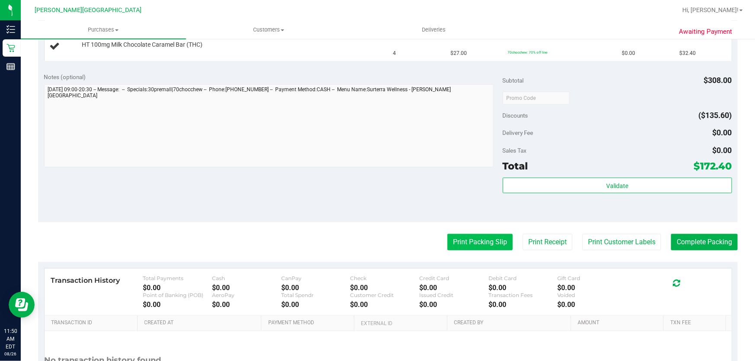
click at [469, 243] on button "Print Packing Slip" at bounding box center [480, 242] width 65 height 16
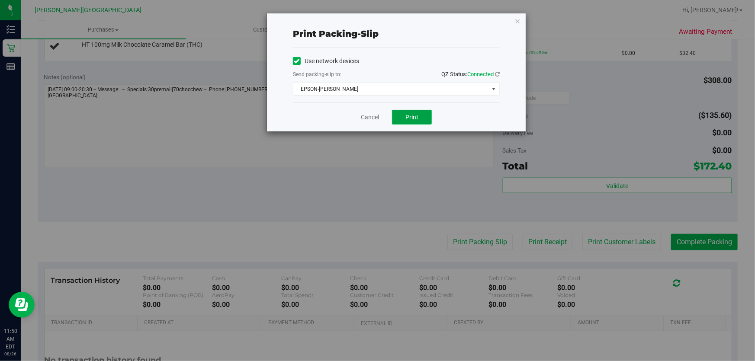
click at [412, 118] on span "Print" at bounding box center [412, 117] width 13 height 7
click at [516, 18] on icon "button" at bounding box center [518, 21] width 6 height 10
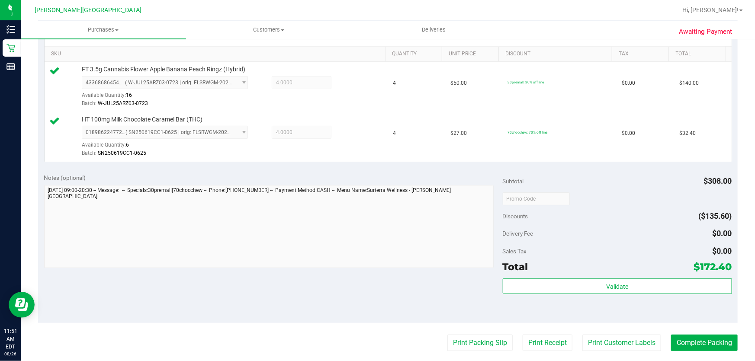
scroll to position [315, 0]
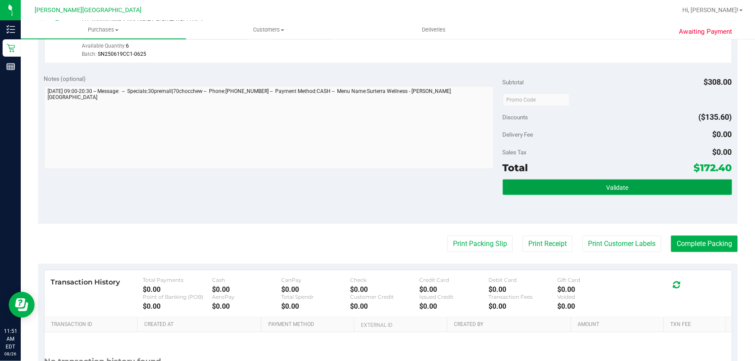
click at [654, 188] on button "Validate" at bounding box center [617, 188] width 229 height 16
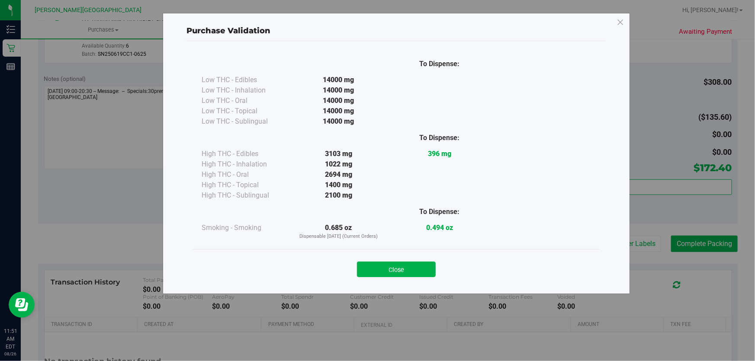
drag, startPoint x: 393, startPoint y: 273, endPoint x: 417, endPoint y: 273, distance: 24.7
click at [395, 272] on button "Close" at bounding box center [396, 270] width 79 height 16
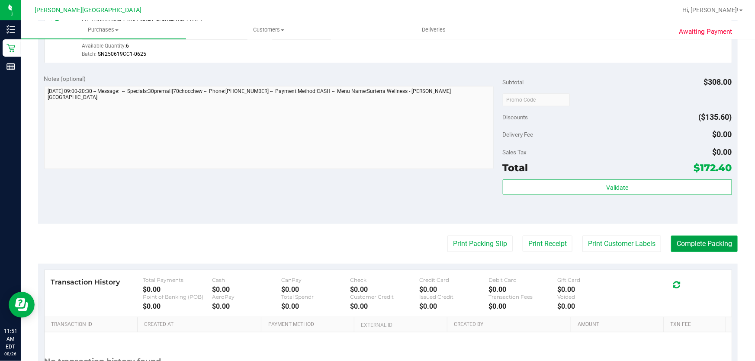
click at [687, 248] on button "Complete Packing" at bounding box center [704, 244] width 67 height 16
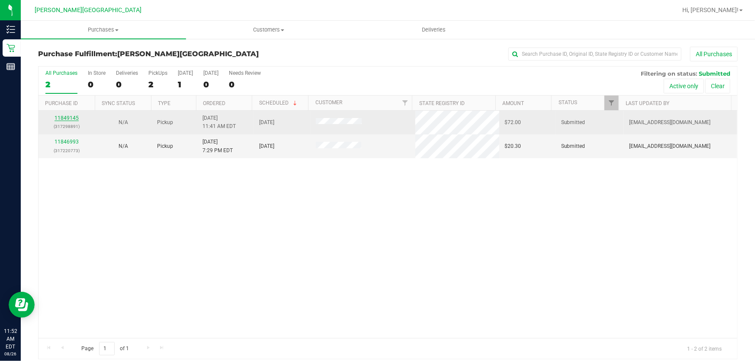
click at [70, 118] on link "11849145" at bounding box center [67, 118] width 24 height 6
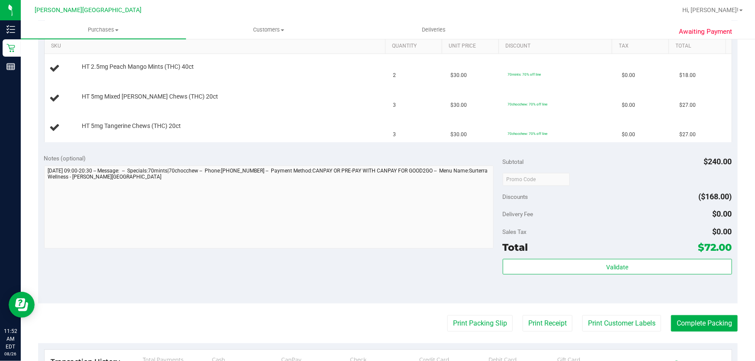
scroll to position [236, 0]
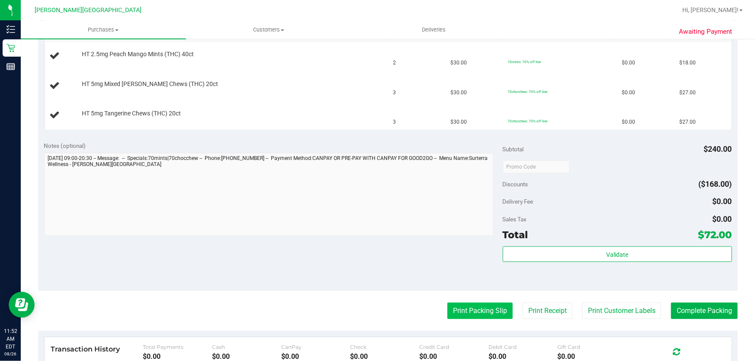
click at [477, 311] on button "Print Packing Slip" at bounding box center [480, 311] width 65 height 16
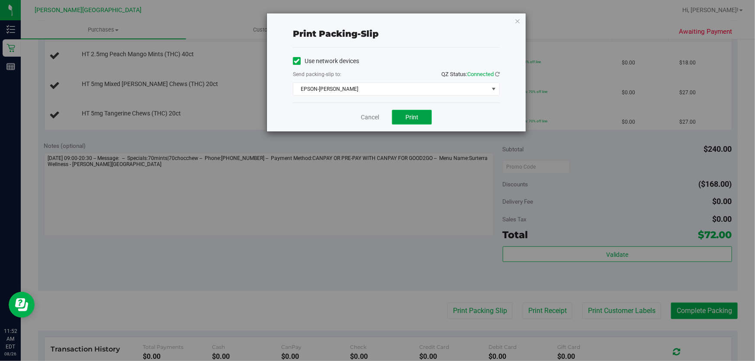
click at [410, 114] on span "Print" at bounding box center [412, 117] width 13 height 7
drag, startPoint x: 516, startPoint y: 17, endPoint x: 522, endPoint y: 19, distance: 6.4
click at [516, 17] on icon "button" at bounding box center [518, 21] width 6 height 10
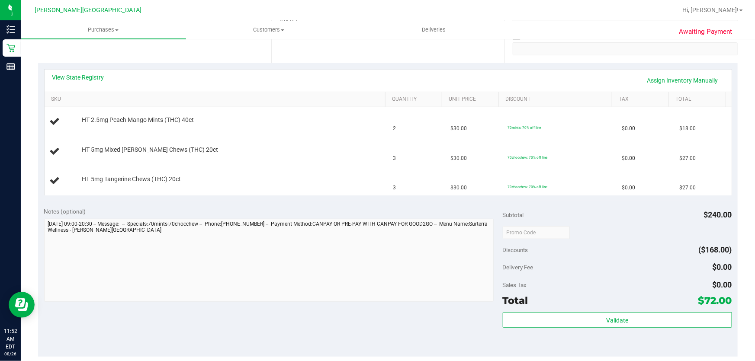
scroll to position [157, 0]
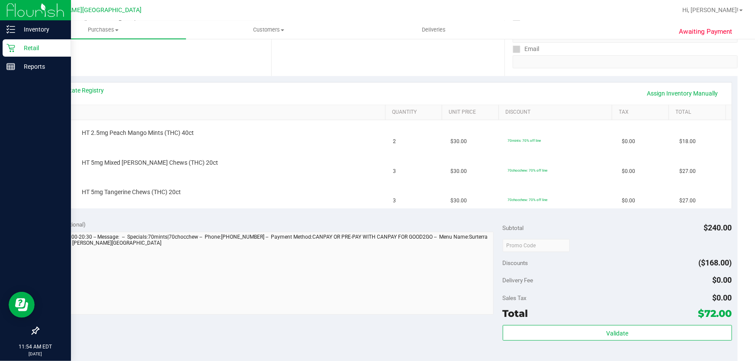
click at [9, 46] on icon at bounding box center [10, 48] width 9 height 9
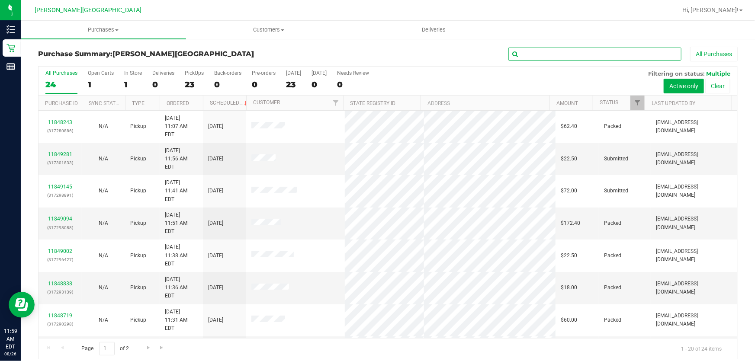
click at [523, 54] on input "text" at bounding box center [595, 54] width 173 height 13
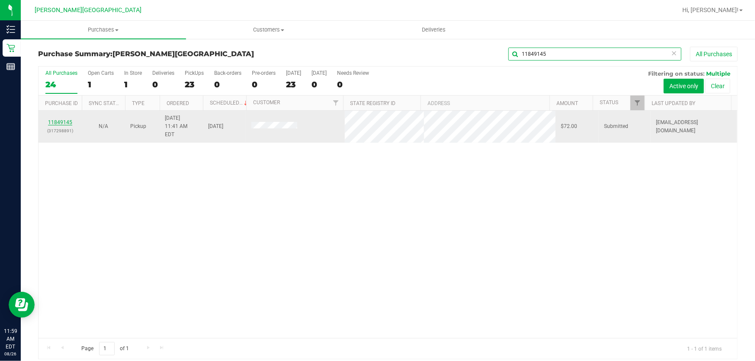
type input "11849145"
click at [64, 119] on link "11849145" at bounding box center [60, 122] width 24 height 6
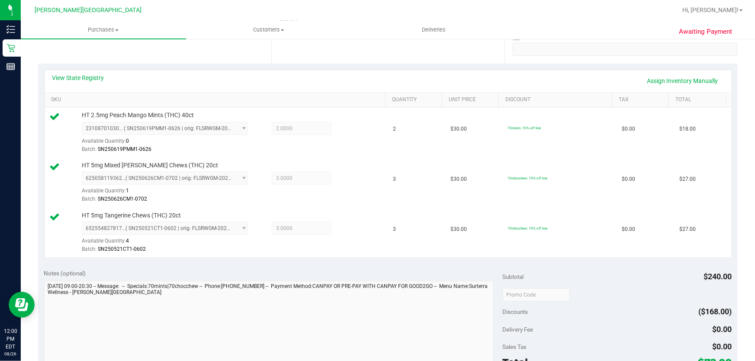
scroll to position [236, 0]
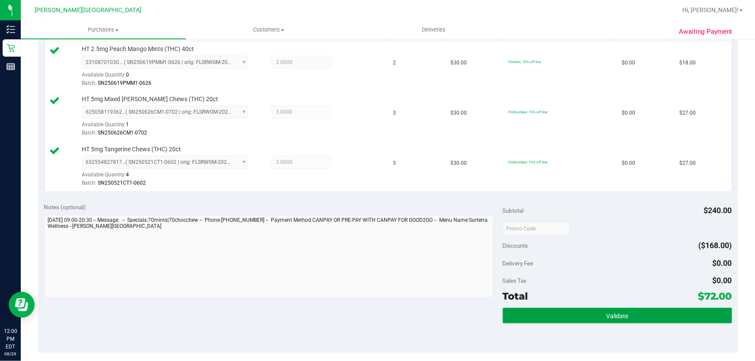
click at [691, 313] on button "Validate" at bounding box center [617, 316] width 229 height 16
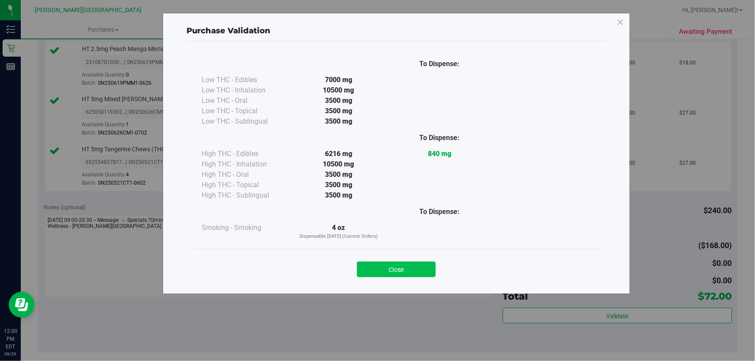
click at [423, 273] on button "Close" at bounding box center [396, 270] width 79 height 16
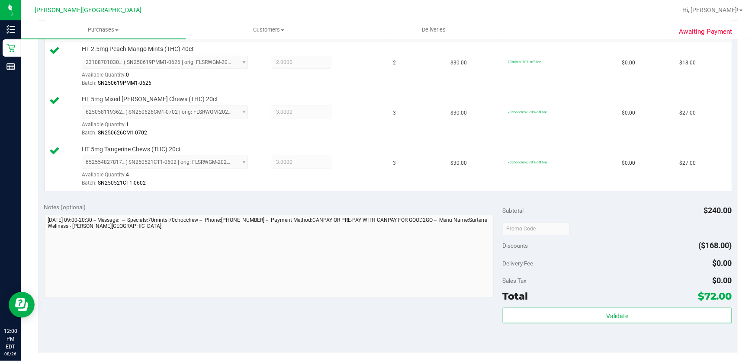
scroll to position [394, 0]
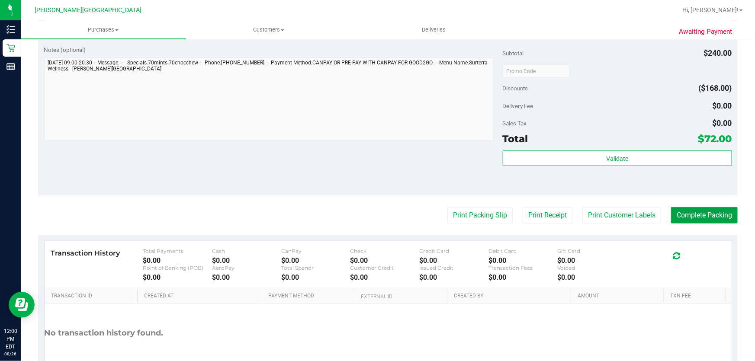
click at [697, 214] on button "Complete Packing" at bounding box center [704, 215] width 67 height 16
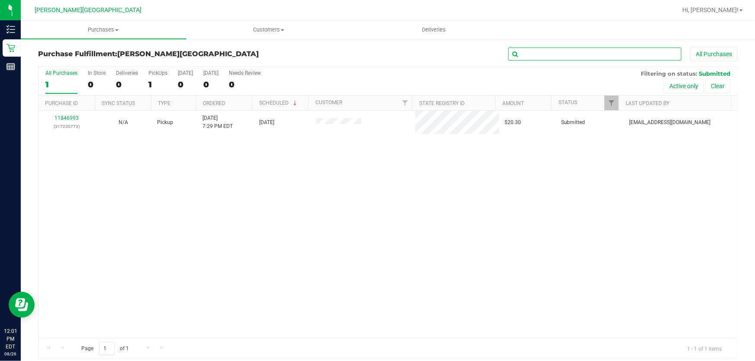
click at [599, 56] on input "text" at bounding box center [595, 54] width 173 height 13
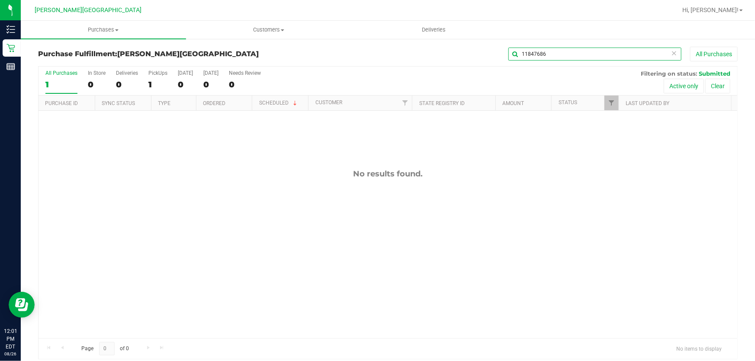
type input "11847686"
click at [107, 26] on span "Purchases" at bounding box center [103, 30] width 165 height 8
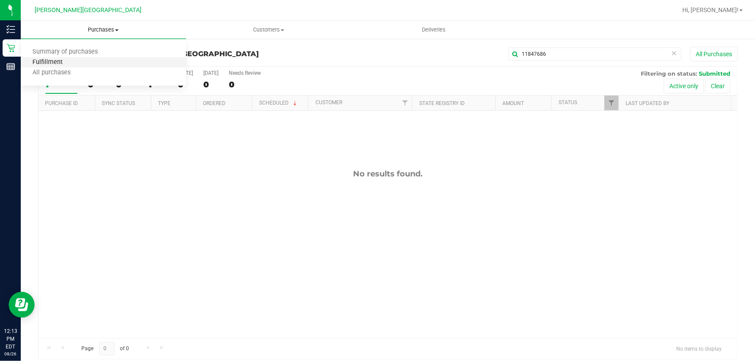
click at [55, 60] on span "Fulfillment" at bounding box center [48, 62] width 54 height 7
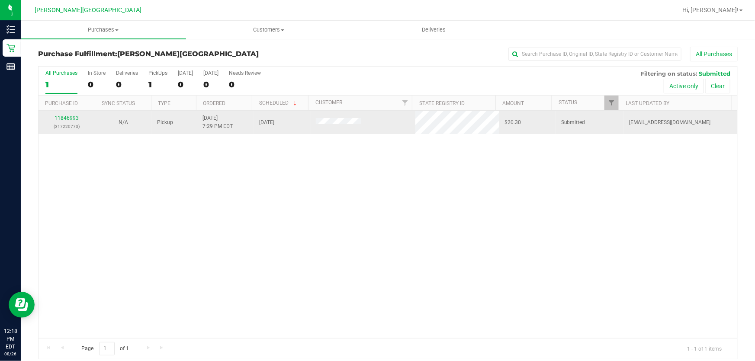
click at [349, 119] on span at bounding box center [338, 122] width 45 height 9
click at [67, 118] on link "11846993" at bounding box center [67, 118] width 24 height 6
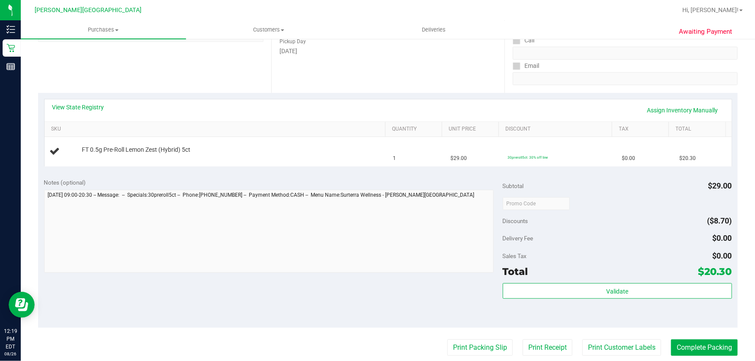
scroll to position [315, 0]
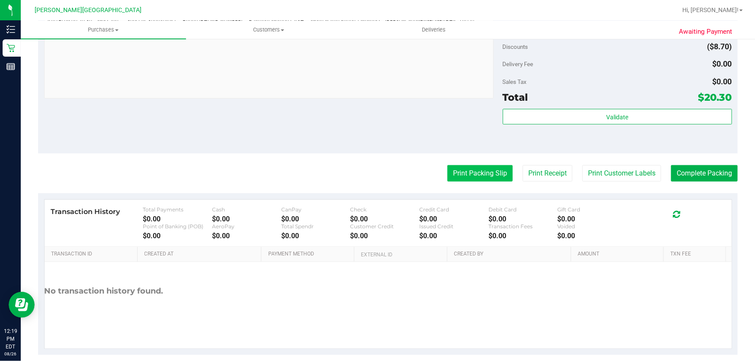
click at [481, 172] on button "Print Packing Slip" at bounding box center [480, 173] width 65 height 16
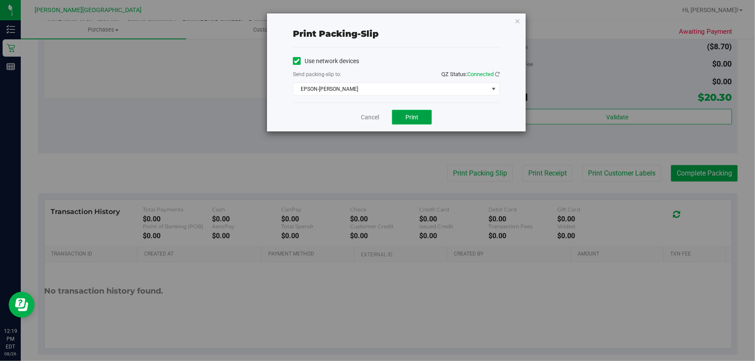
click at [426, 114] on button "Print" at bounding box center [412, 117] width 40 height 15
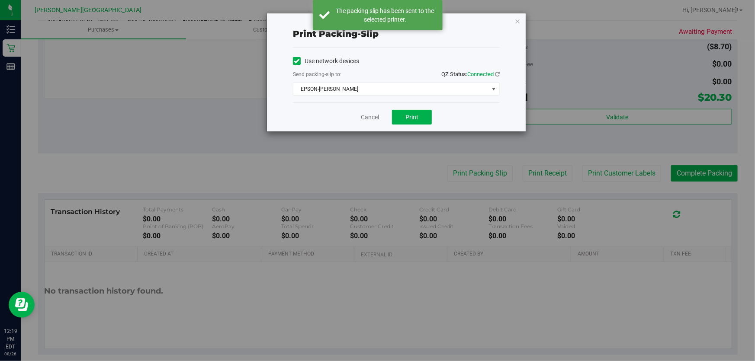
drag, startPoint x: 519, startPoint y: 19, endPoint x: 516, endPoint y: 31, distance: 11.7
click at [519, 19] on icon "button" at bounding box center [518, 21] width 6 height 10
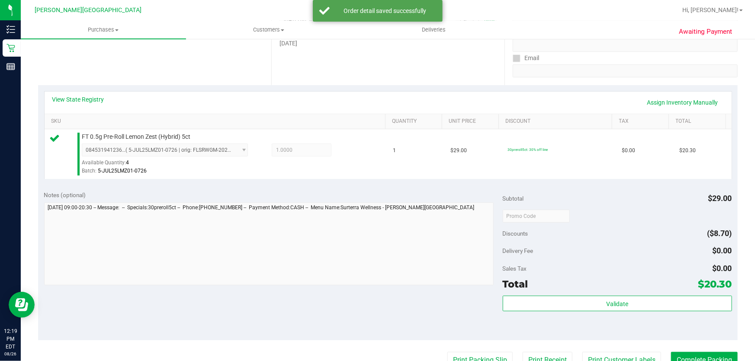
scroll to position [275, 0]
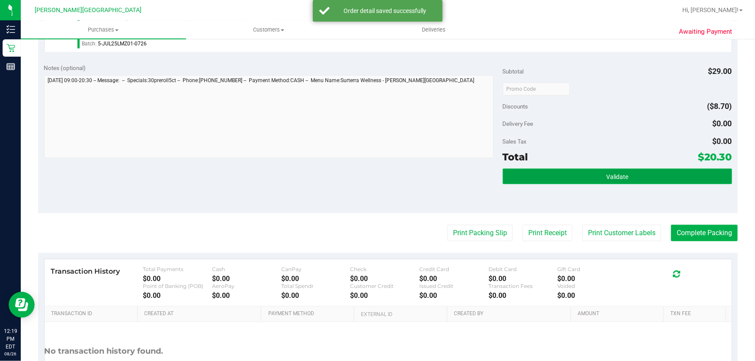
click at [629, 177] on button "Validate" at bounding box center [617, 177] width 229 height 16
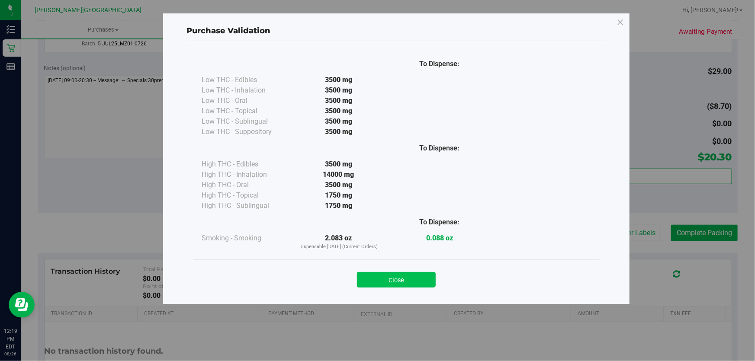
click at [374, 283] on button "Close" at bounding box center [396, 280] width 79 height 16
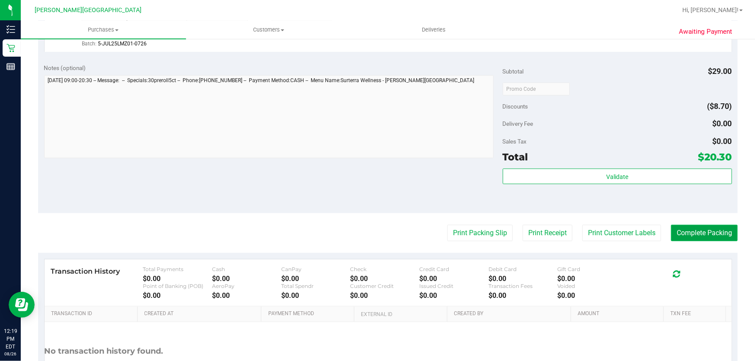
click at [715, 233] on button "Complete Packing" at bounding box center [704, 233] width 67 height 16
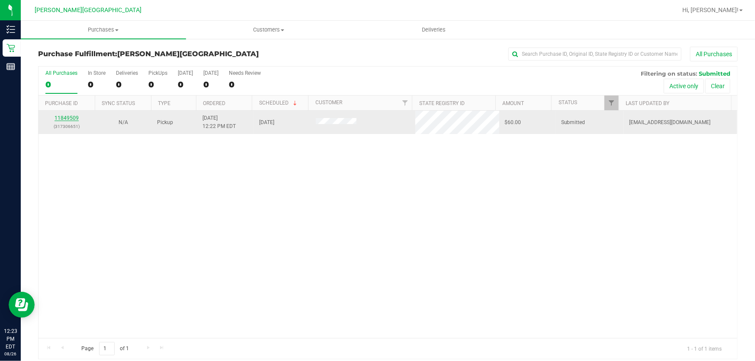
click at [67, 116] on link "11849509" at bounding box center [67, 118] width 24 height 6
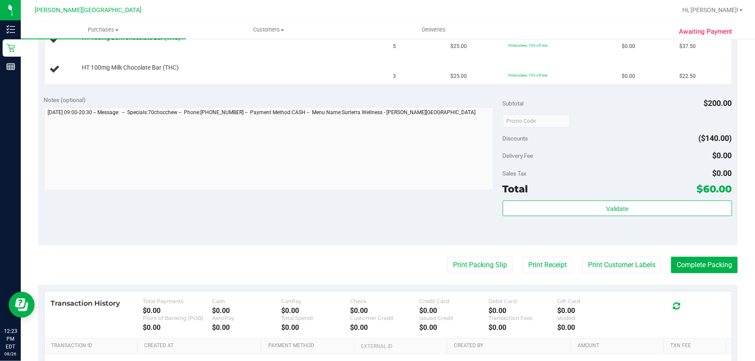
scroll to position [354, 0]
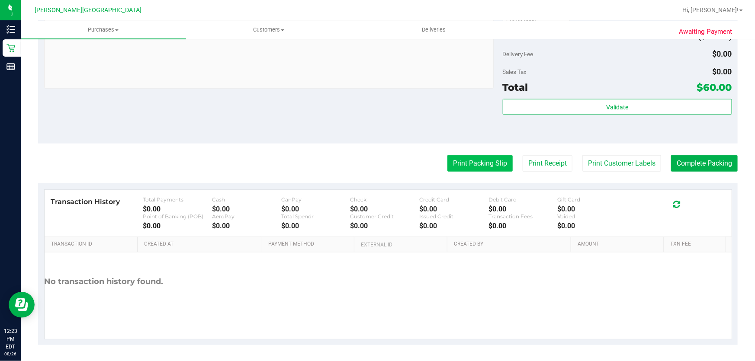
click at [472, 158] on button "Print Packing Slip" at bounding box center [480, 163] width 65 height 16
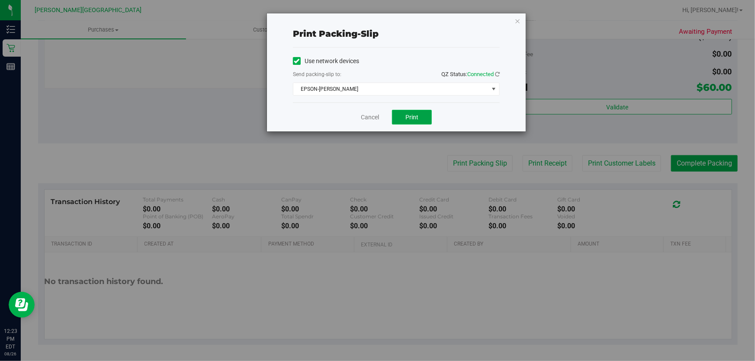
click at [413, 116] on span "Print" at bounding box center [412, 117] width 13 height 7
click at [516, 19] on icon "button" at bounding box center [518, 21] width 6 height 10
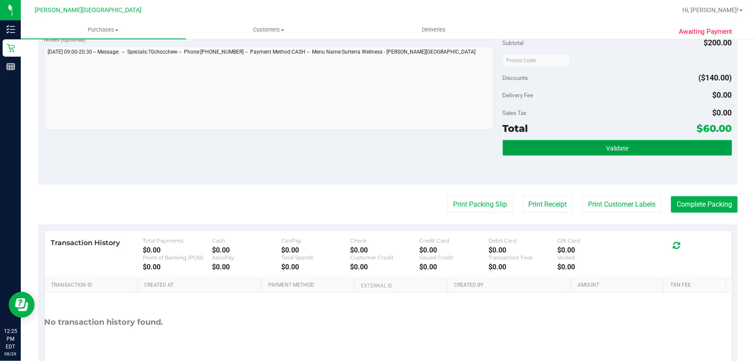
click at [641, 145] on button "Validate" at bounding box center [617, 148] width 229 height 16
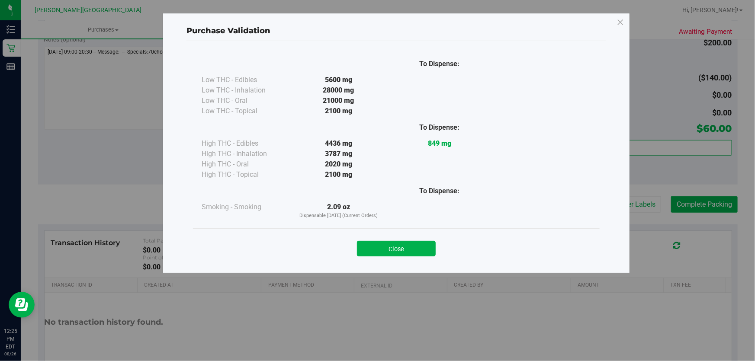
drag, startPoint x: 406, startPoint y: 244, endPoint x: 419, endPoint y: 250, distance: 13.6
click at [406, 244] on button "Close" at bounding box center [396, 249] width 79 height 16
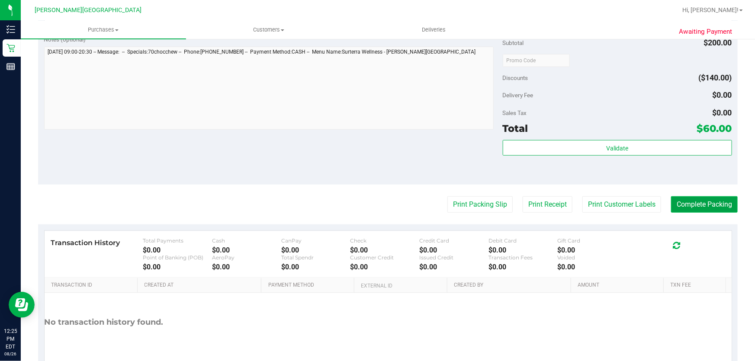
click at [700, 200] on button "Complete Packing" at bounding box center [704, 205] width 67 height 16
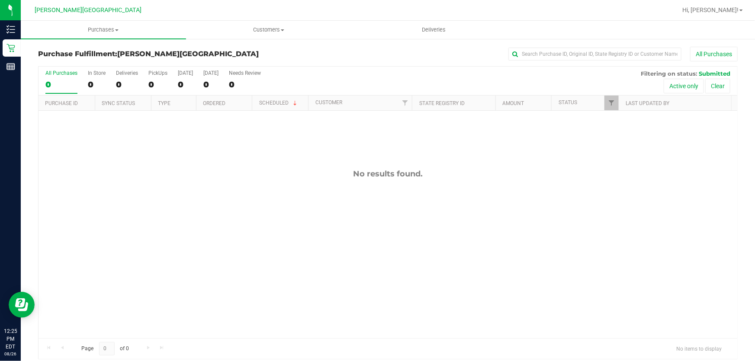
click at [175, 228] on div "No results found." at bounding box center [388, 254] width 699 height 286
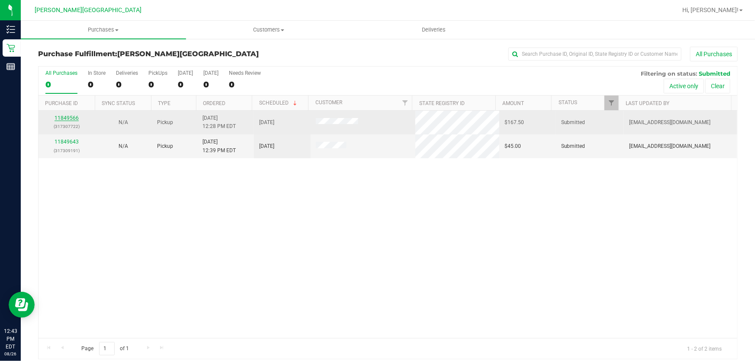
click at [65, 117] on link "11849566" at bounding box center [67, 118] width 24 height 6
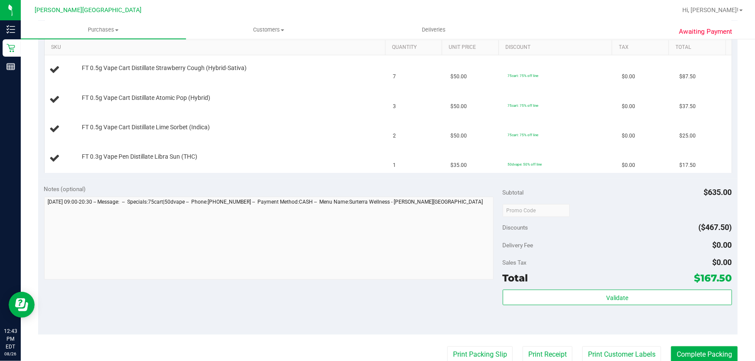
scroll to position [236, 0]
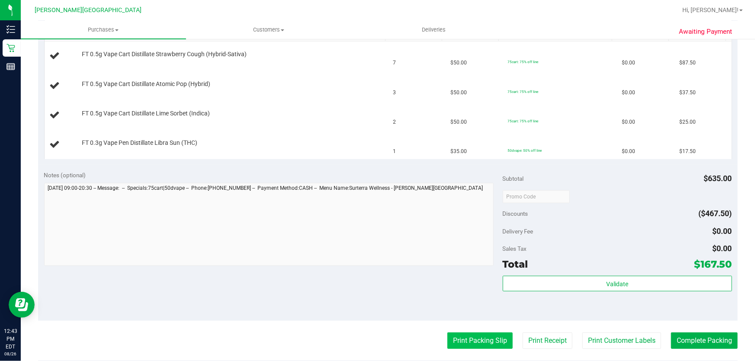
click at [457, 342] on button "Print Packing Slip" at bounding box center [480, 341] width 65 height 16
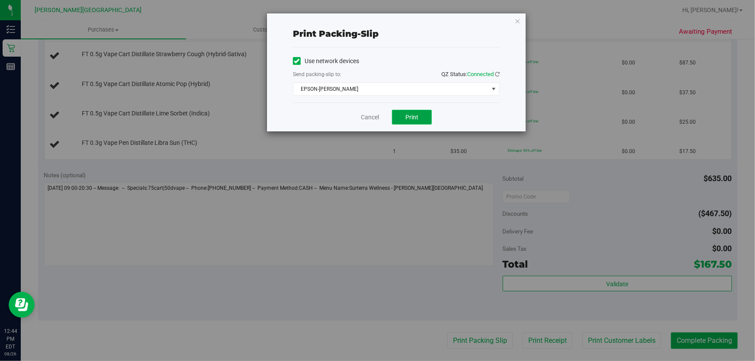
click at [413, 115] on span "Print" at bounding box center [412, 117] width 13 height 7
click at [310, 282] on div "Print packing-slip Use network devices Send packing-slip to: QZ Status: Connect…" at bounding box center [381, 180] width 762 height 361
click at [516, 16] on icon "button" at bounding box center [518, 21] width 6 height 10
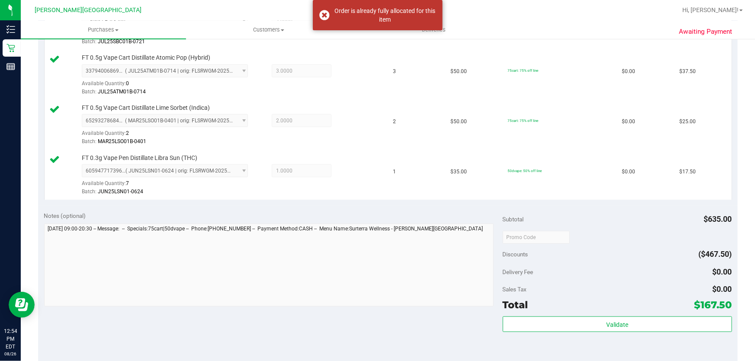
scroll to position [394, 0]
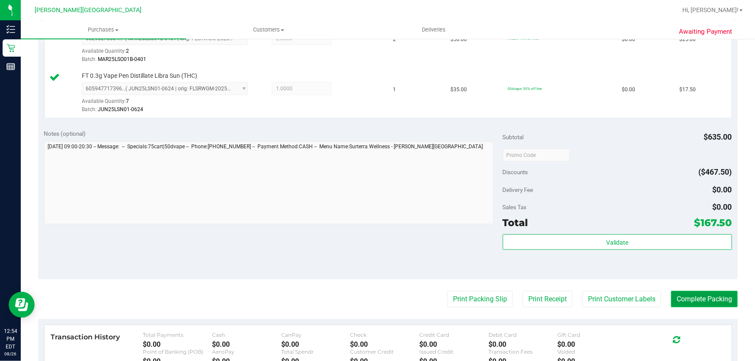
click at [704, 299] on button "Complete Packing" at bounding box center [704, 299] width 67 height 16
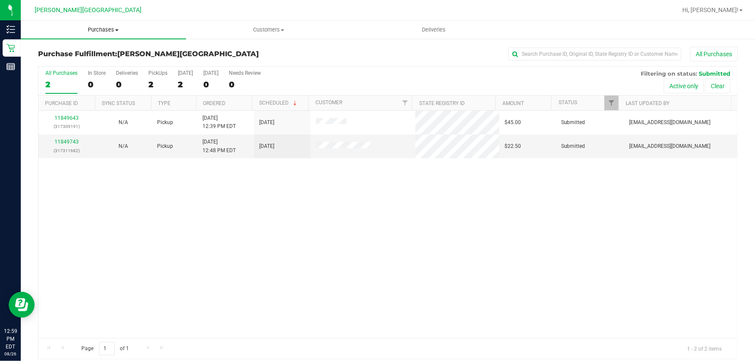
click at [106, 31] on span "Purchases" at bounding box center [103, 30] width 165 height 8
click at [57, 61] on span "Fulfillment" at bounding box center [48, 62] width 54 height 7
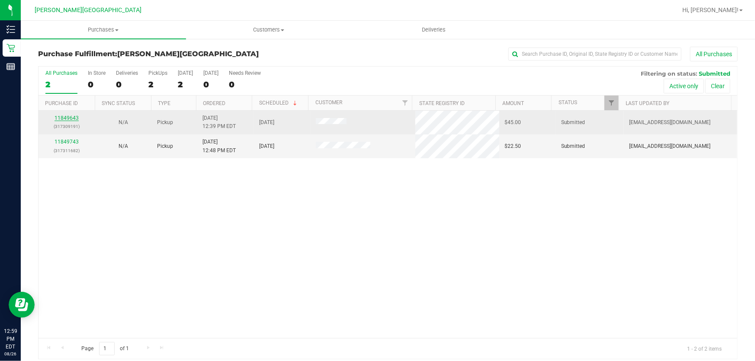
click at [61, 118] on link "11849643" at bounding box center [67, 118] width 24 height 6
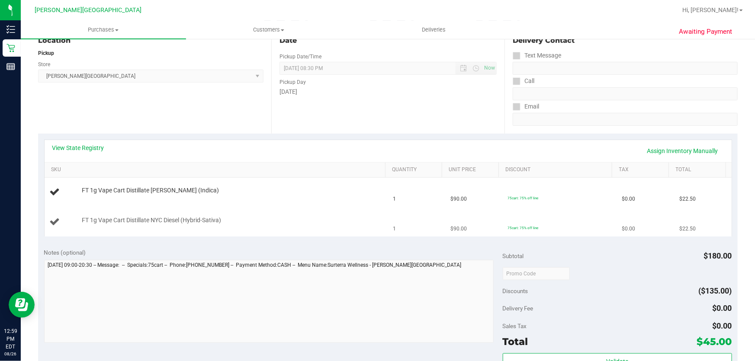
scroll to position [118, 0]
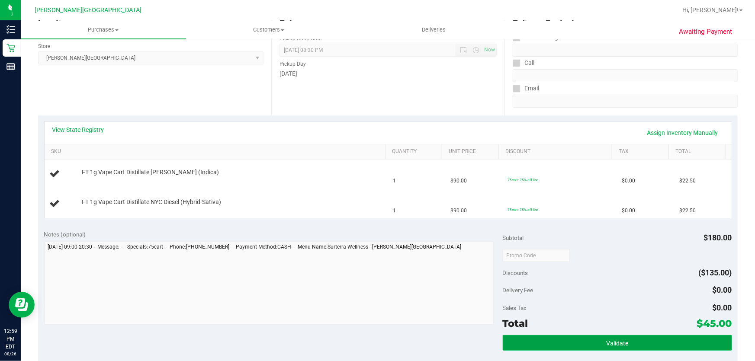
click at [616, 342] on span "Validate" at bounding box center [618, 343] width 22 height 7
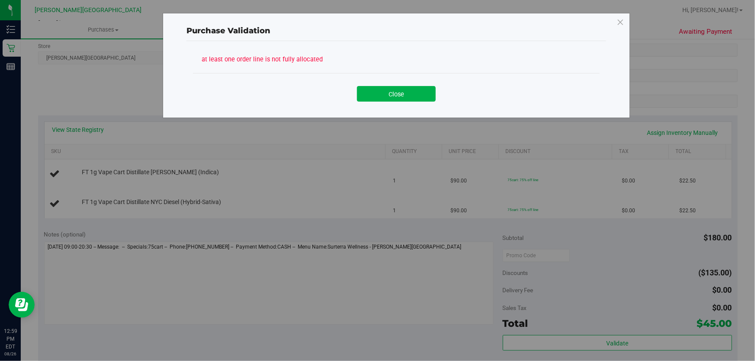
click at [385, 102] on div "Close" at bounding box center [396, 90] width 407 height 35
drag, startPoint x: 393, startPoint y: 84, endPoint x: 394, endPoint y: 97, distance: 13.4
click at [394, 97] on div "Close" at bounding box center [397, 91] width 394 height 22
click at [394, 97] on button "Close" at bounding box center [396, 94] width 79 height 16
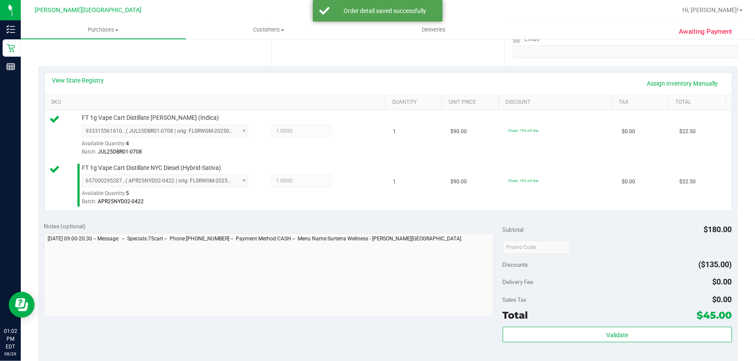
scroll to position [315, 0]
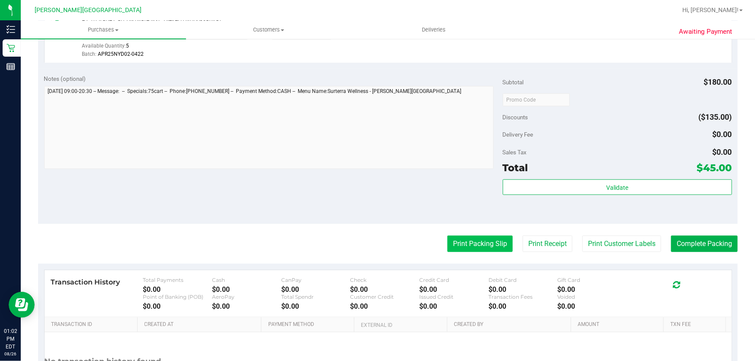
click at [464, 242] on button "Print Packing Slip" at bounding box center [480, 244] width 65 height 16
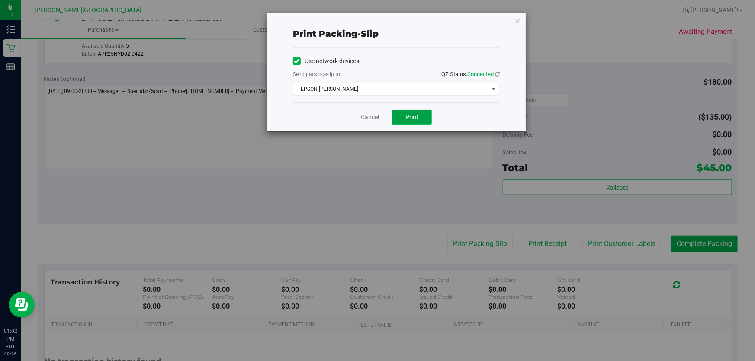
click at [427, 113] on button "Print" at bounding box center [412, 117] width 40 height 15
click at [517, 19] on icon "button" at bounding box center [518, 21] width 6 height 10
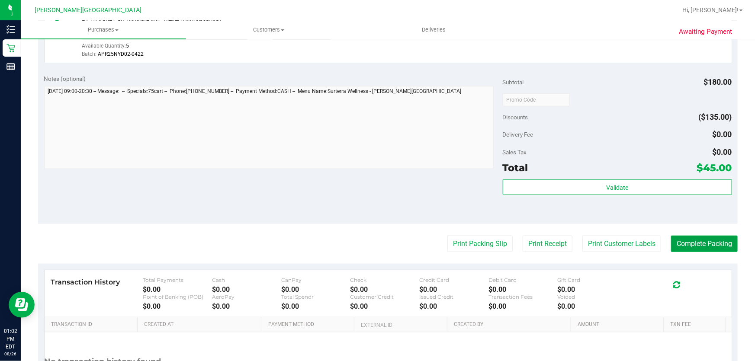
drag, startPoint x: 684, startPoint y: 243, endPoint x: 686, endPoint y: 234, distance: 9.3
click at [684, 242] on button "Complete Packing" at bounding box center [704, 244] width 67 height 16
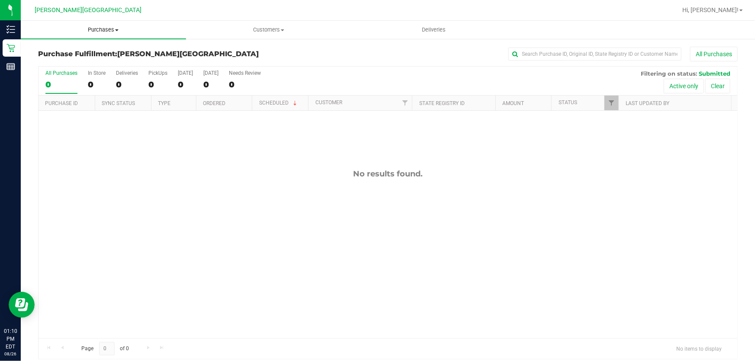
click at [104, 32] on span "Purchases" at bounding box center [103, 30] width 165 height 8
click at [59, 60] on span "Fulfillment" at bounding box center [48, 62] width 54 height 7
click at [55, 62] on span "Fulfillment" at bounding box center [48, 62] width 54 height 7
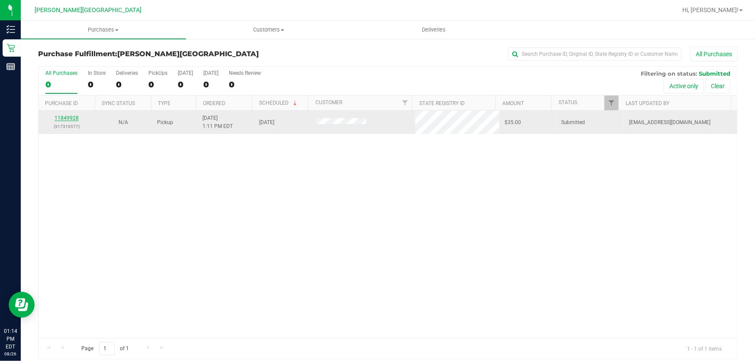
click at [63, 117] on link "11849928" at bounding box center [67, 118] width 24 height 6
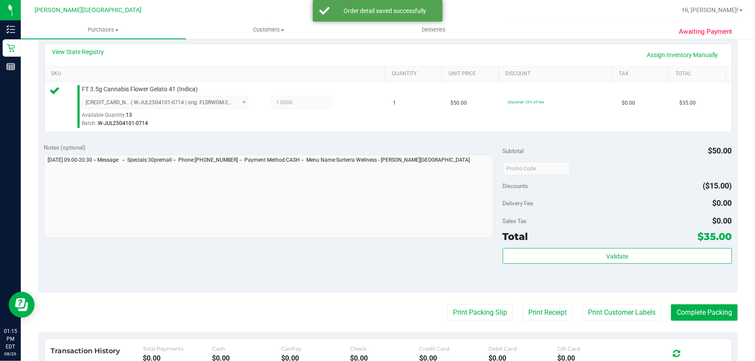
scroll to position [197, 0]
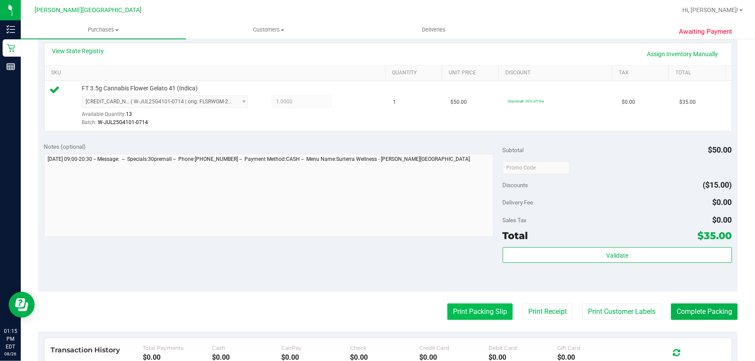
click at [478, 310] on button "Print Packing Slip" at bounding box center [480, 312] width 65 height 16
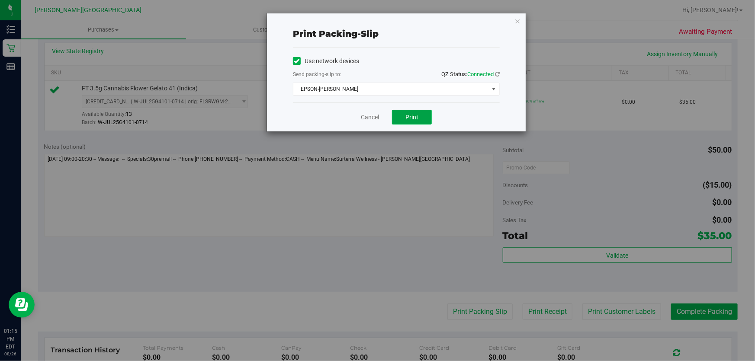
click at [407, 114] on span "Print" at bounding box center [412, 117] width 13 height 7
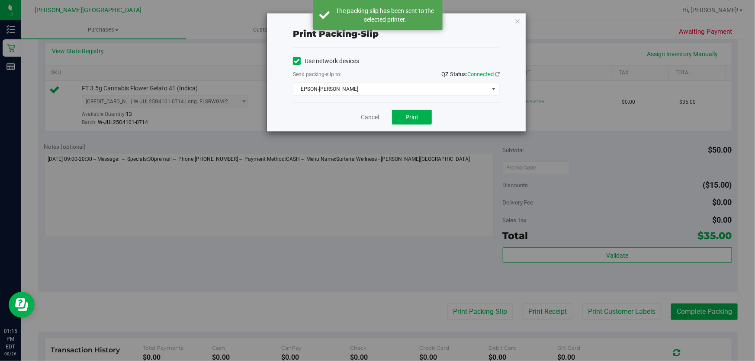
drag, startPoint x: 700, startPoint y: 311, endPoint x: 691, endPoint y: 313, distance: 8.5
click at [700, 310] on div "Print packing-slip Use network devices Send packing-slip to: QZ Status: Connect…" at bounding box center [381, 180] width 762 height 361
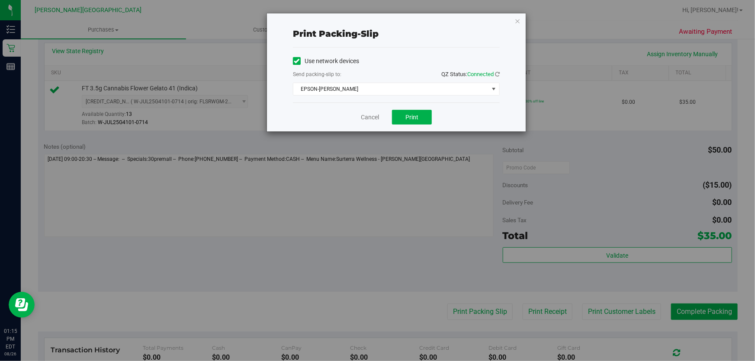
click at [521, 17] on div "Print packing-slip Use network devices Send packing-slip to: QZ Status: Connect…" at bounding box center [396, 72] width 259 height 118
click at [517, 19] on icon "button" at bounding box center [518, 21] width 6 height 10
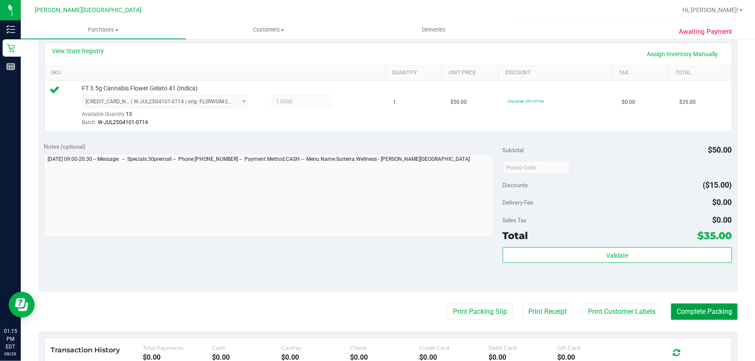
click at [687, 310] on button "Complete Packing" at bounding box center [704, 312] width 67 height 16
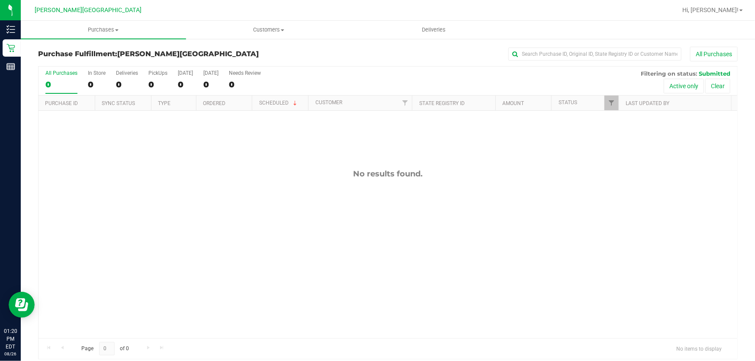
click at [170, 198] on div "No results found." at bounding box center [388, 254] width 699 height 286
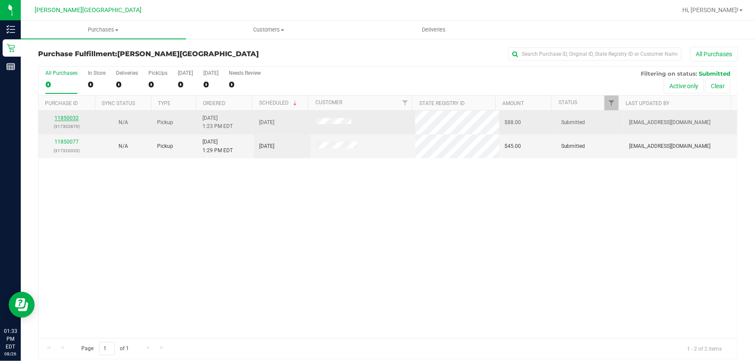
click at [65, 118] on link "11850032" at bounding box center [67, 118] width 24 height 6
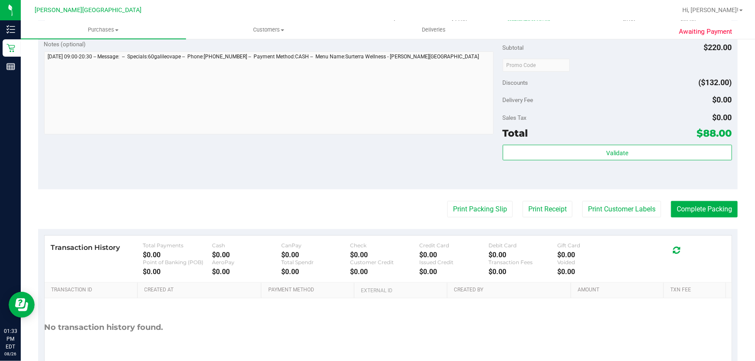
scroll to position [315, 0]
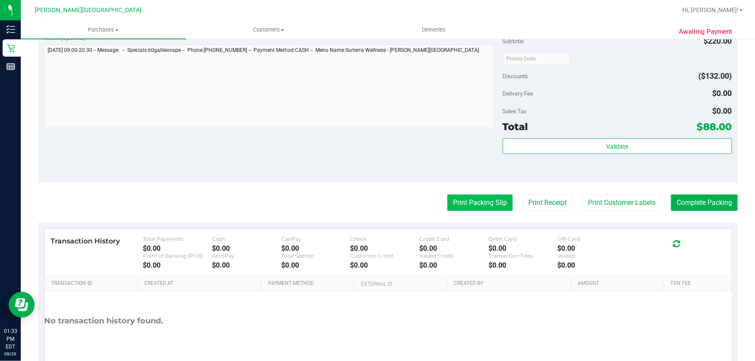
click at [452, 198] on button "Print Packing Slip" at bounding box center [480, 203] width 65 height 16
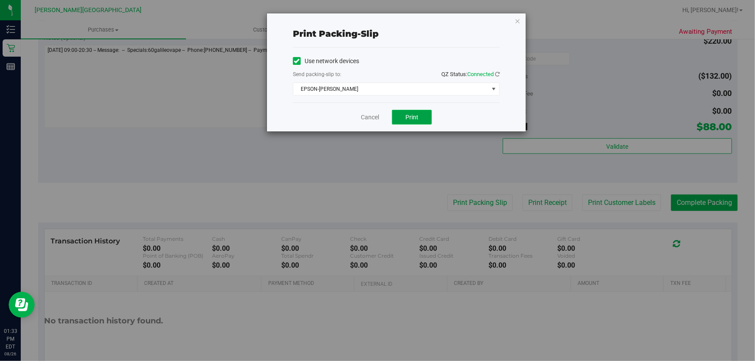
click at [422, 116] on button "Print" at bounding box center [412, 117] width 40 height 15
click at [513, 22] on div "Print packing-slip Use network devices Send packing-slip to: QZ Status: Connect…" at bounding box center [396, 72] width 259 height 118
click at [519, 20] on icon "button" at bounding box center [518, 21] width 6 height 10
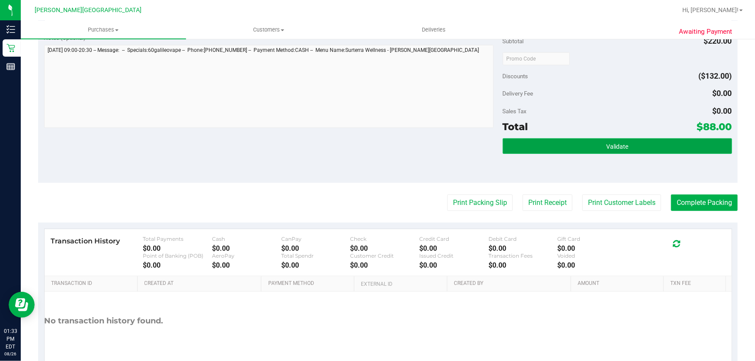
click at [670, 143] on button "Validate" at bounding box center [617, 147] width 229 height 16
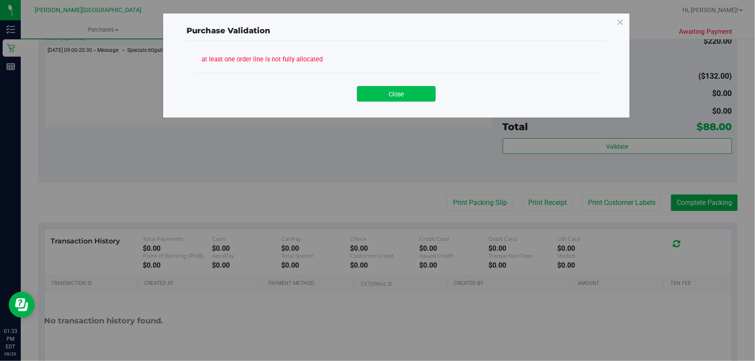
click at [395, 91] on button "Close" at bounding box center [396, 94] width 79 height 16
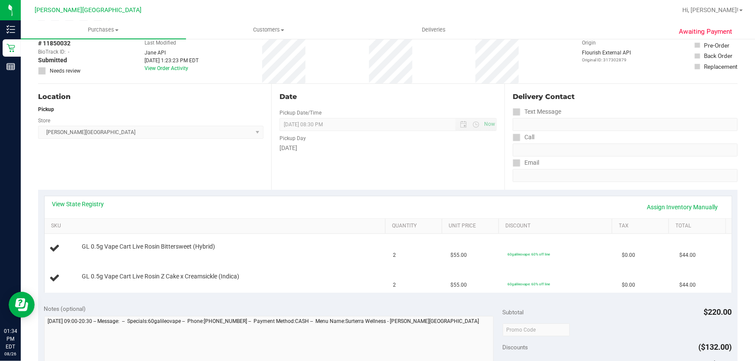
scroll to position [0, 0]
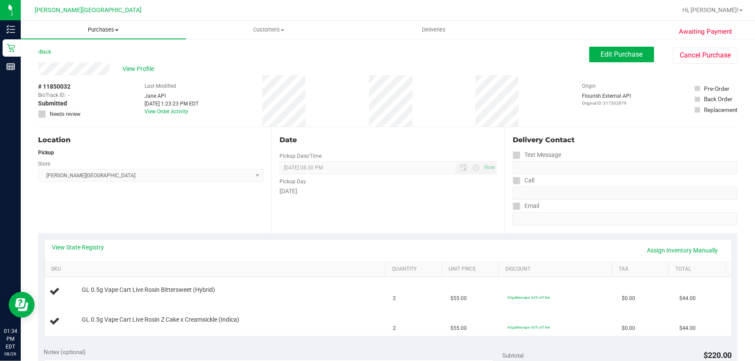
click at [103, 28] on span "Purchases" at bounding box center [103, 30] width 165 height 8
click at [51, 61] on span "Fulfillment" at bounding box center [48, 62] width 54 height 7
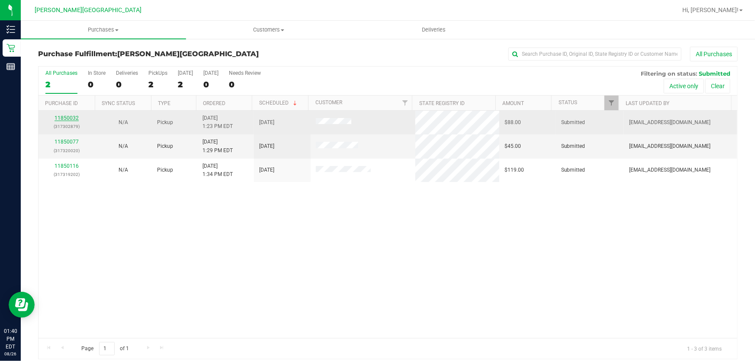
click at [65, 120] on link "11850032" at bounding box center [67, 118] width 24 height 6
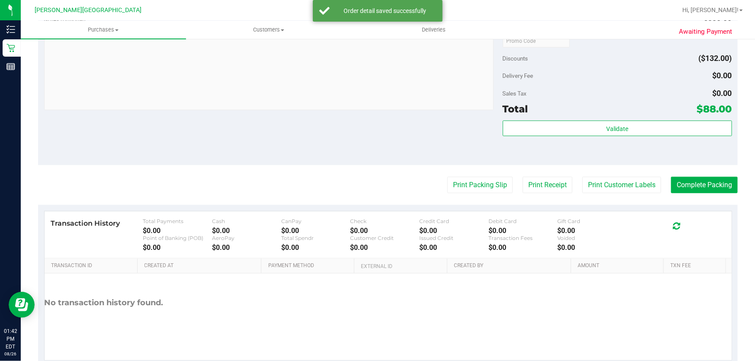
scroll to position [395, 0]
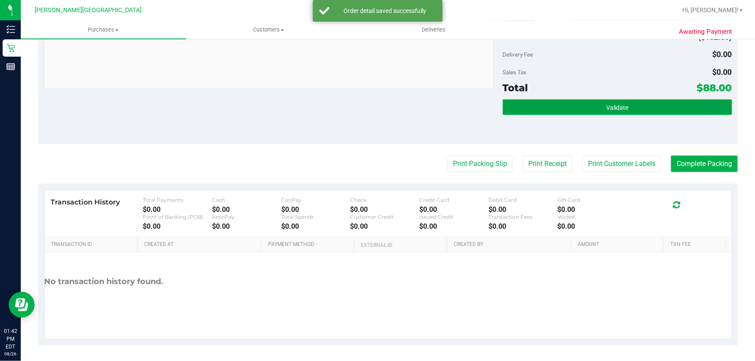
click at [558, 109] on button "Validate" at bounding box center [617, 108] width 229 height 16
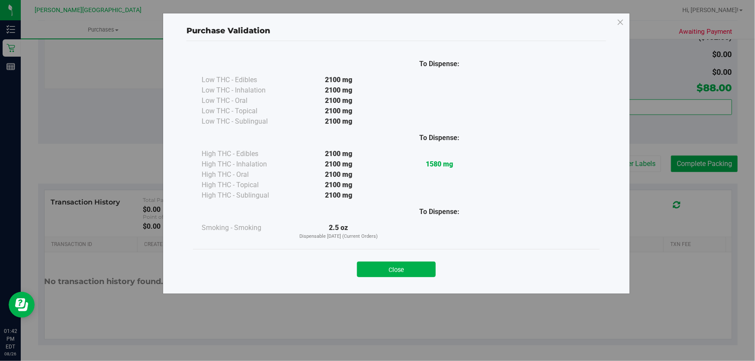
drag, startPoint x: 396, startPoint y: 270, endPoint x: 408, endPoint y: 274, distance: 12.9
click at [397, 270] on button "Close" at bounding box center [396, 270] width 79 height 16
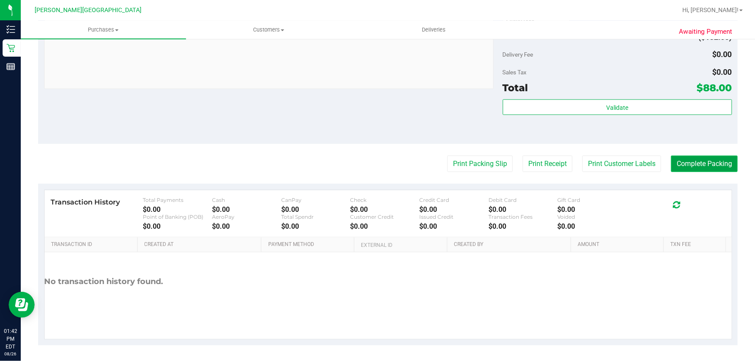
click at [695, 161] on button "Complete Packing" at bounding box center [704, 164] width 67 height 16
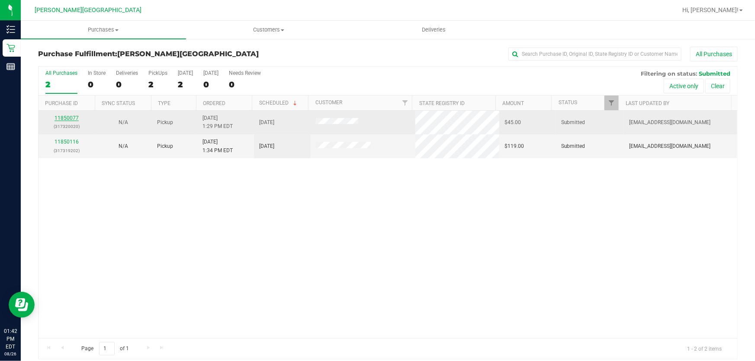
click at [74, 116] on link "11850077" at bounding box center [67, 118] width 24 height 6
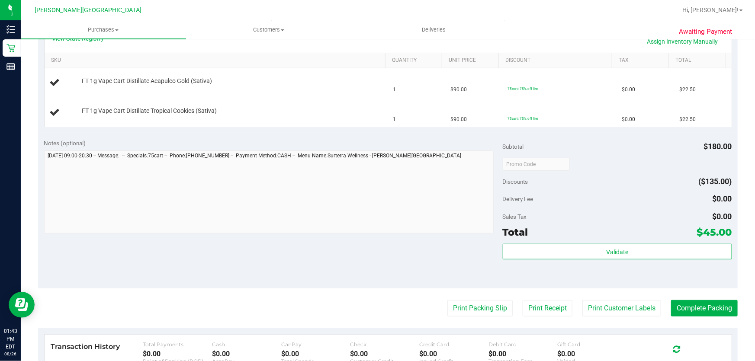
scroll to position [197, 0]
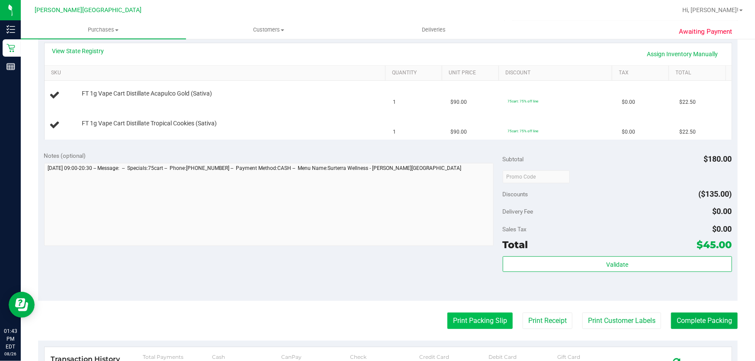
click at [465, 316] on button "Print Packing Slip" at bounding box center [480, 321] width 65 height 16
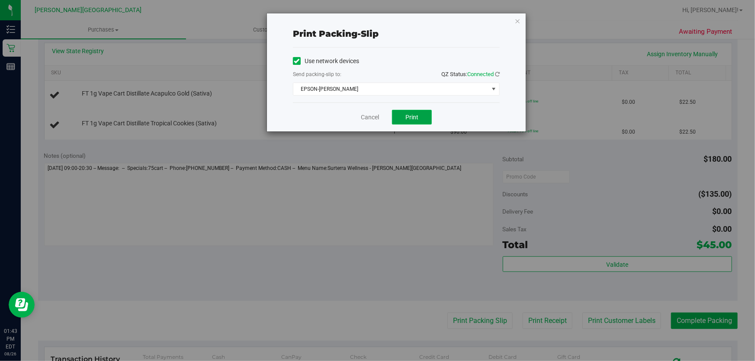
click at [419, 113] on button "Print" at bounding box center [412, 117] width 40 height 15
click at [517, 19] on icon "button" at bounding box center [518, 21] width 6 height 10
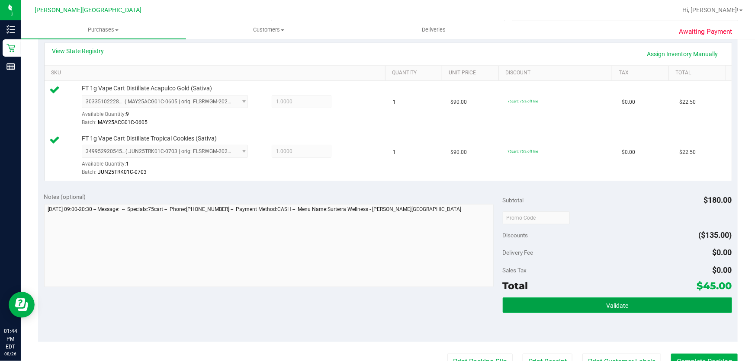
click at [572, 307] on button "Validate" at bounding box center [617, 306] width 229 height 16
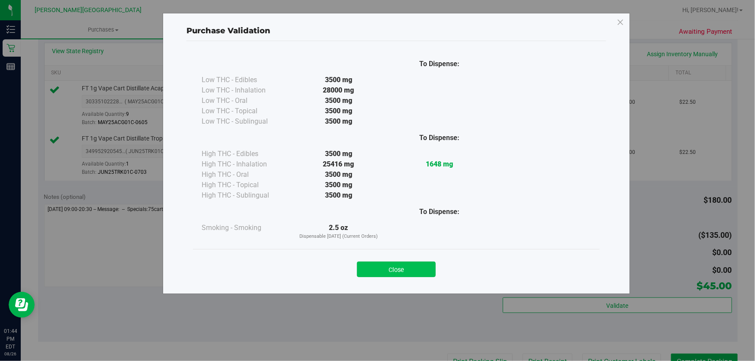
click at [417, 273] on button "Close" at bounding box center [396, 270] width 79 height 16
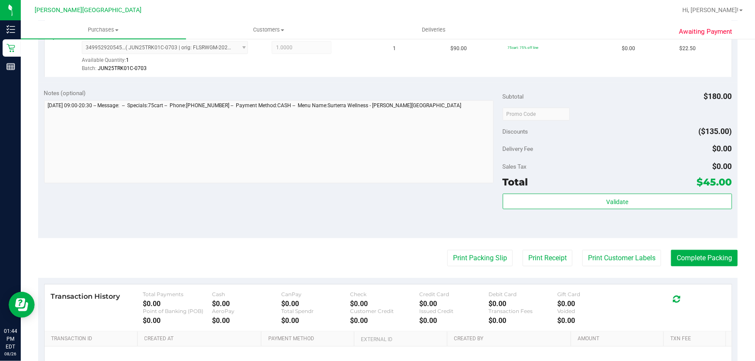
scroll to position [395, 0]
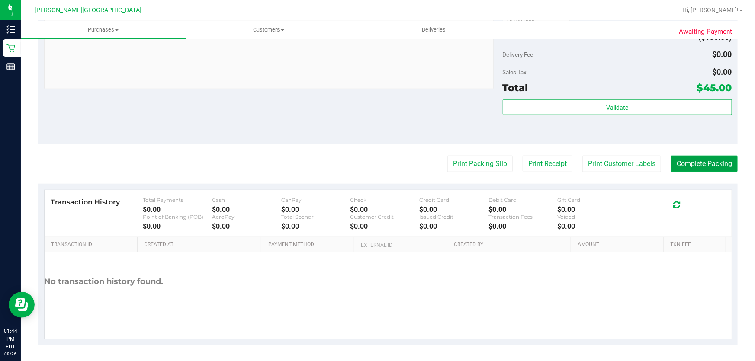
click at [707, 161] on button "Complete Packing" at bounding box center [704, 164] width 67 height 16
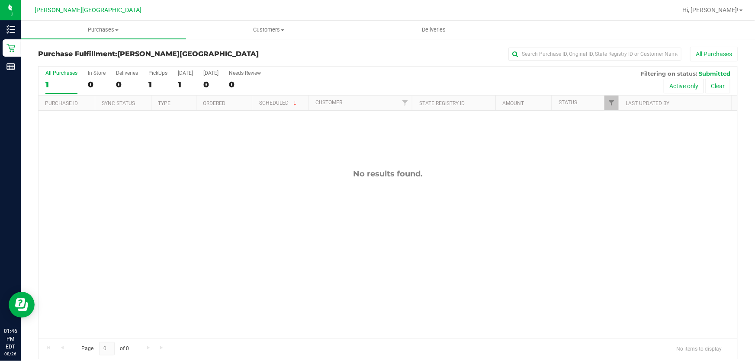
drag, startPoint x: 421, startPoint y: 182, endPoint x: 421, endPoint y: 173, distance: 8.7
